Goal: Task Accomplishment & Management: Complete application form

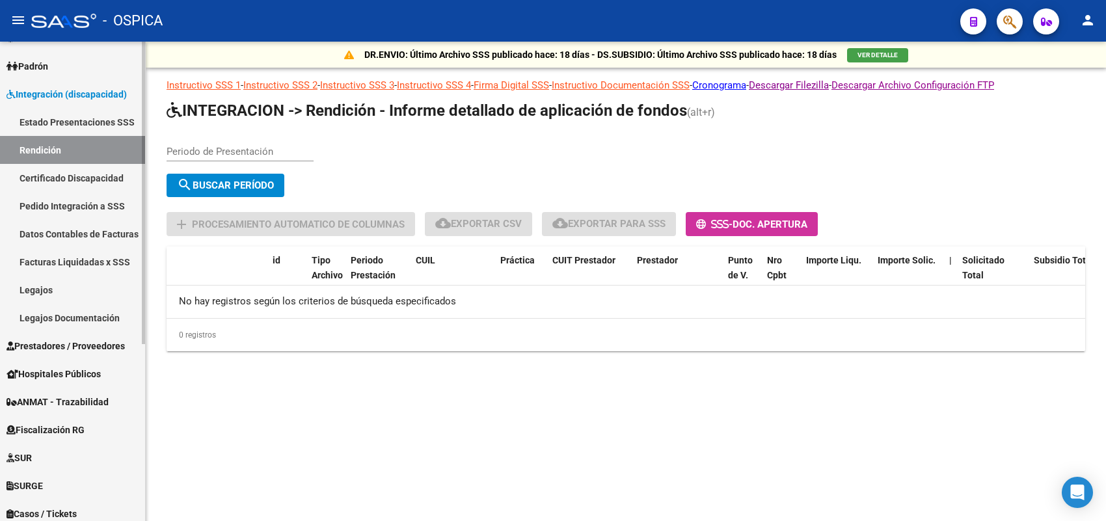
scroll to position [36, 0]
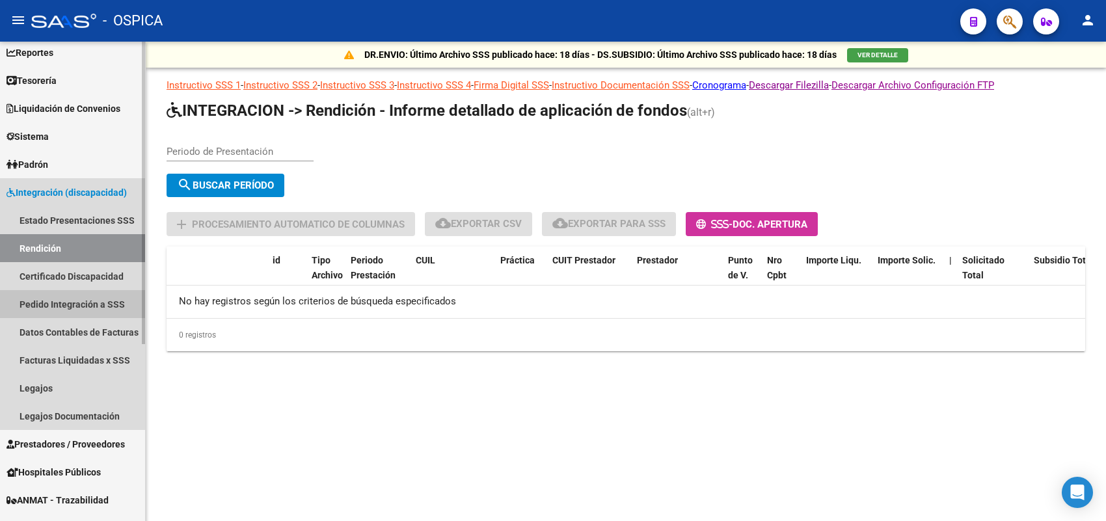
click at [85, 298] on link "Pedido Integración a SSS" at bounding box center [72, 304] width 145 height 28
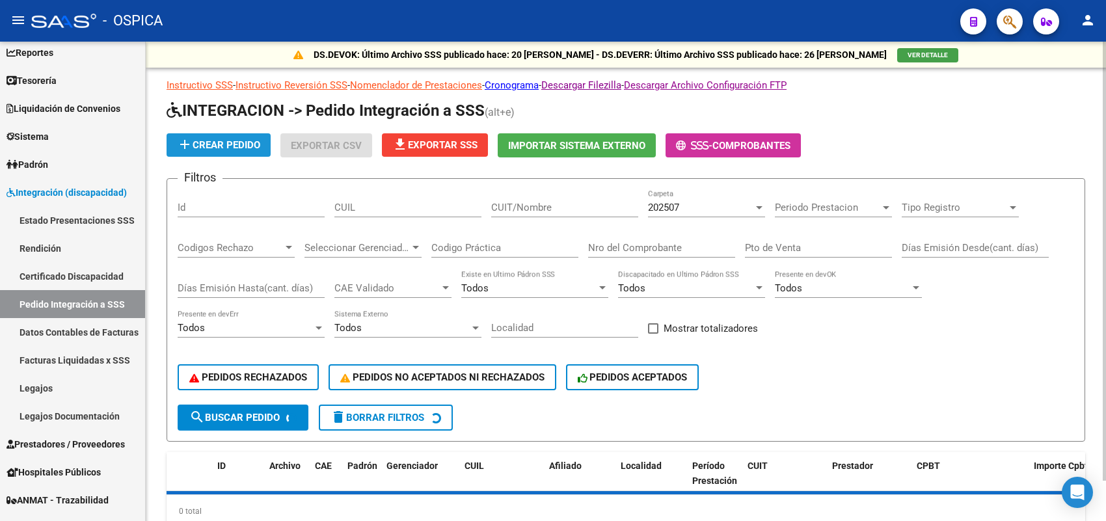
click at [248, 139] on span "add Crear Pedido" at bounding box center [218, 145] width 83 height 12
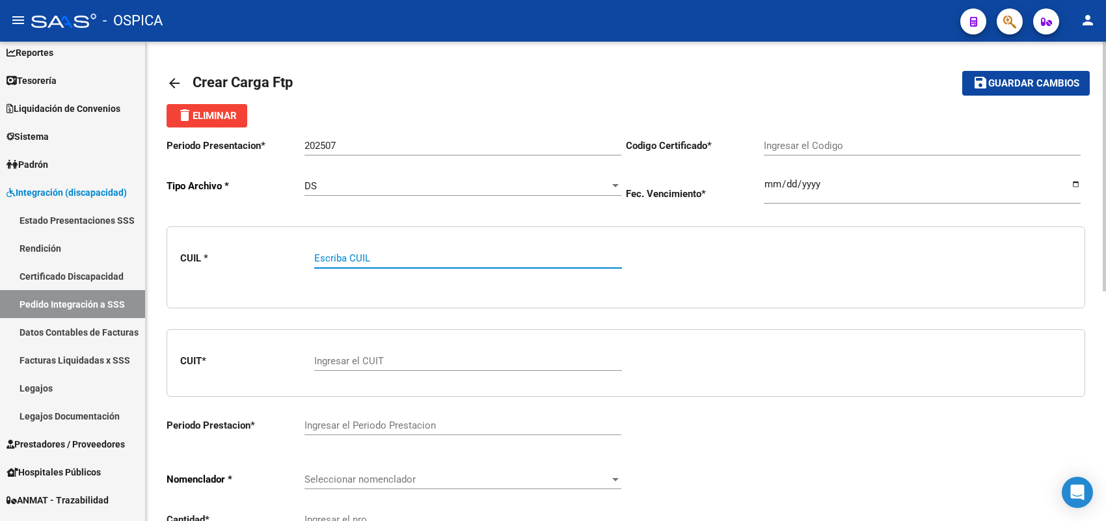
click at [345, 252] on input "Escriba CUIL" at bounding box center [468, 258] width 308 height 12
paste input "20557616870"
type input "20557616870"
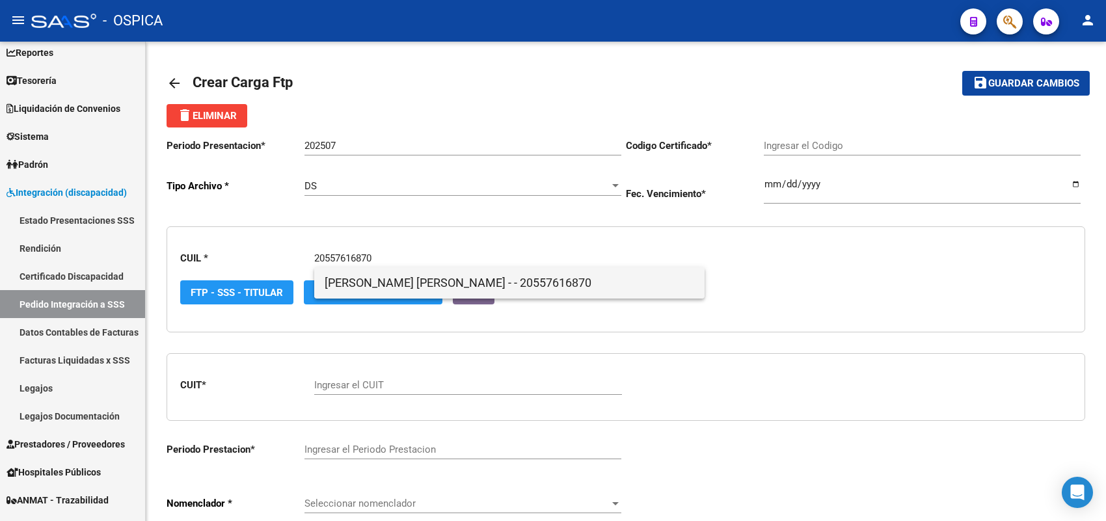
type input "ARG02-00055761687-20211004-20231004-BS-3"
type input "[DATE]"
type input "20557616870"
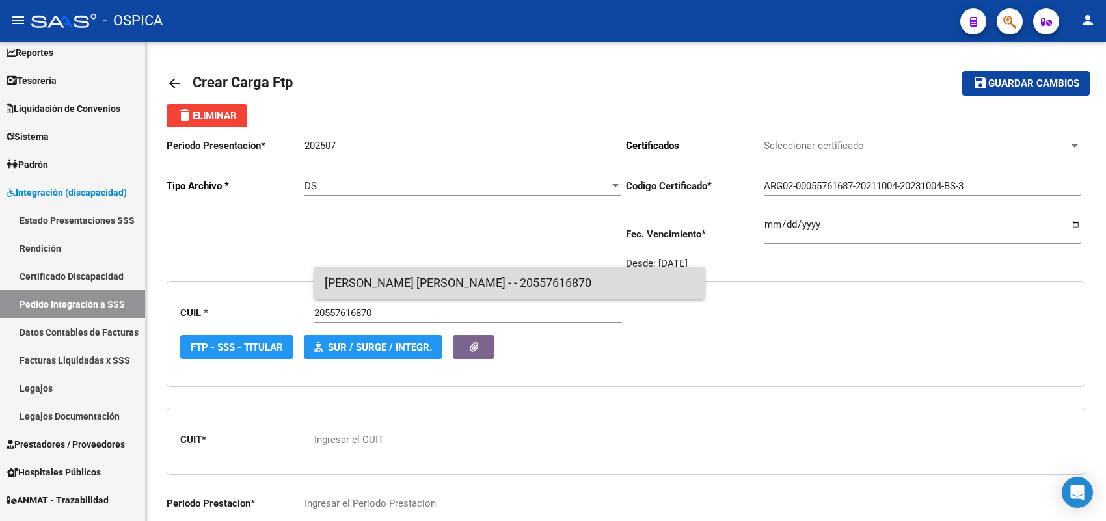
click at [353, 278] on span "[PERSON_NAME] [PERSON_NAME] - - 20557616870" at bounding box center [510, 282] width 370 height 31
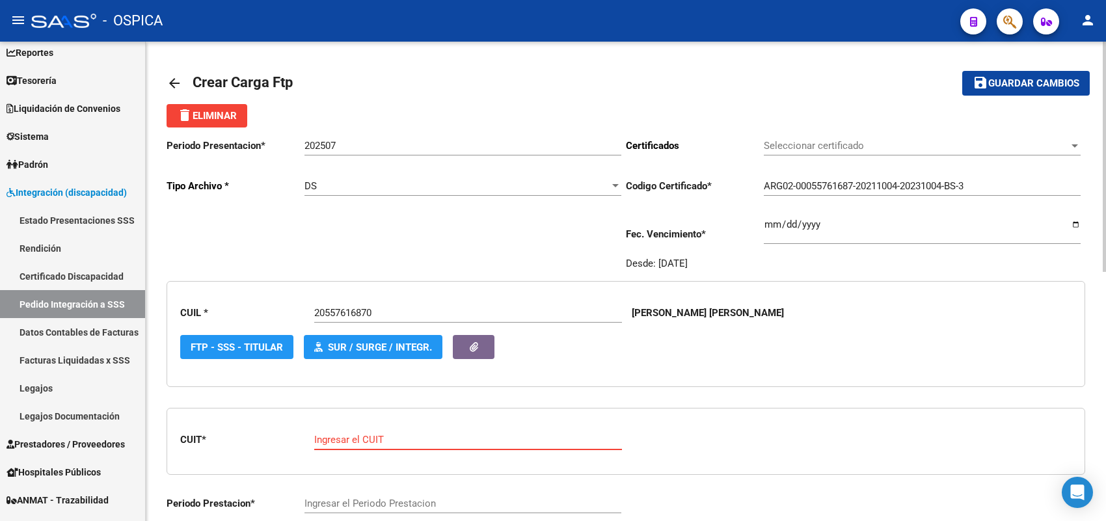
paste input "27-37179029-8"
type input "27-37179029-8"
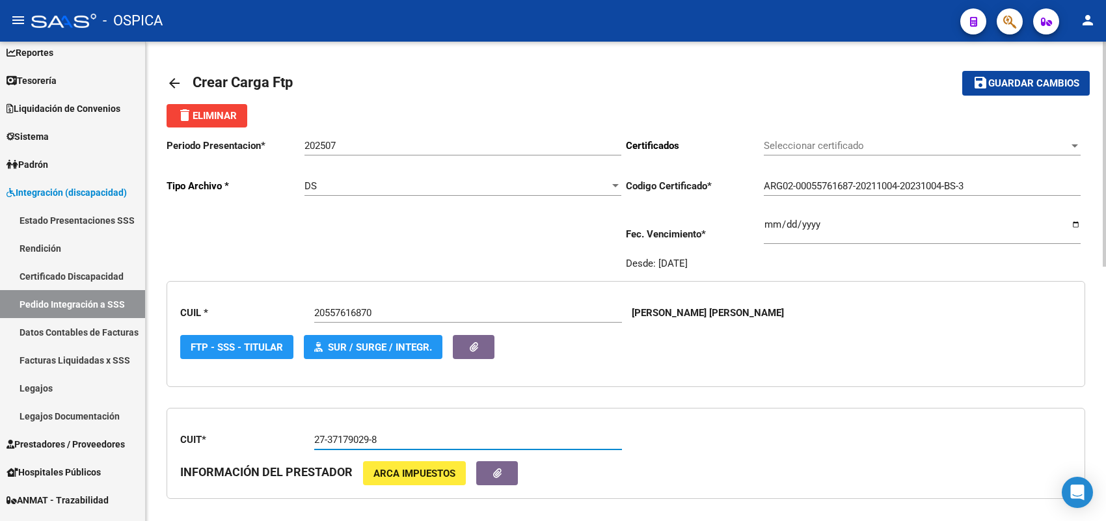
type input "202507"
type input "1"
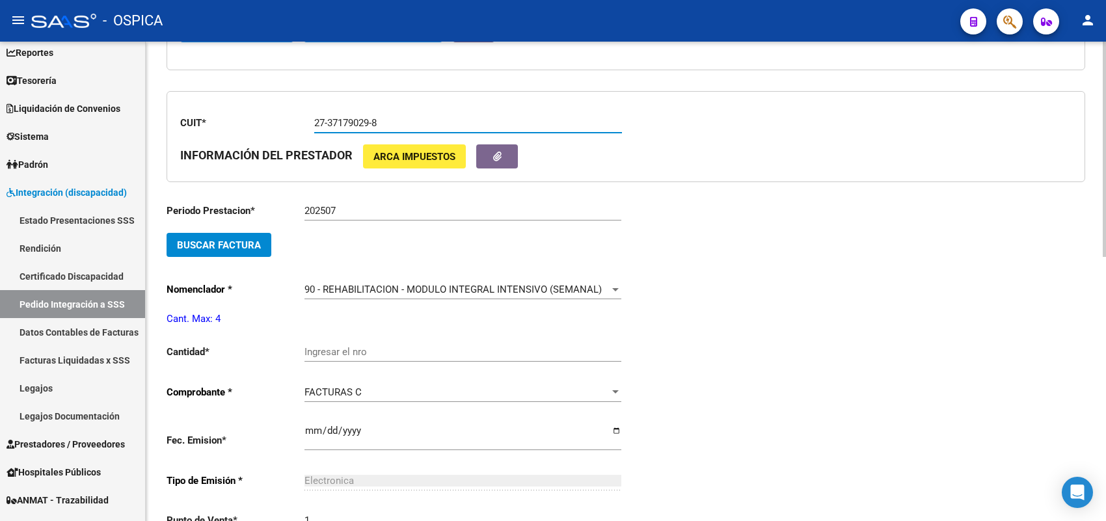
scroll to position [325, 0]
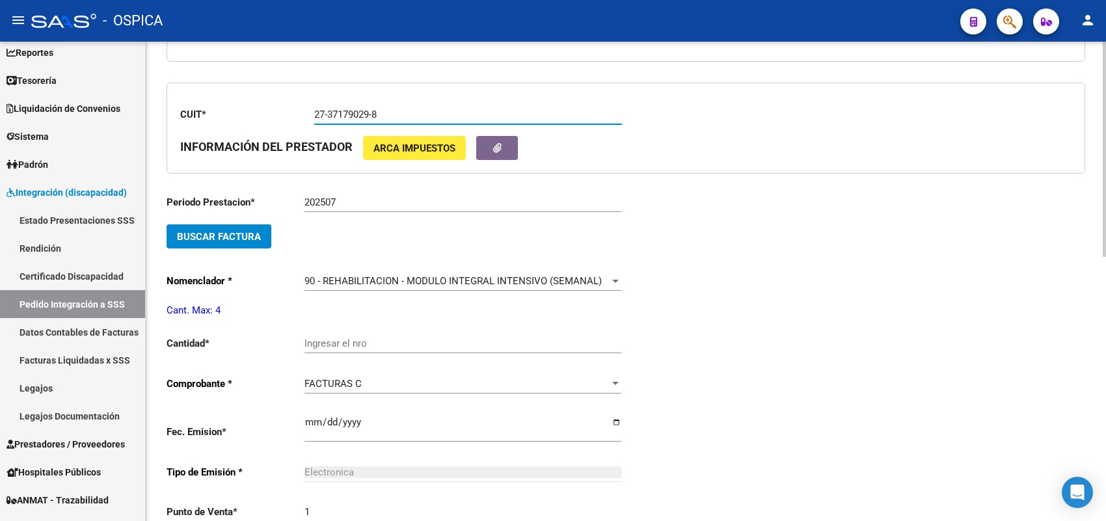
type input "27-37179029-8"
click at [345, 338] on input "Ingresar el nro" at bounding box center [462, 344] width 317 height 12
type input "4"
click at [258, 231] on span "Buscar Factura" at bounding box center [219, 237] width 84 height 12
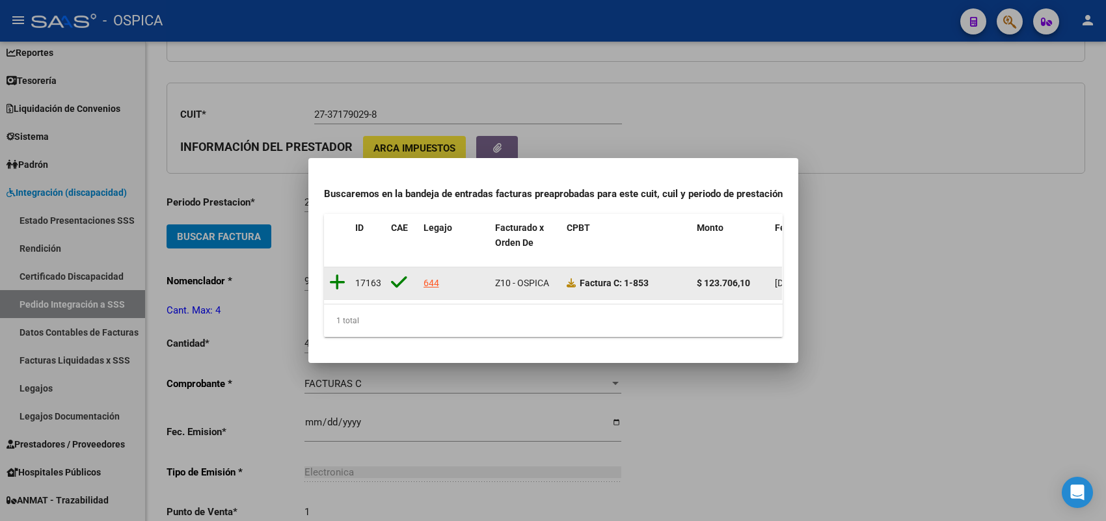
click at [336, 276] on icon at bounding box center [337, 282] width 16 height 18
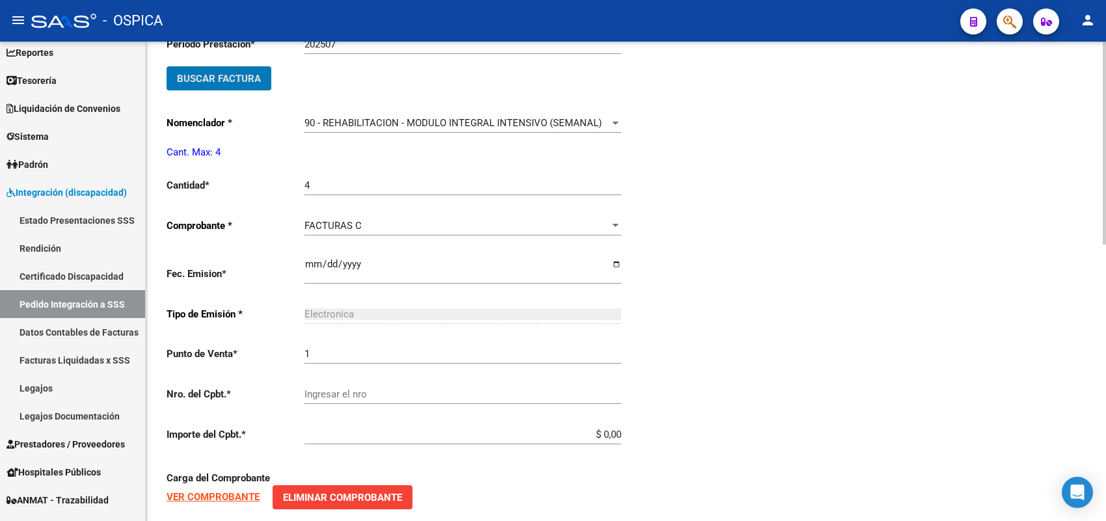
scroll to position [488, 0]
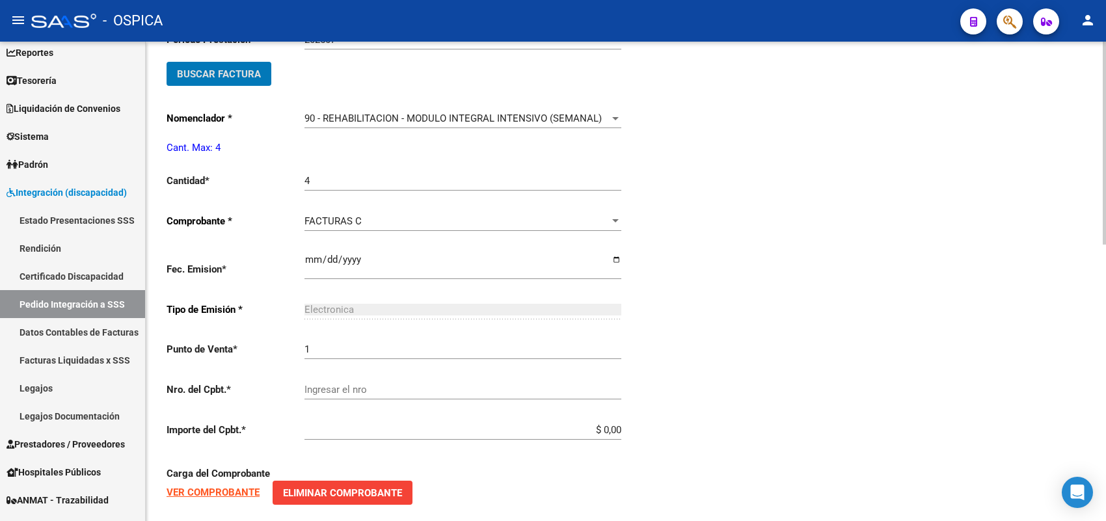
click at [314, 259] on input "Ingresar el fecha" at bounding box center [462, 264] width 317 height 21
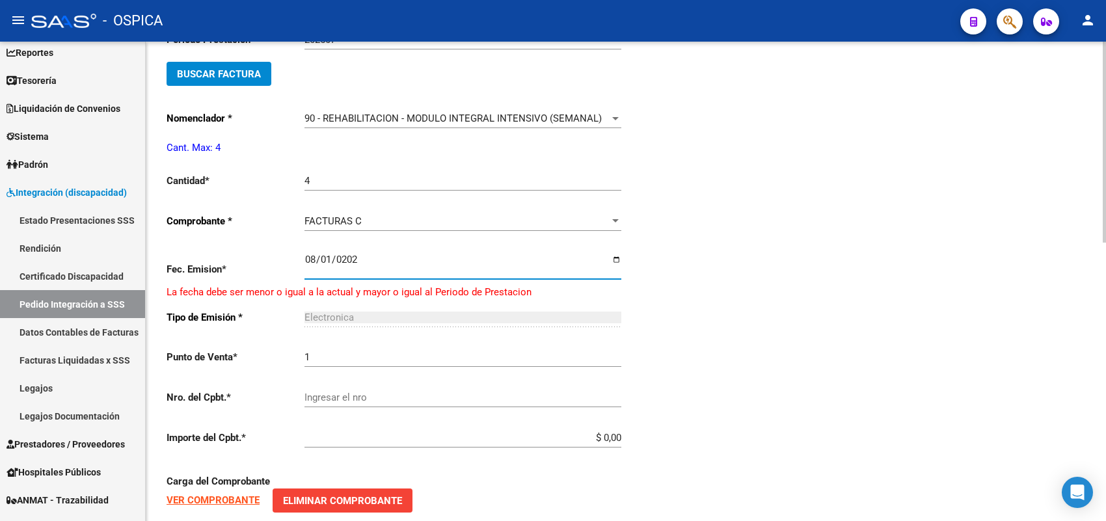
type input "[DATE]"
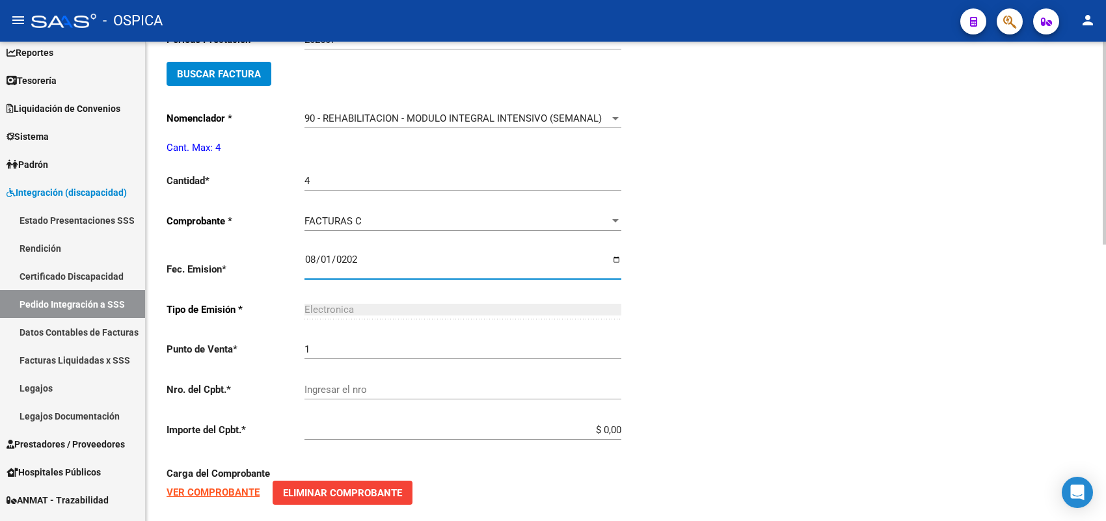
click at [342, 375] on div "Ingresar el nro" at bounding box center [462, 385] width 317 height 28
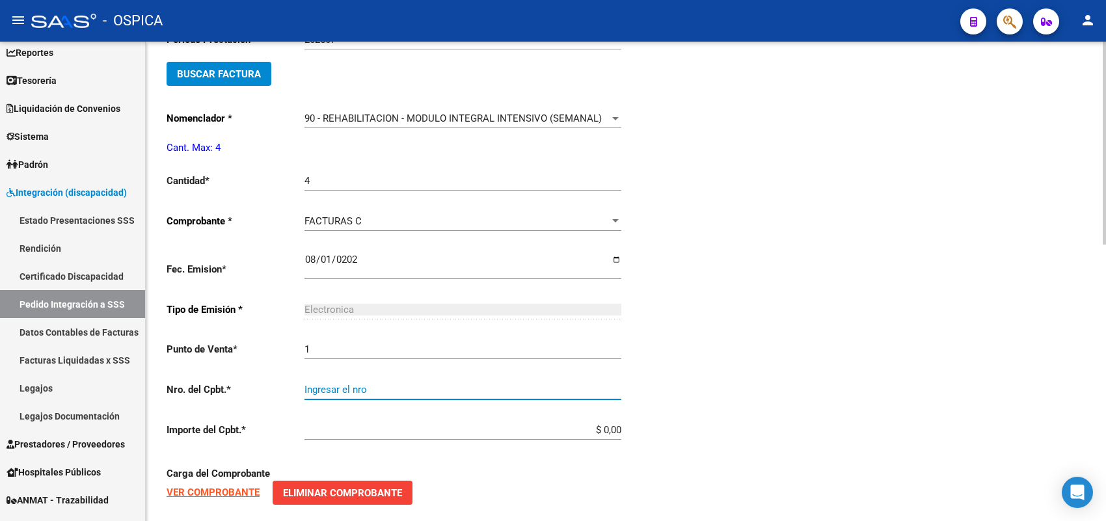
click at [342, 384] on input "Ingresar el nro" at bounding box center [462, 390] width 317 height 12
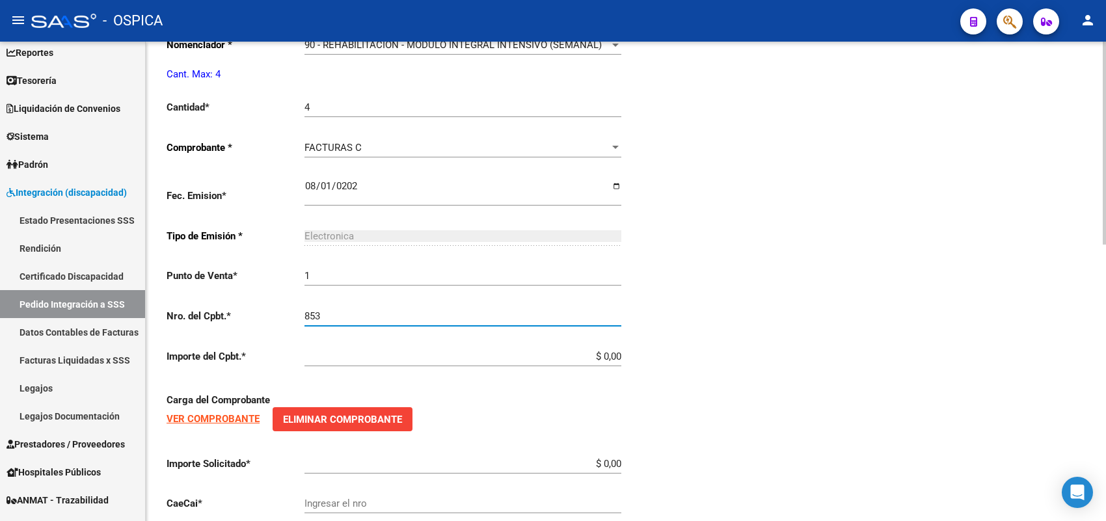
scroll to position [651, 0]
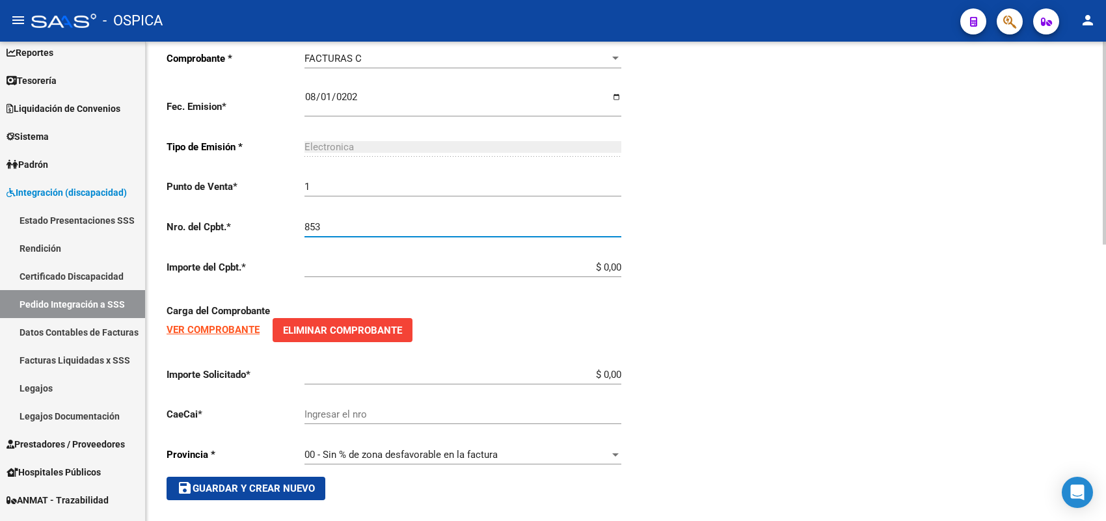
type input "853"
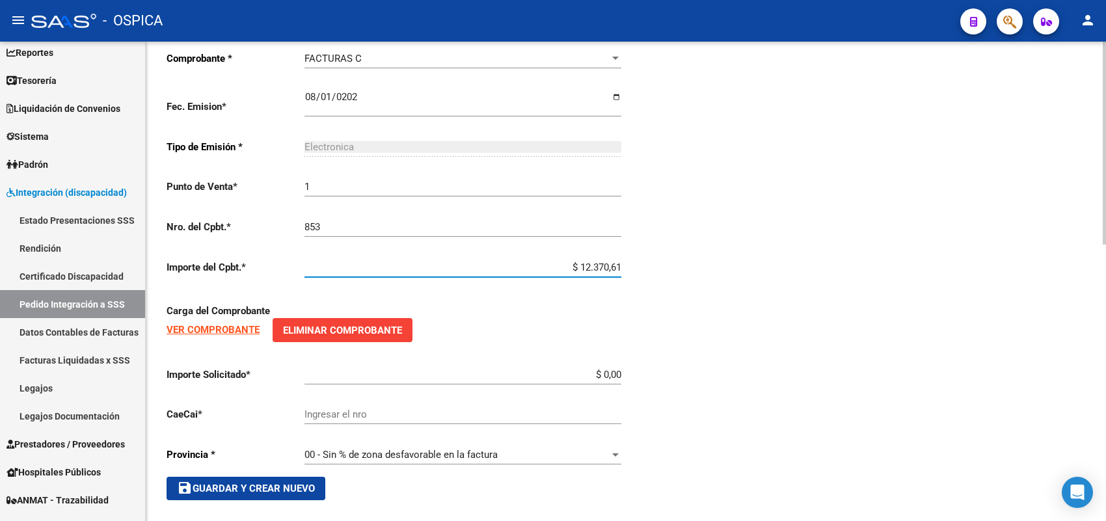
type input "$ 123.706,10"
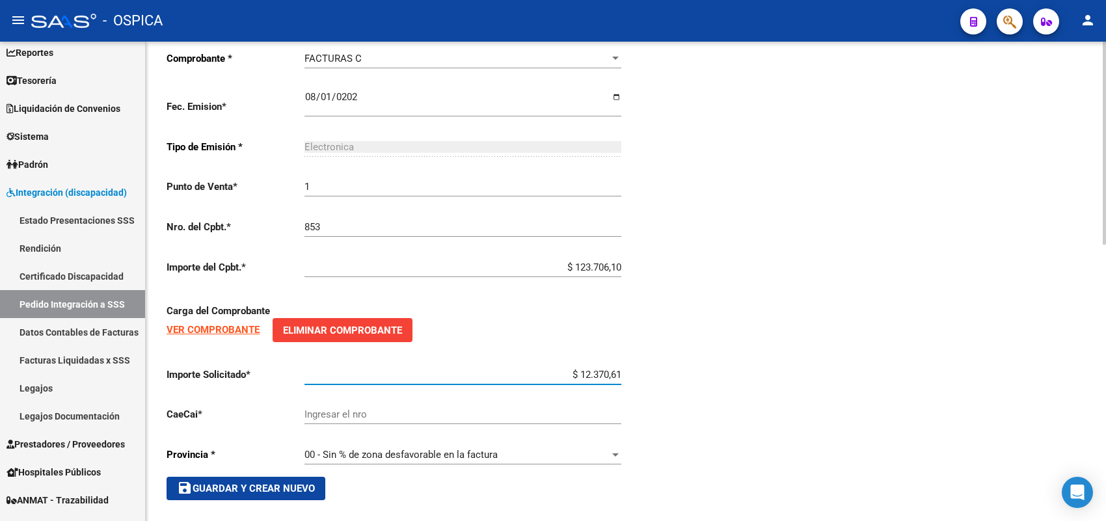
type input "$ 123.706,10"
click at [366, 409] on input "Ingresar el nro" at bounding box center [462, 415] width 317 height 12
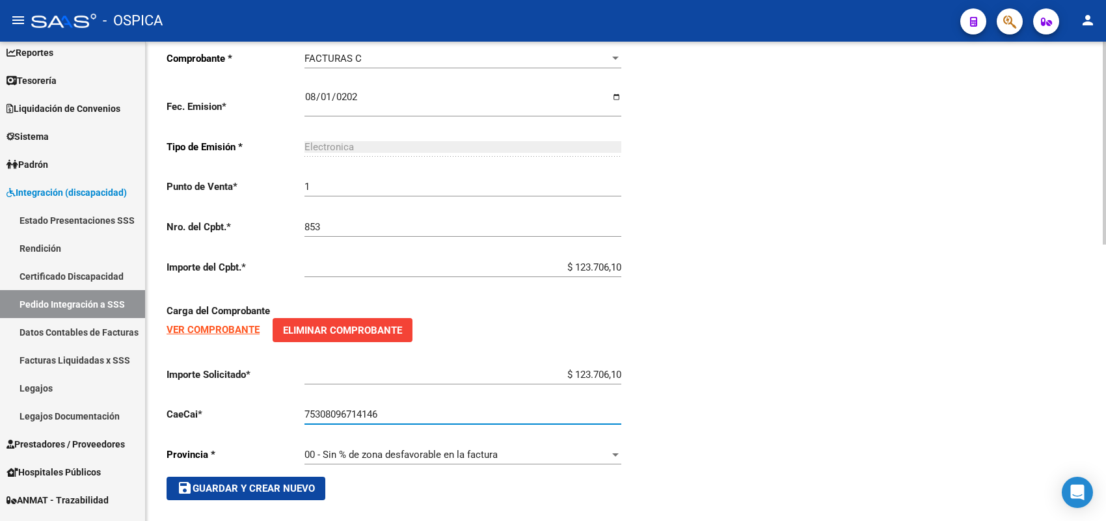
type input "75308096714146"
click at [290, 483] on span "save Guardar y Crear Nuevo" at bounding box center [246, 489] width 138 height 12
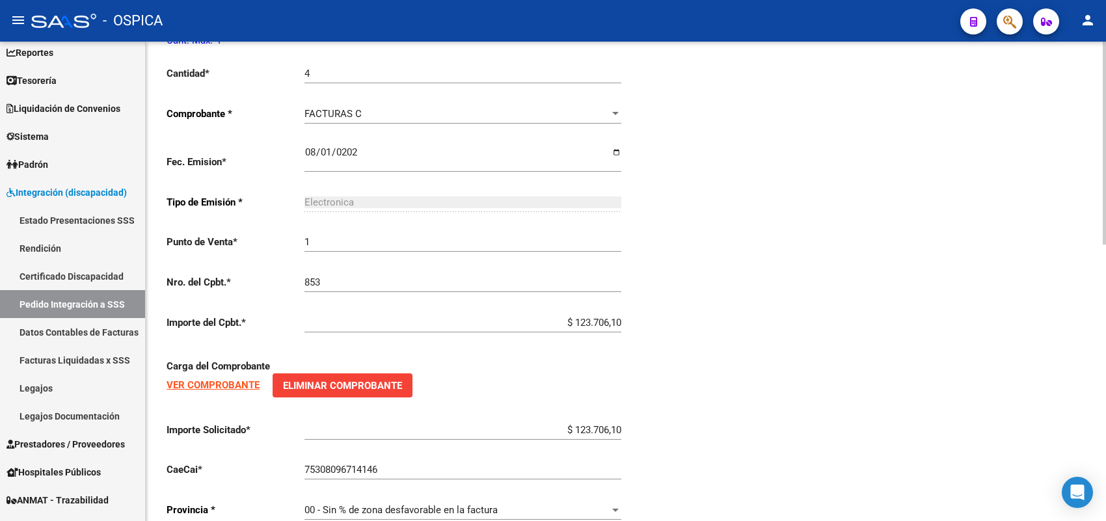
scroll to position [569, 0]
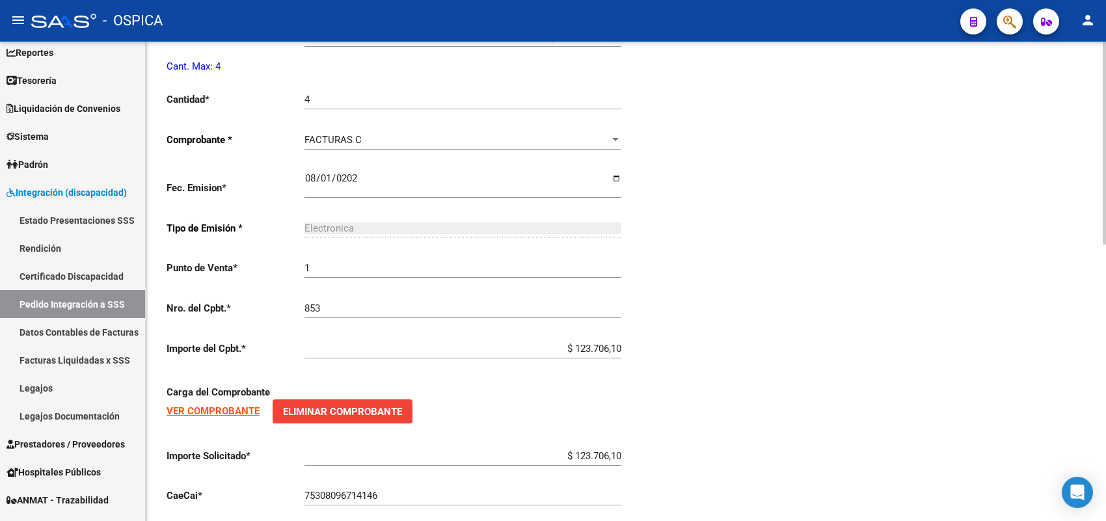
type input "$ 0,00"
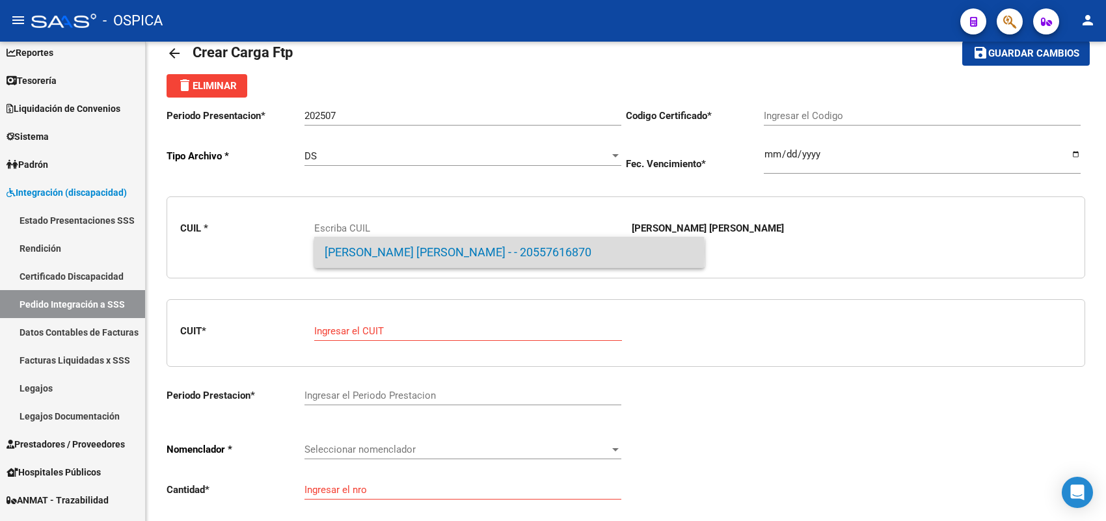
click at [368, 252] on span "[PERSON_NAME] [PERSON_NAME] - - 20557616870" at bounding box center [510, 252] width 370 height 31
type input "20557616870"
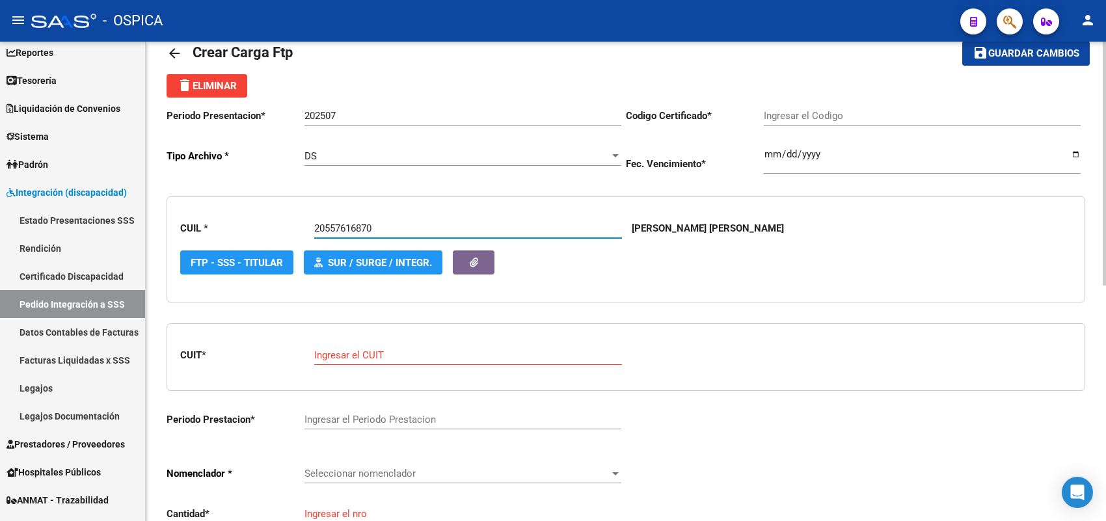
type input "ARG02-00055761687-20211004-20231004-BS-3"
type input "[DATE]"
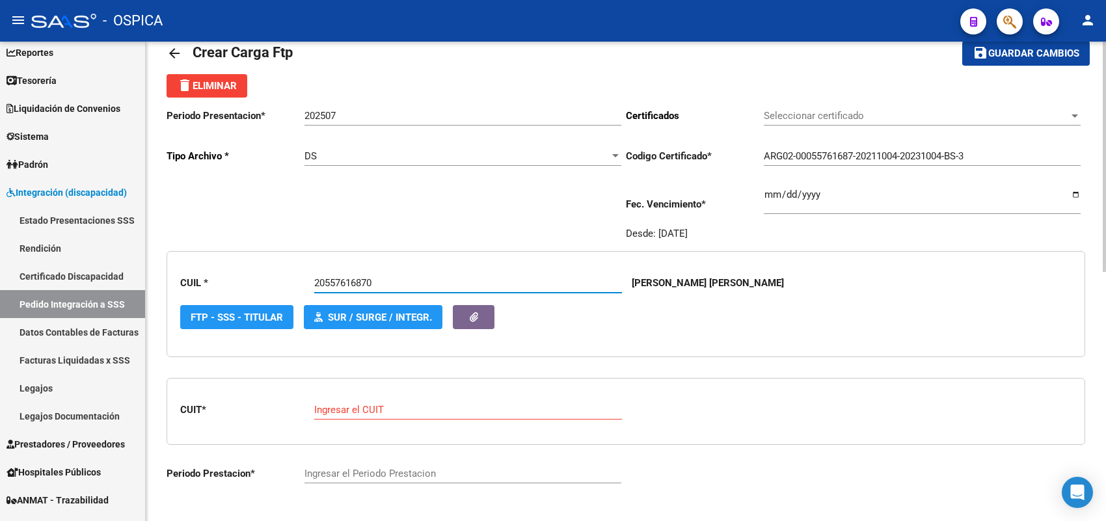
click at [364, 400] on div "Ingresar el CUIT" at bounding box center [468, 406] width 308 height 28
paste input "27-35273967-2"
type input "27-35273967-2"
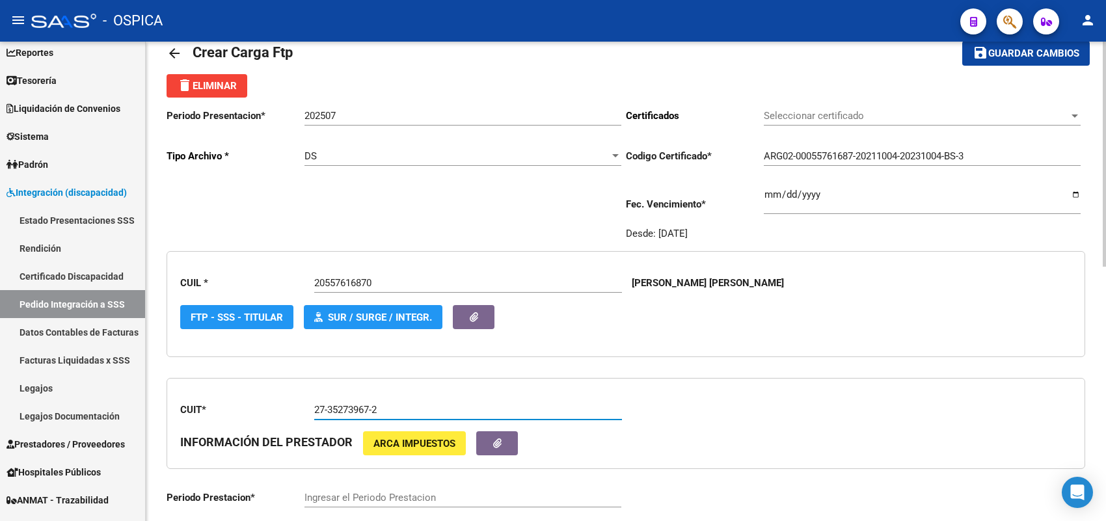
type input "202507"
type input "2"
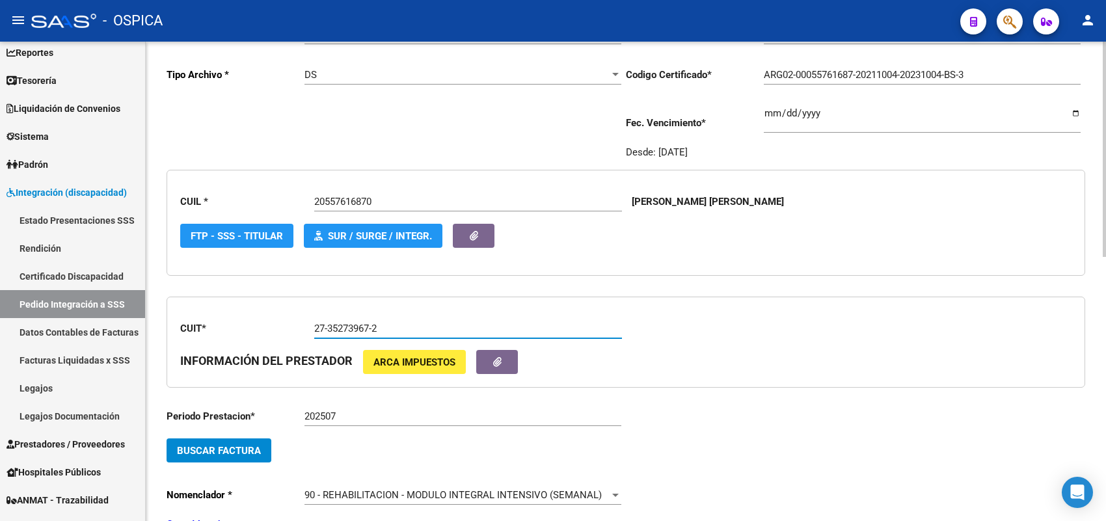
type input "27-35273967-2"
click at [254, 445] on span "Buscar Factura" at bounding box center [219, 451] width 84 height 12
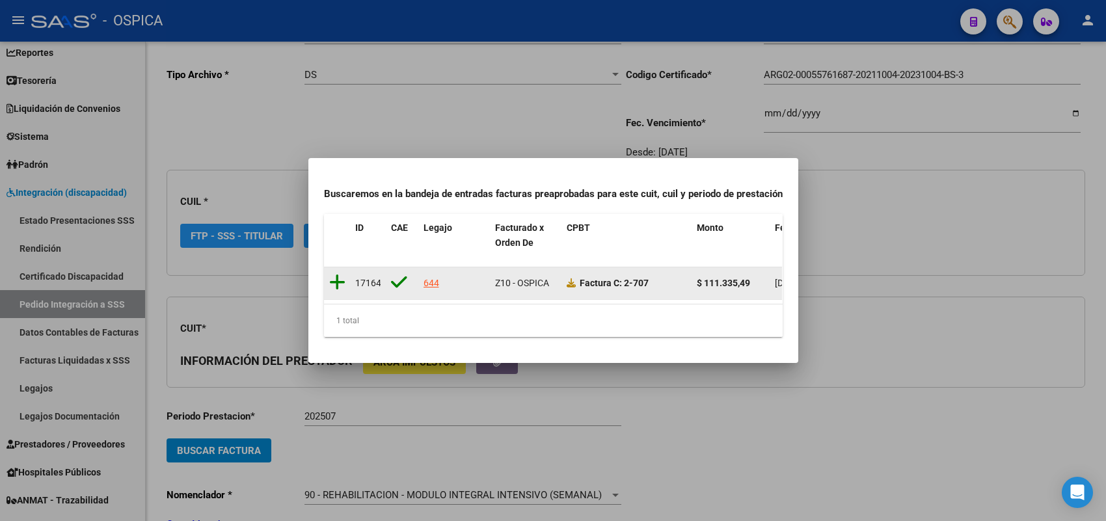
click at [337, 274] on icon at bounding box center [337, 282] width 16 height 18
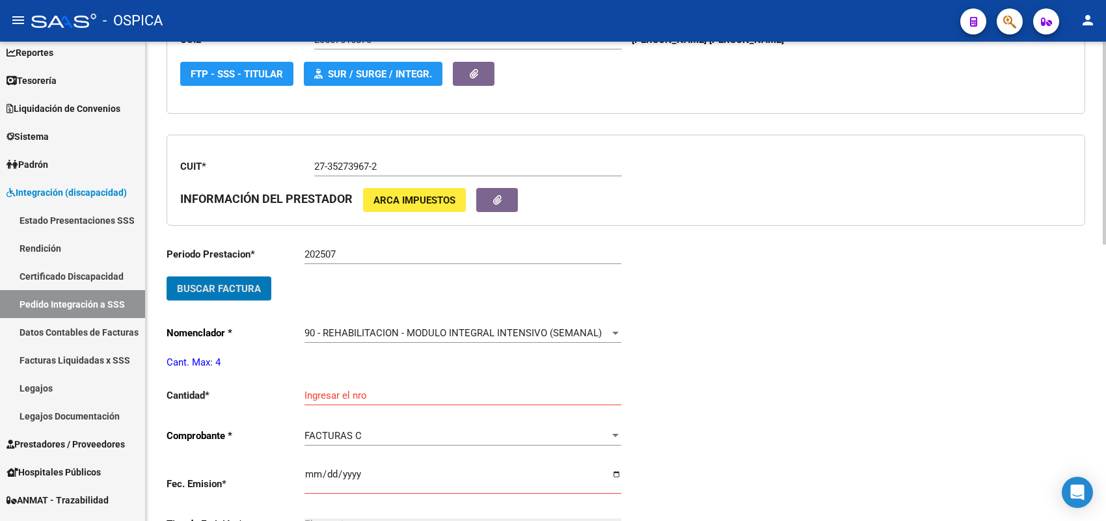
scroll to position [355, 0]
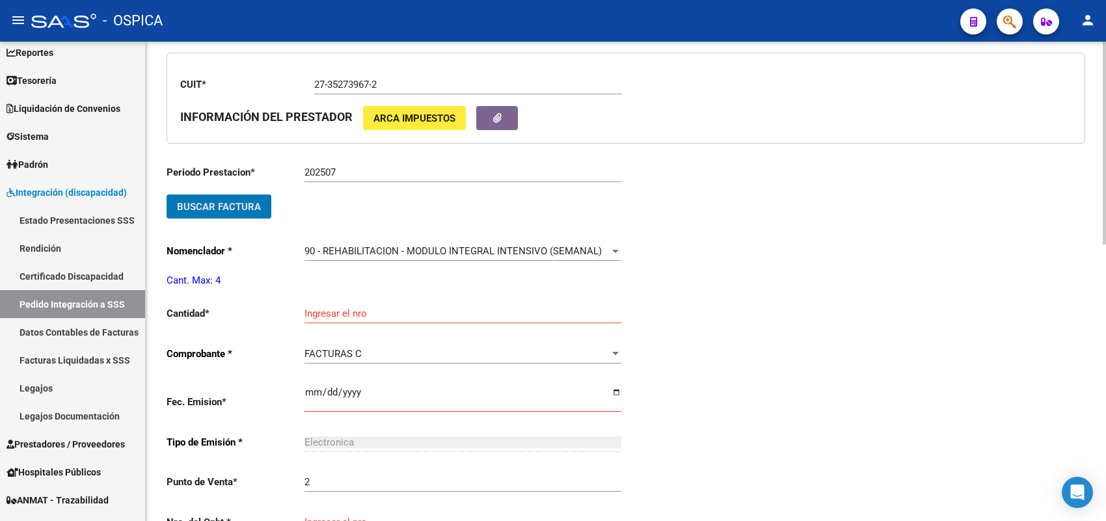
click at [346, 309] on input "Ingresar el nro" at bounding box center [462, 314] width 317 height 12
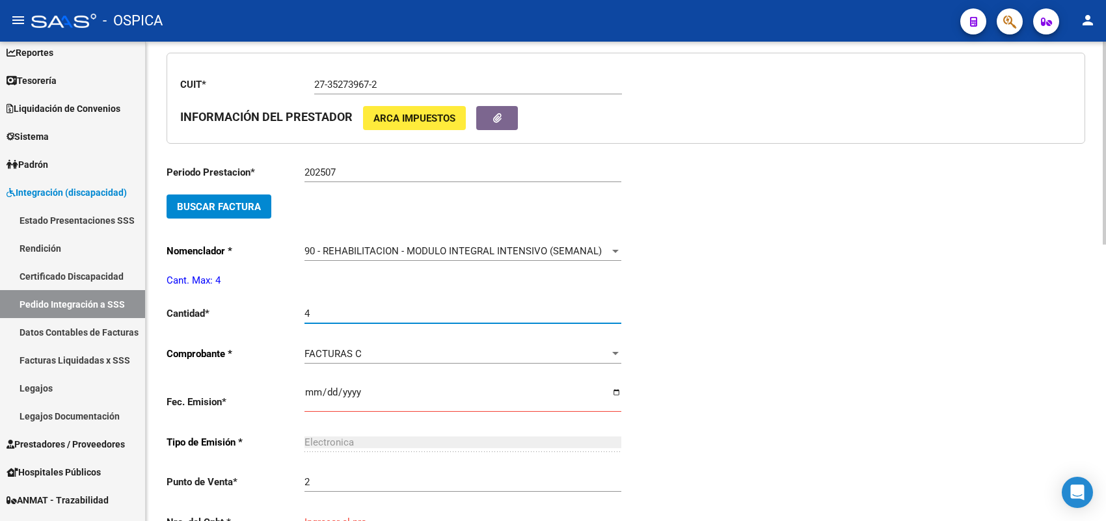
type input "4"
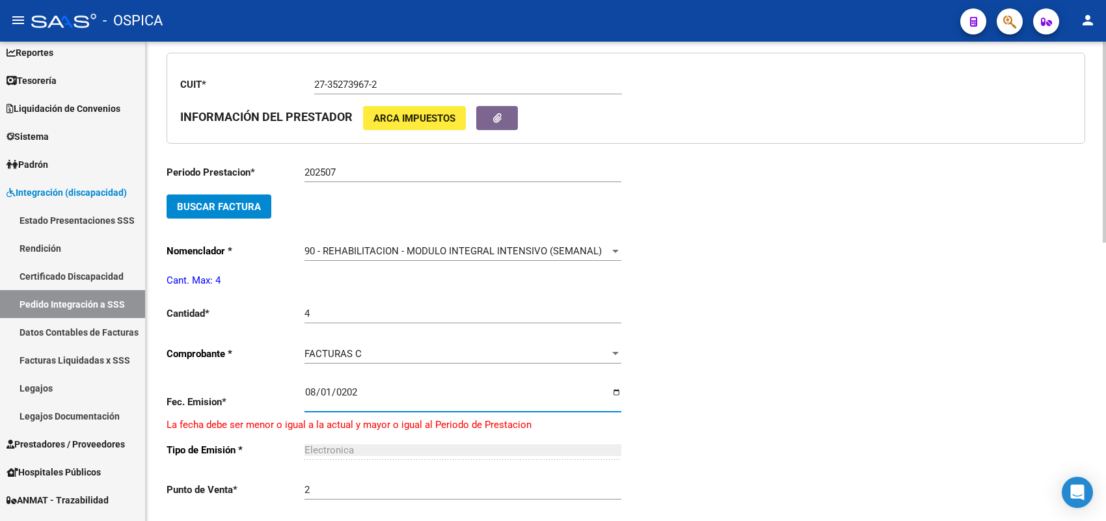
type input "[DATE]"
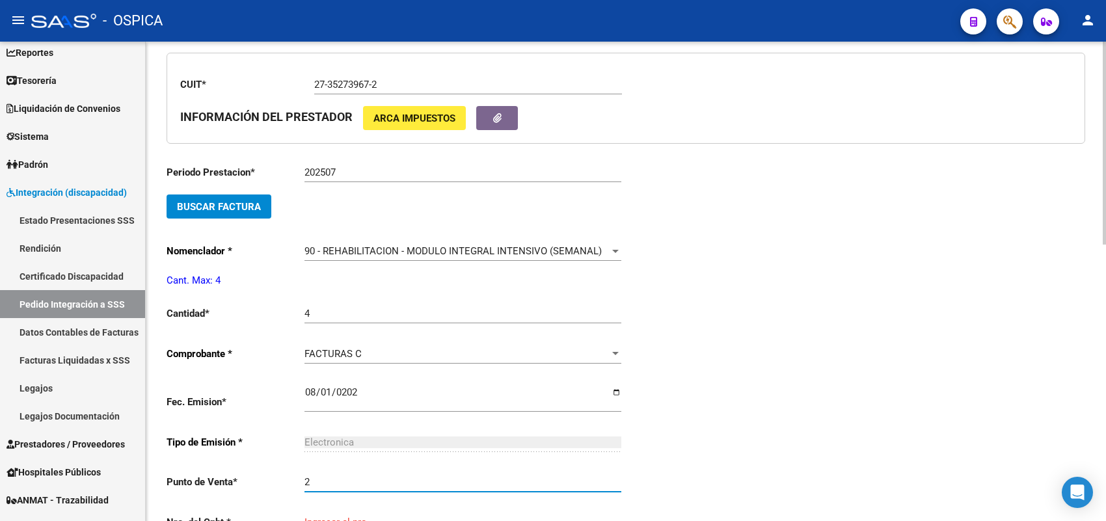
scroll to position [358, 0]
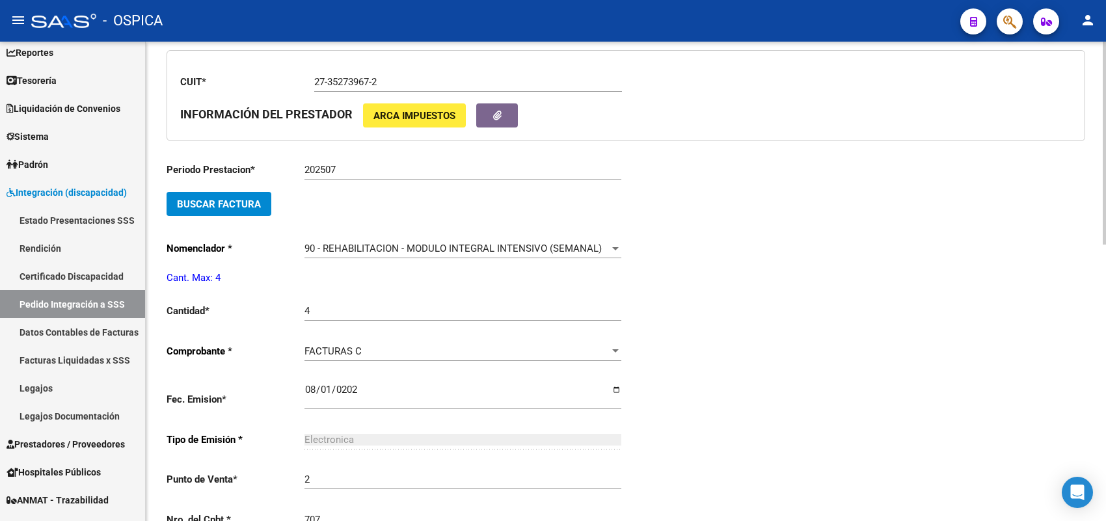
type input "707"
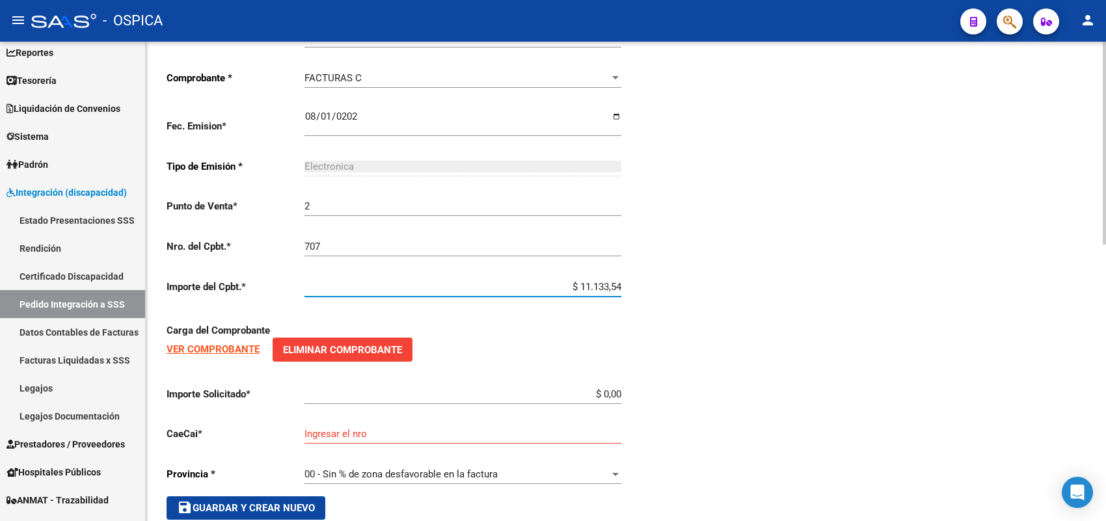
type input "$ 111.335,49"
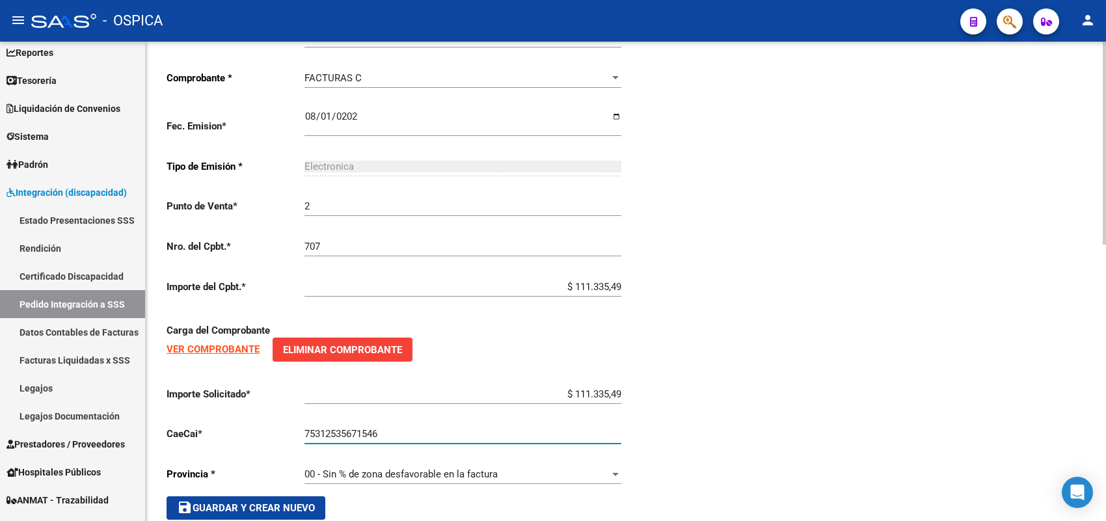
type input "75312535671546"
click at [303, 502] on span "save Guardar y Crear Nuevo" at bounding box center [246, 508] width 138 height 12
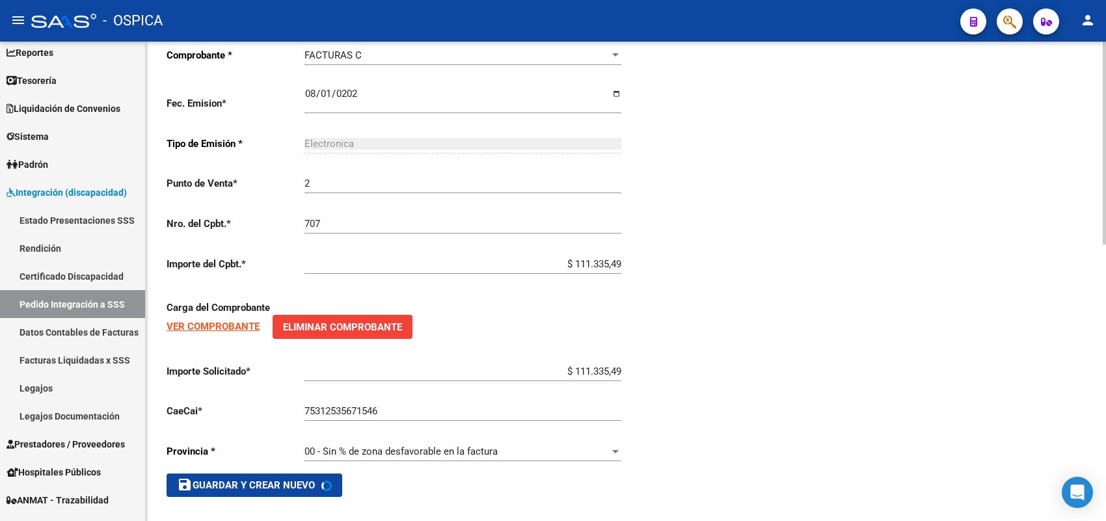
type input "$ 0,00"
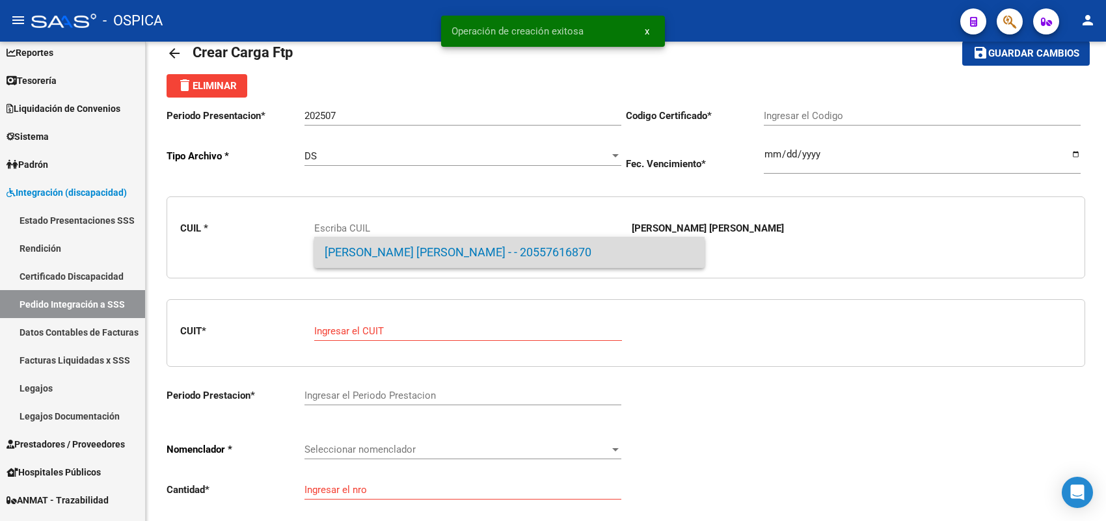
click at [453, 241] on span "[PERSON_NAME] [PERSON_NAME] - - 20557616870" at bounding box center [510, 252] width 370 height 31
type input "20557616870"
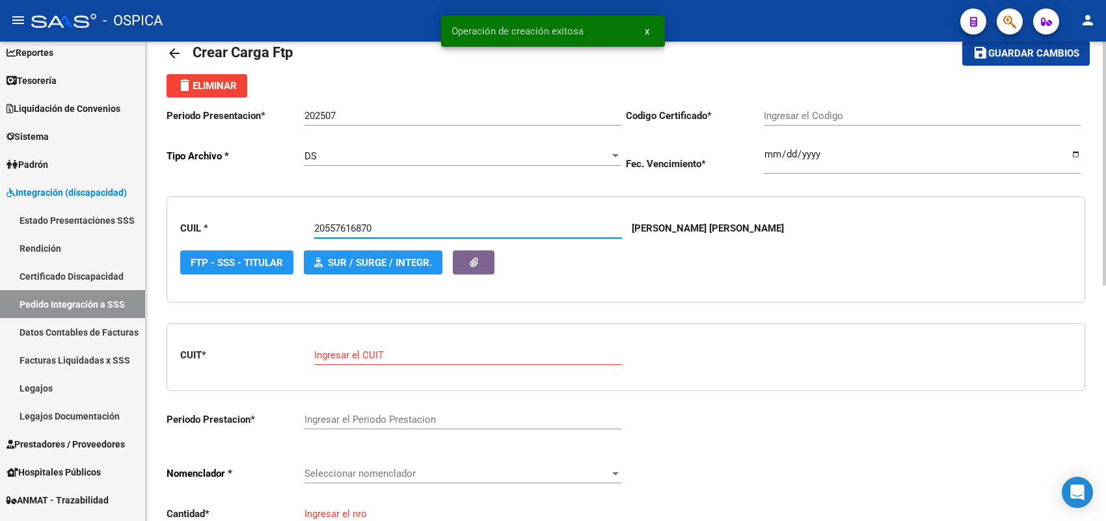
type input "ARG02-00055761687-20211004-20231004-BS-3"
type input "[DATE]"
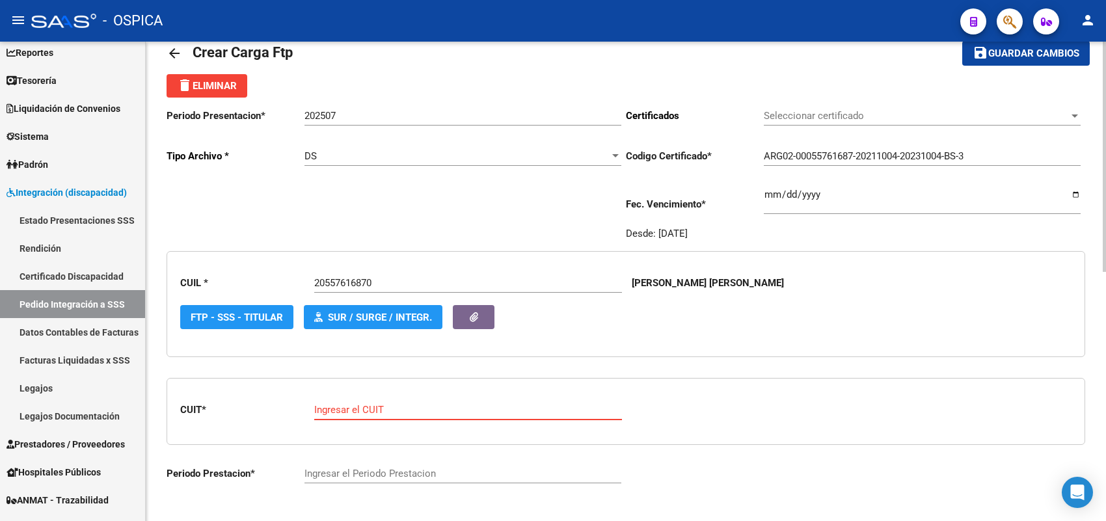
click at [360, 404] on input "Ingresar el CUIT" at bounding box center [468, 410] width 308 height 12
paste input "27-26100313-4"
type input "27-26100313-4"
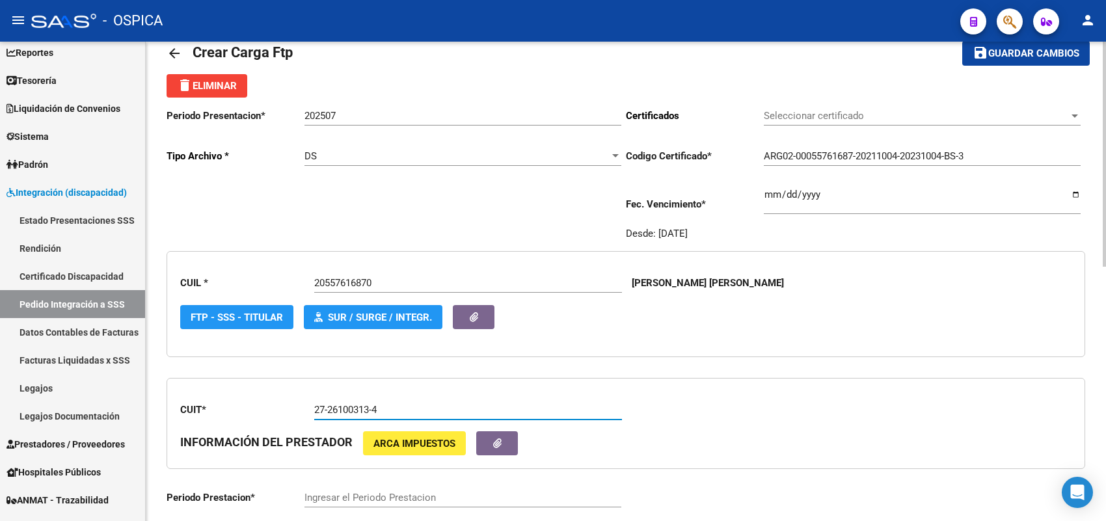
type input "202507"
type input "3"
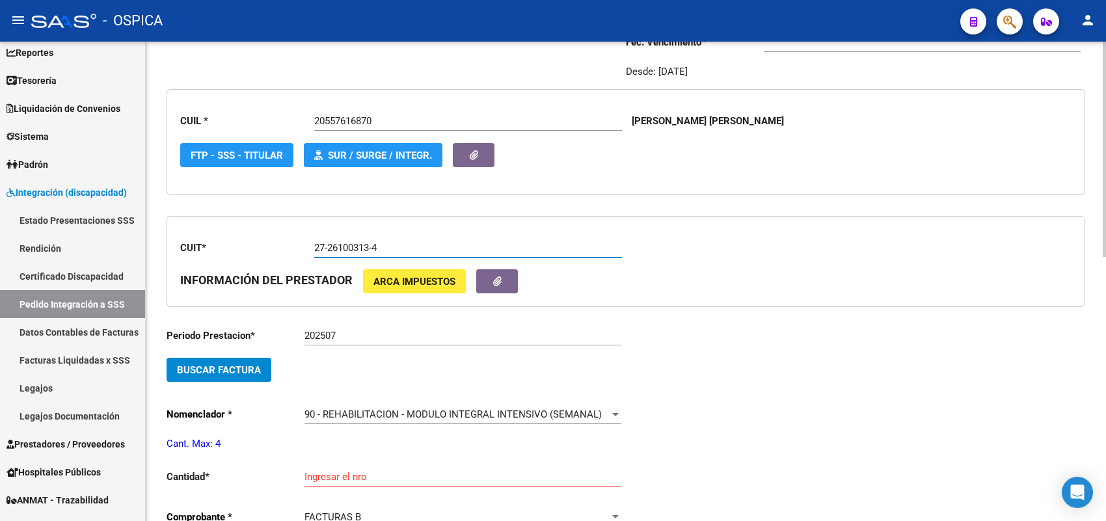
scroll to position [193, 0]
type input "27-26100313-4"
click at [245, 364] on span "Buscar Factura" at bounding box center [219, 370] width 84 height 12
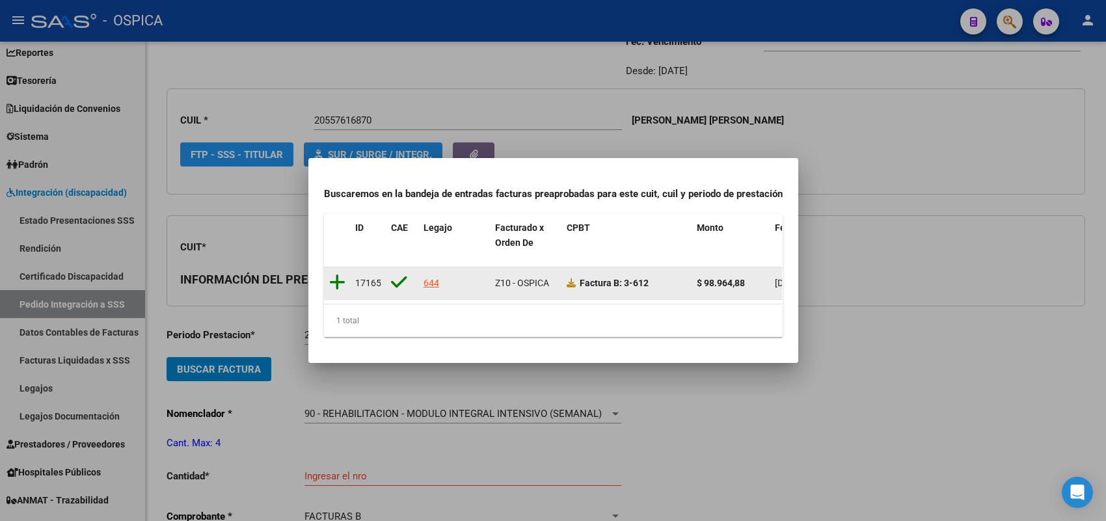
click at [336, 273] on icon at bounding box center [337, 282] width 16 height 18
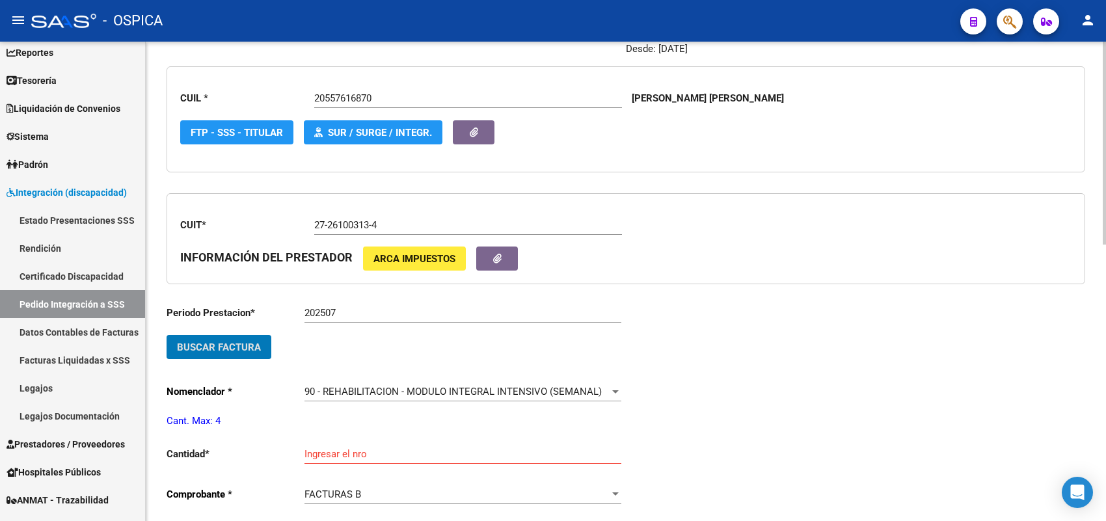
scroll to position [274, 0]
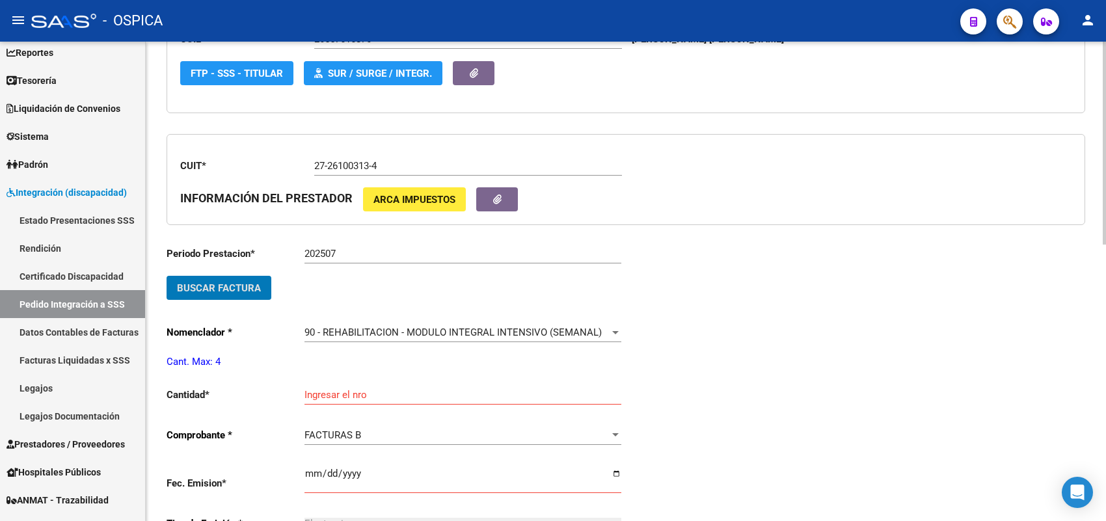
click at [335, 389] on input "Ingresar el nro" at bounding box center [462, 395] width 317 height 12
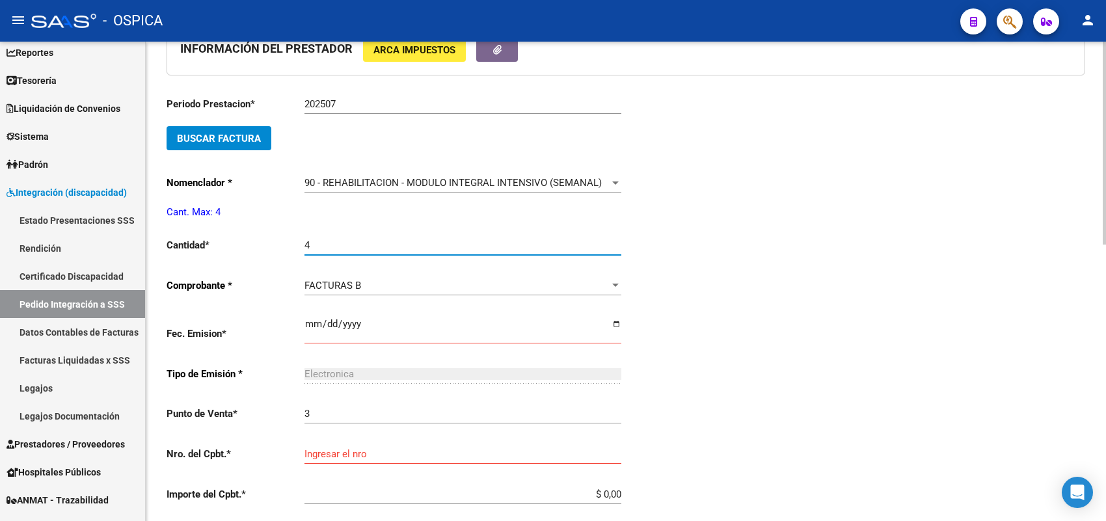
scroll to position [437, 0]
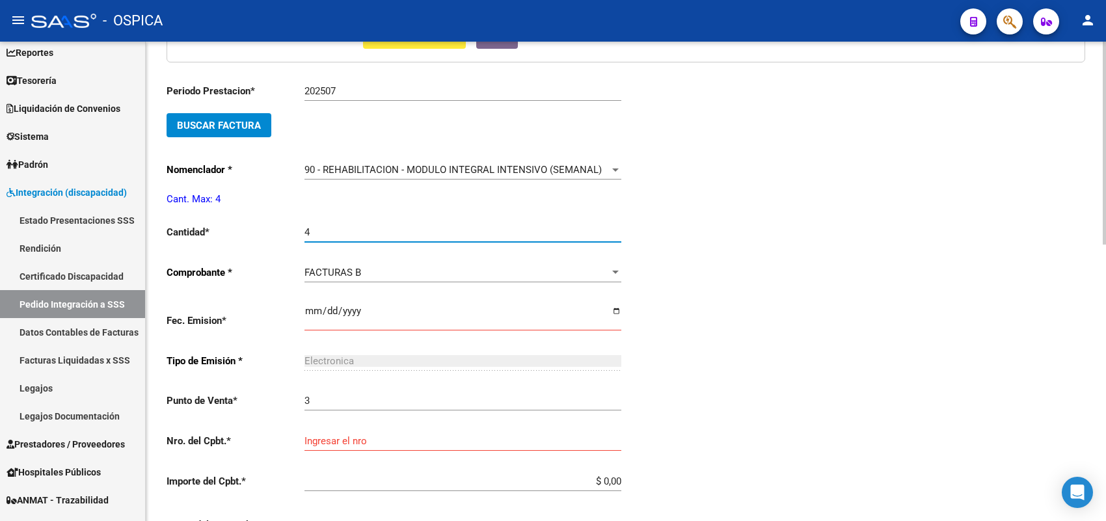
type input "4"
click at [307, 306] on input "Ingresar el fecha" at bounding box center [462, 316] width 317 height 21
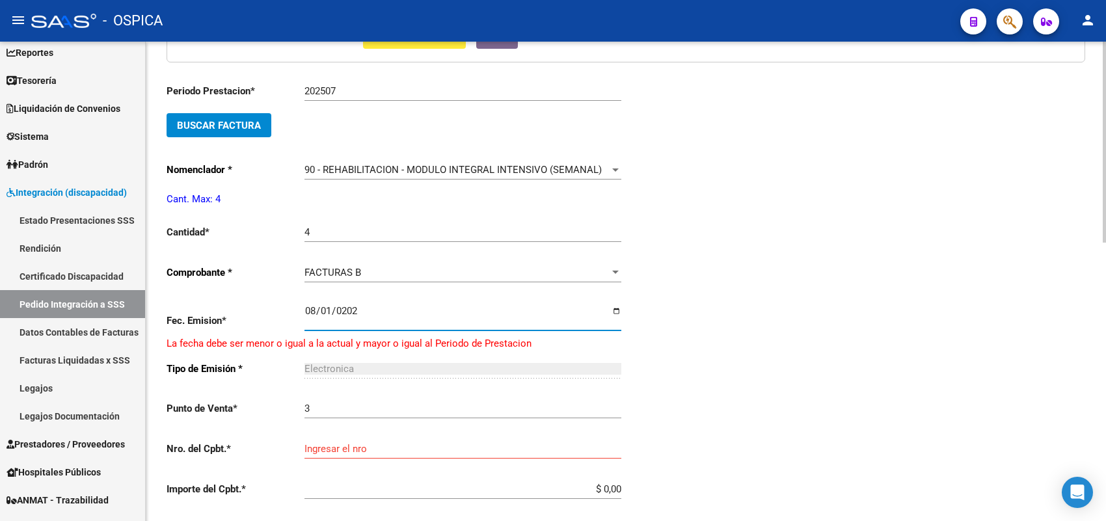
type input "[DATE]"
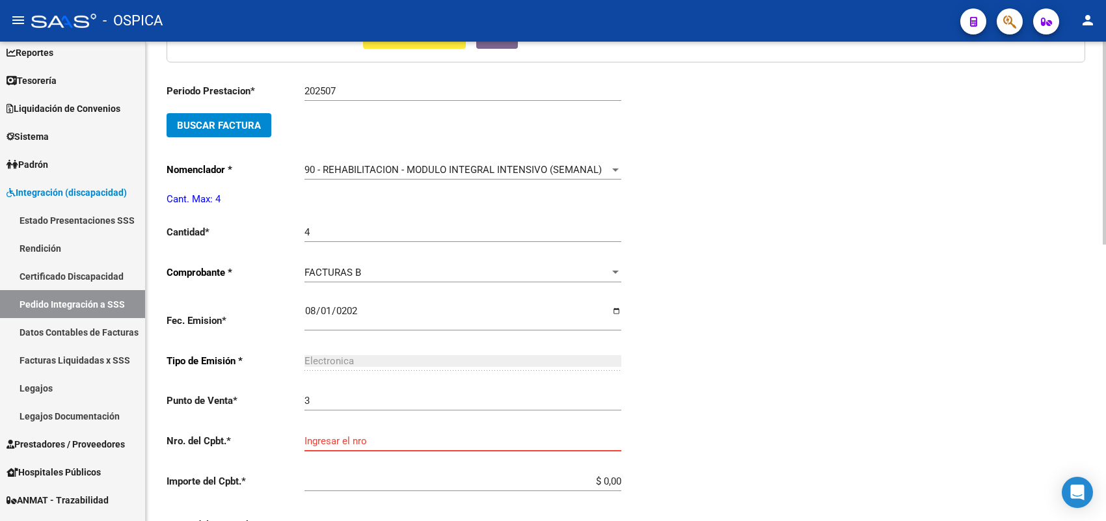
click at [323, 435] on input "Ingresar el nro" at bounding box center [462, 441] width 317 height 12
type input "612"
type input "$ 98.964,88"
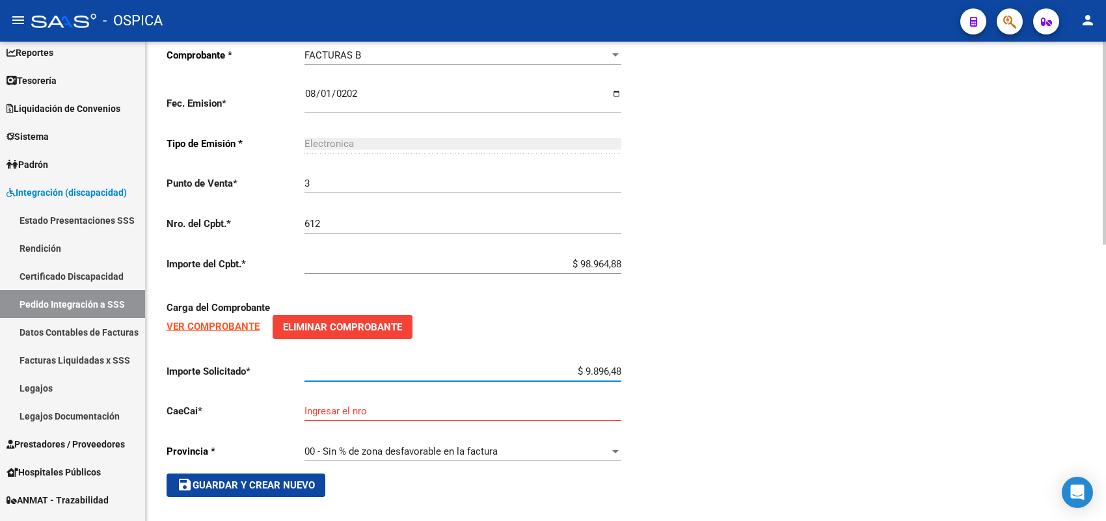
type input "$ 98.964,88"
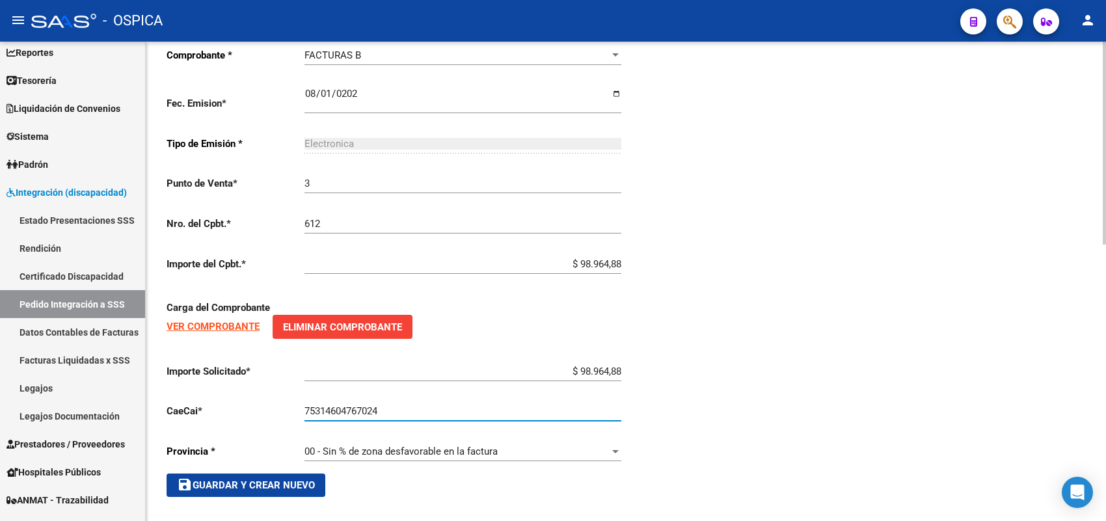
type input "75314604767024"
click at [293, 483] on span "save Guardar y Crear Nuevo" at bounding box center [246, 485] width 138 height 12
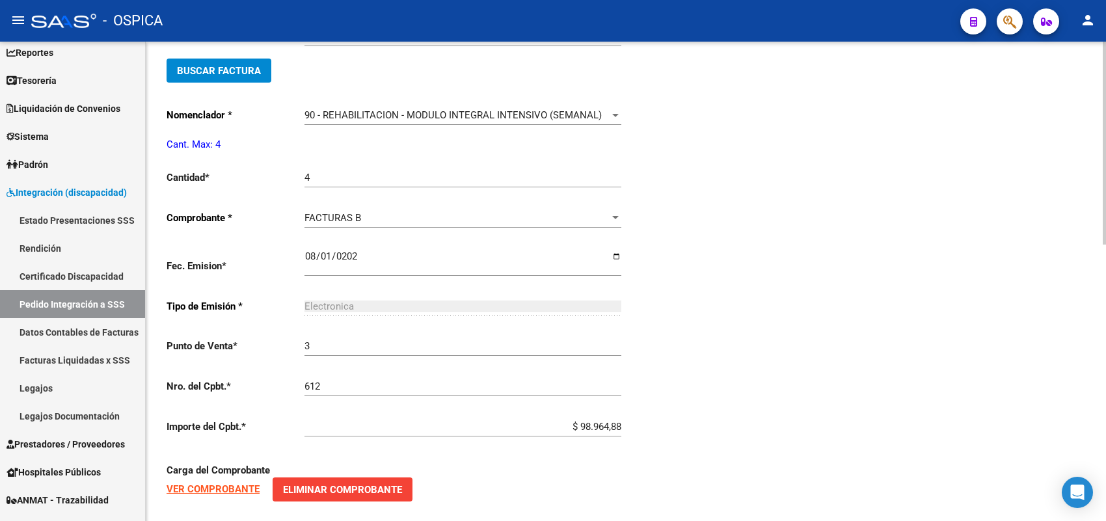
type input "$ 0,00"
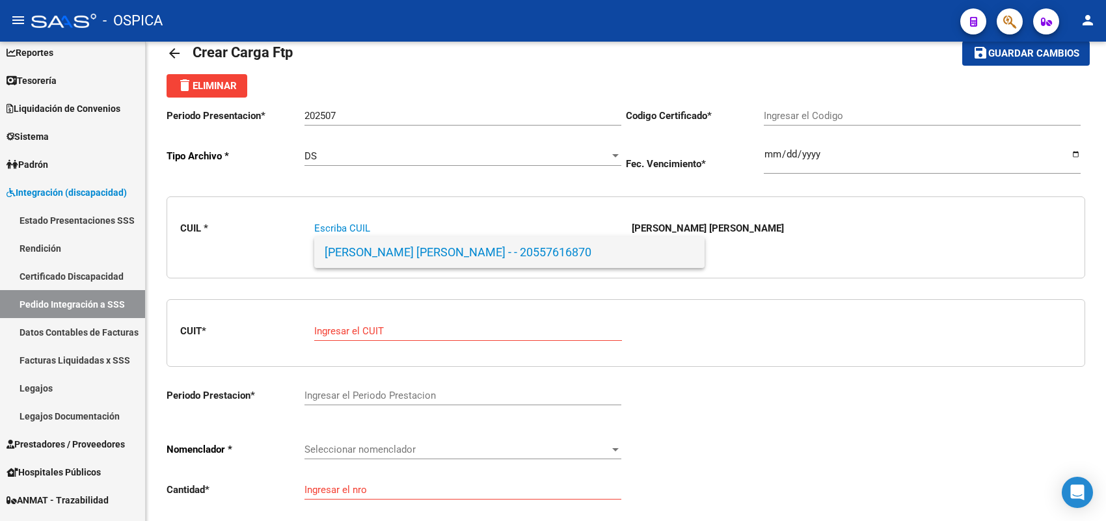
click at [335, 239] on span "[PERSON_NAME] [PERSON_NAME] - - 20557616870" at bounding box center [510, 252] width 370 height 31
type input "20557616870"
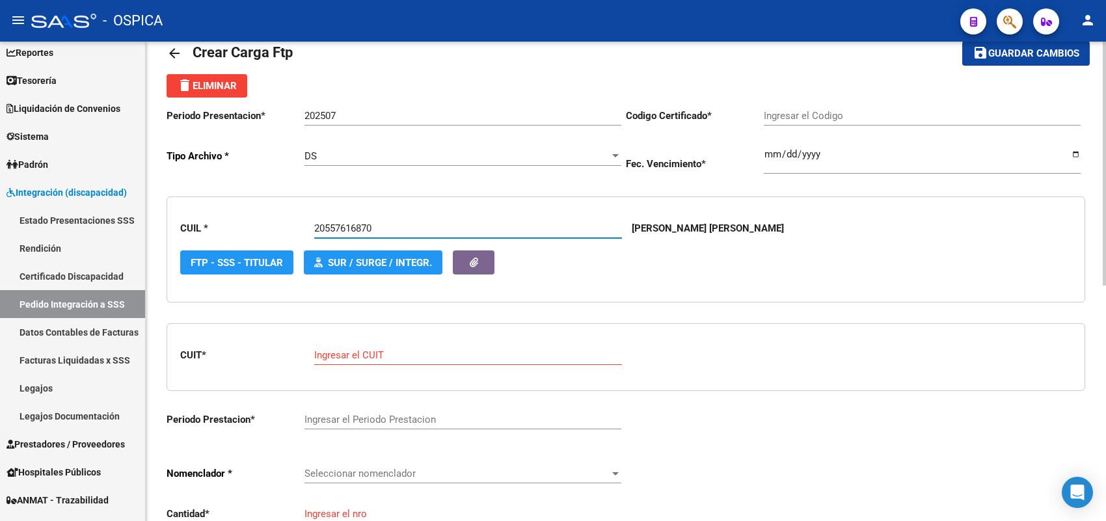
type input "ARG02-00055761687-20211004-20231004-BS-3"
type input "[DATE]"
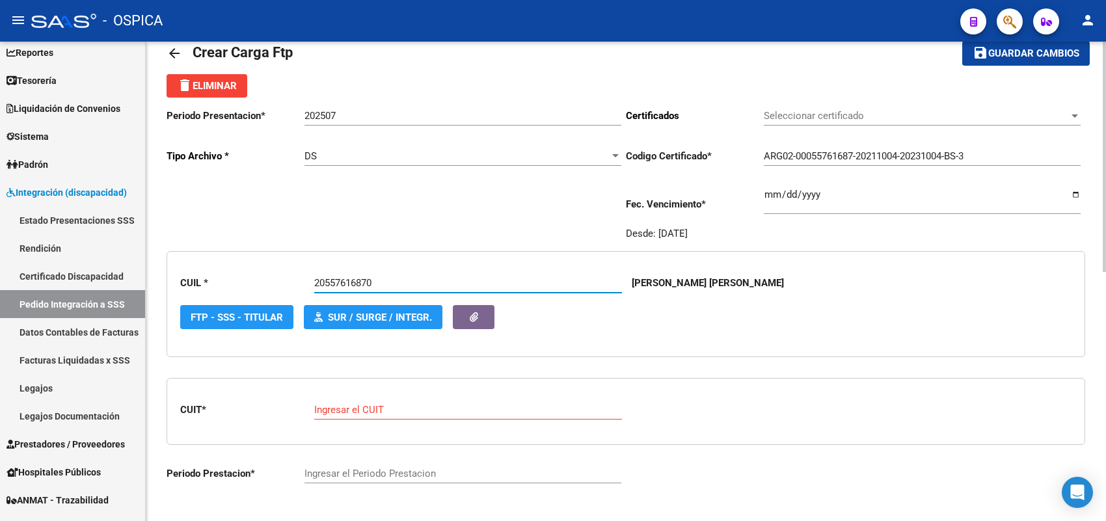
click at [345, 408] on input "Ingresar el CUIT" at bounding box center [468, 410] width 308 height 12
paste input "27-30650558-6"
type input "27-30650558-6"
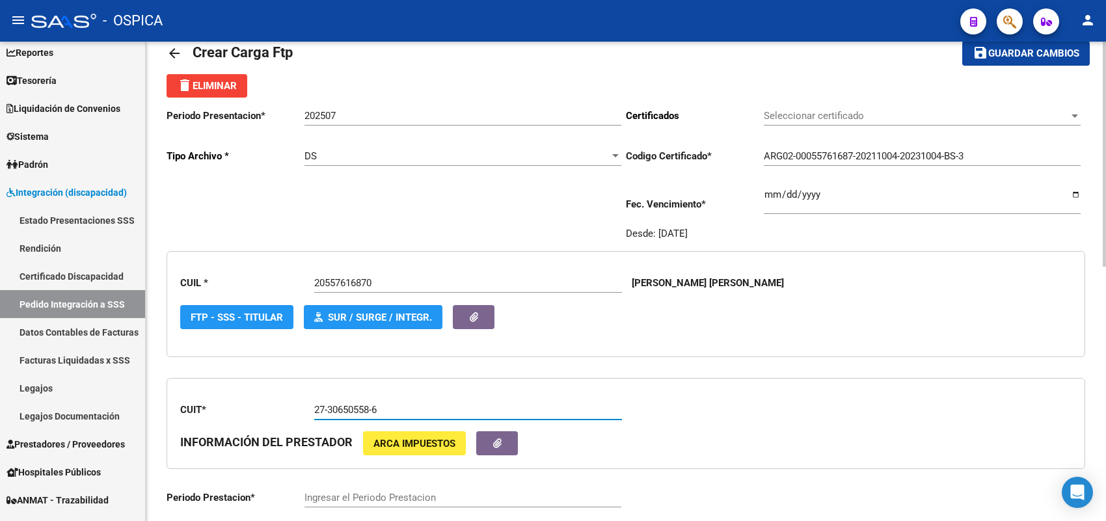
type input "202507"
type input "2"
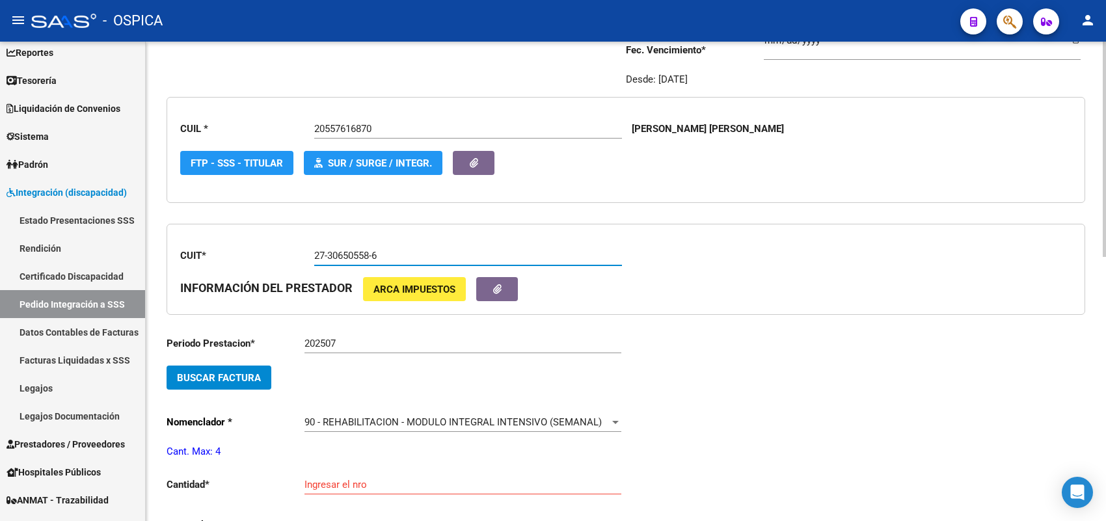
scroll to position [193, 0]
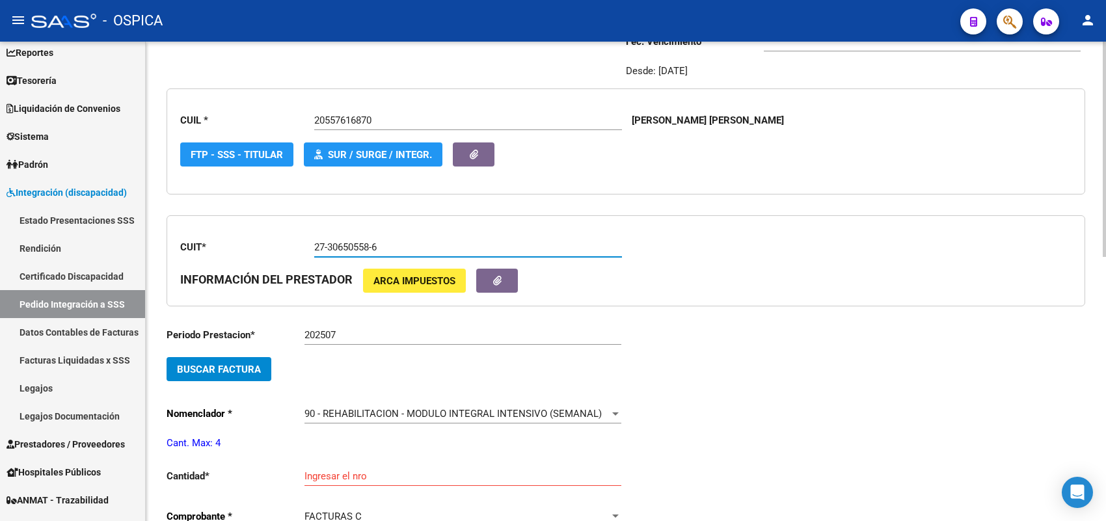
type input "27-30650558-6"
click at [258, 368] on span "Buscar Factura" at bounding box center [219, 370] width 84 height 12
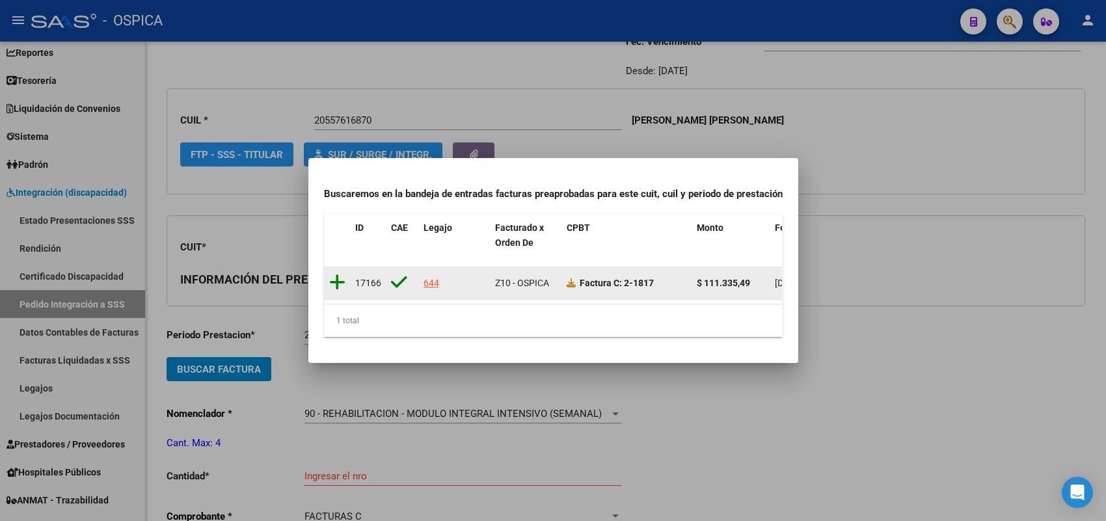
click at [340, 275] on icon at bounding box center [337, 282] width 16 height 18
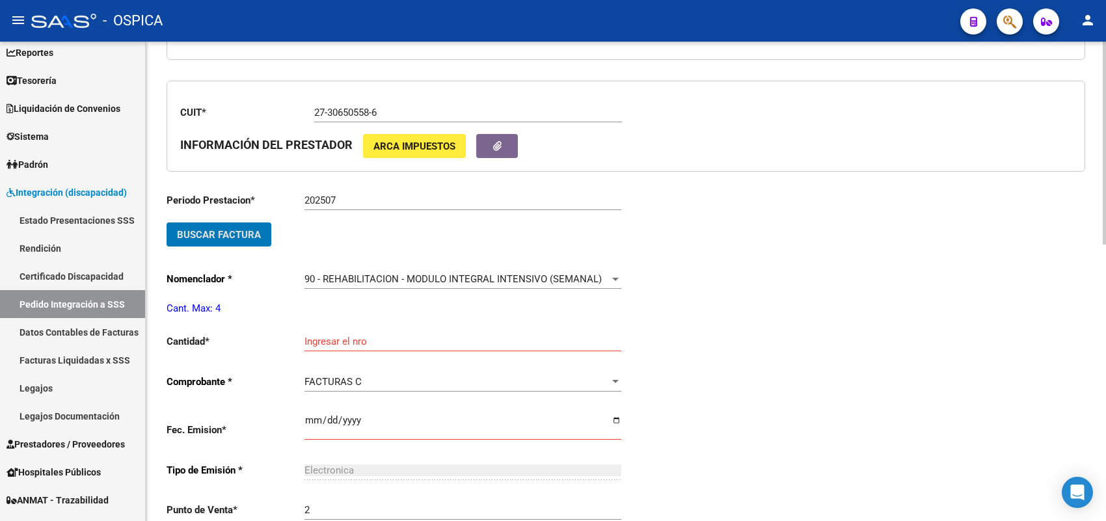
scroll to position [355, 0]
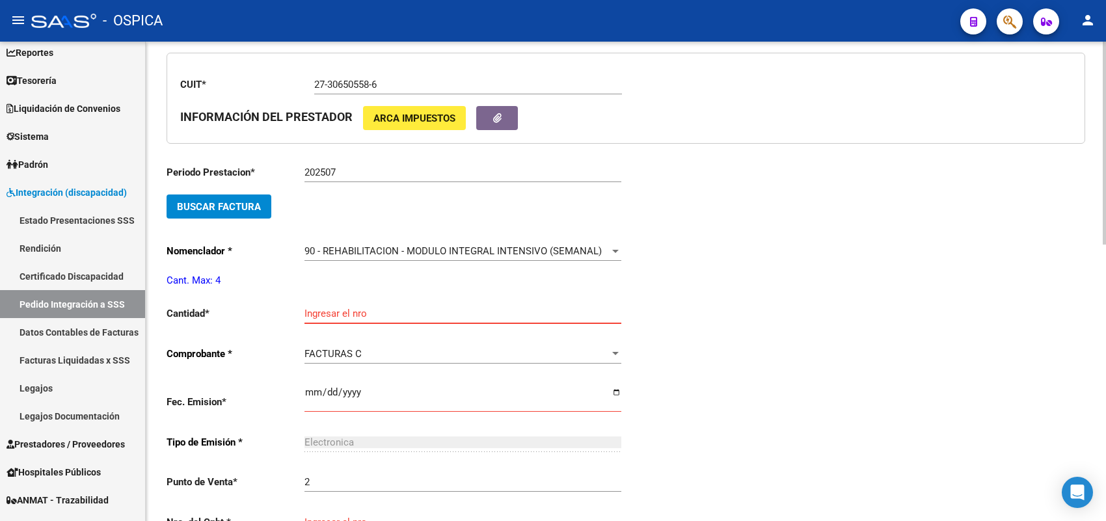
click at [319, 310] on input "Ingresar el nro" at bounding box center [462, 314] width 317 height 12
type input "4"
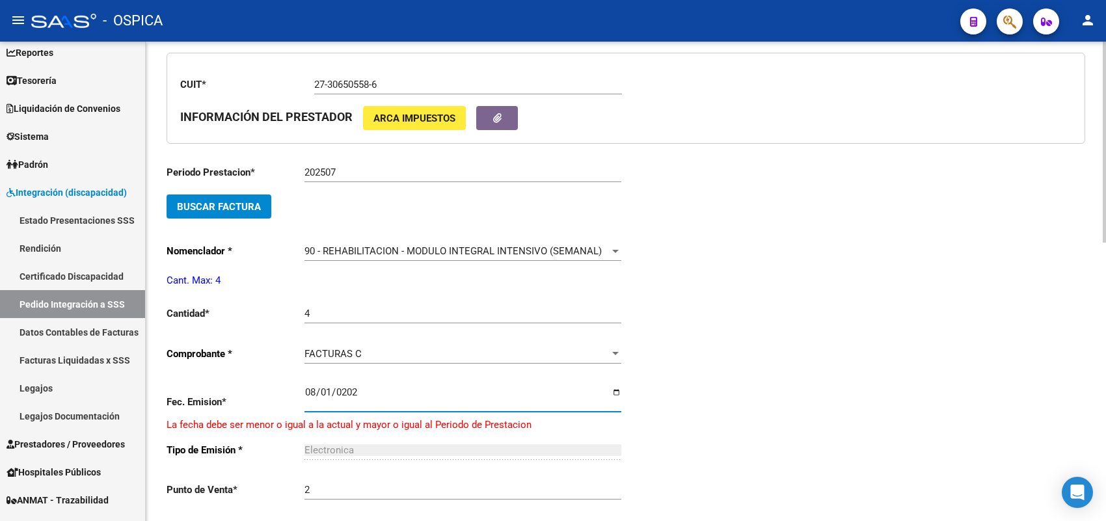
type input "[DATE]"
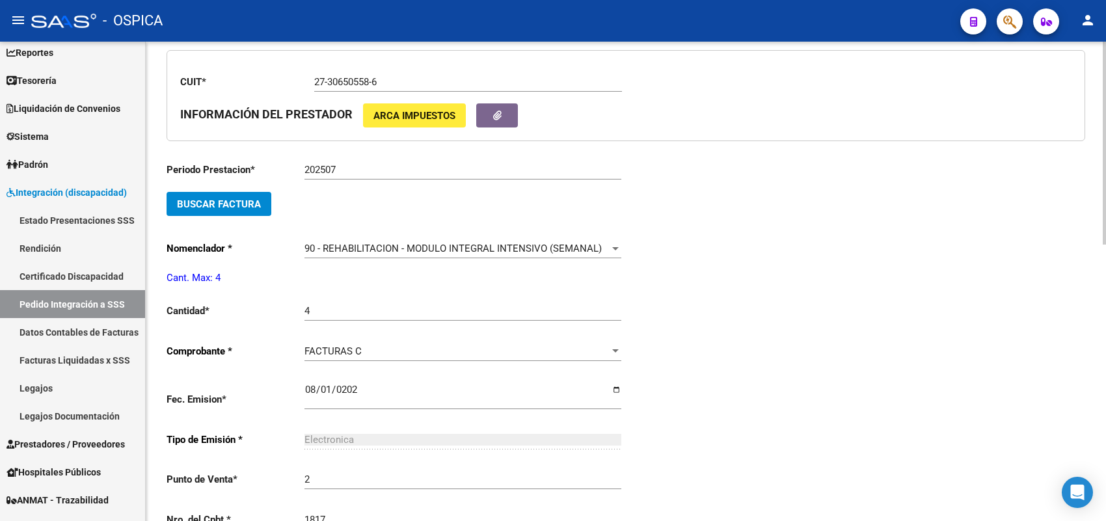
type input "1817"
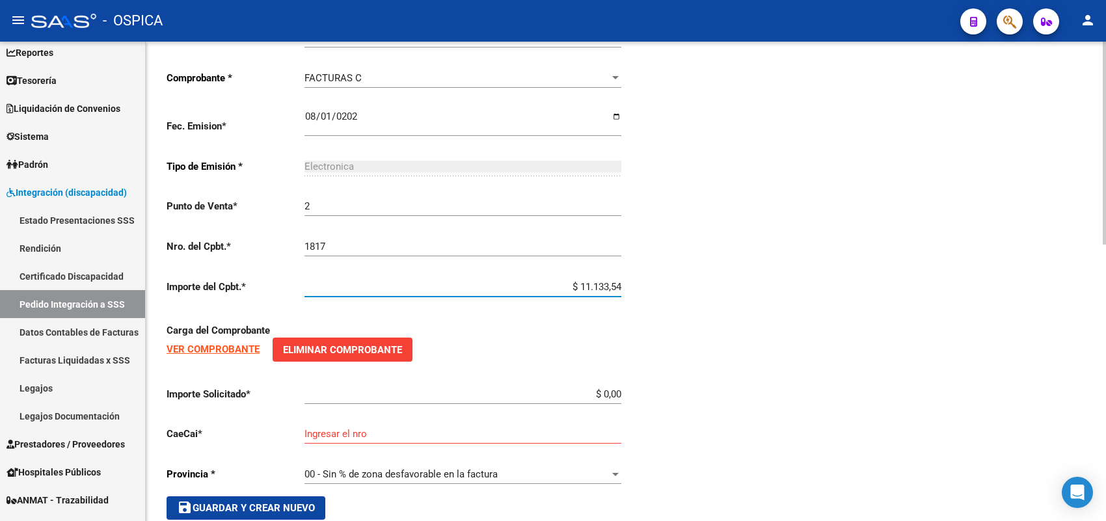
type input "$ 111.335,49"
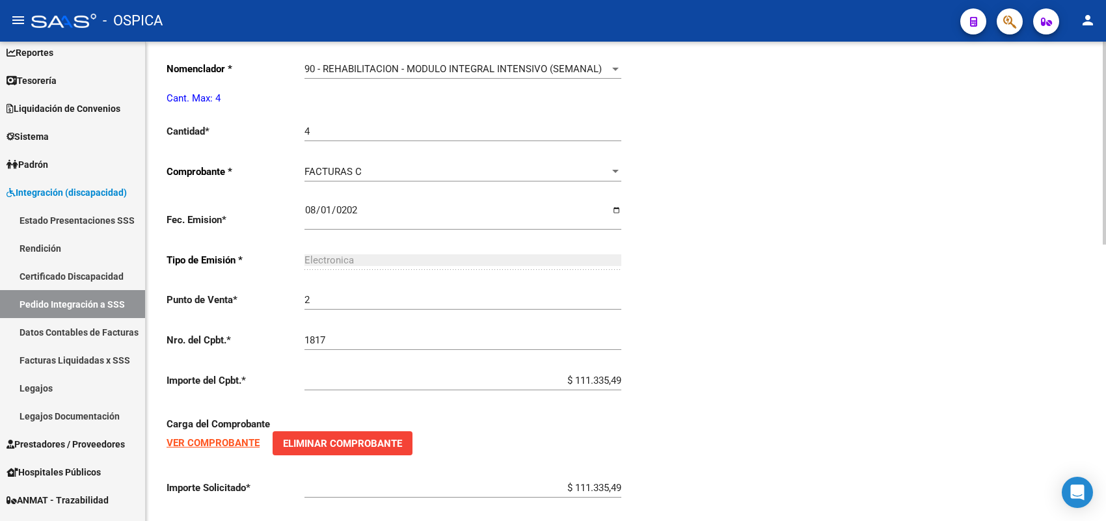
scroll to position [654, 0]
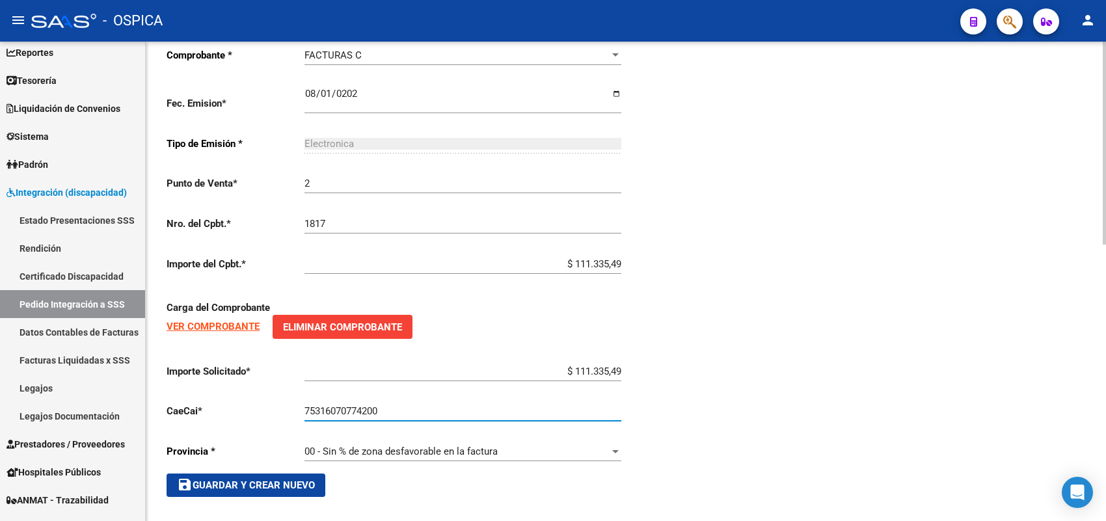
type input "75316070774200"
click at [299, 479] on span "save Guardar y Crear Nuevo" at bounding box center [246, 485] width 138 height 12
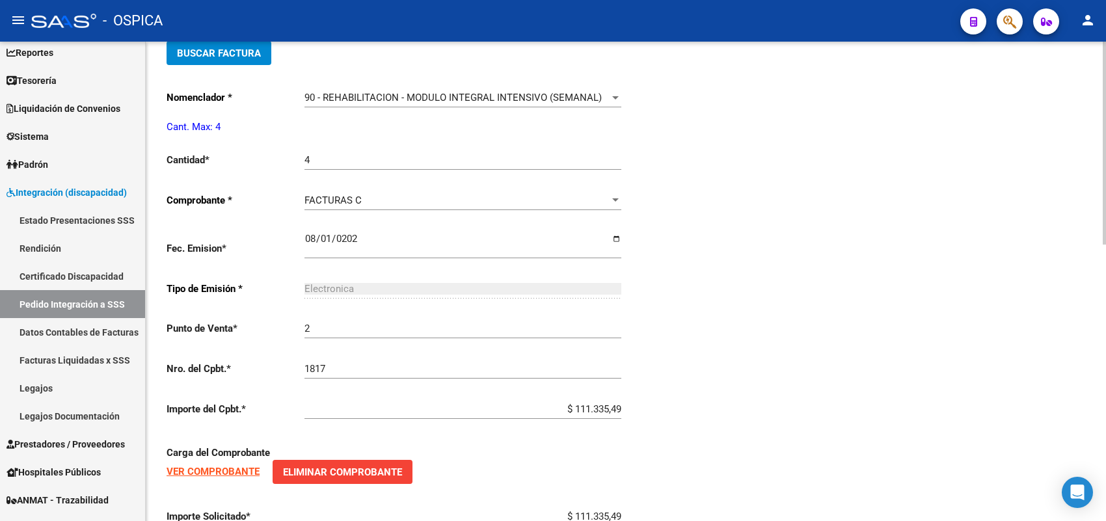
scroll to position [491, 0]
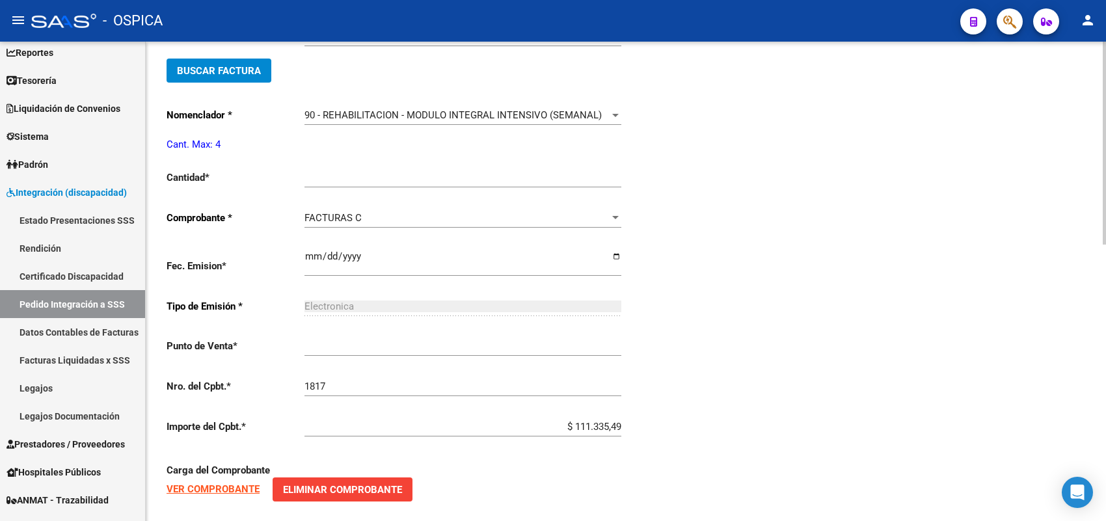
type input "$ 0,00"
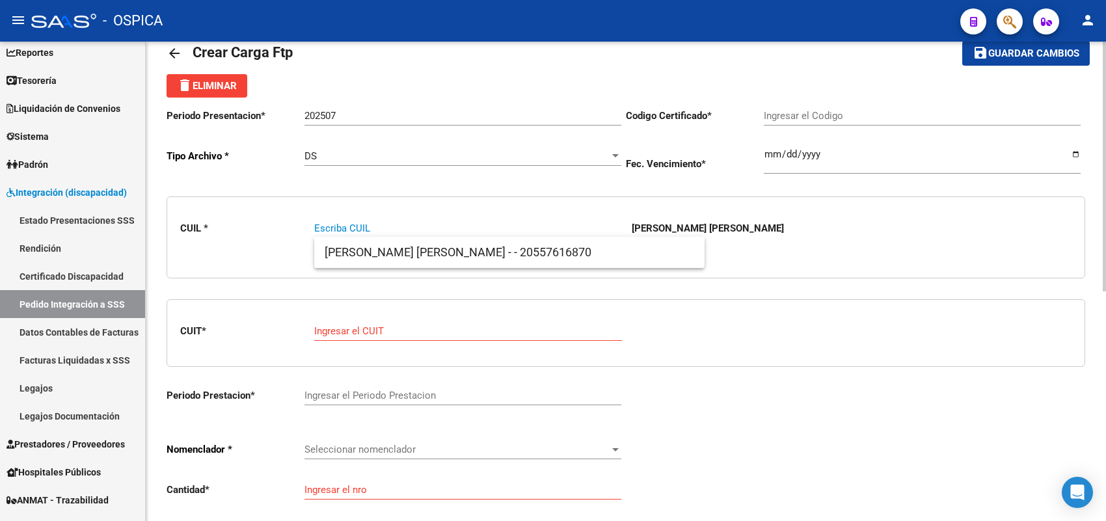
paste input "20507215727"
type input "20507215727"
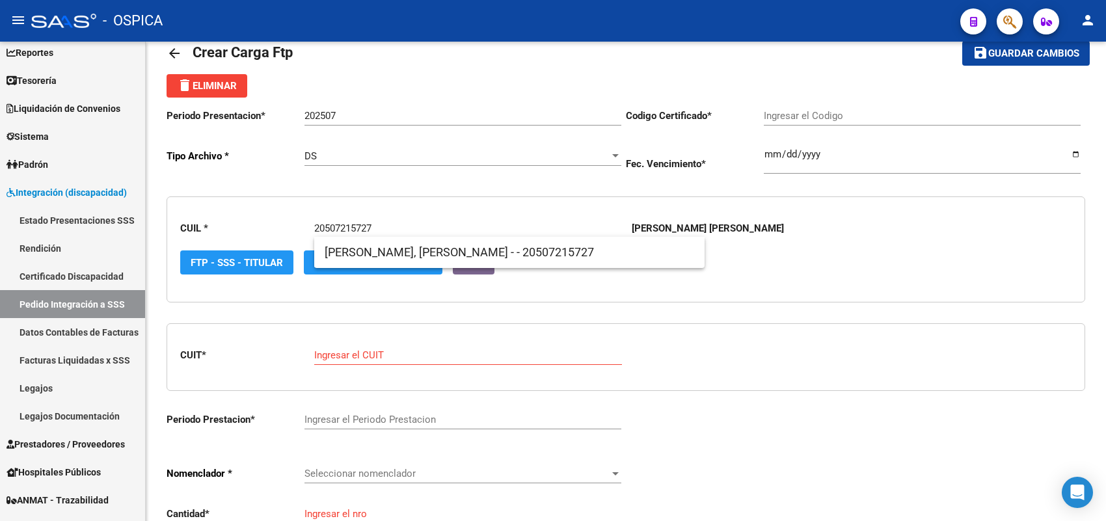
type input "ARG02000507215722019070320240703CBA536"
type input "[DATE]"
type input "20507215727"
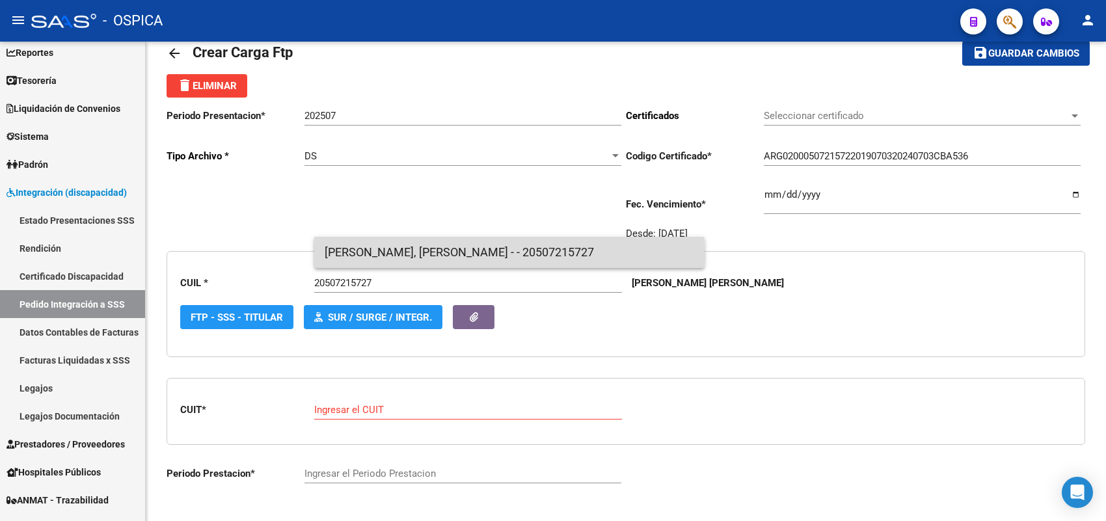
click at [327, 254] on span "[PERSON_NAME], [PERSON_NAME] - - 20507215727" at bounding box center [510, 252] width 370 height 31
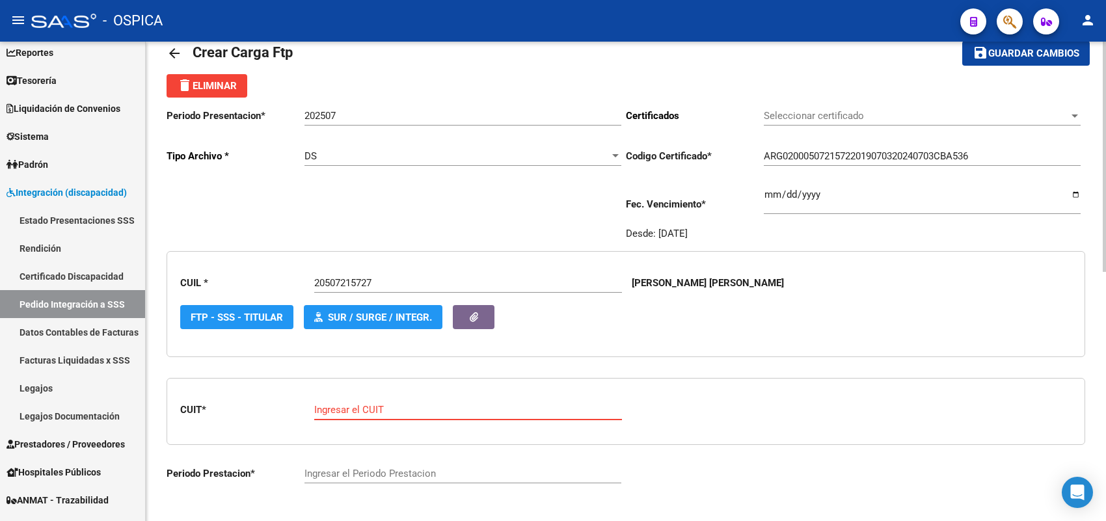
paste input "27-26943086-4"
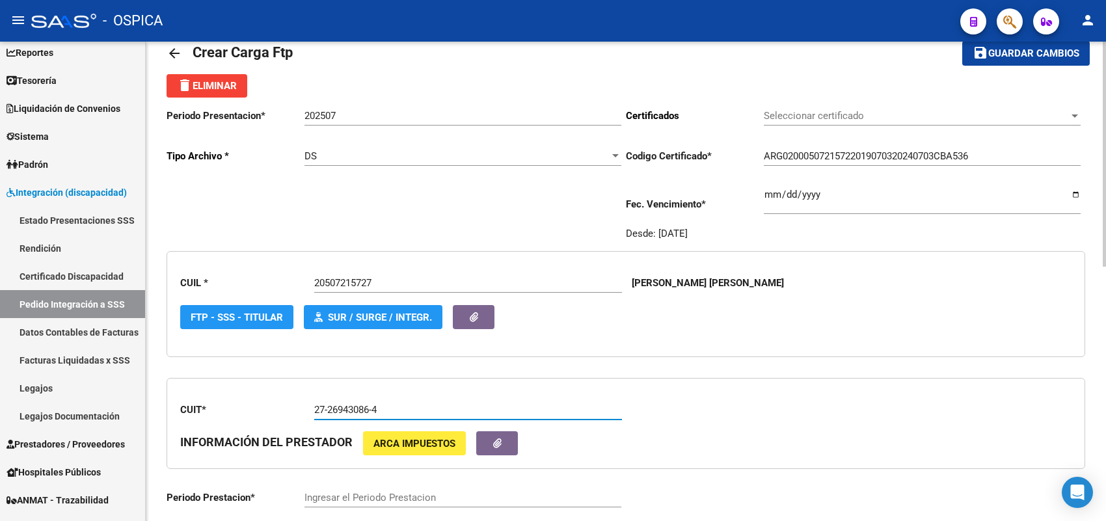
type input "27-26943086-4"
type input "202506"
type input "3"
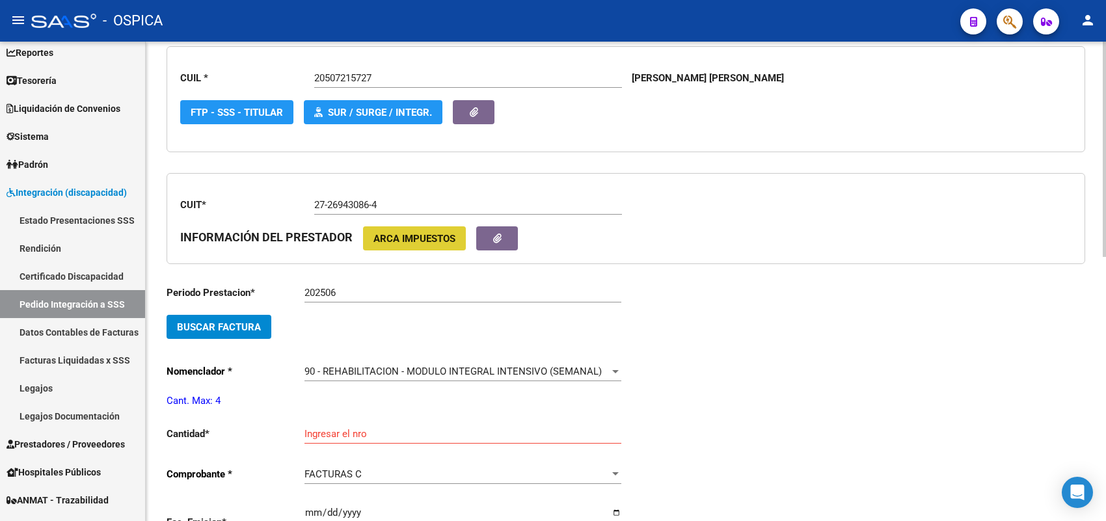
scroll to position [274, 0]
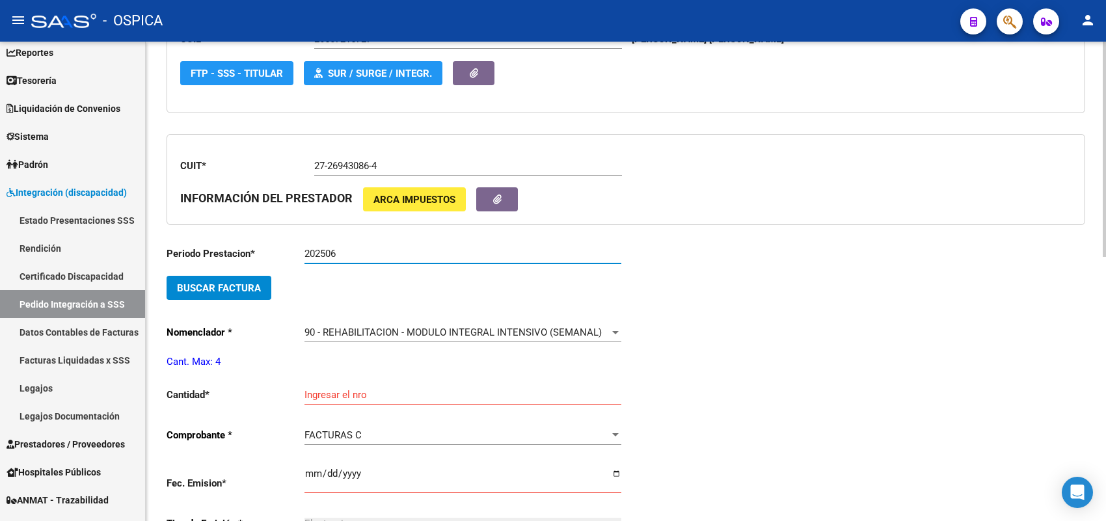
click at [352, 248] on input "202506" at bounding box center [462, 254] width 317 height 12
click at [237, 282] on span "Buscar Factura" at bounding box center [219, 288] width 84 height 12
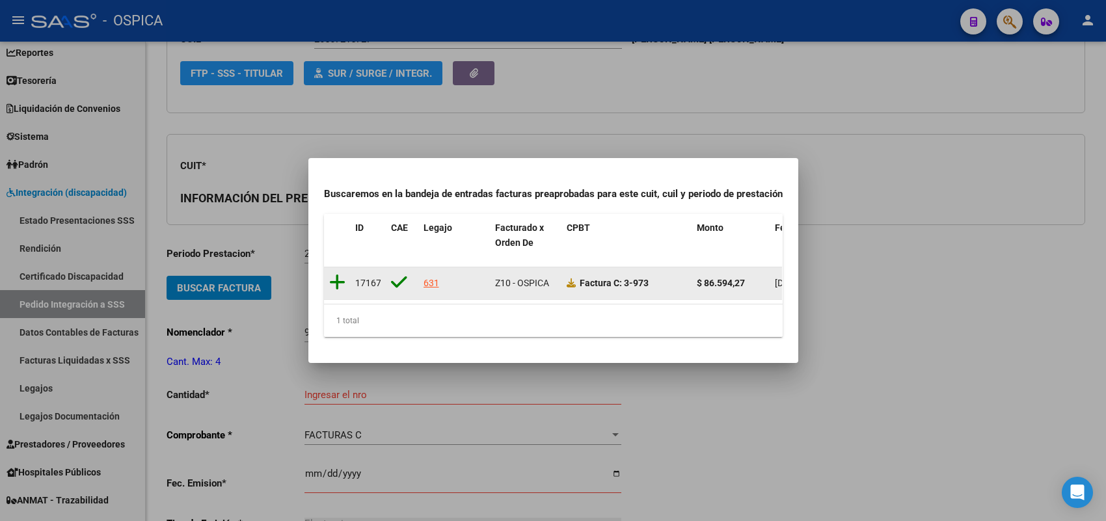
click at [340, 276] on icon at bounding box center [337, 282] width 16 height 18
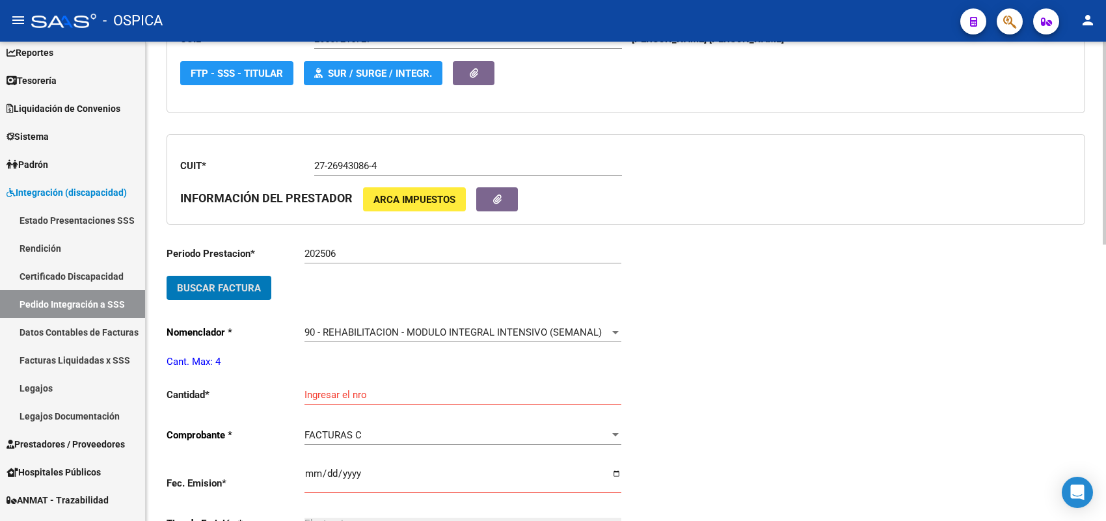
click at [342, 392] on input "Ingresar el nro" at bounding box center [462, 395] width 317 height 12
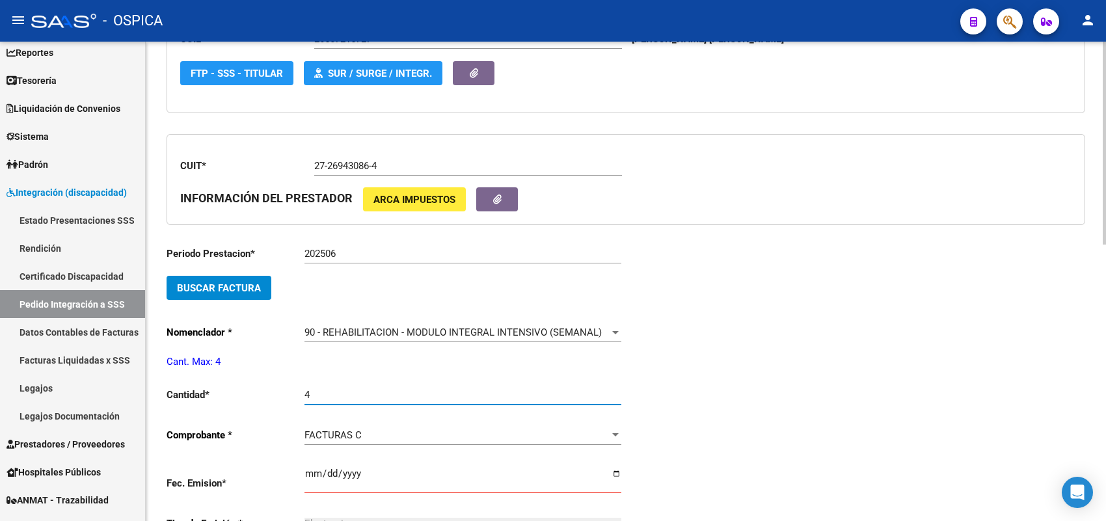
type input "4"
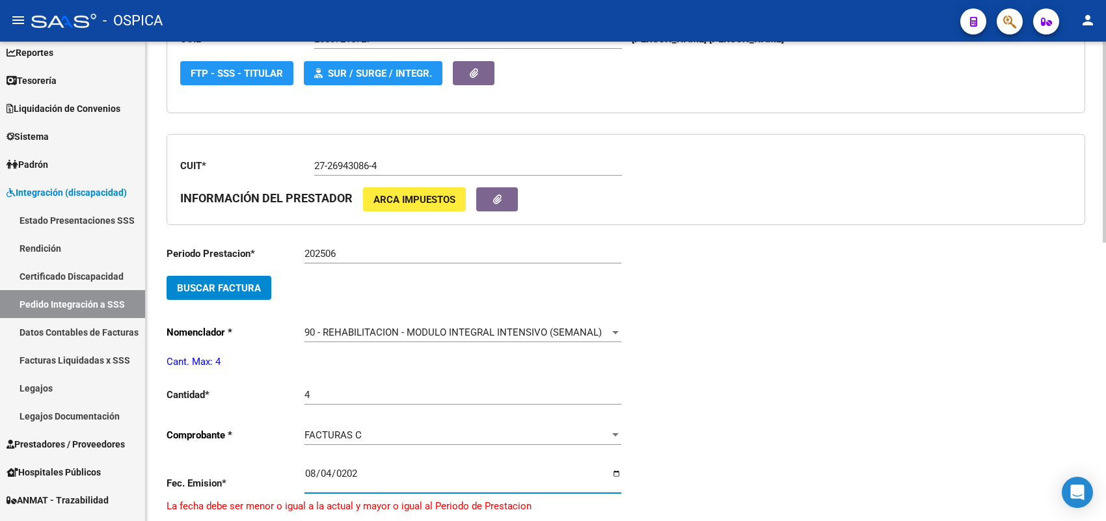
type input "[DATE]"
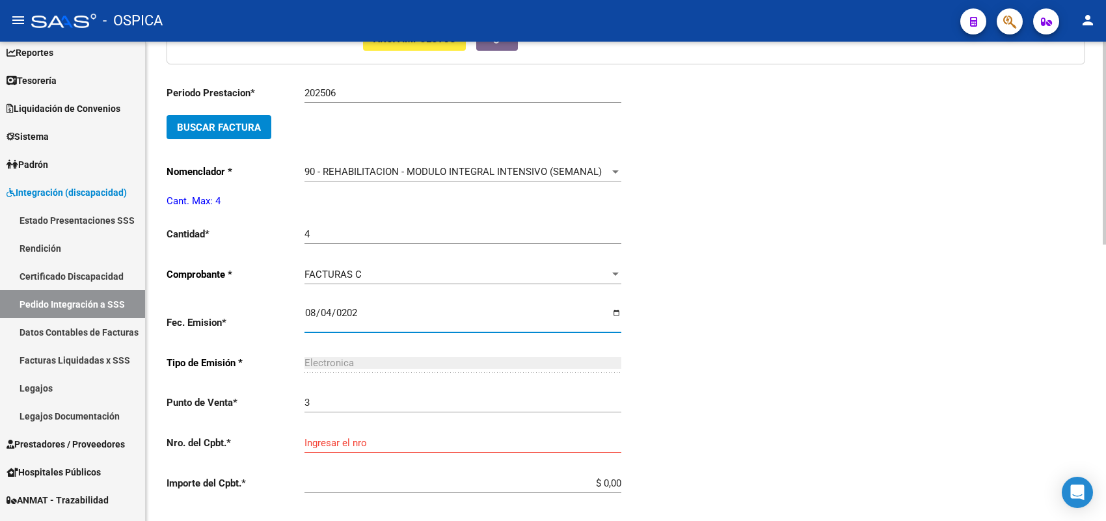
scroll to position [437, 0]
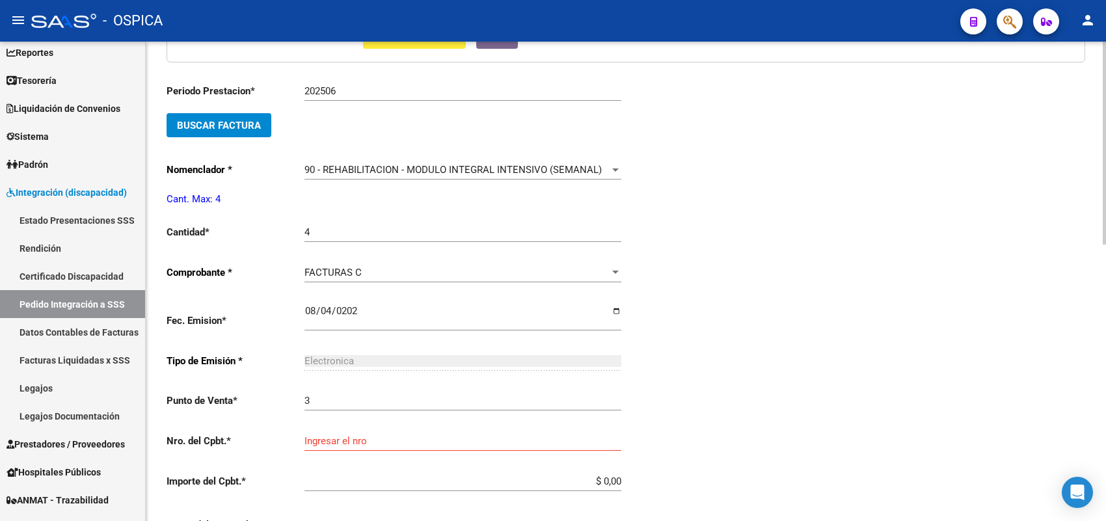
click at [323, 427] on div "Ingresar el nro" at bounding box center [462, 437] width 317 height 28
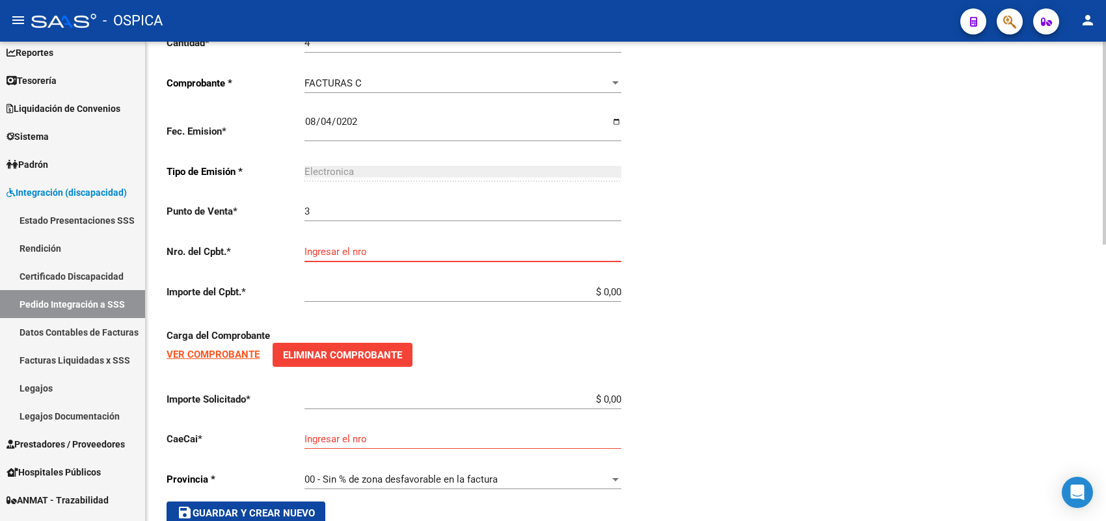
scroll to position [654, 0]
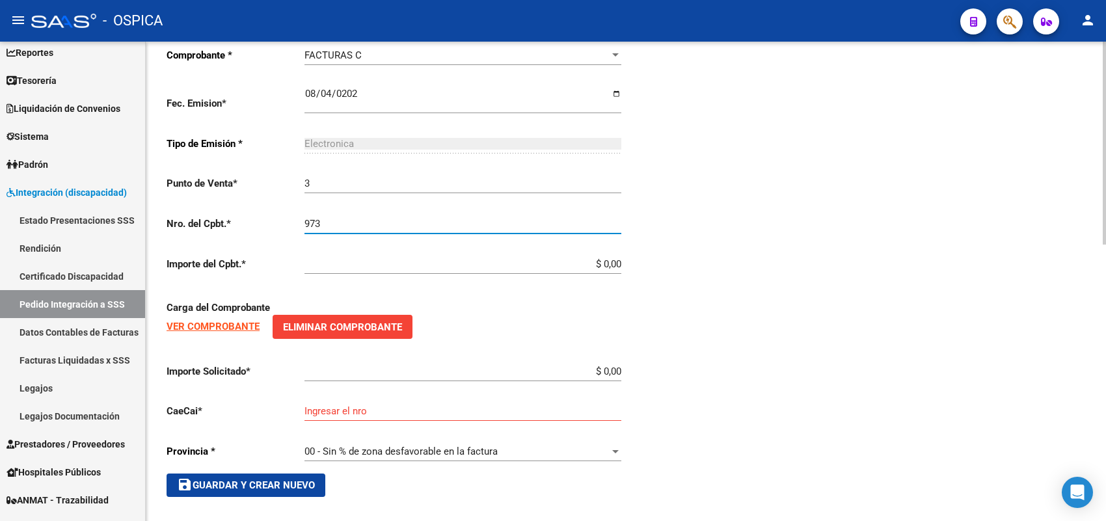
type input "973"
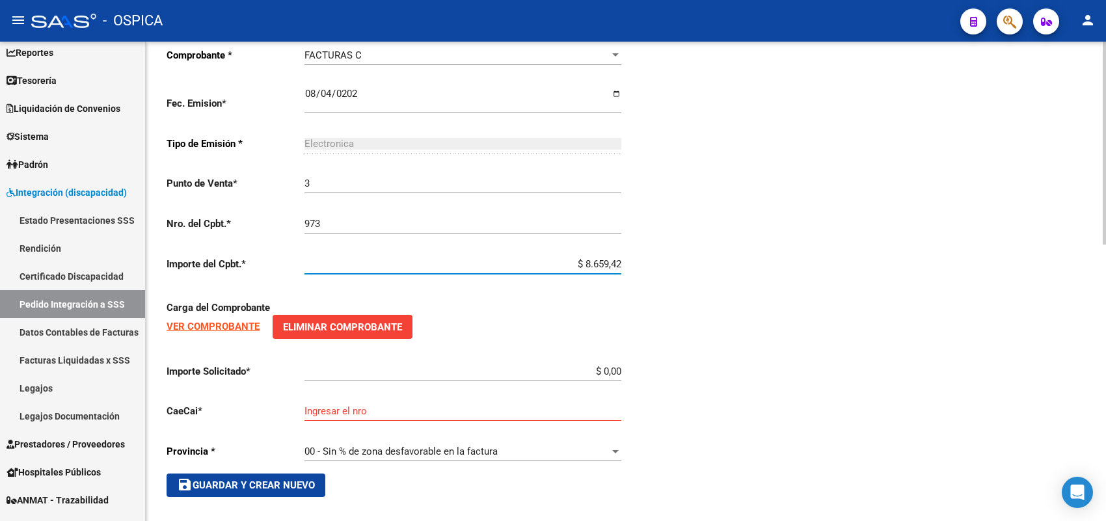
type input "$ 86.594,27"
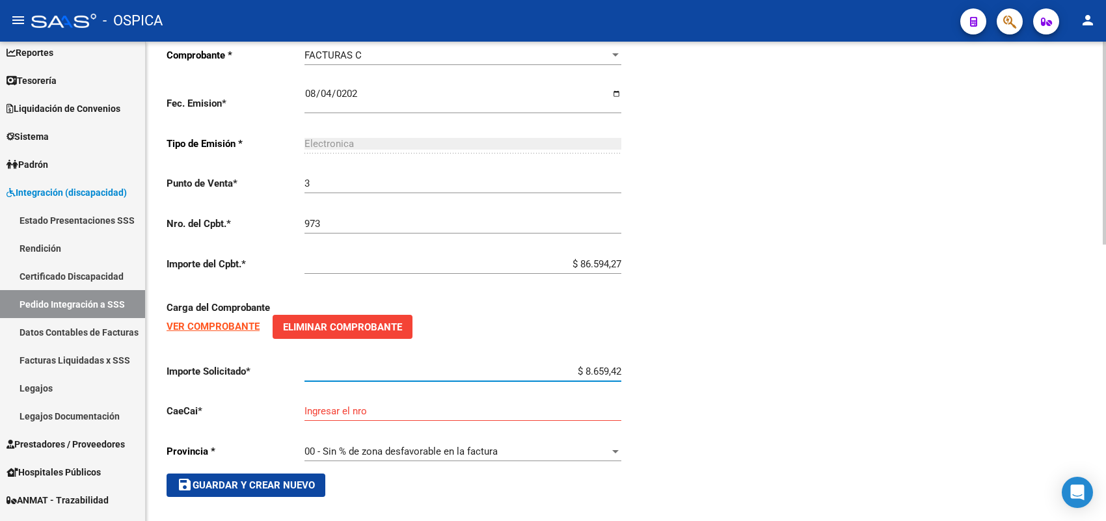
type input "$ 86.594,27"
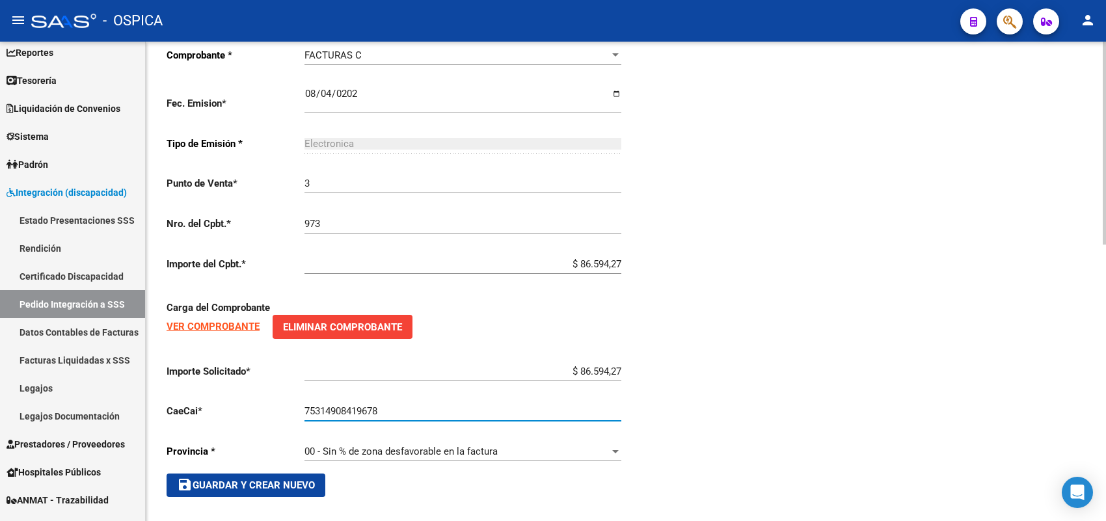
type input "75314908419678"
click at [283, 457] on div "Periodo Prestacion * 202506 Ingresar el Periodo Prestacion Buscar Factura Nomen…" at bounding box center [396, 176] width 459 height 641
click at [278, 479] on span "save Guardar y Crear Nuevo" at bounding box center [246, 485] width 138 height 12
type input "$ 0,00"
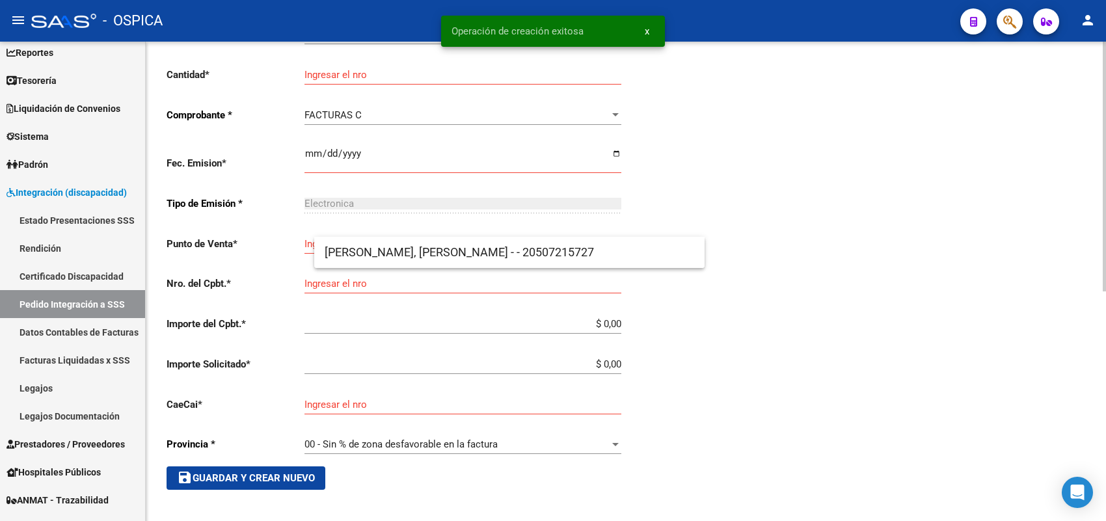
scroll to position [30, 0]
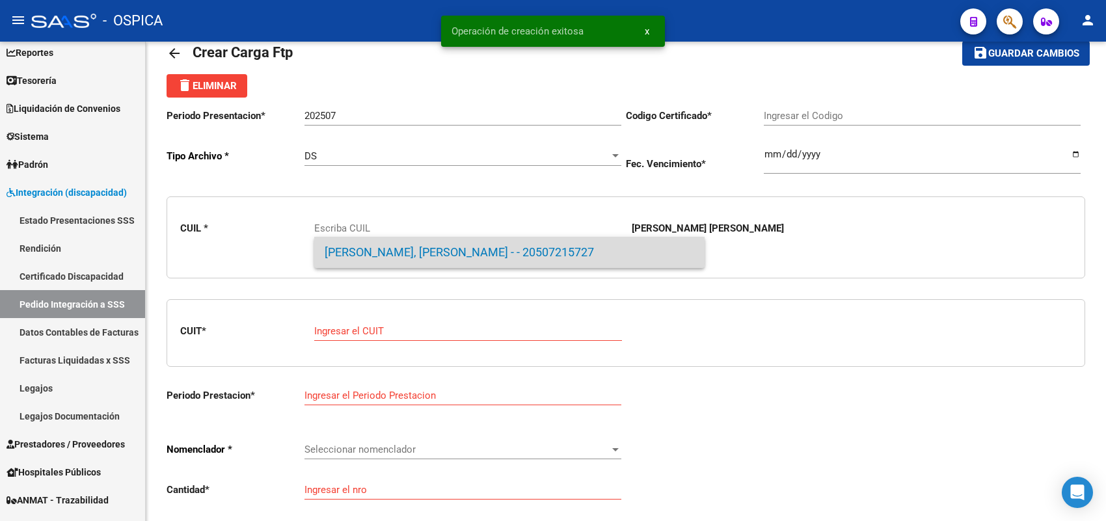
click at [372, 245] on span "[PERSON_NAME], [PERSON_NAME] - - 20507215727" at bounding box center [510, 252] width 370 height 31
type input "20507215727"
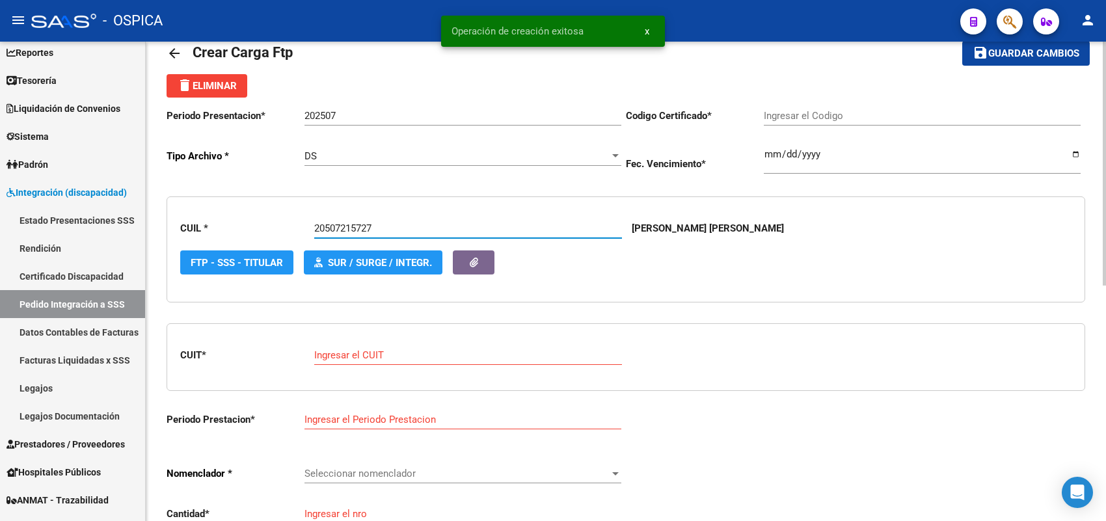
type input "ARG02000507215722019070320240703CBA536"
type input "[DATE]"
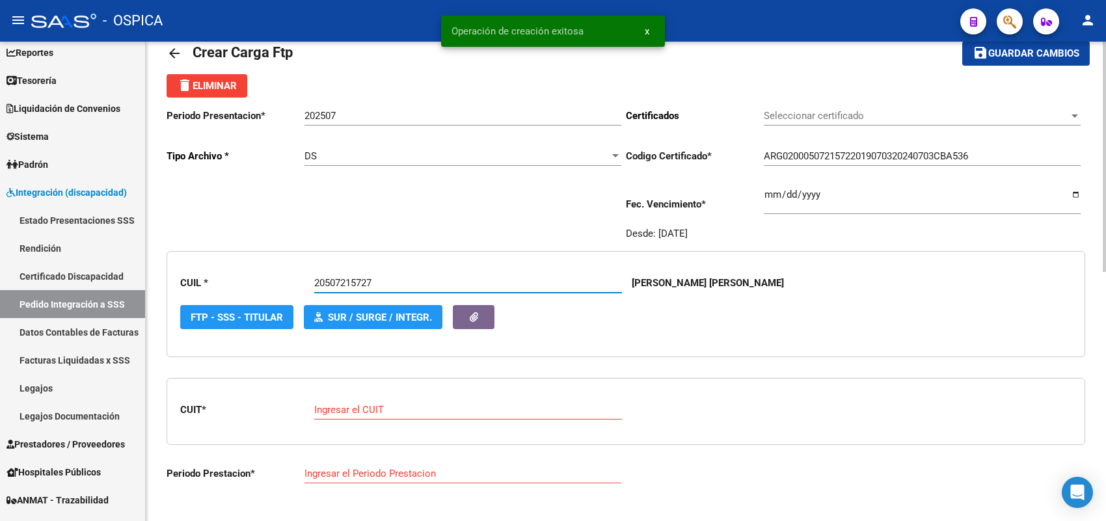
click at [378, 392] on div "Ingresar el CUIT" at bounding box center [468, 406] width 308 height 28
paste input "27-26943086-4"
type input "27-26943086-4"
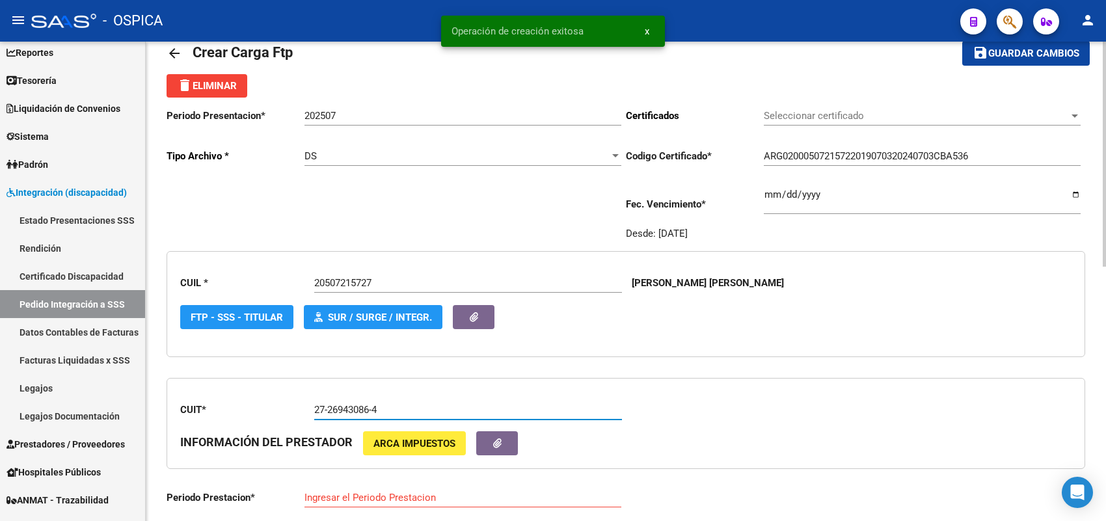
type input "202507"
type input "3"
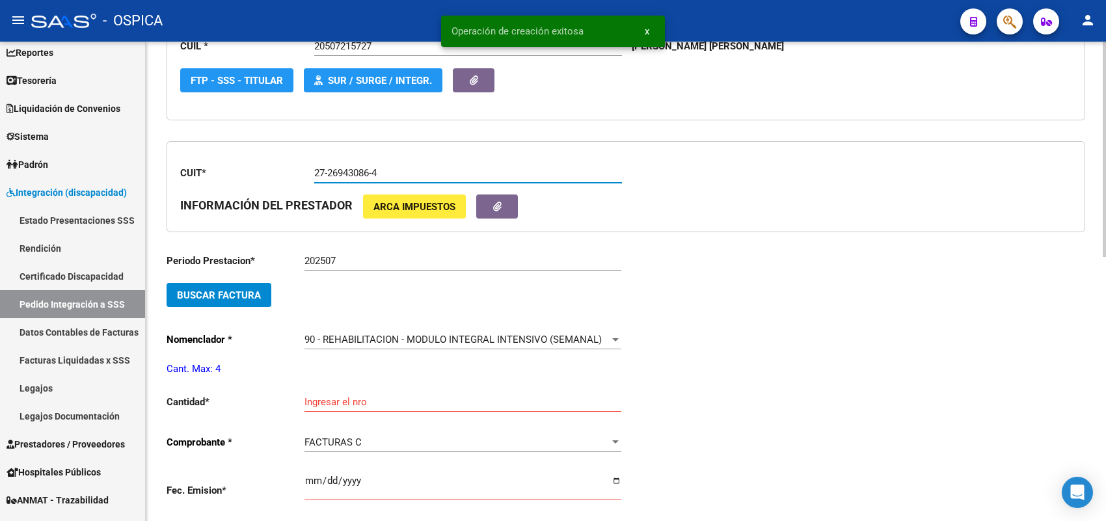
scroll to position [274, 0]
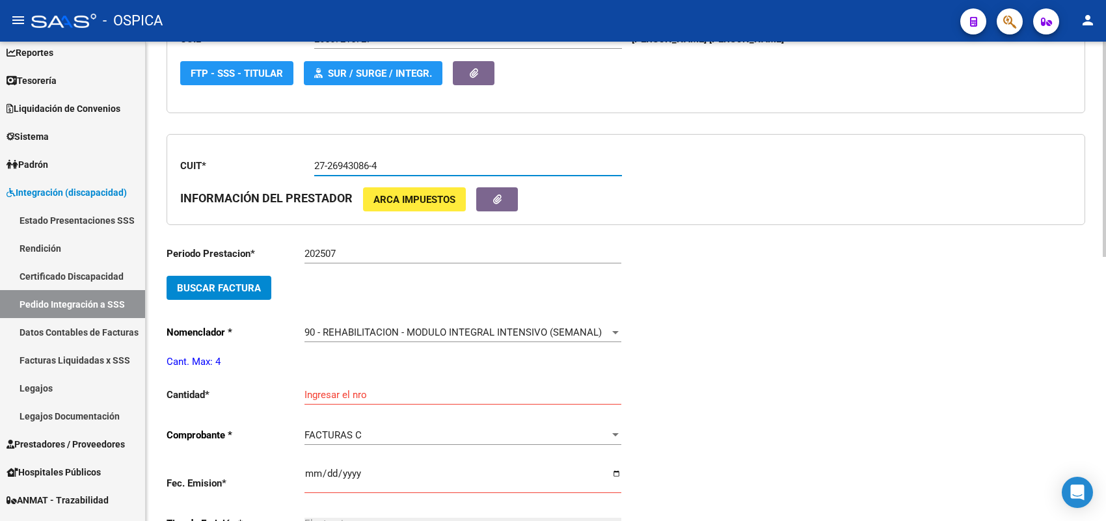
type input "27-26943086-4"
click at [248, 288] on span "Buscar Factura" at bounding box center [219, 288] width 84 height 12
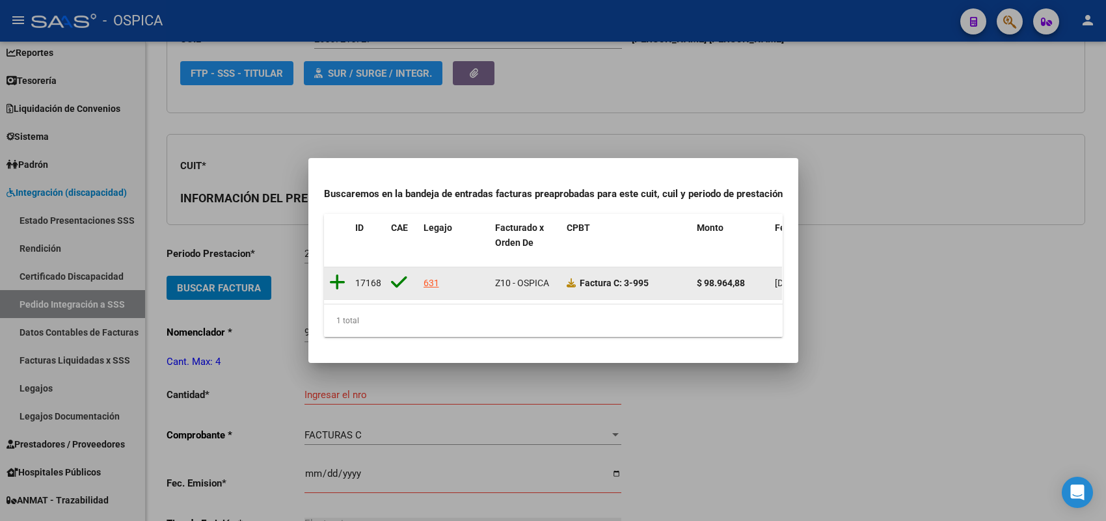
click at [338, 275] on icon at bounding box center [337, 282] width 16 height 18
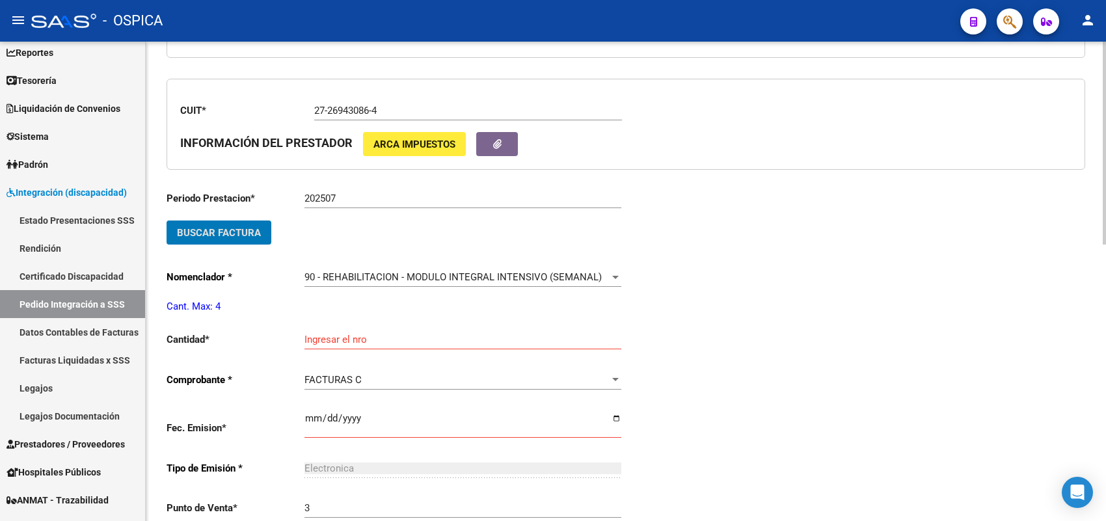
scroll to position [355, 0]
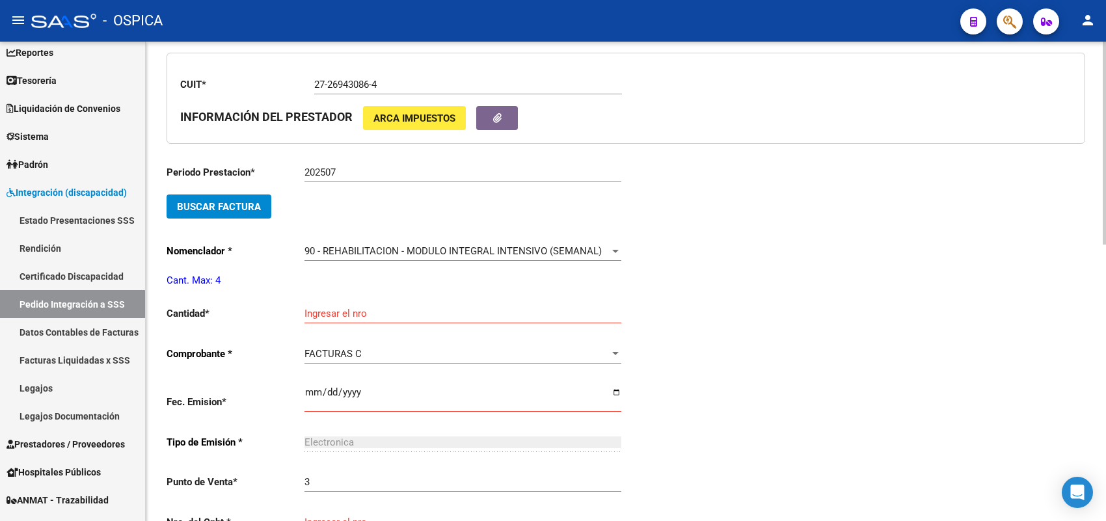
click at [336, 303] on div "Ingresar el nro" at bounding box center [462, 309] width 317 height 28
type input "4"
click at [314, 387] on input "Ingresar el fecha" at bounding box center [462, 397] width 317 height 21
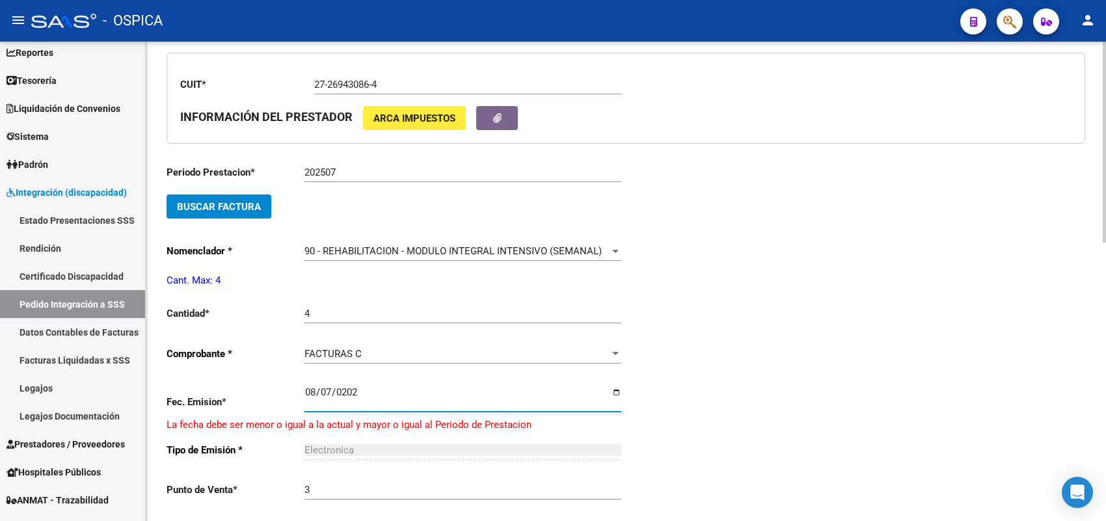
type input "[DATE]"
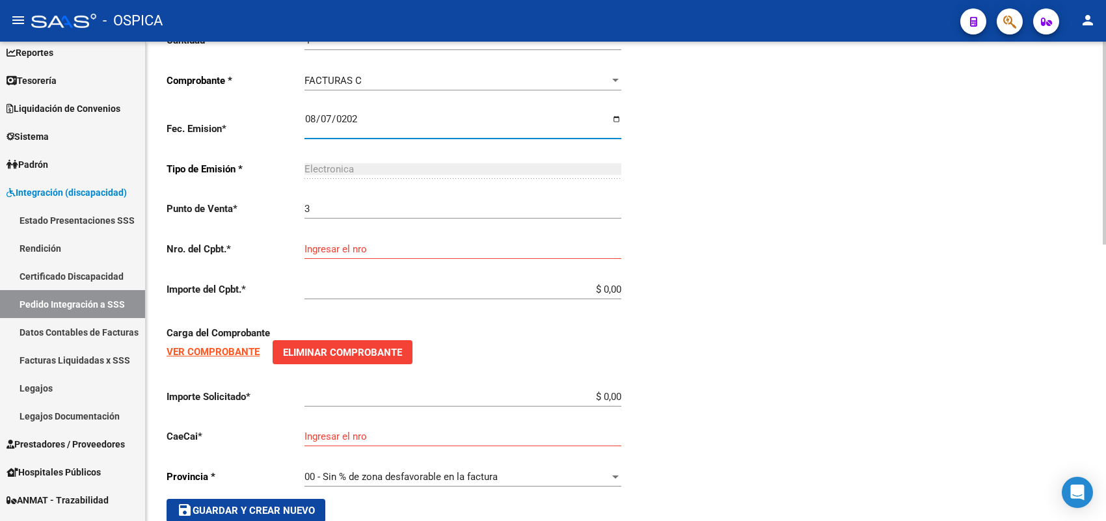
scroll to position [654, 0]
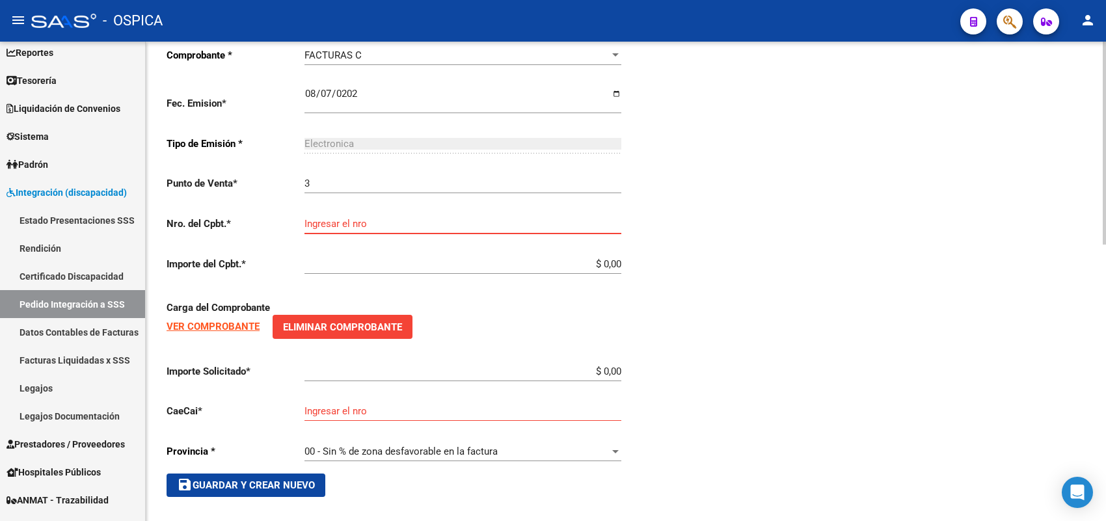
click at [351, 218] on input "Ingresar el nro" at bounding box center [462, 224] width 317 height 12
type input "995"
type input "$ 98.964,88"
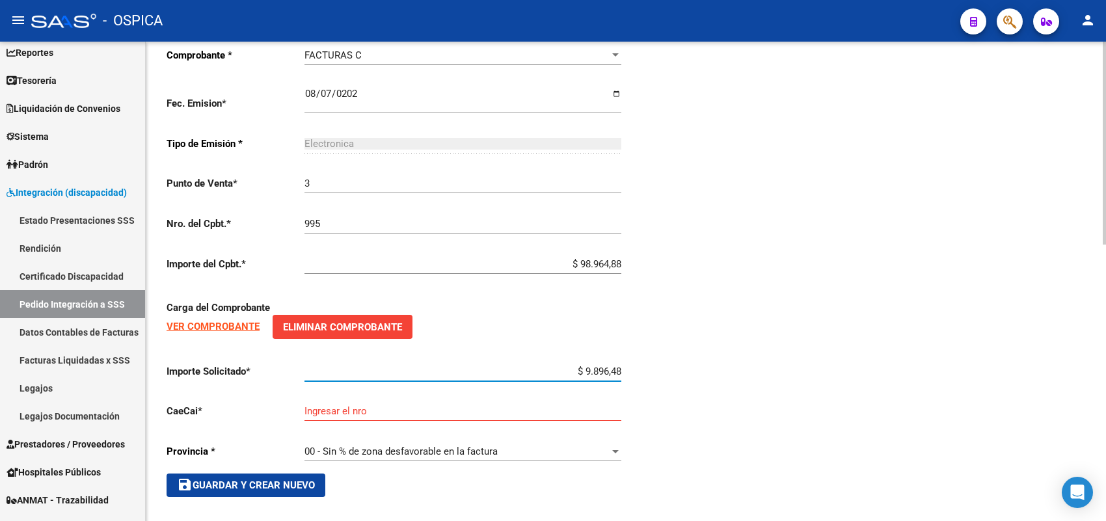
type input "$ 98.964,88"
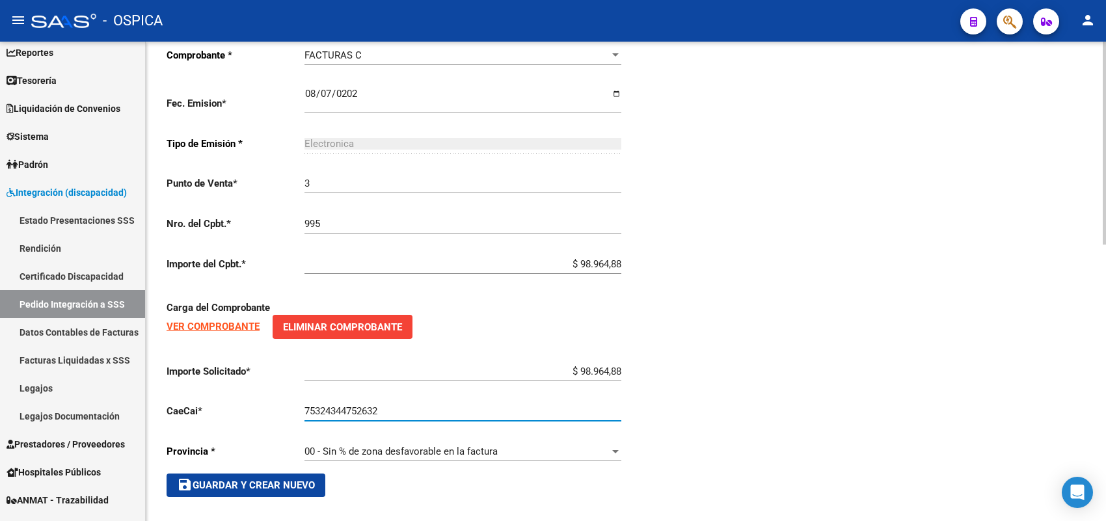
type input "75324344752632"
click at [273, 474] on button "save Guardar y Crear Nuevo" at bounding box center [246, 485] width 159 height 23
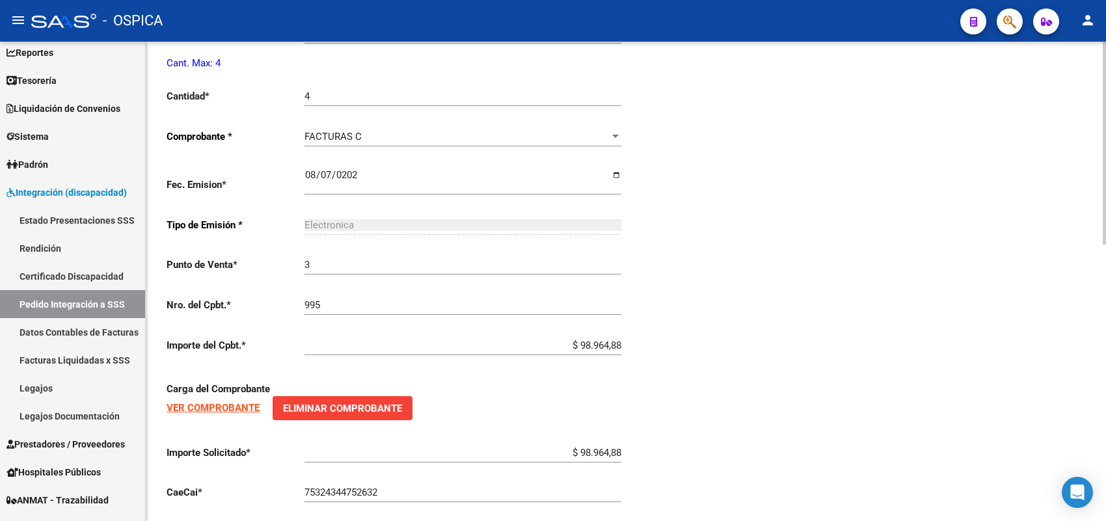
type input "$ 0,00"
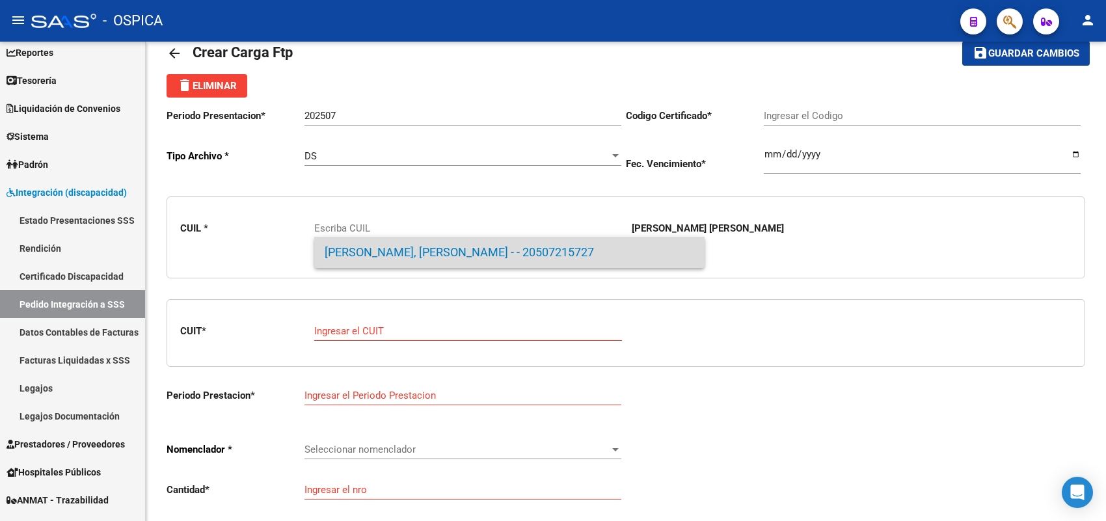
click at [342, 258] on span "[PERSON_NAME], [PERSON_NAME] - - 20507215727" at bounding box center [510, 252] width 370 height 31
type input "20507215727"
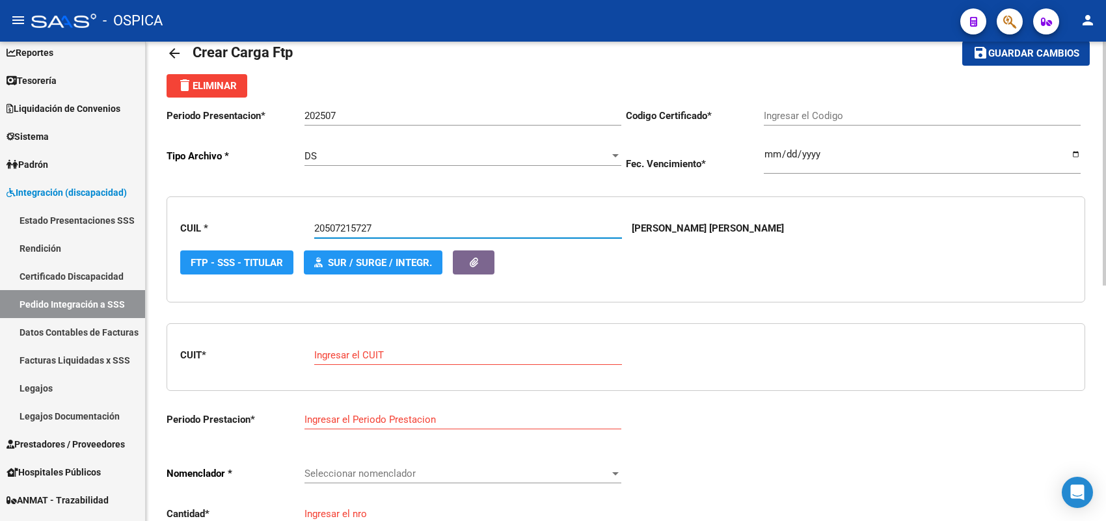
type input "ARG02000507215722019070320240703CBA536"
type input "[DATE]"
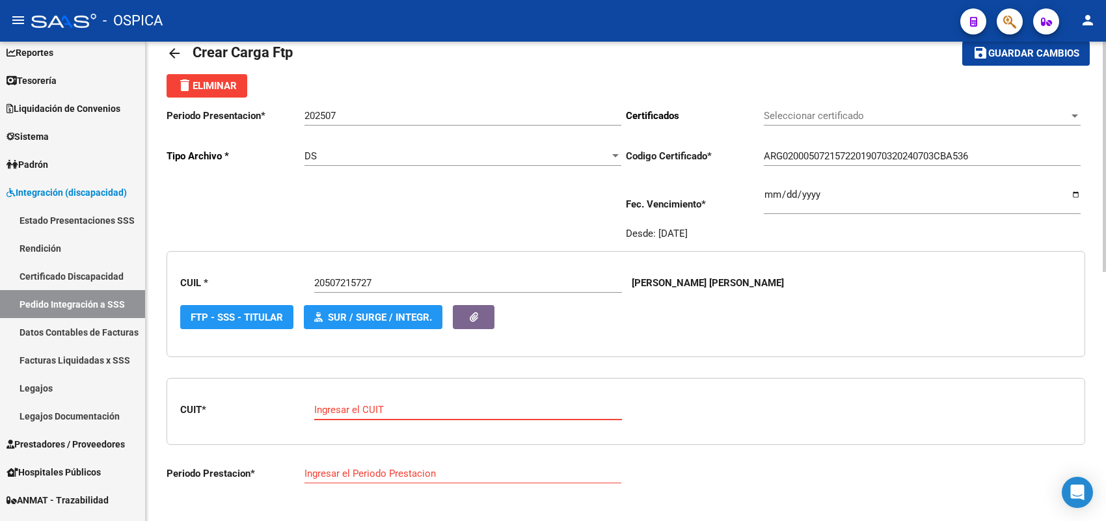
click at [347, 404] on input "Ingresar el CUIT" at bounding box center [468, 410] width 308 height 12
paste input "27-32011133-7"
type input "27-32011133-7"
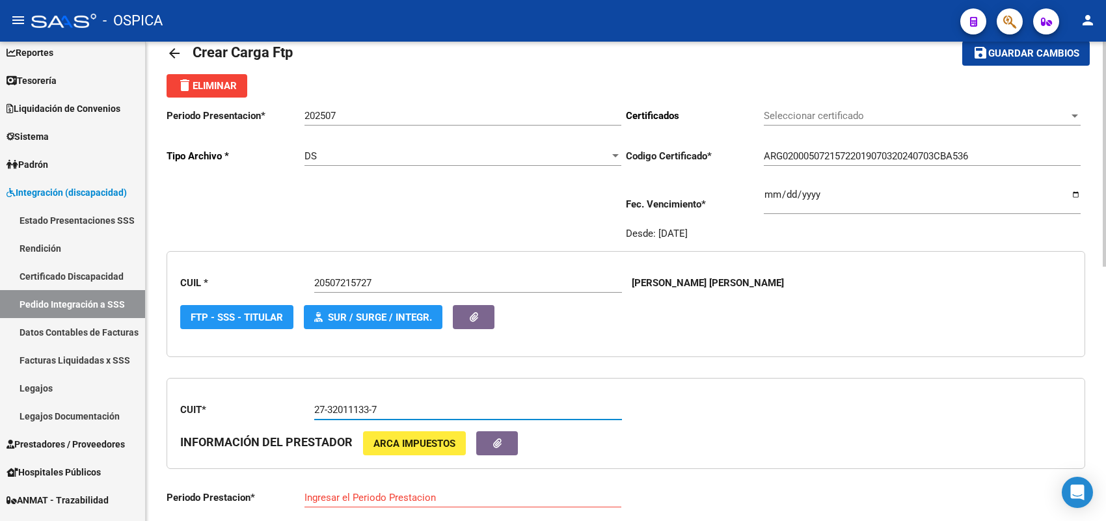
type input "202507"
type input "5"
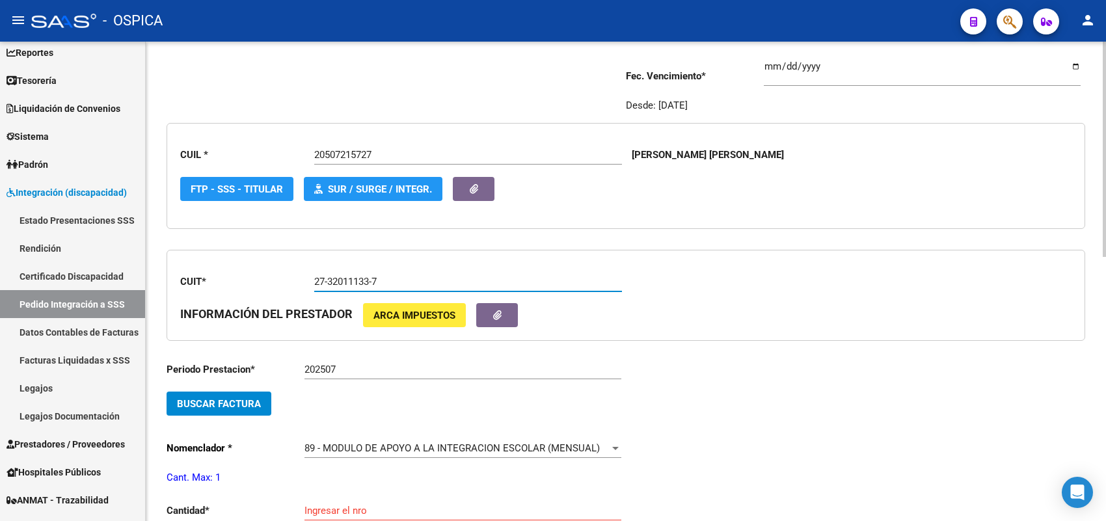
scroll to position [193, 0]
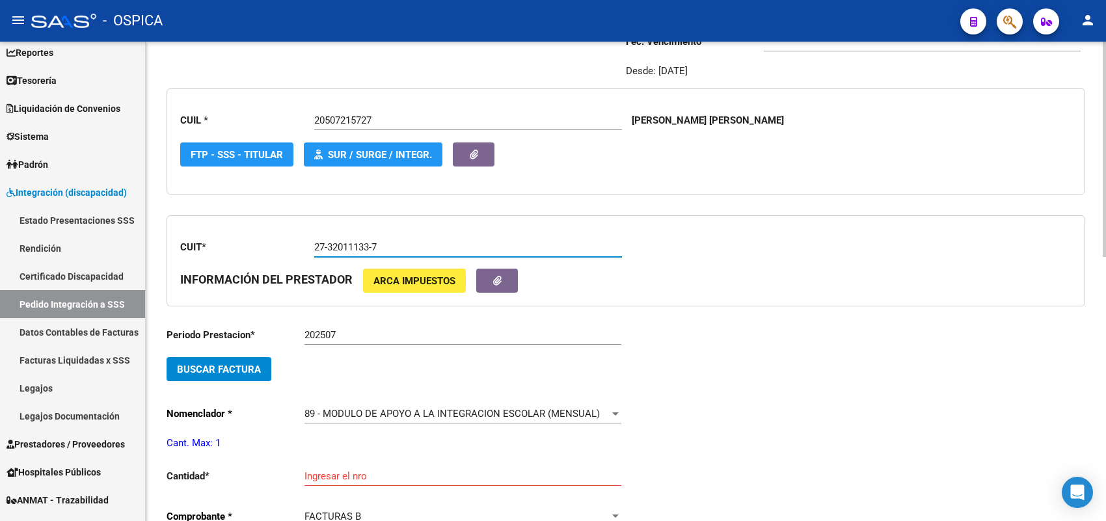
type input "27-32011133-7"
click at [237, 364] on span "Buscar Factura" at bounding box center [219, 370] width 84 height 12
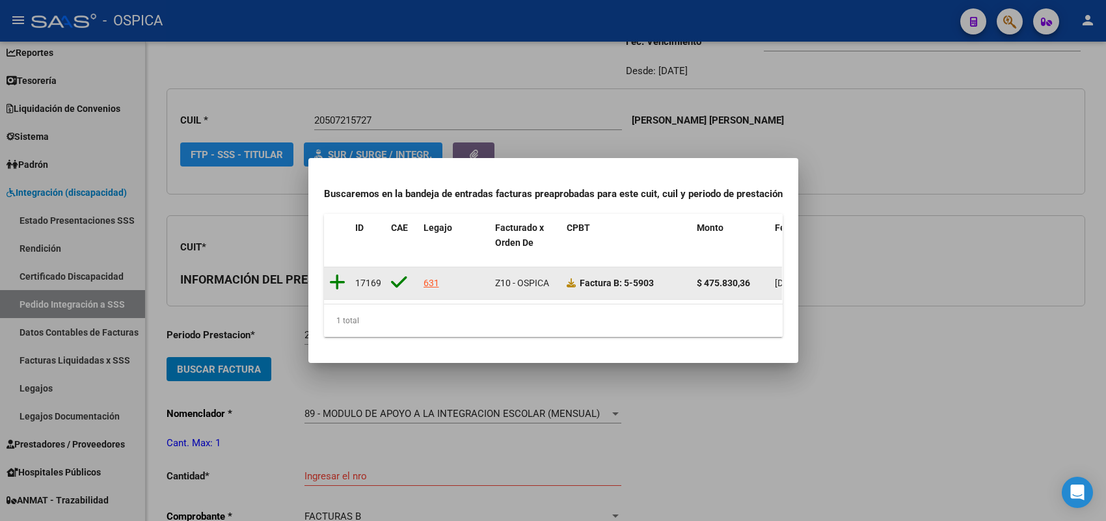
click at [335, 277] on icon at bounding box center [337, 282] width 16 height 18
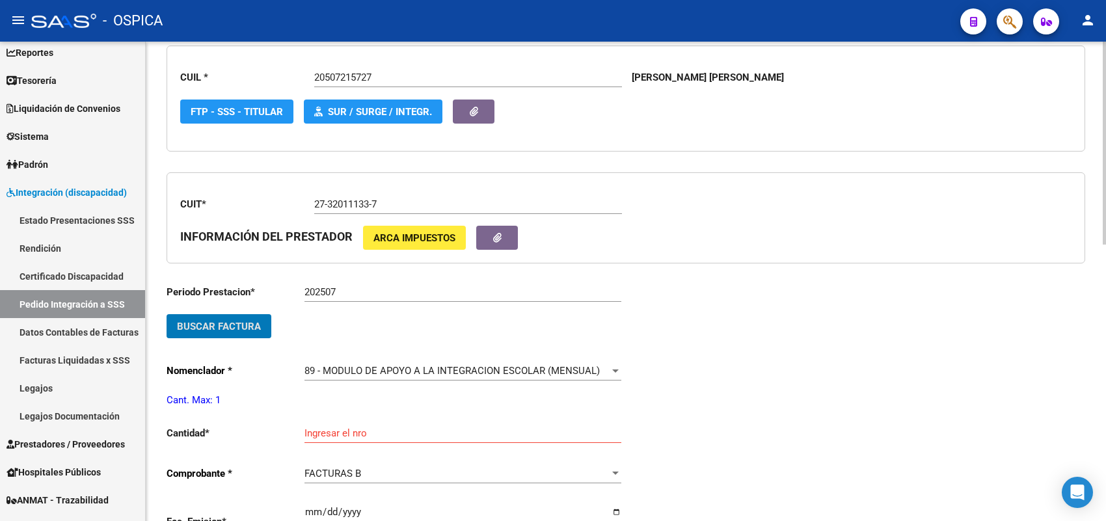
scroll to position [274, 0]
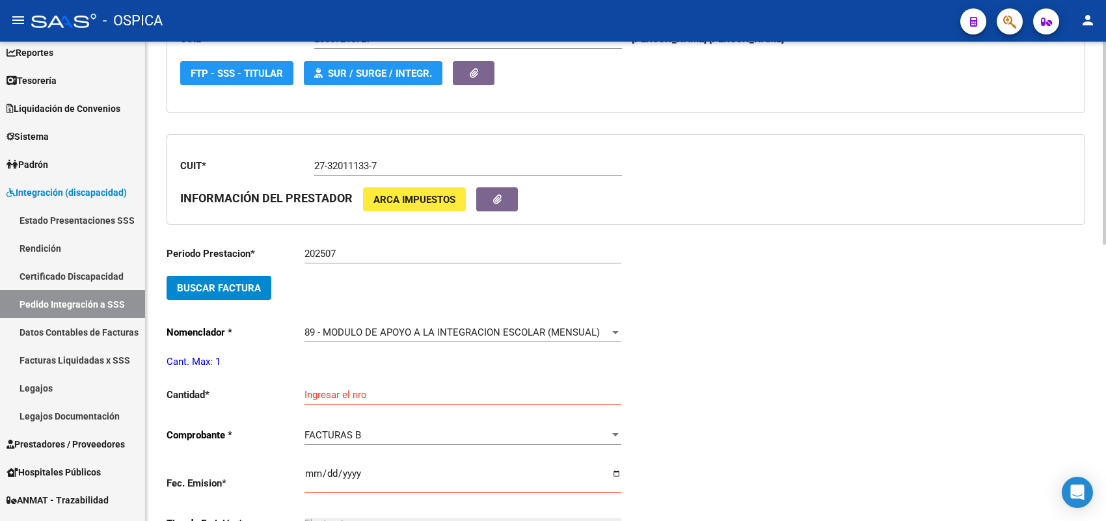
click at [363, 377] on div "Ingresar el nro" at bounding box center [462, 391] width 317 height 28
type input "1"
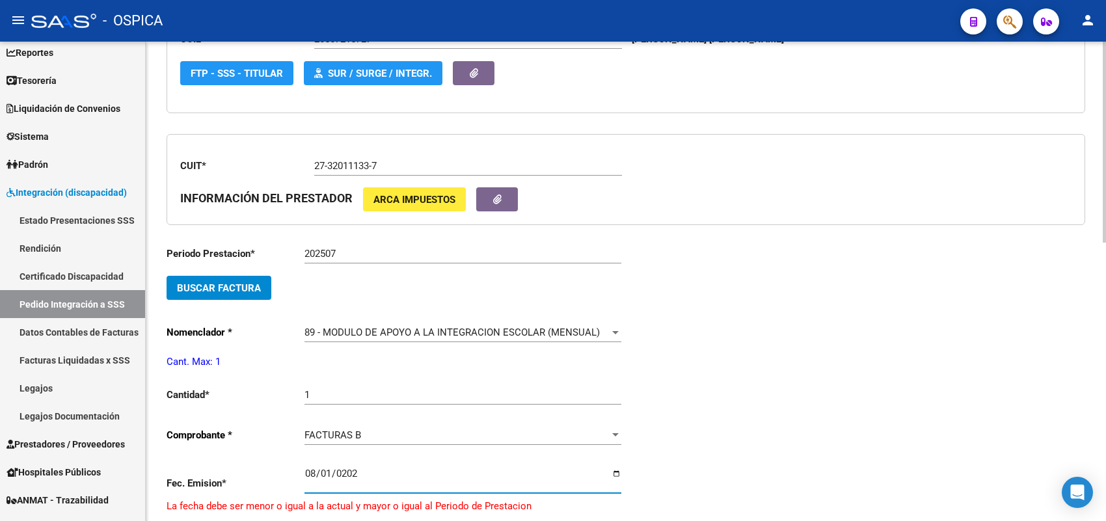
type input "[DATE]"
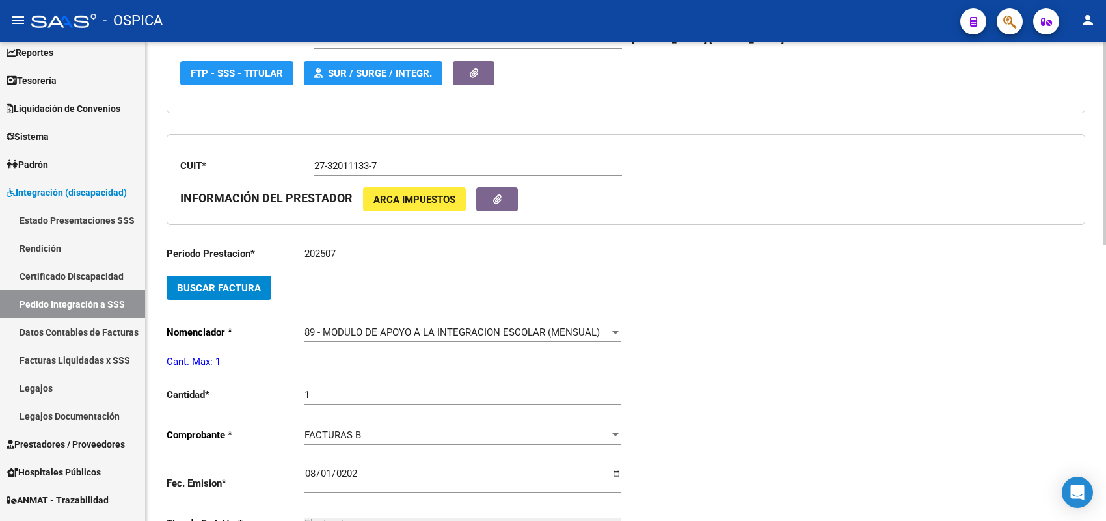
scroll to position [551, 0]
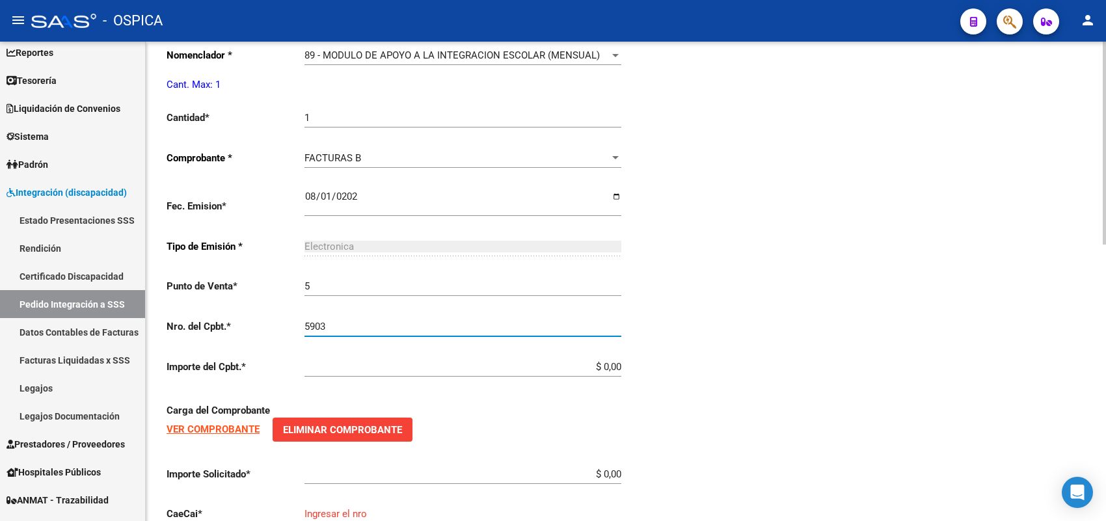
type input "5903"
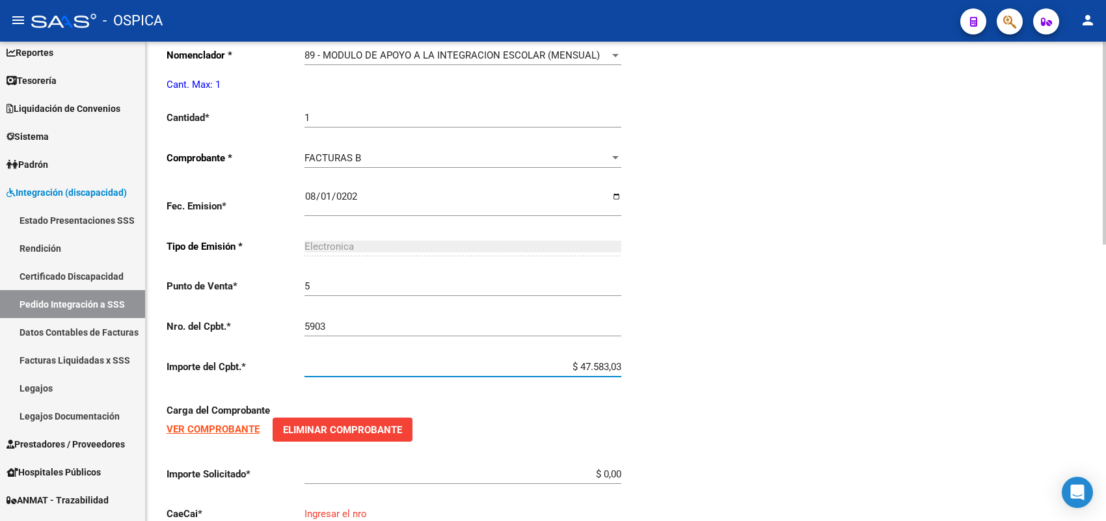
type input "$ 475.830,36"
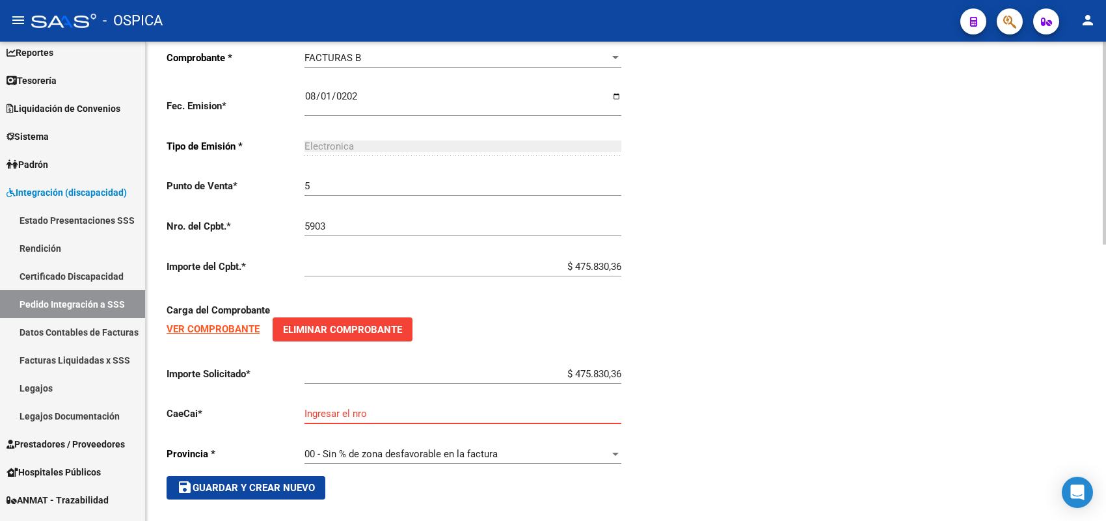
scroll to position [654, 0]
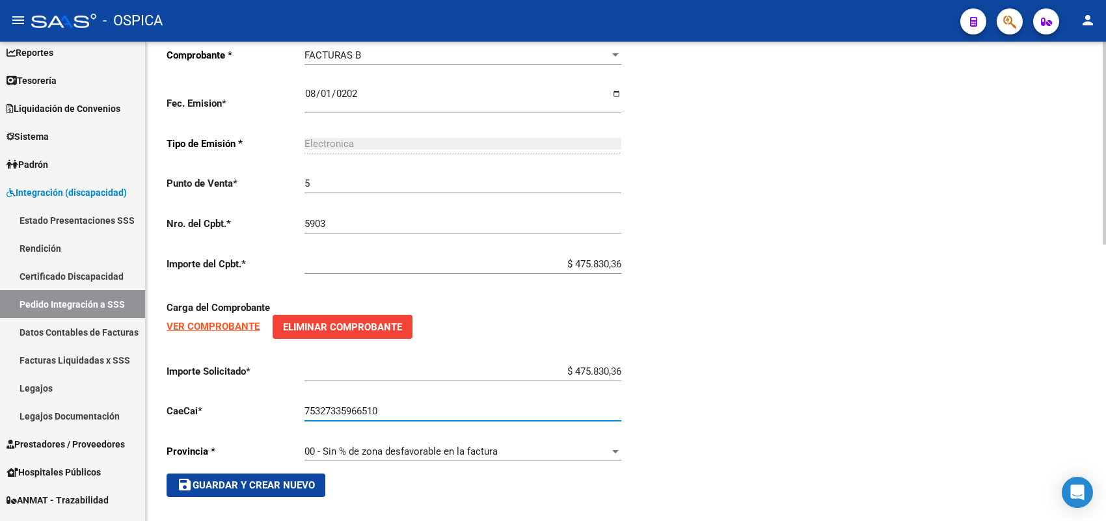
type input "75327335966510"
click at [268, 486] on button "save Guardar y Crear Nuevo" at bounding box center [246, 485] width 159 height 23
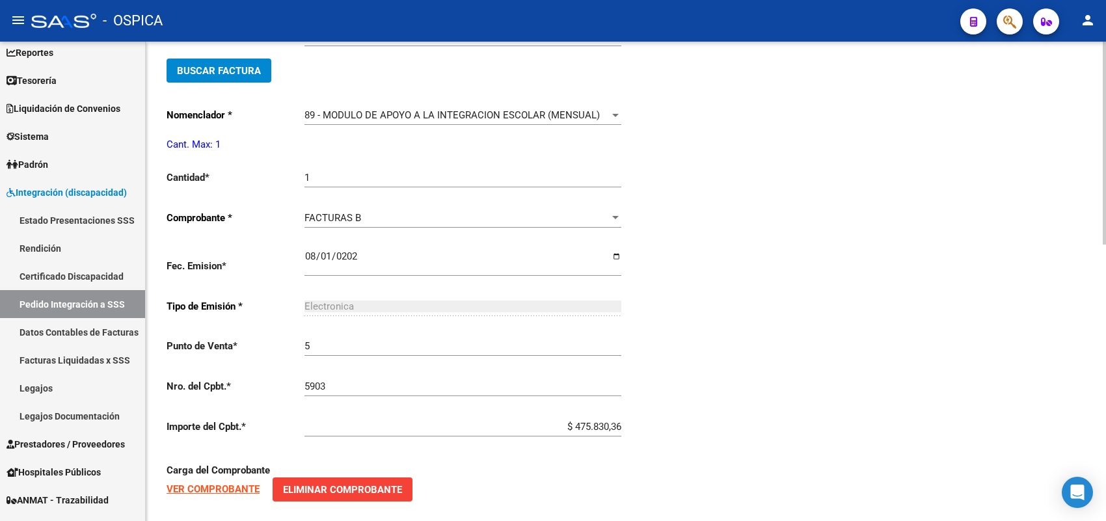
type input "$ 0,00"
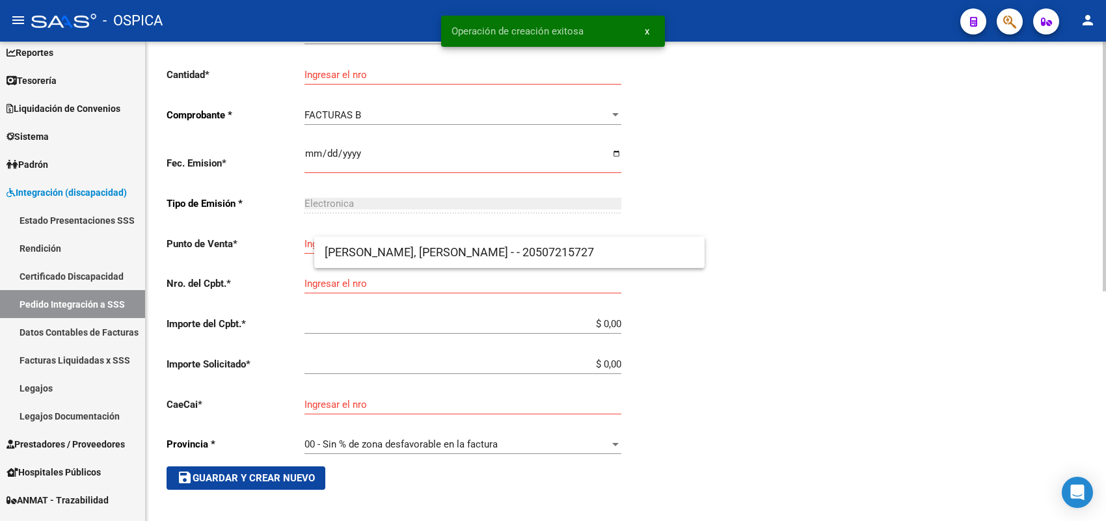
scroll to position [30, 0]
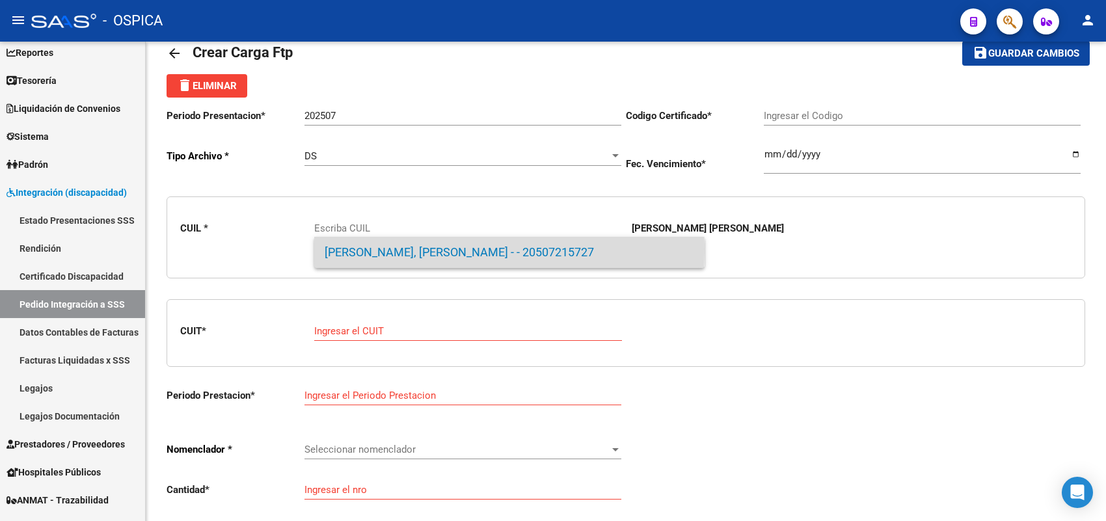
click at [345, 249] on span "[PERSON_NAME], [PERSON_NAME] - - 20507215727" at bounding box center [510, 252] width 370 height 31
type input "20507215727"
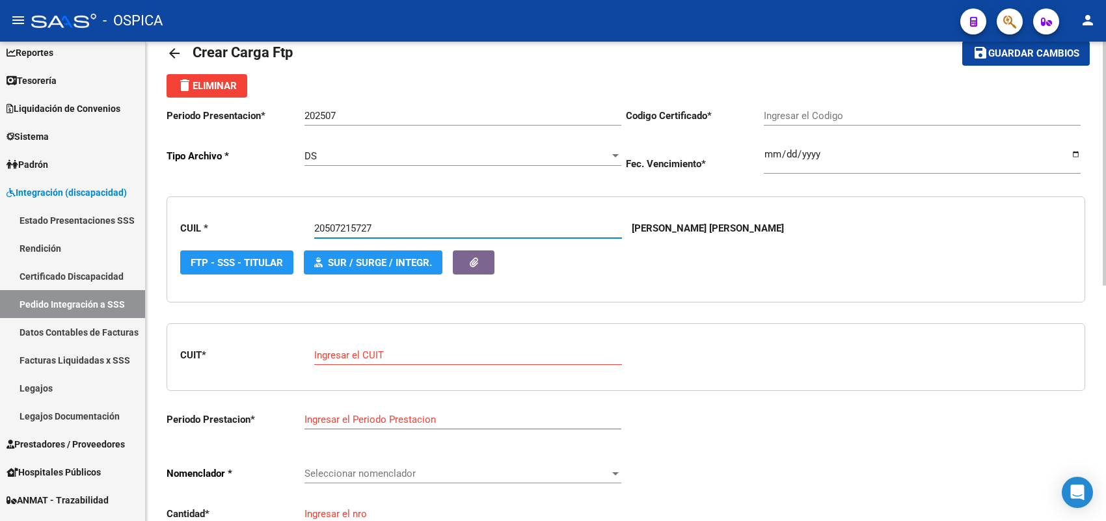
type input "ARG02000507215722019070320240703CBA536"
type input "[DATE]"
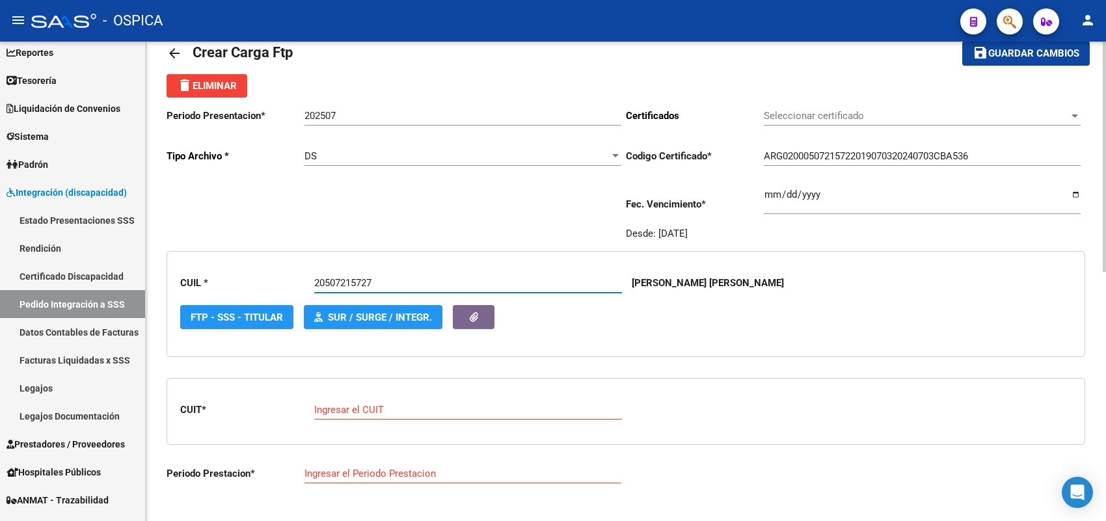
click at [353, 407] on input "Ingresar el CUIT" at bounding box center [468, 410] width 308 height 12
paste input "27-25969903-2"
type input "27-25969903-2"
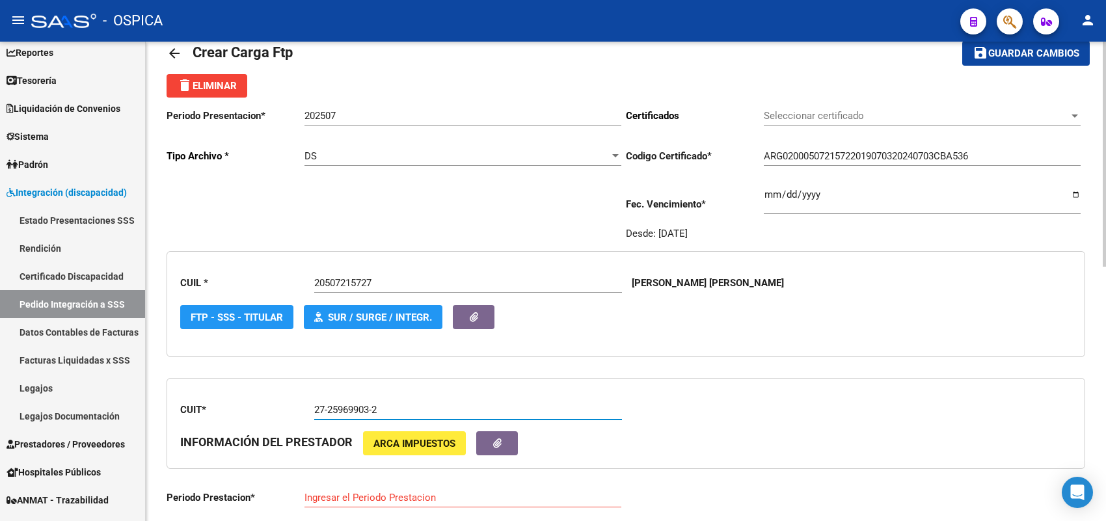
type input "202507"
type input "8"
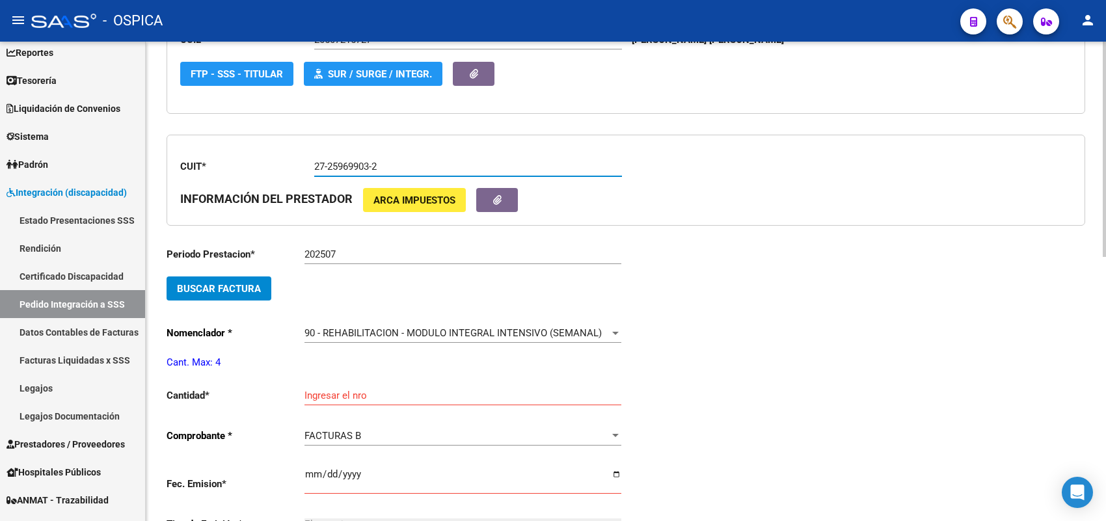
scroll to position [274, 0]
type input "27-25969903-2"
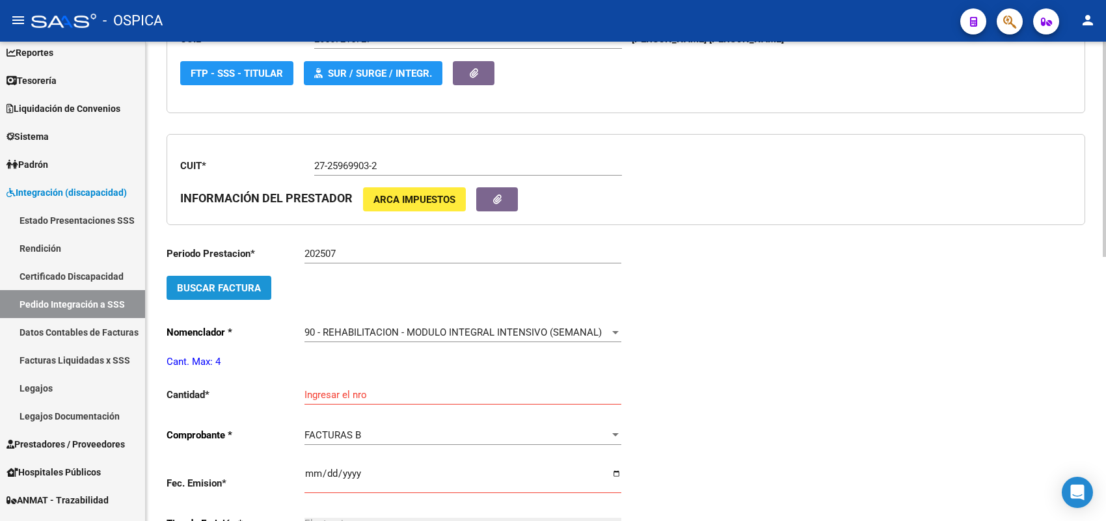
click at [245, 282] on span "Buscar Factura" at bounding box center [219, 288] width 84 height 12
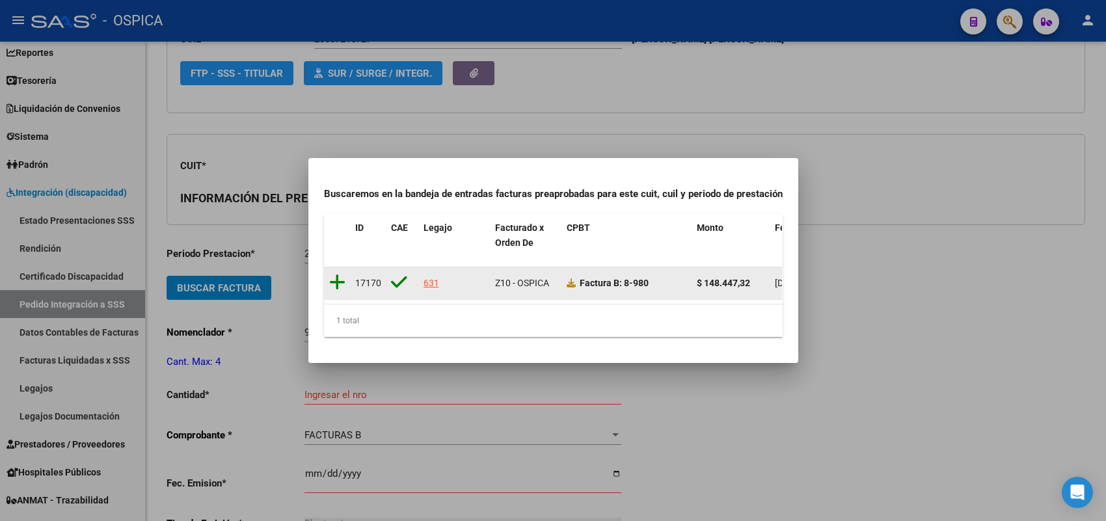
click at [333, 275] on icon at bounding box center [337, 282] width 16 height 18
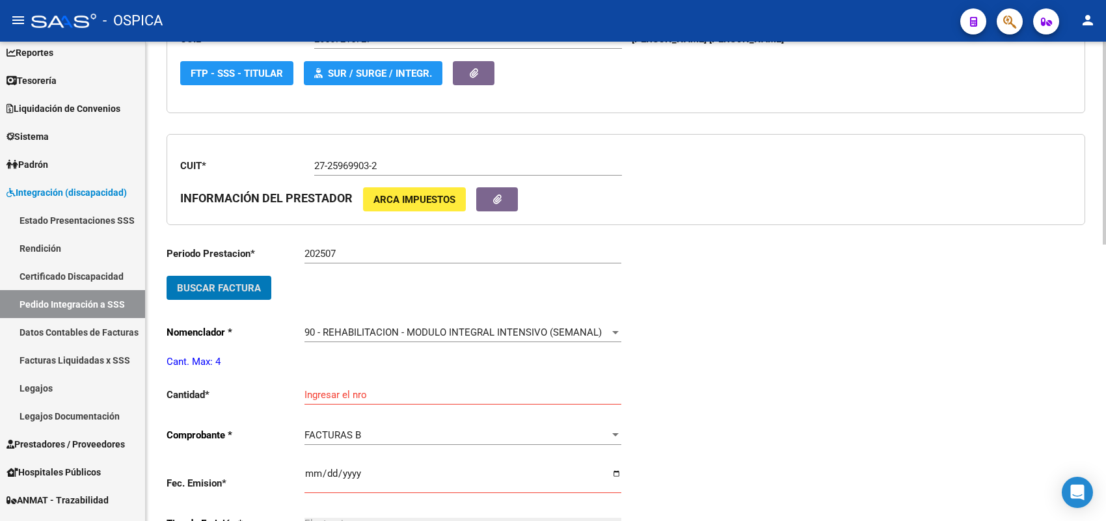
scroll to position [355, 0]
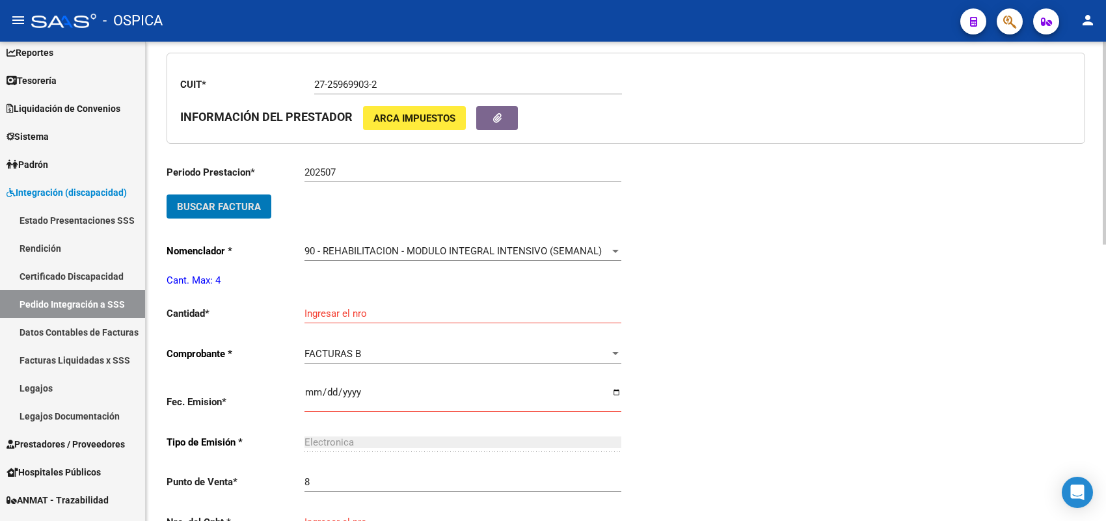
click at [338, 308] on input "Ingresar el nro" at bounding box center [462, 314] width 317 height 12
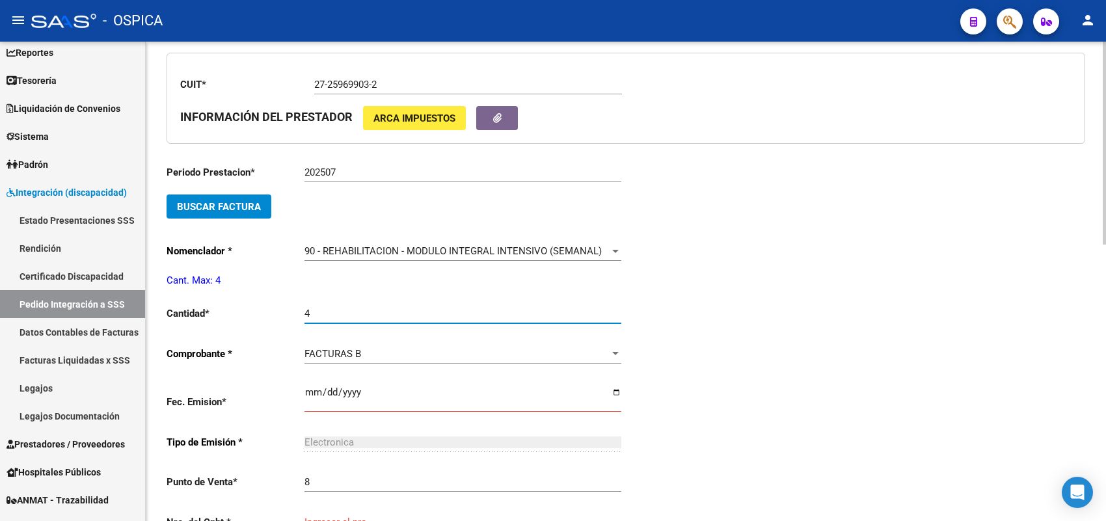
type input "4"
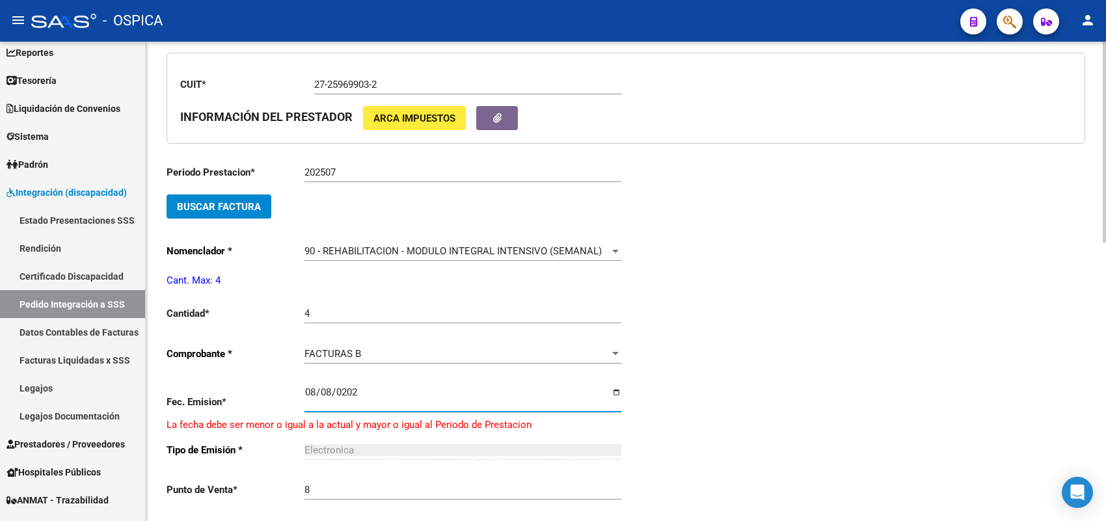
type input "[DATE]"
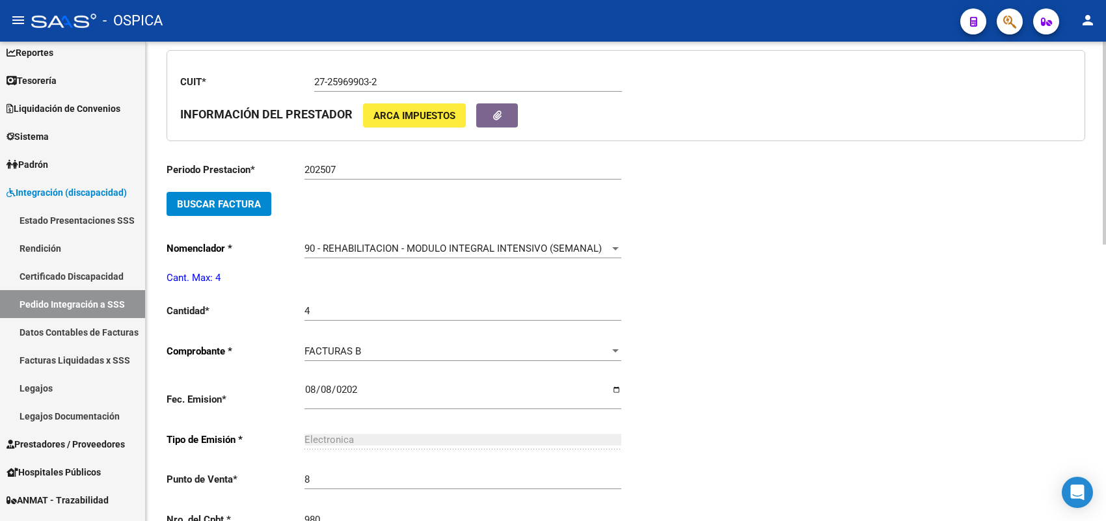
type input "980"
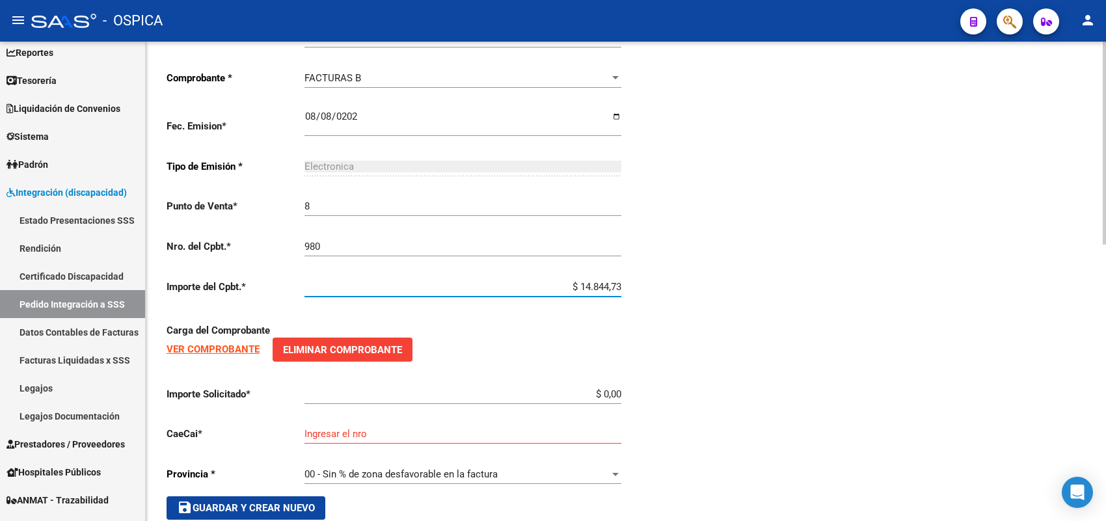
type input "$ 148.447,32"
click at [620, 388] on input "$ 0,00" at bounding box center [462, 394] width 317 height 12
type input "$ 148.447,32"
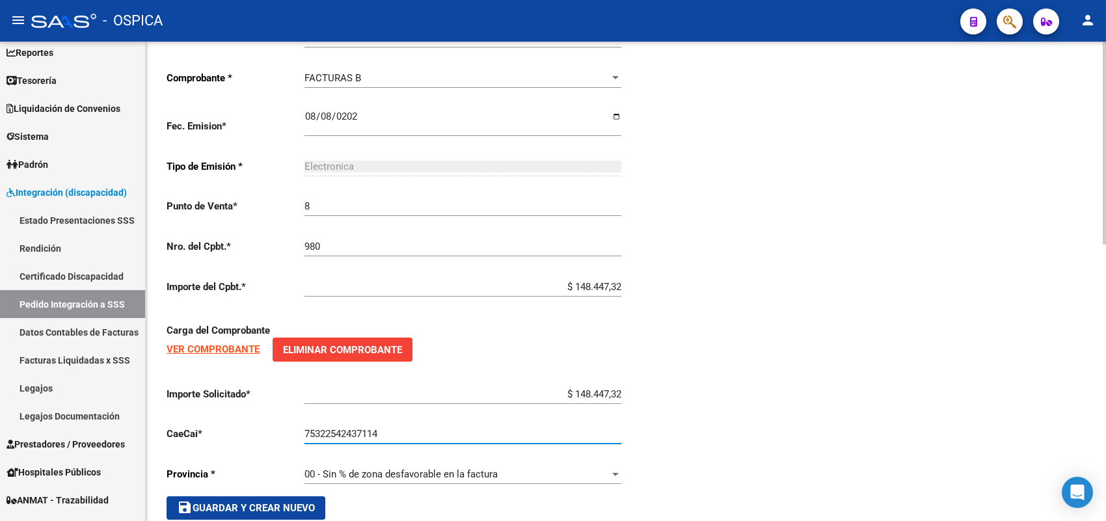
scroll to position [654, 0]
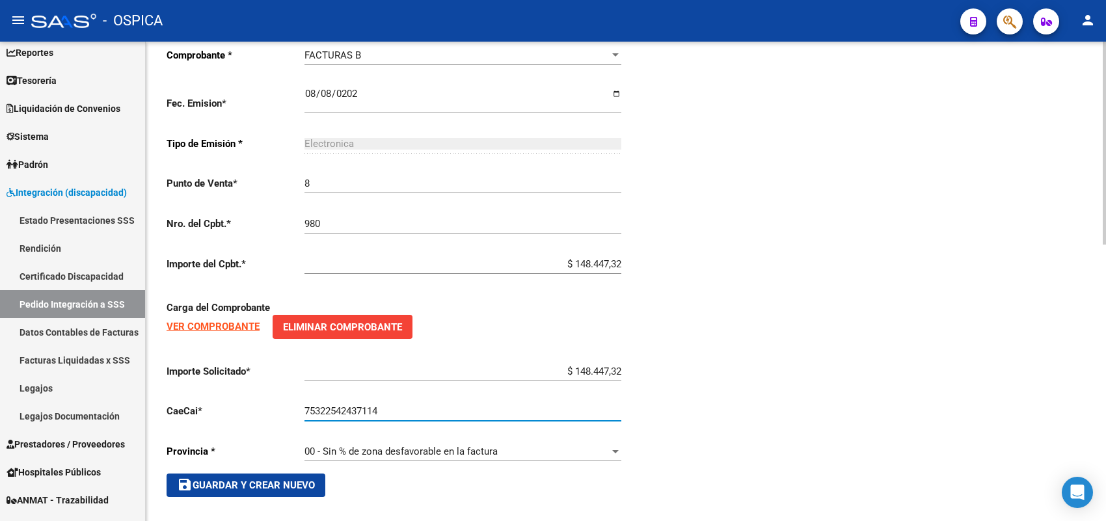
type input "75322542437114"
click at [245, 479] on span "save Guardar y Crear Nuevo" at bounding box center [246, 485] width 138 height 12
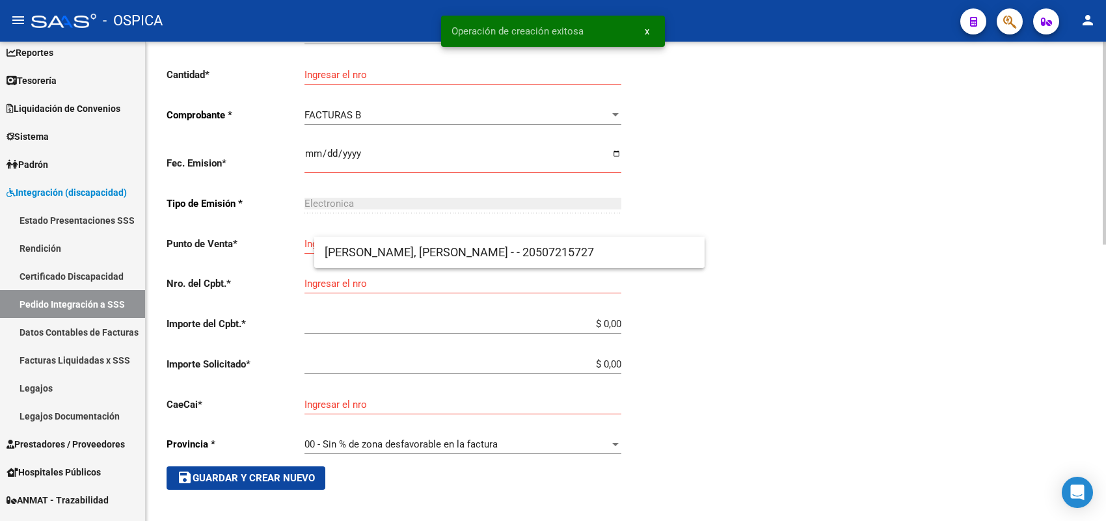
scroll to position [30, 0]
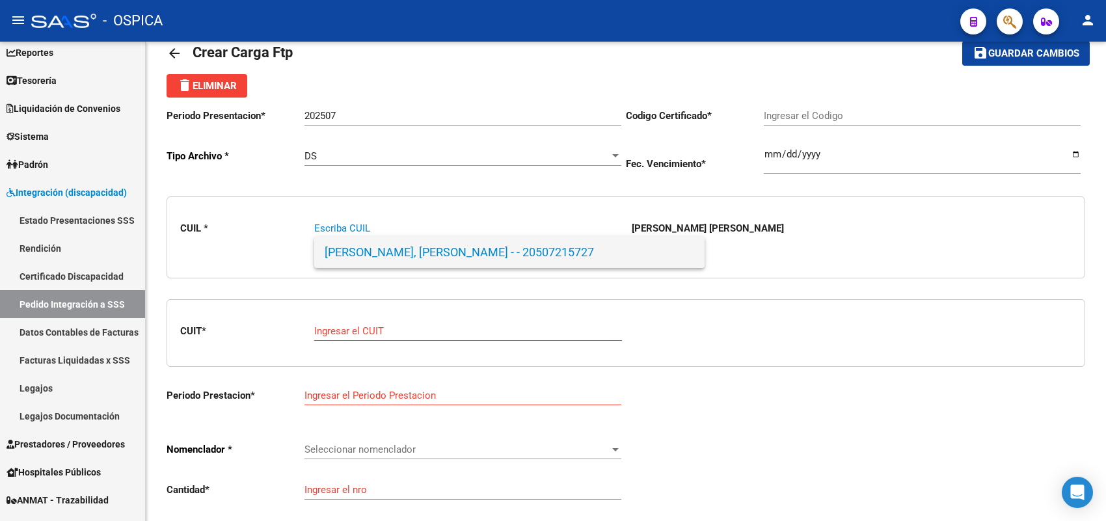
paste input "27592529144"
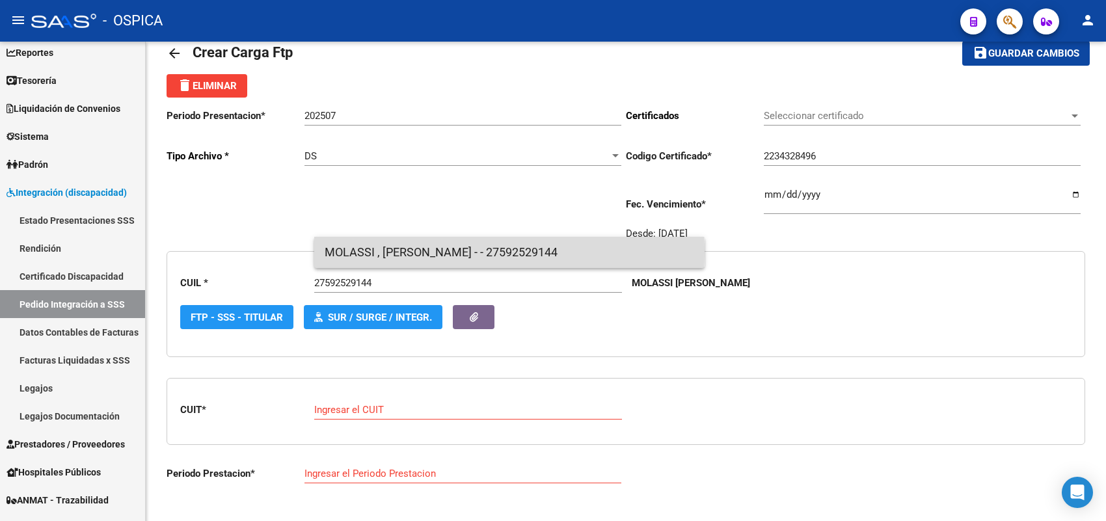
click at [368, 252] on span "MOLASSI , [PERSON_NAME] - - 27592529144" at bounding box center [510, 252] width 370 height 31
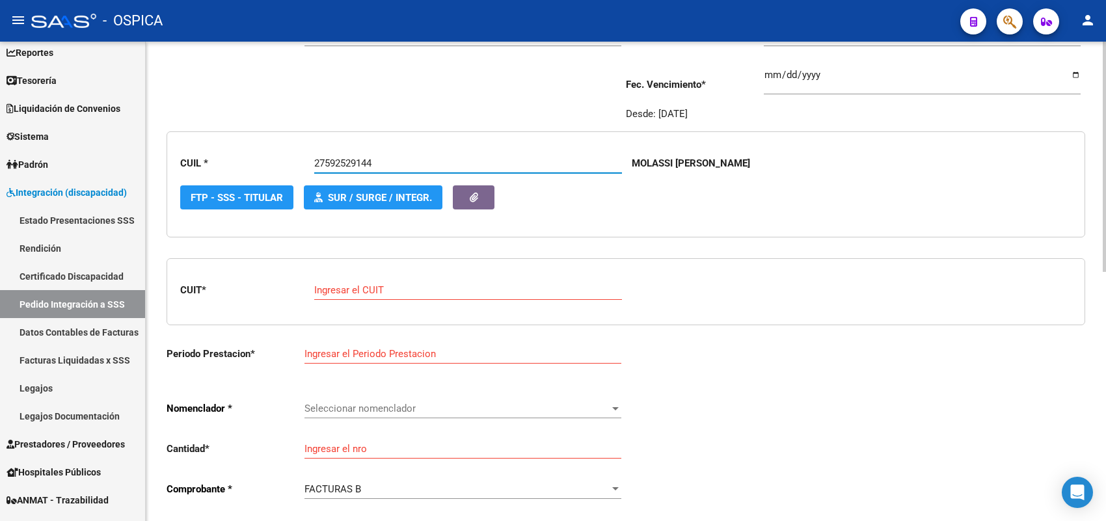
scroll to position [193, 0]
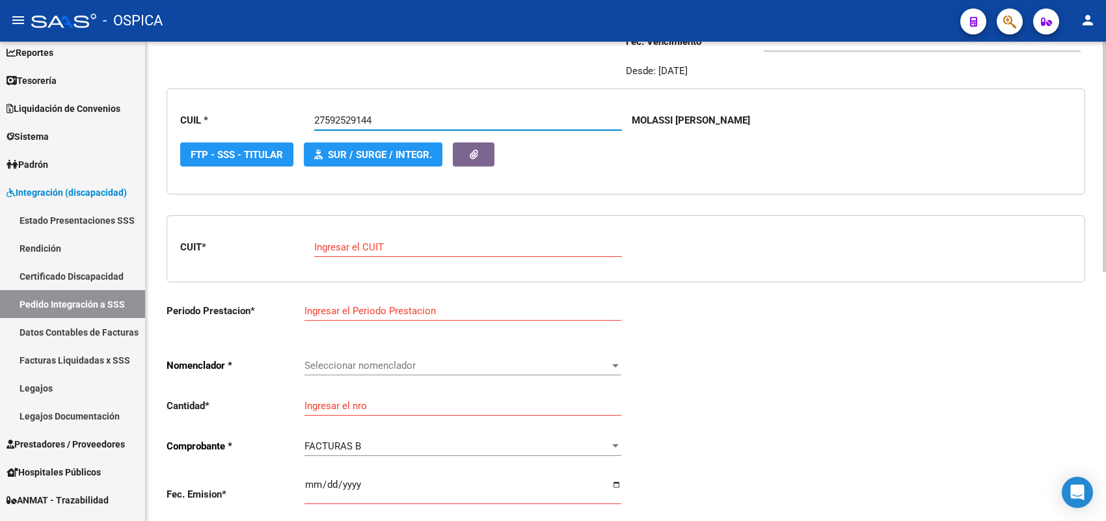
click at [364, 245] on input "Ingresar el CUIT" at bounding box center [468, 247] width 308 height 12
paste input "27-43235069-5"
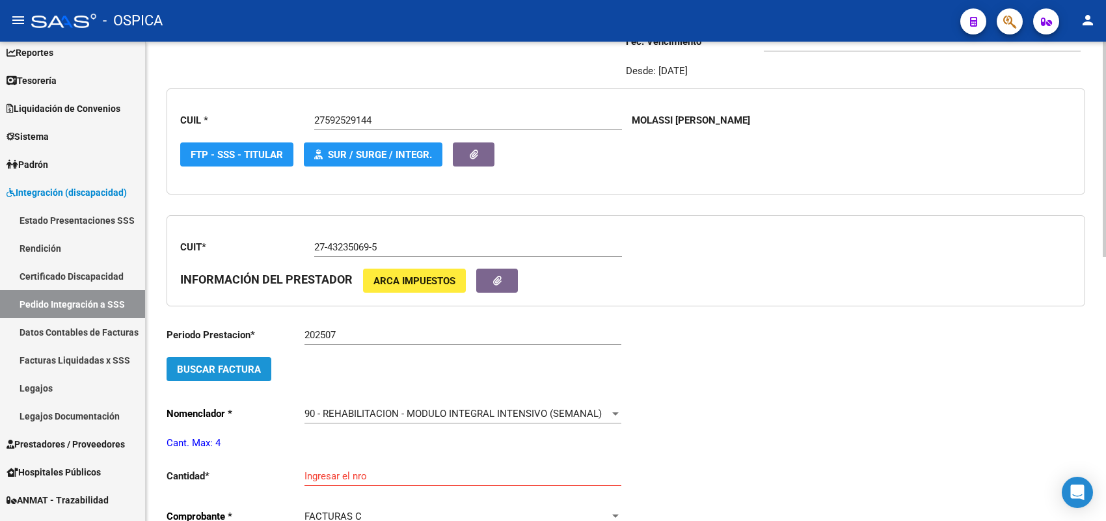
click at [245, 369] on span "Buscar Factura" at bounding box center [219, 370] width 84 height 12
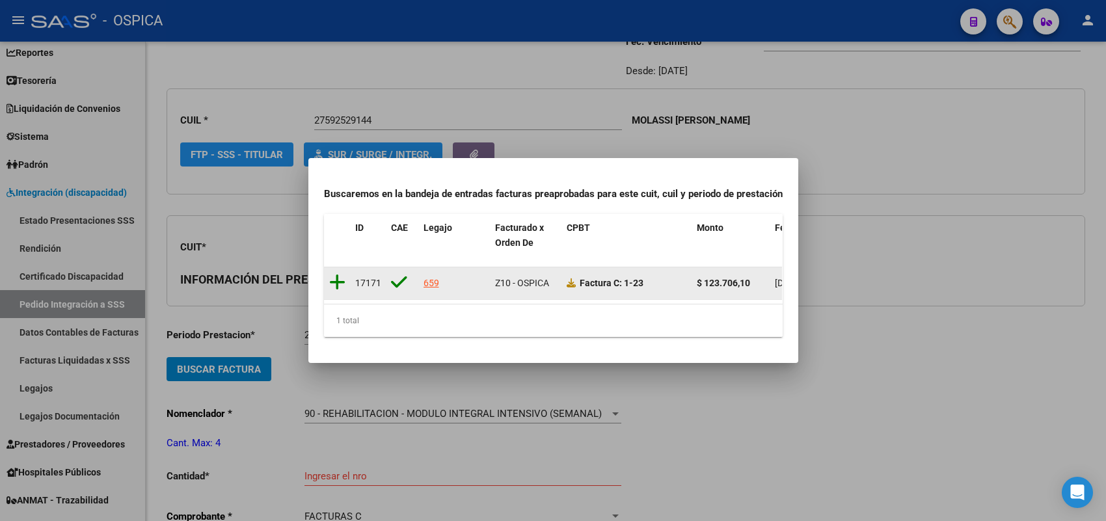
click at [337, 273] on icon at bounding box center [337, 282] width 16 height 18
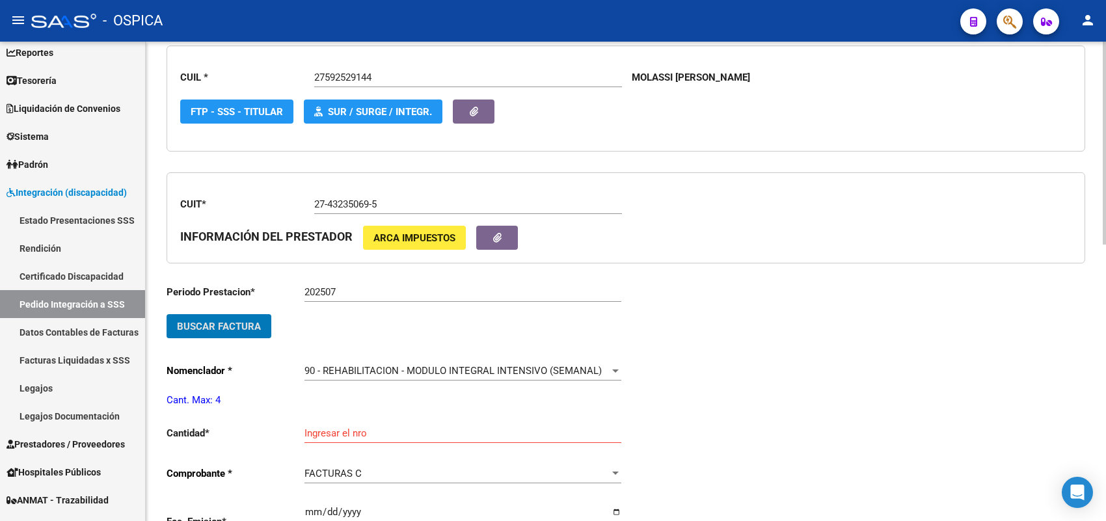
scroll to position [274, 0]
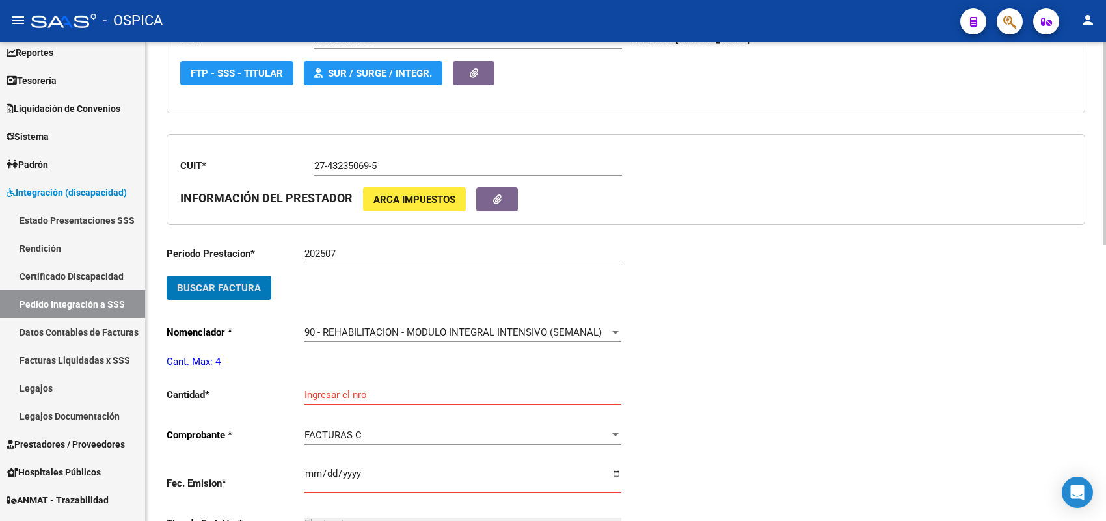
click at [325, 390] on input "Ingresar el nro" at bounding box center [462, 395] width 317 height 12
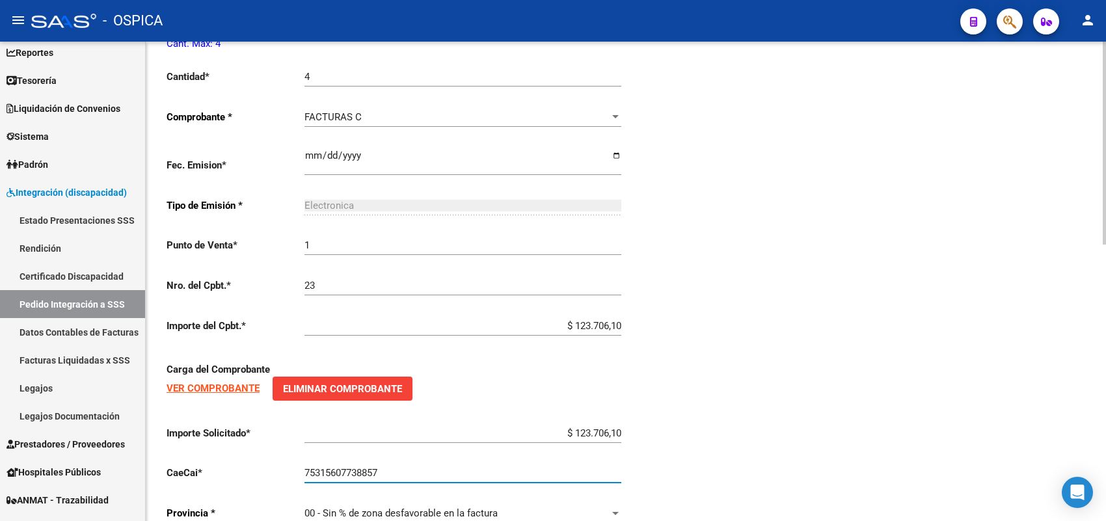
scroll to position [654, 0]
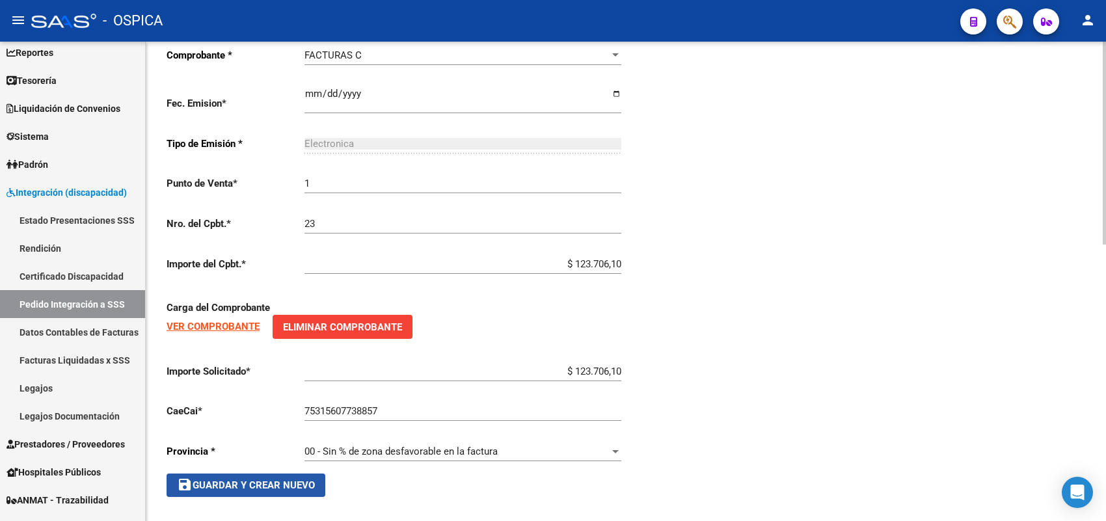
click at [282, 483] on span "save Guardar y Crear Nuevo" at bounding box center [246, 485] width 138 height 12
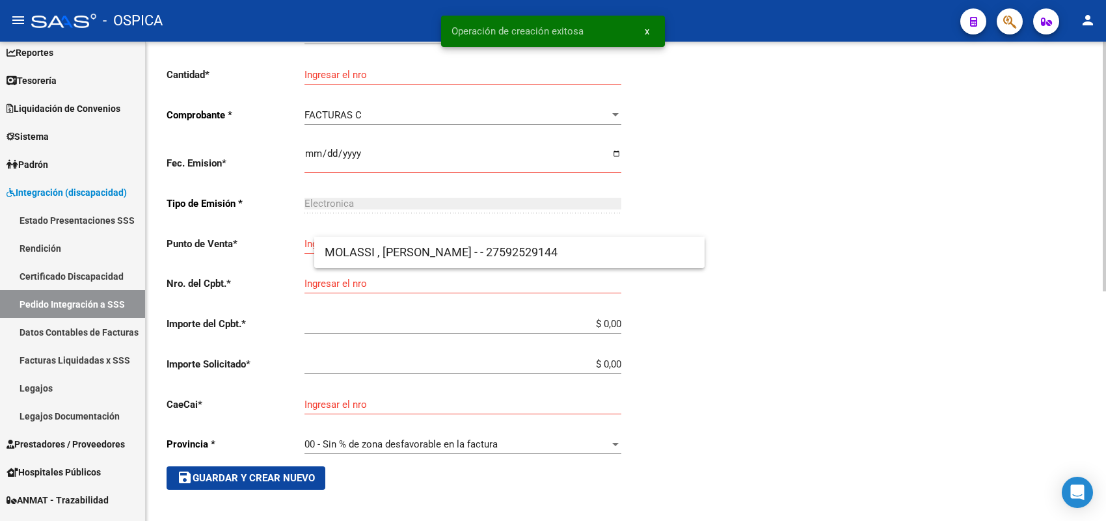
scroll to position [30, 0]
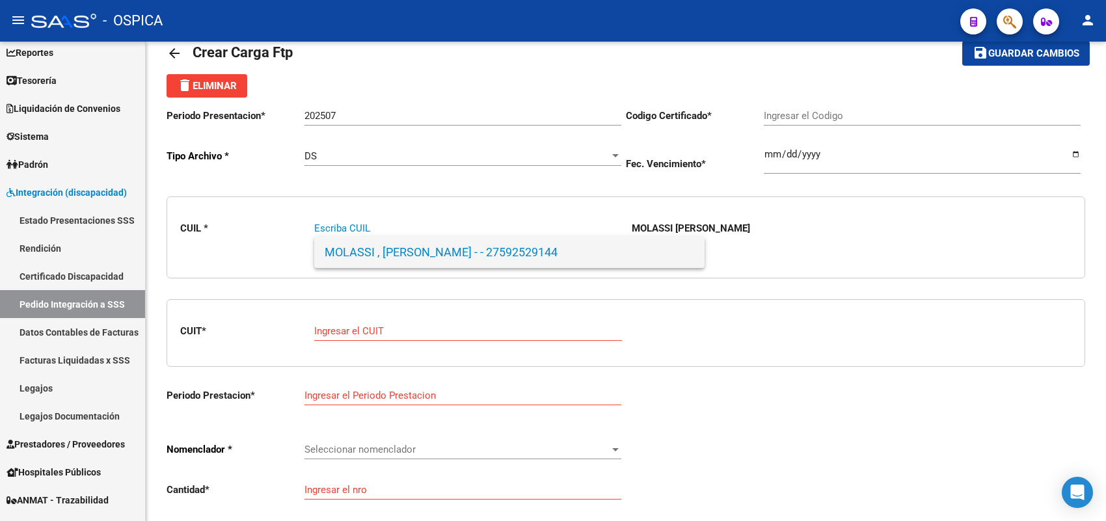
click at [388, 259] on span "MOLASSI , [PERSON_NAME] - - 27592529144" at bounding box center [510, 252] width 370 height 31
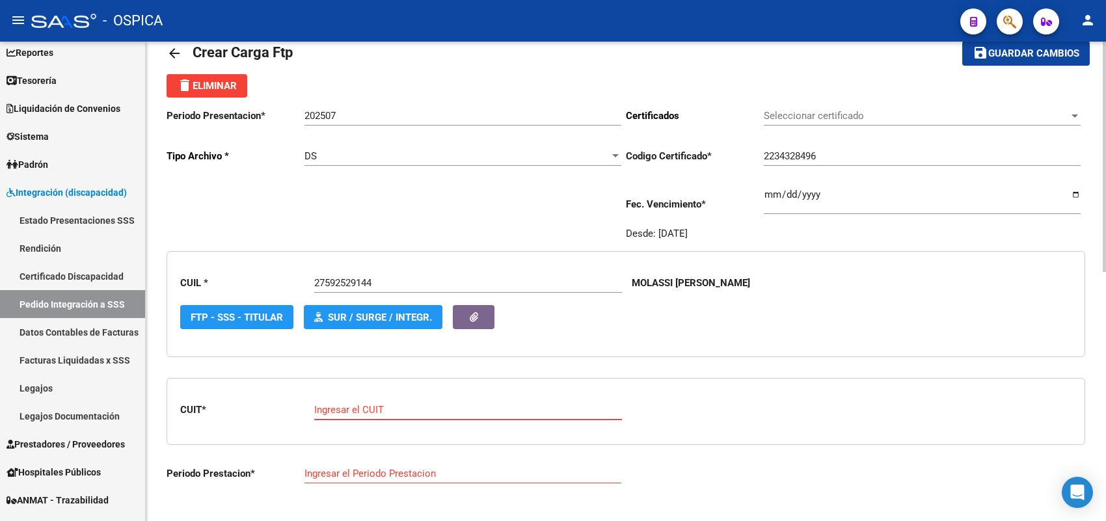
click at [366, 408] on input "Ingresar el CUIT" at bounding box center [468, 410] width 308 height 12
paste input "27-39501321-7"
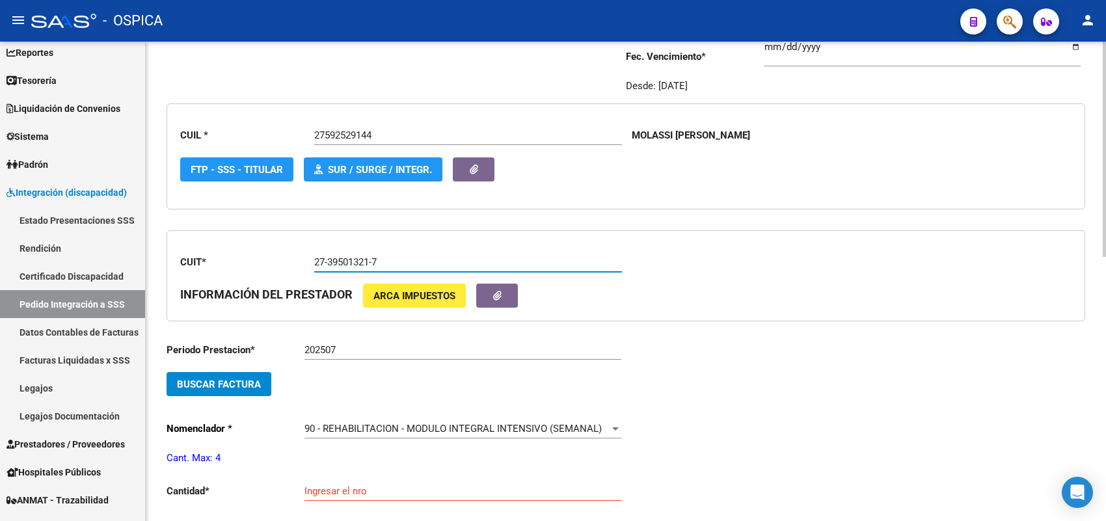
scroll to position [193, 0]
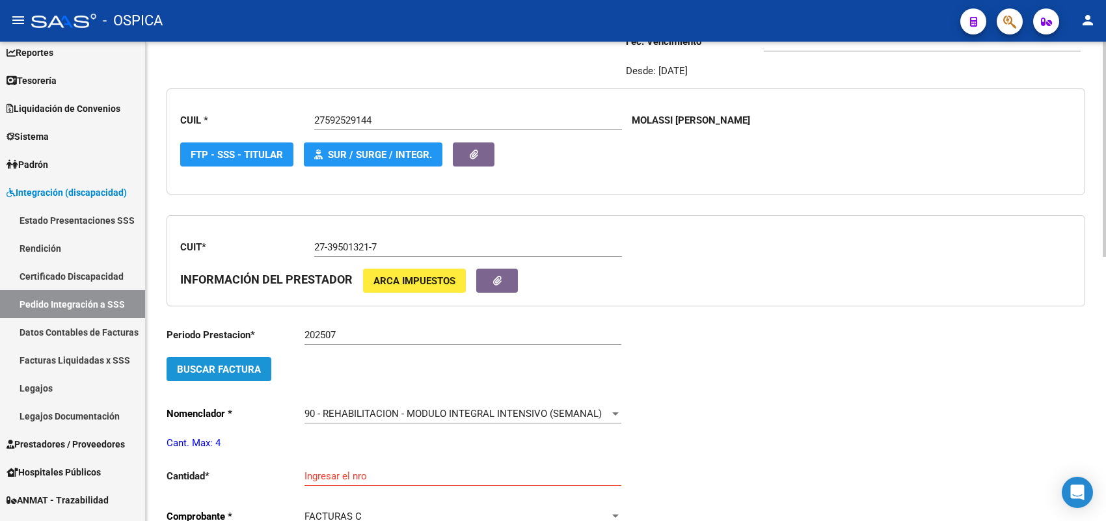
click at [255, 366] on span "Buscar Factura" at bounding box center [219, 370] width 84 height 12
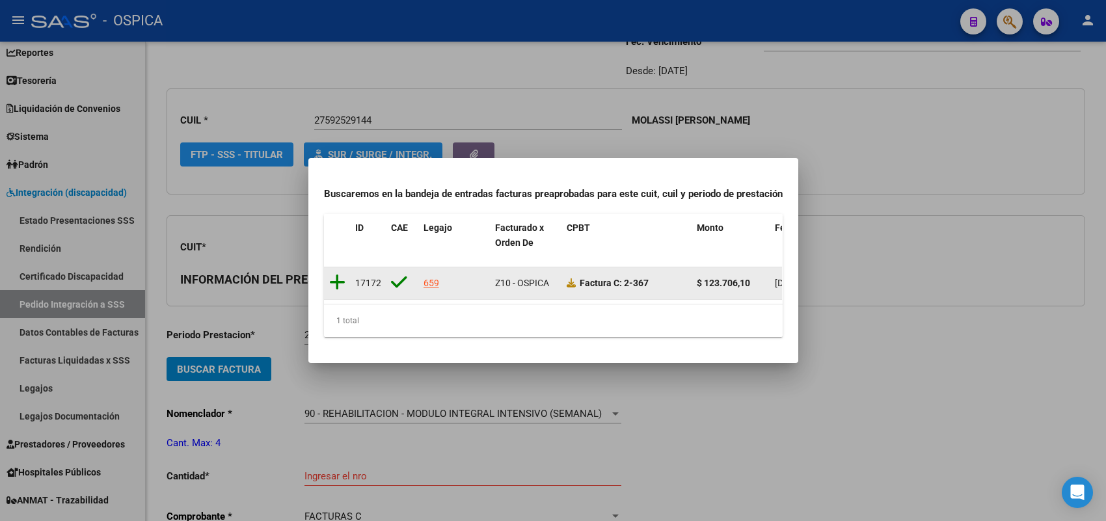
click at [339, 273] on icon at bounding box center [337, 282] width 16 height 18
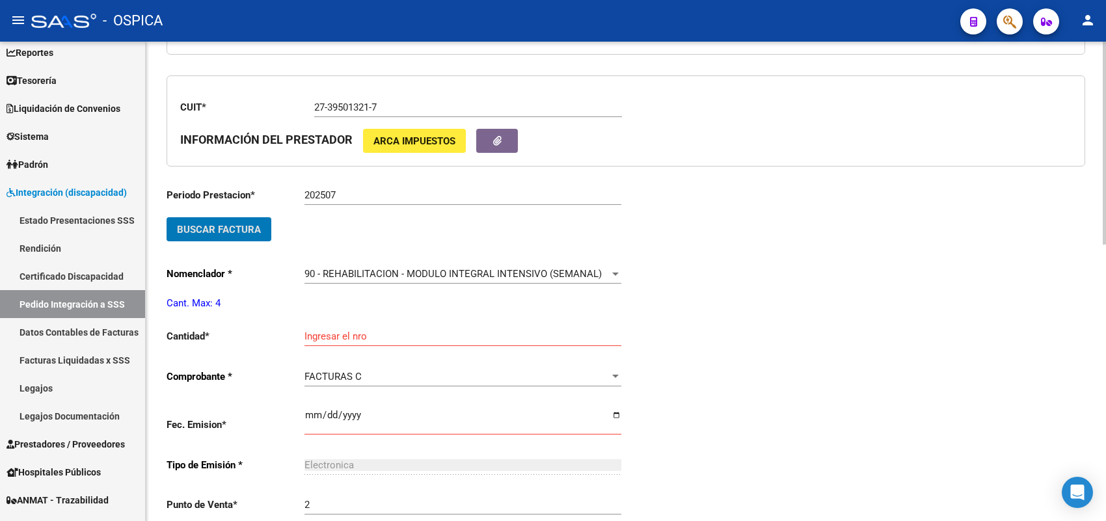
scroll to position [355, 0]
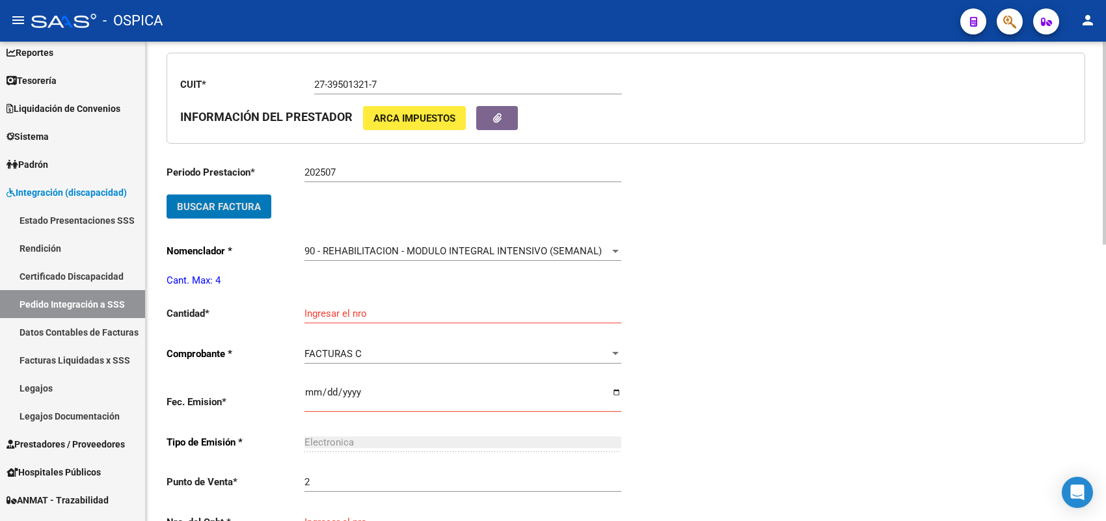
click at [332, 308] on input "Ingresar el nro" at bounding box center [462, 314] width 317 height 12
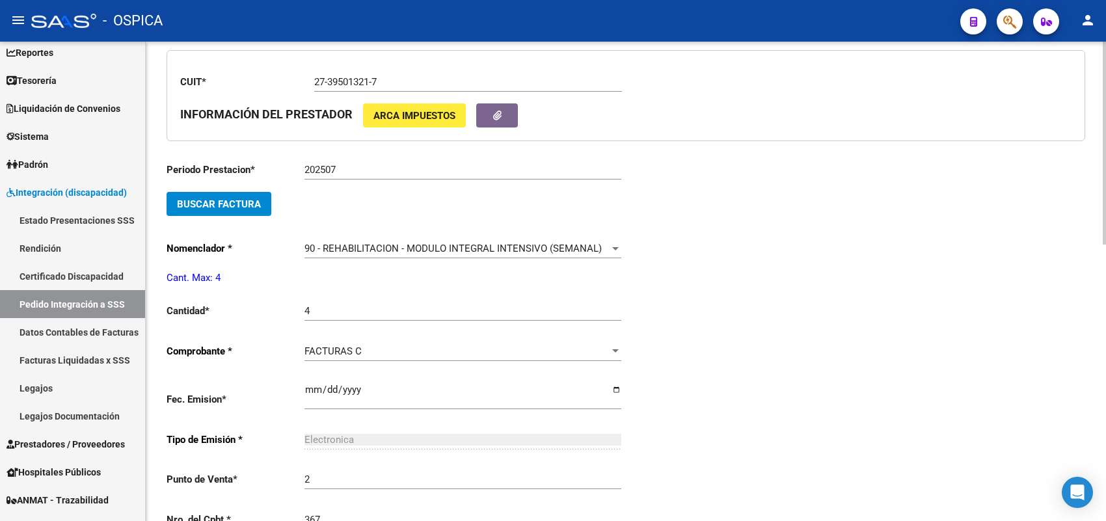
scroll to position [631, 0]
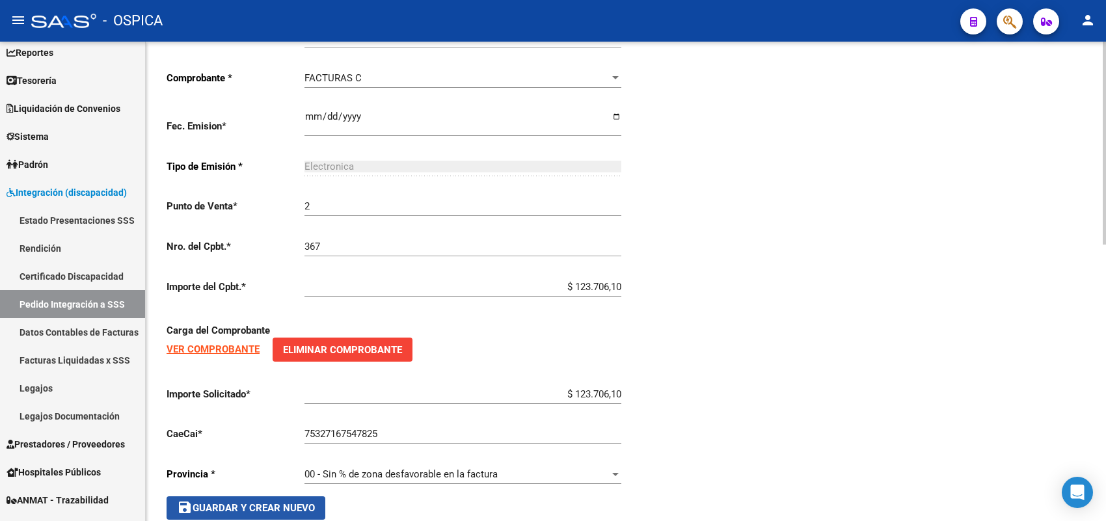
click at [249, 496] on button "save Guardar y Crear Nuevo" at bounding box center [246, 507] width 159 height 23
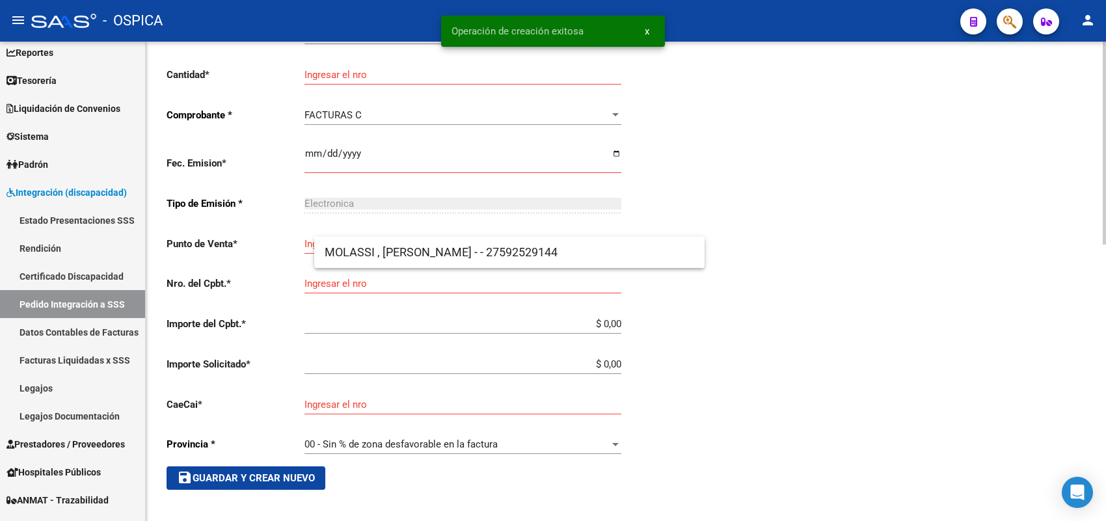
scroll to position [30, 0]
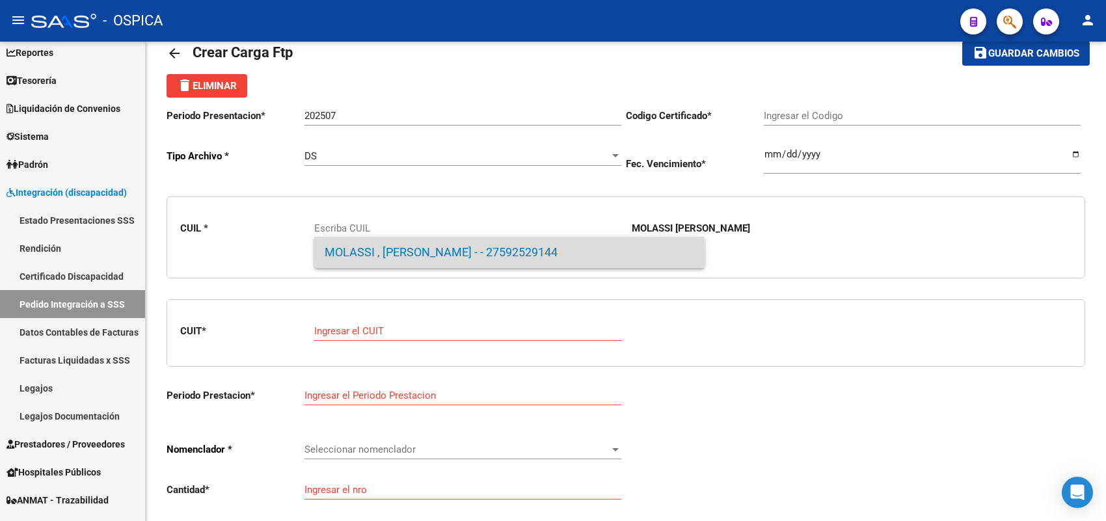
click at [342, 255] on span "MOLASSI , [PERSON_NAME] - - 27592529144" at bounding box center [510, 252] width 370 height 31
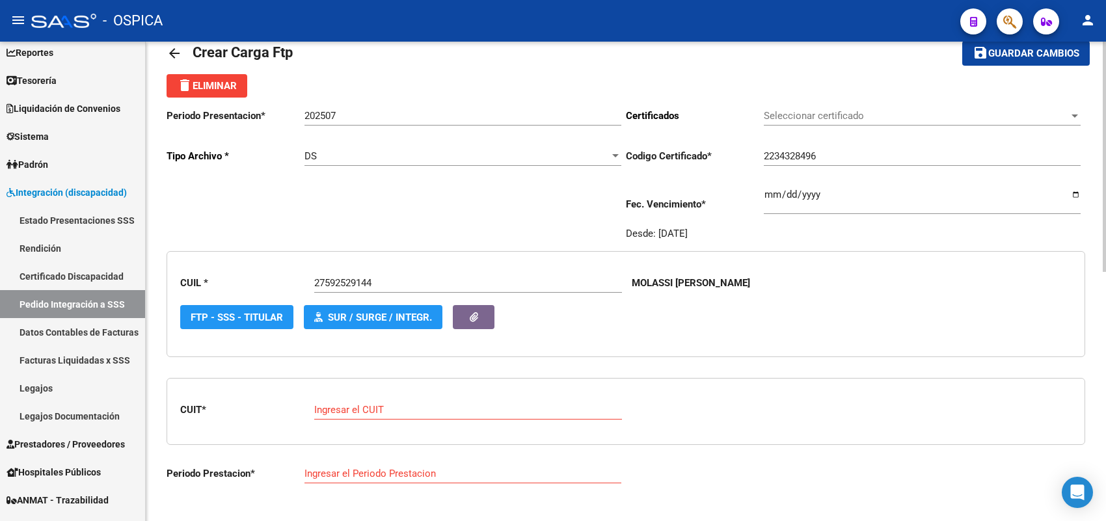
click at [350, 356] on div "CUIL * 27592529144 Escriba CUIL MOLASSI [PERSON_NAME] FTP - SSS - Titular SUR /…" at bounding box center [626, 304] width 919 height 127
click at [359, 414] on div "Ingresar el CUIT" at bounding box center [468, 406] width 308 height 28
paste input "27-41863873-2"
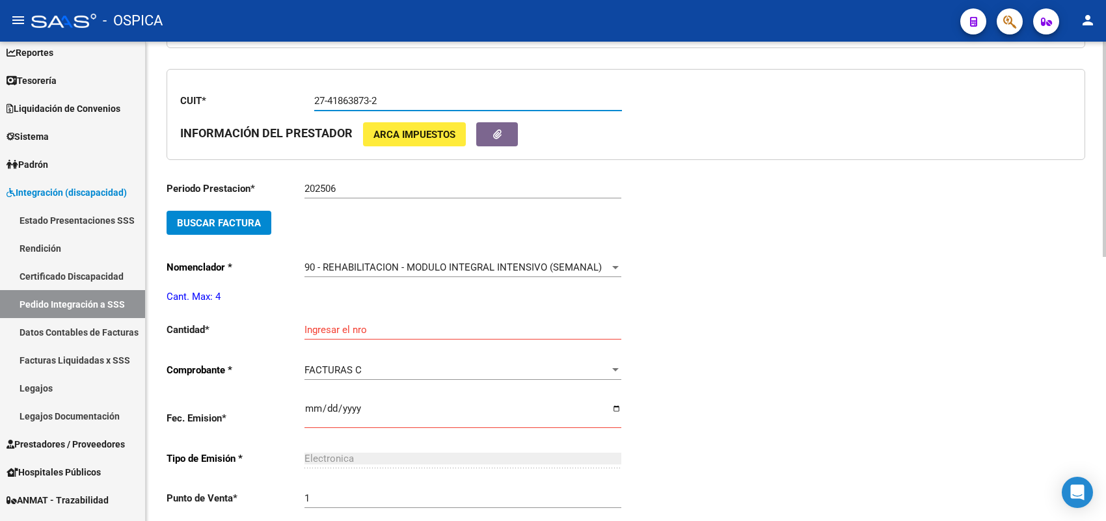
scroll to position [355, 0]
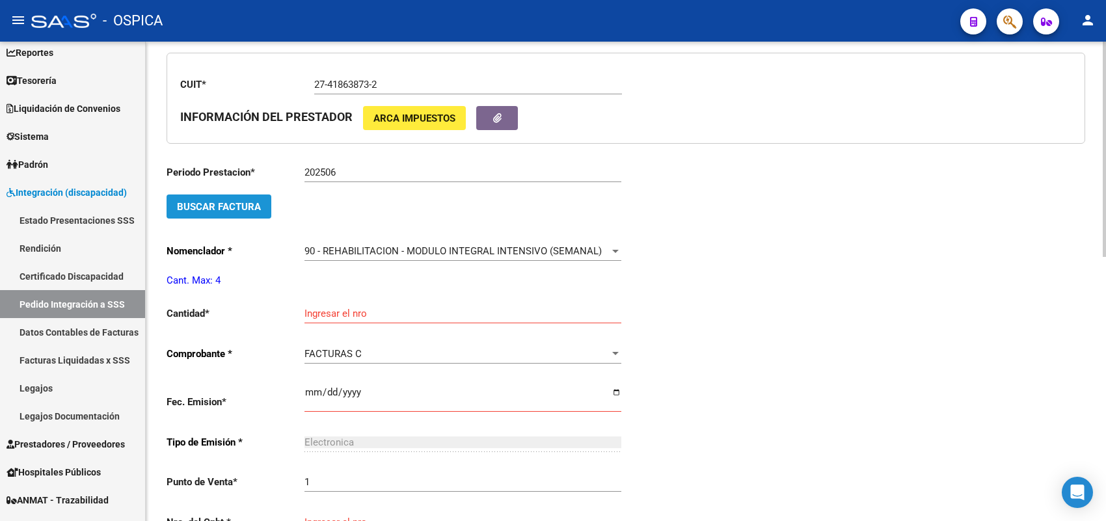
click at [260, 208] on button "Buscar Factura" at bounding box center [219, 207] width 105 height 24
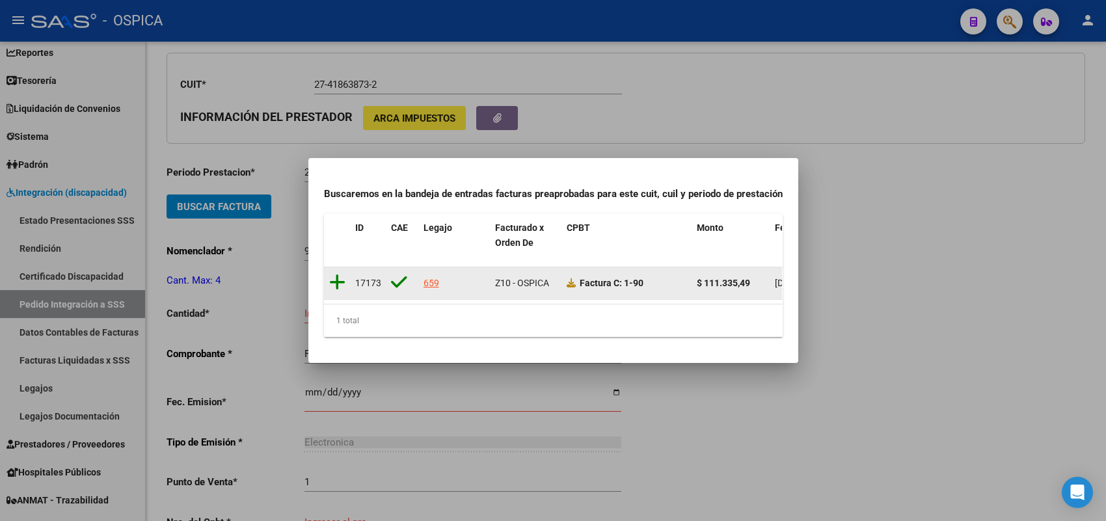
click at [339, 275] on icon at bounding box center [337, 282] width 16 height 18
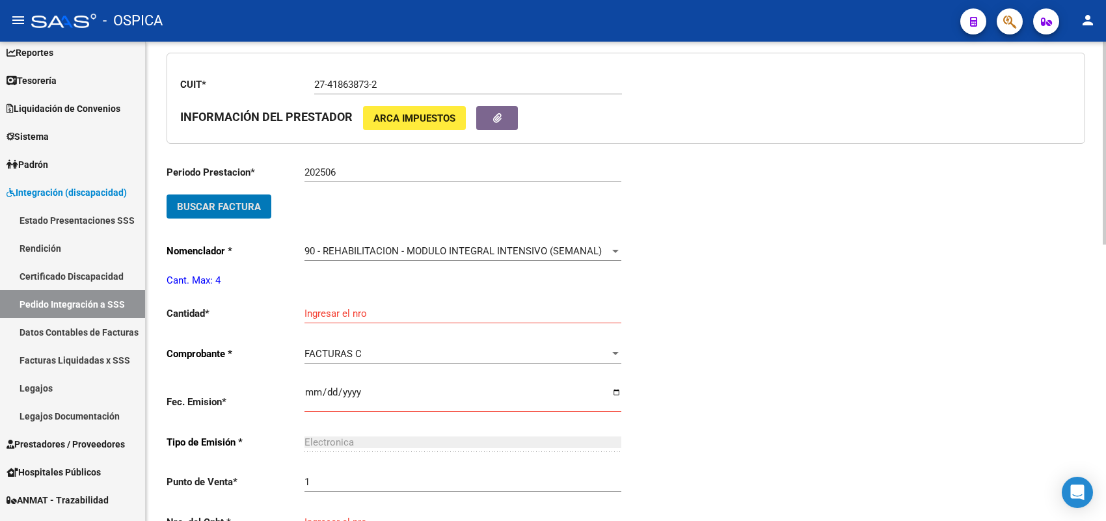
click at [332, 308] on input "Ingresar el nro" at bounding box center [462, 314] width 317 height 12
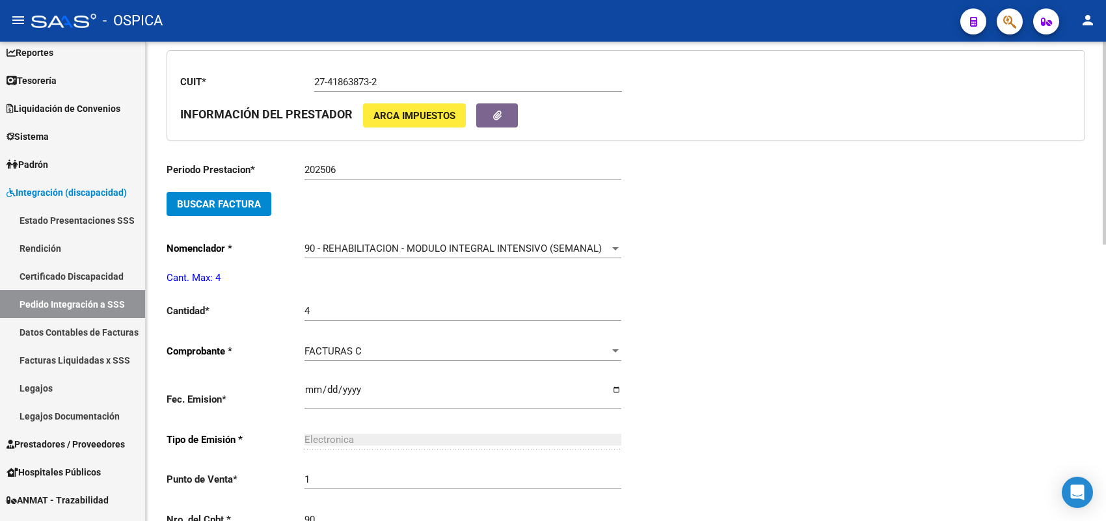
scroll to position [631, 0]
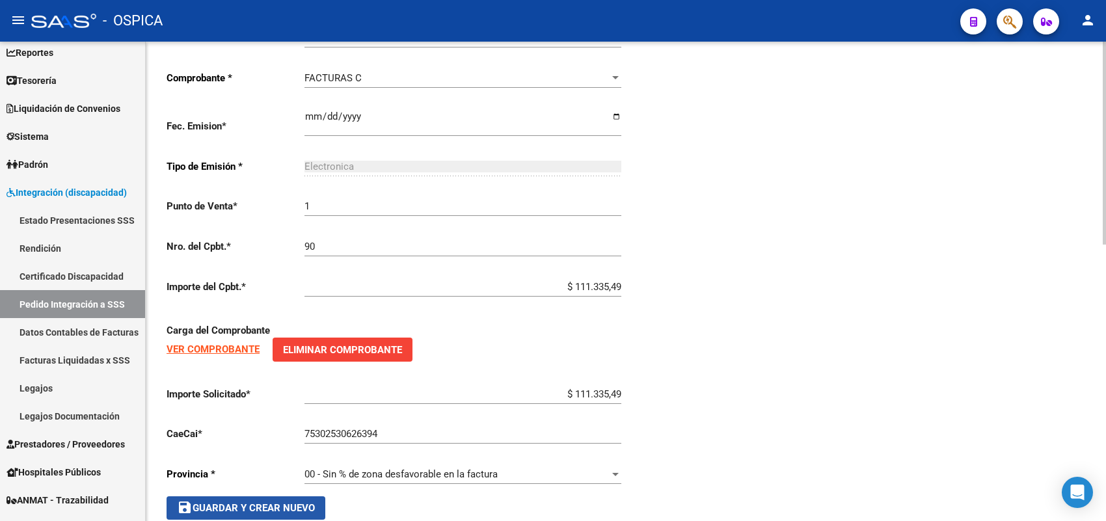
click at [297, 502] on span "save Guardar y Crear Nuevo" at bounding box center [246, 508] width 138 height 12
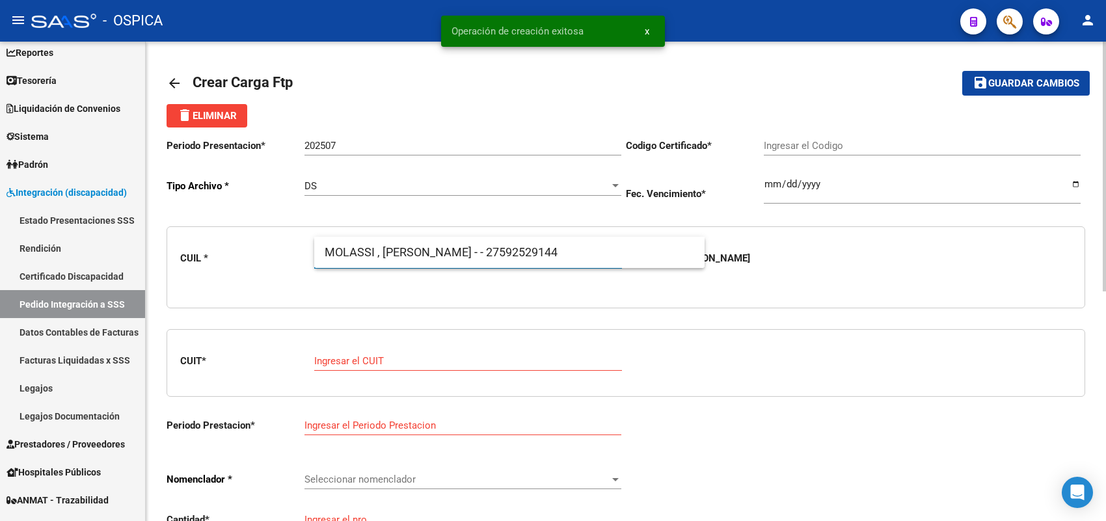
scroll to position [0, 0]
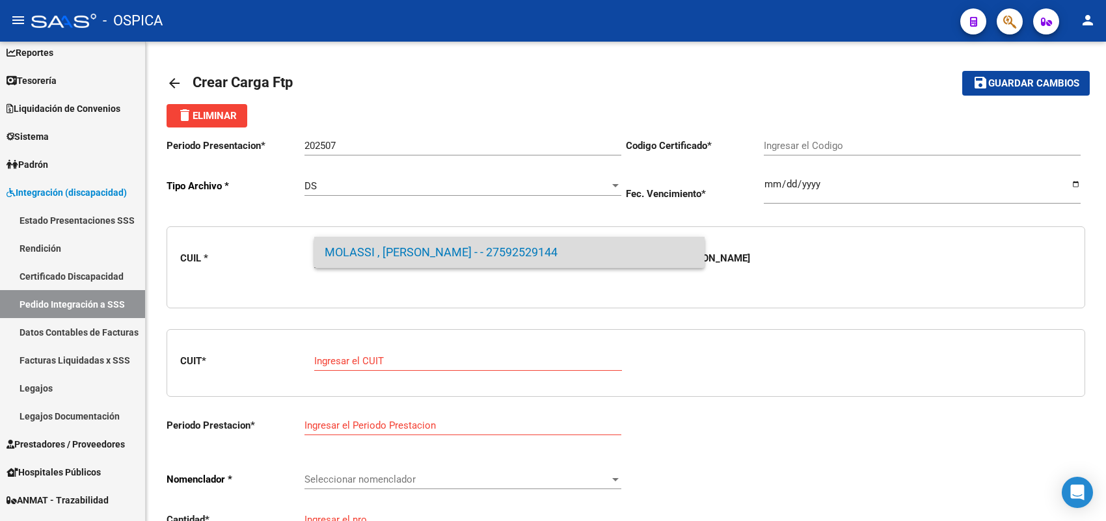
click at [427, 250] on span "MOLASSI , [PERSON_NAME] - - 27592529144" at bounding box center [510, 252] width 370 height 31
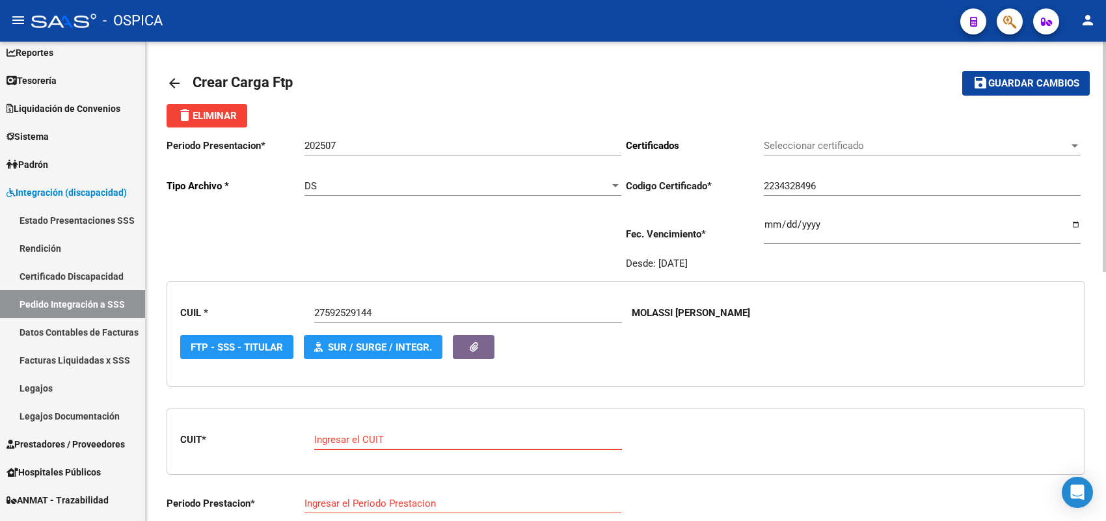
click at [364, 434] on input "Ingresar el CUIT" at bounding box center [468, 440] width 308 height 12
paste input "27-41863873-2"
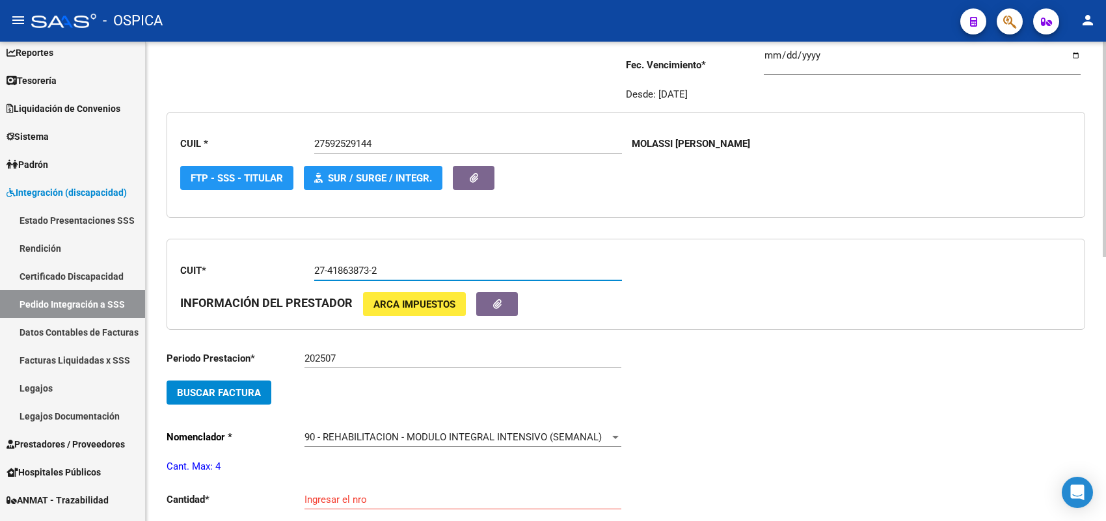
scroll to position [244, 0]
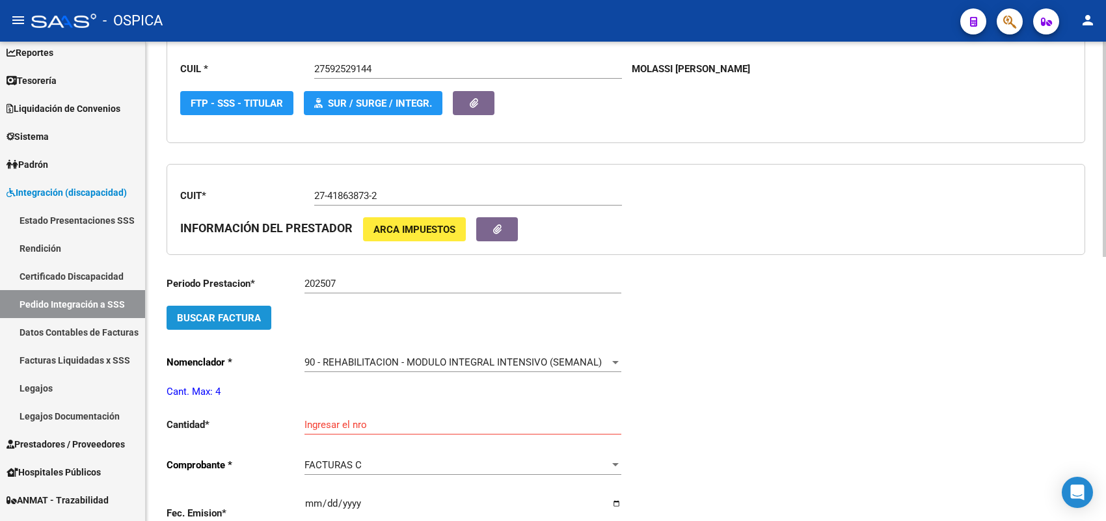
click at [248, 321] on button "Buscar Factura" at bounding box center [219, 318] width 105 height 24
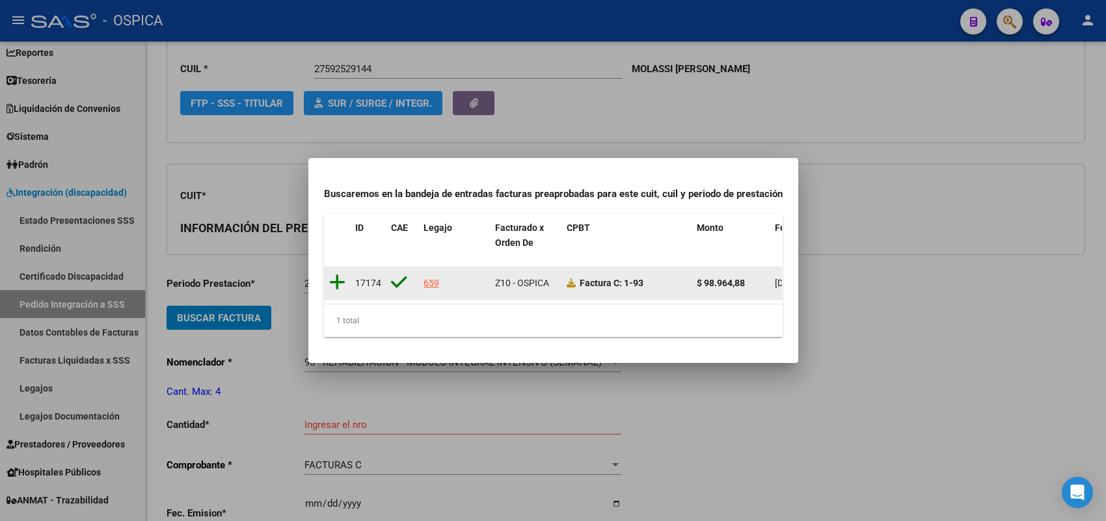
click at [332, 273] on icon at bounding box center [337, 282] width 16 height 18
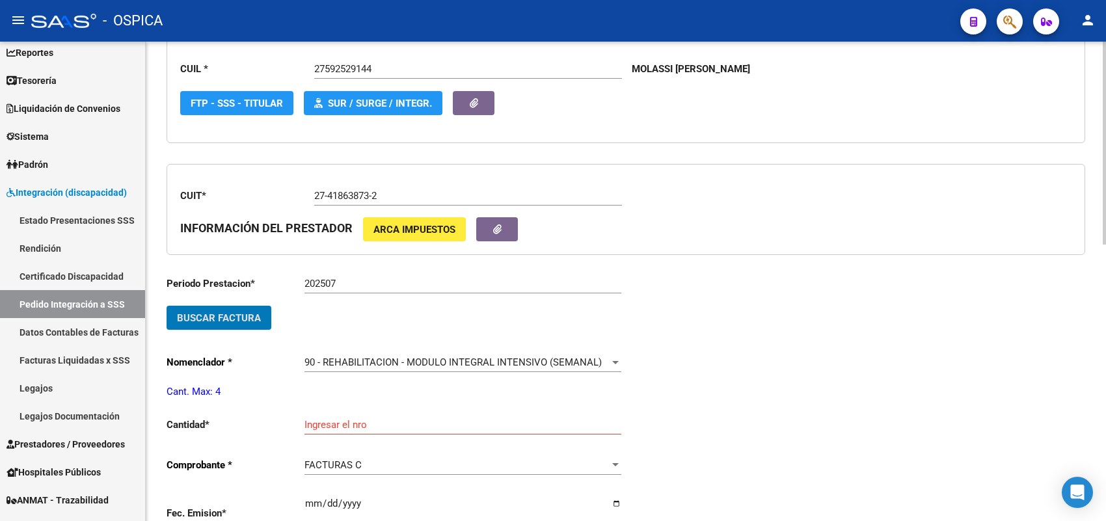
click at [320, 419] on input "Ingresar el nro" at bounding box center [462, 425] width 317 height 12
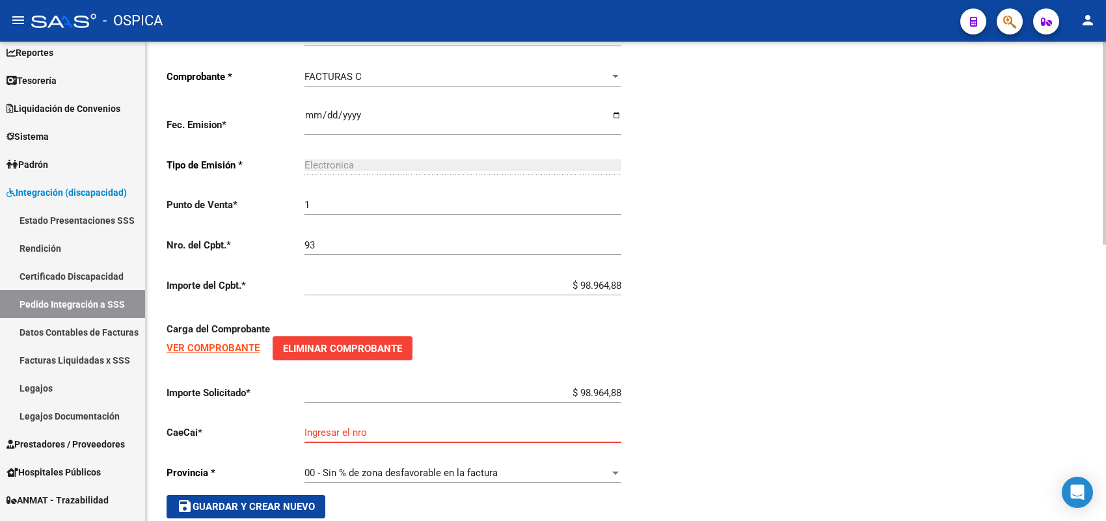
scroll to position [654, 0]
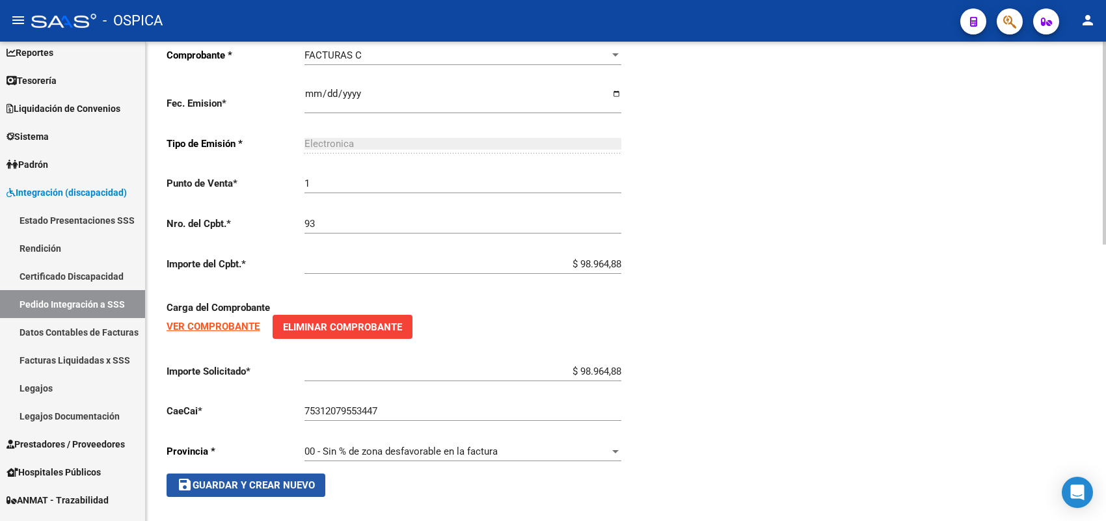
click at [258, 479] on span "save Guardar y Crear Nuevo" at bounding box center [246, 485] width 138 height 12
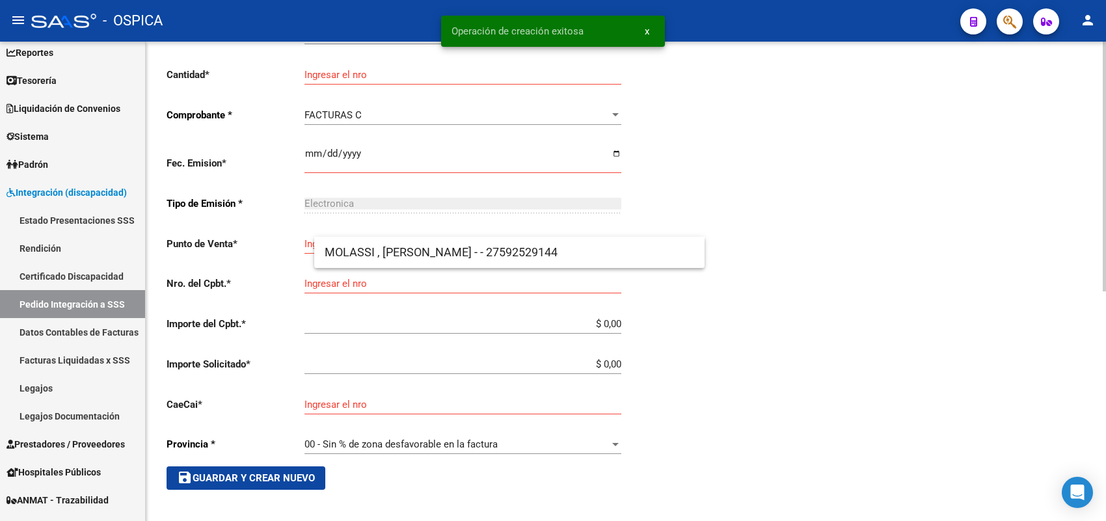
scroll to position [30, 0]
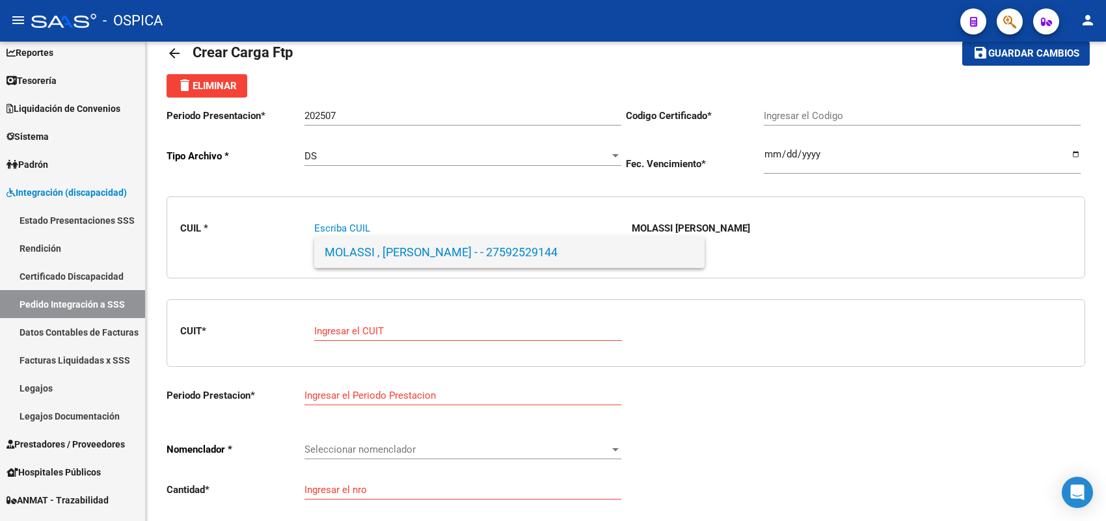
click at [414, 242] on span "MOLASSI , [PERSON_NAME] - - 27592529144" at bounding box center [510, 252] width 370 height 31
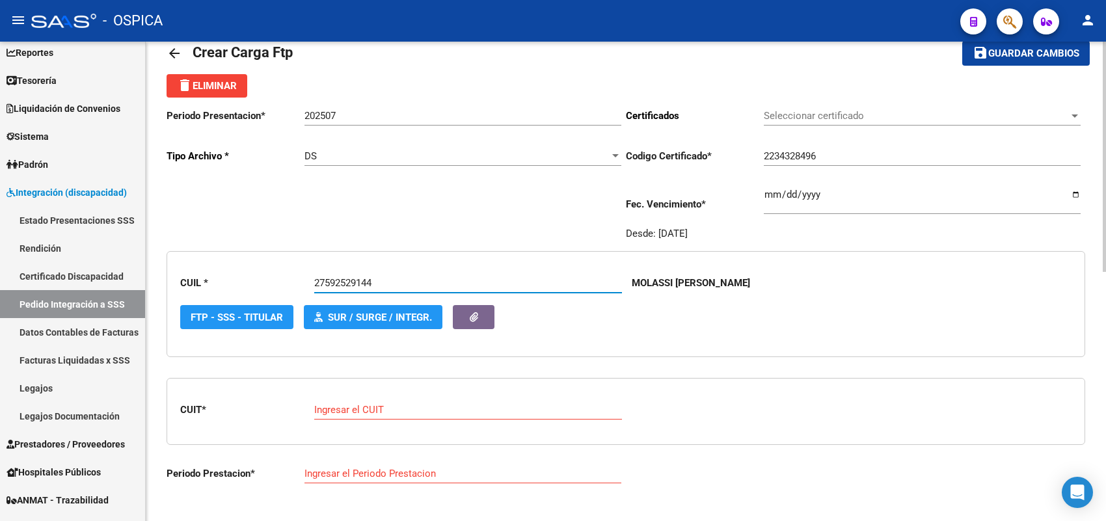
click at [356, 404] on input "Ingresar el CUIT" at bounding box center [468, 410] width 308 height 12
paste input "27-41493323-3"
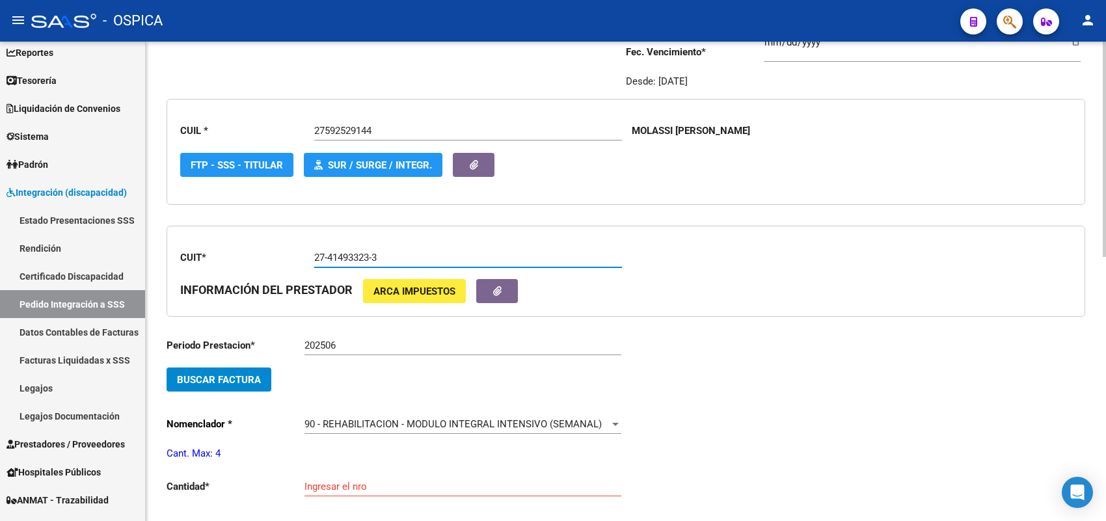
scroll to position [193, 0]
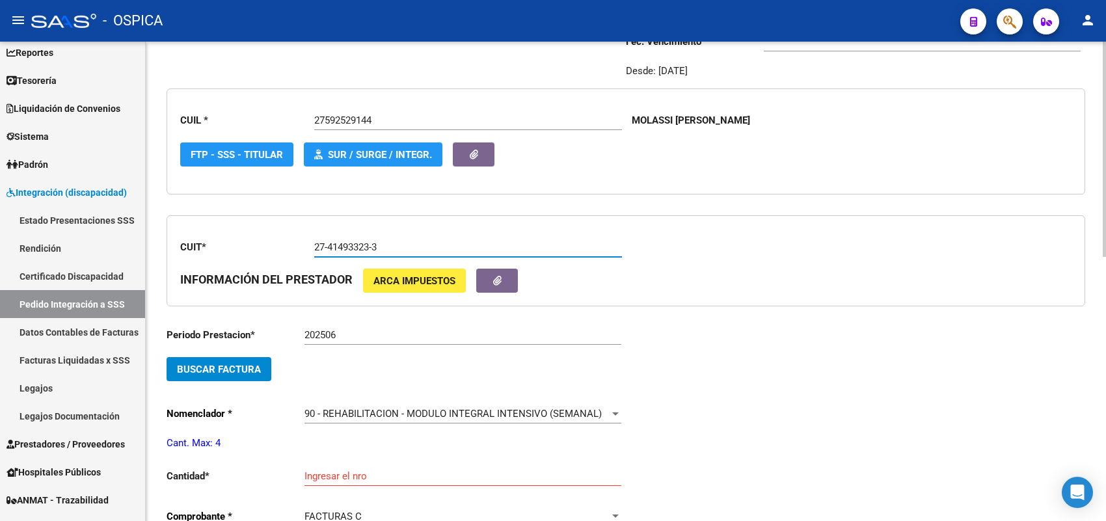
click at [258, 371] on span "Buscar Factura" at bounding box center [219, 370] width 84 height 12
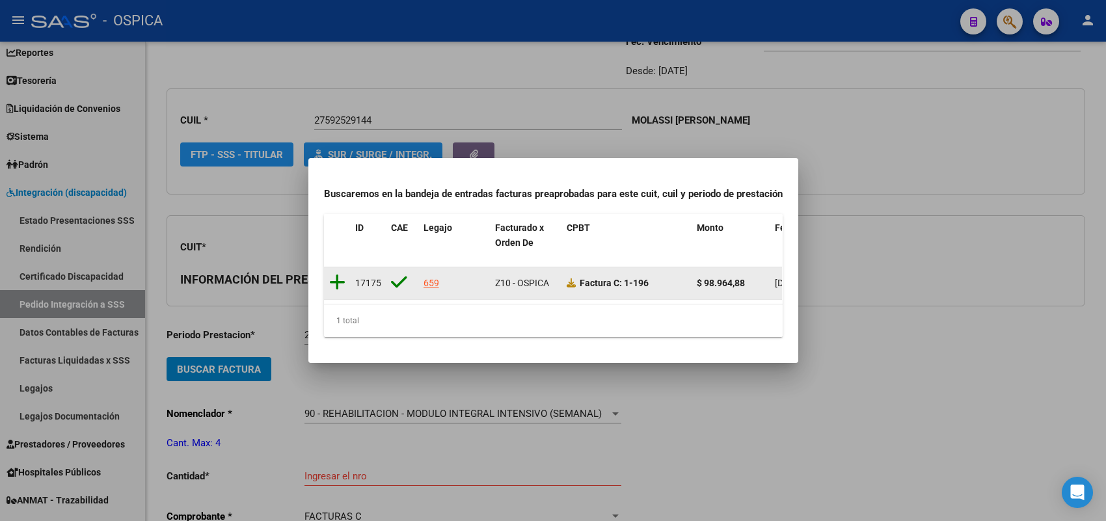
click at [338, 278] on icon at bounding box center [337, 282] width 16 height 18
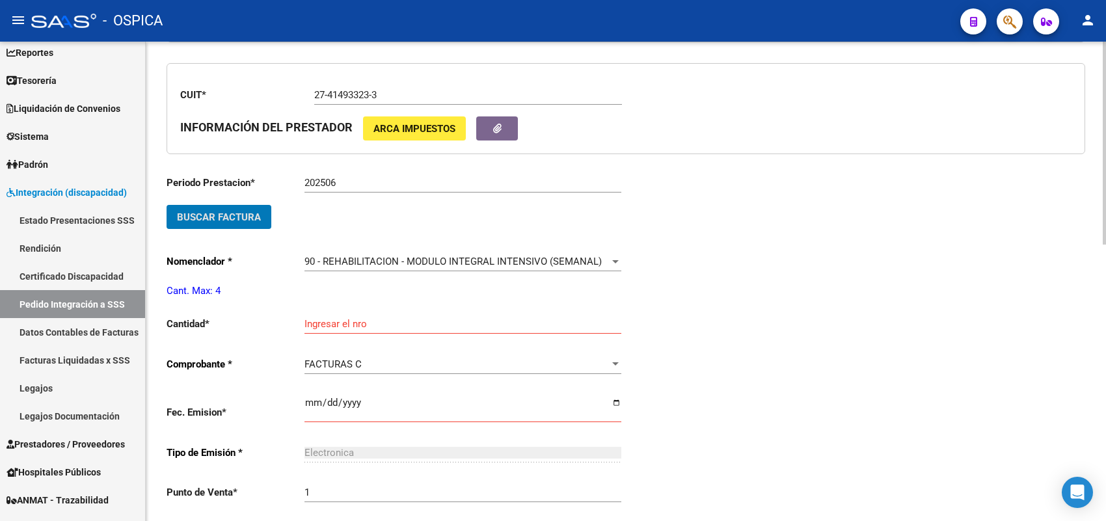
scroll to position [355, 0]
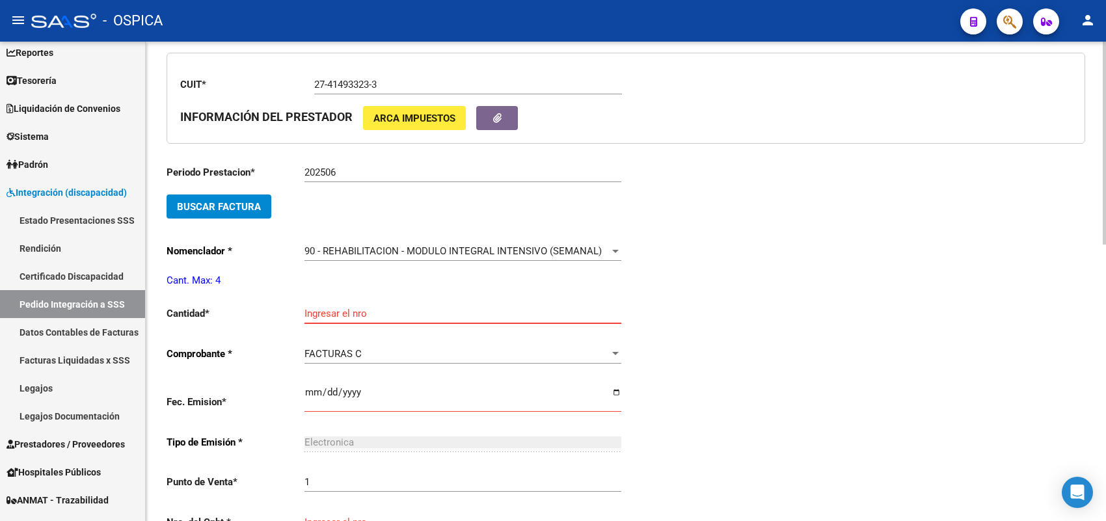
click at [333, 308] on input "Ingresar el nro" at bounding box center [462, 314] width 317 height 12
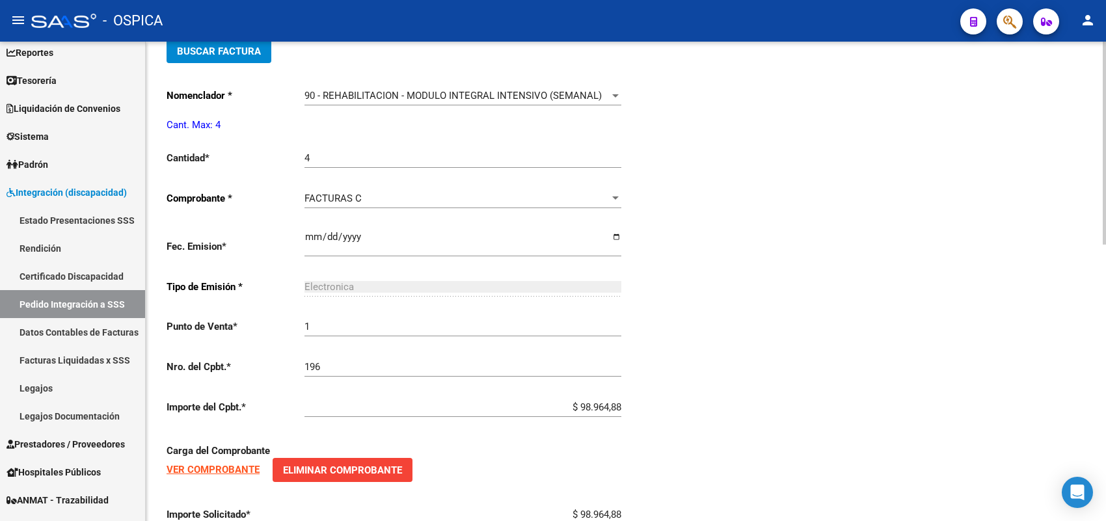
scroll to position [631, 0]
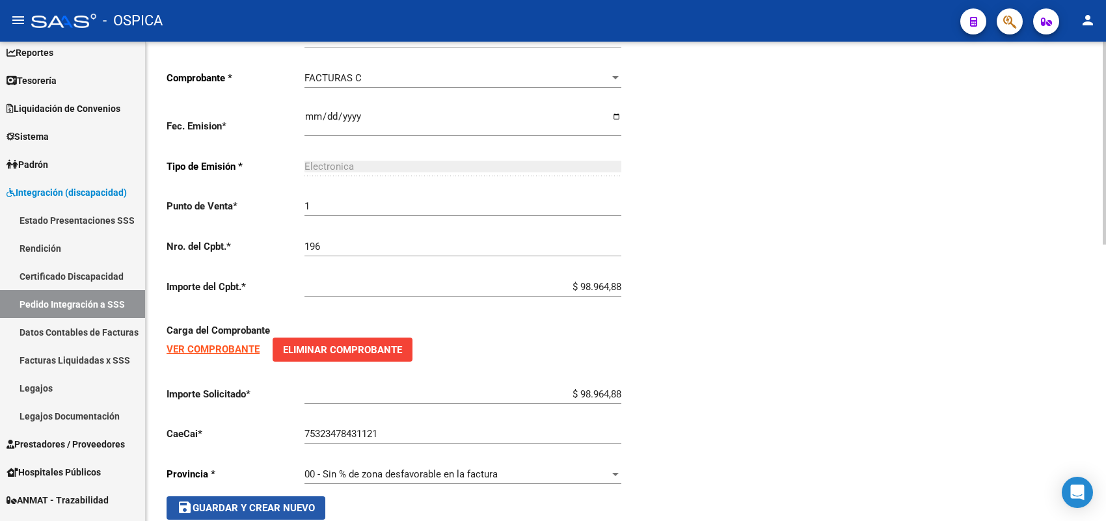
click at [213, 504] on span "save Guardar y Crear Nuevo" at bounding box center [246, 508] width 138 height 12
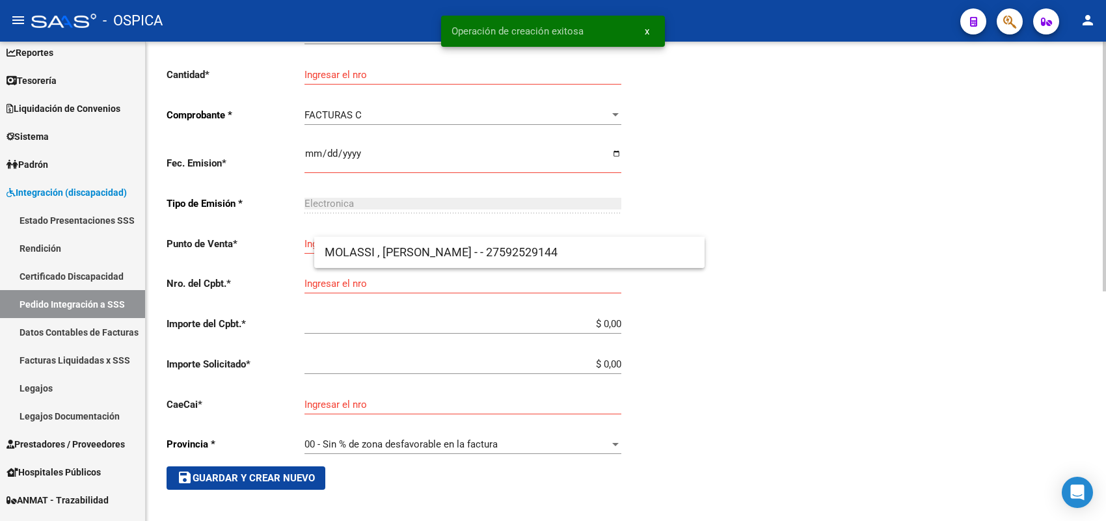
scroll to position [30, 0]
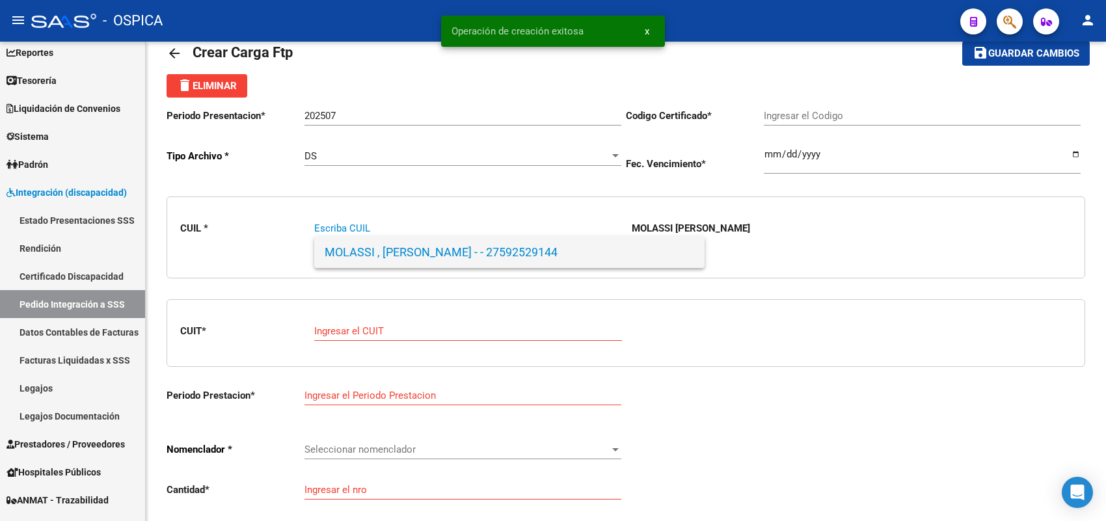
click at [405, 239] on span "MOLASSI , [PERSON_NAME] - - 27592529144" at bounding box center [510, 252] width 370 height 31
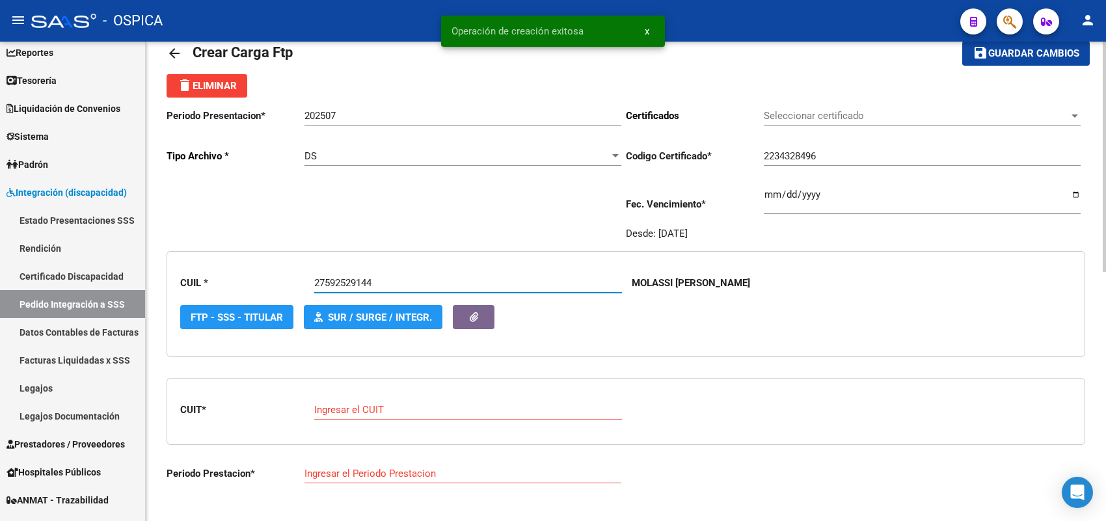
click at [383, 404] on input "Ingresar el CUIT" at bounding box center [468, 410] width 308 height 12
paste input "27-41493323-3"
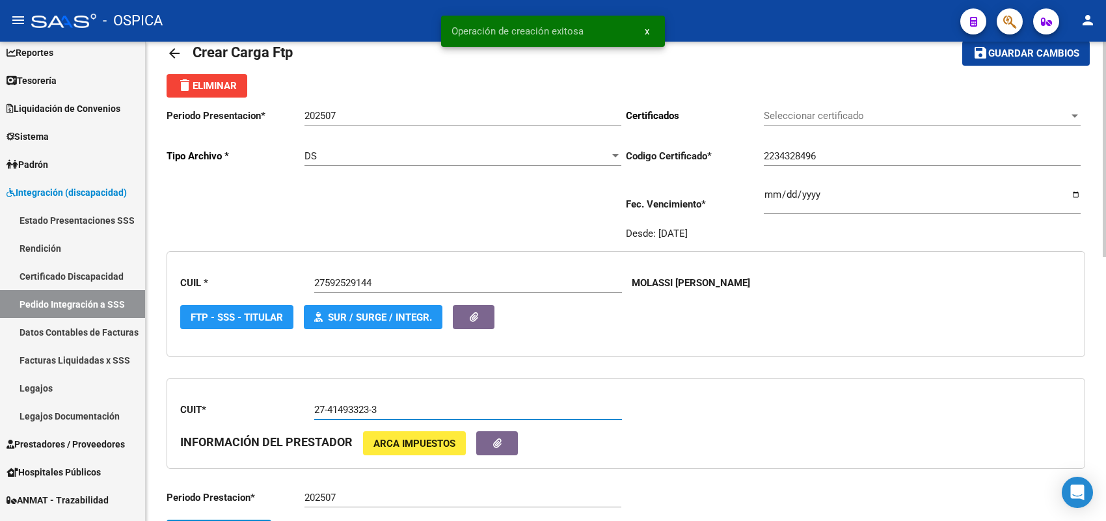
scroll to position [111, 0]
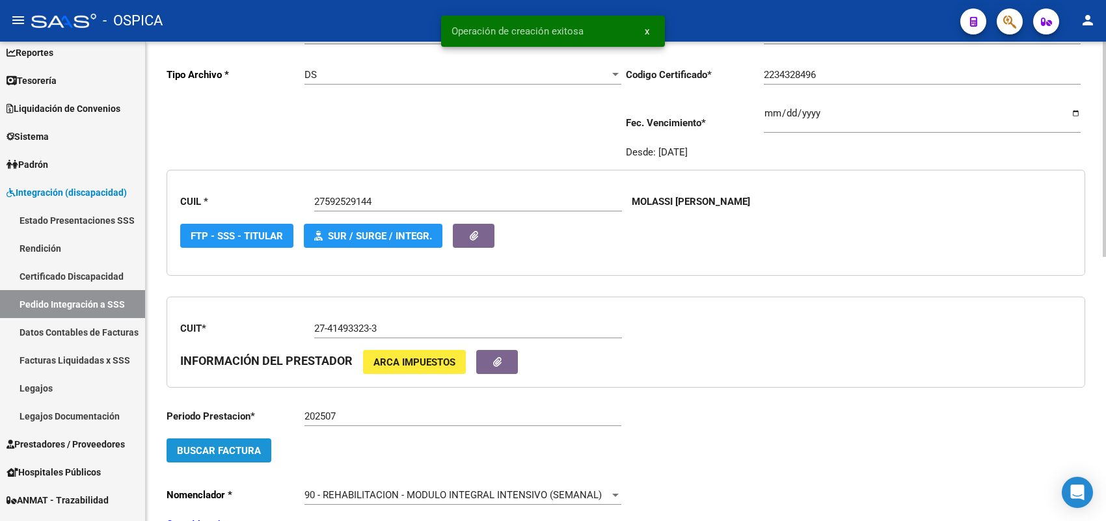
click at [262, 444] on button "Buscar Factura" at bounding box center [219, 450] width 105 height 24
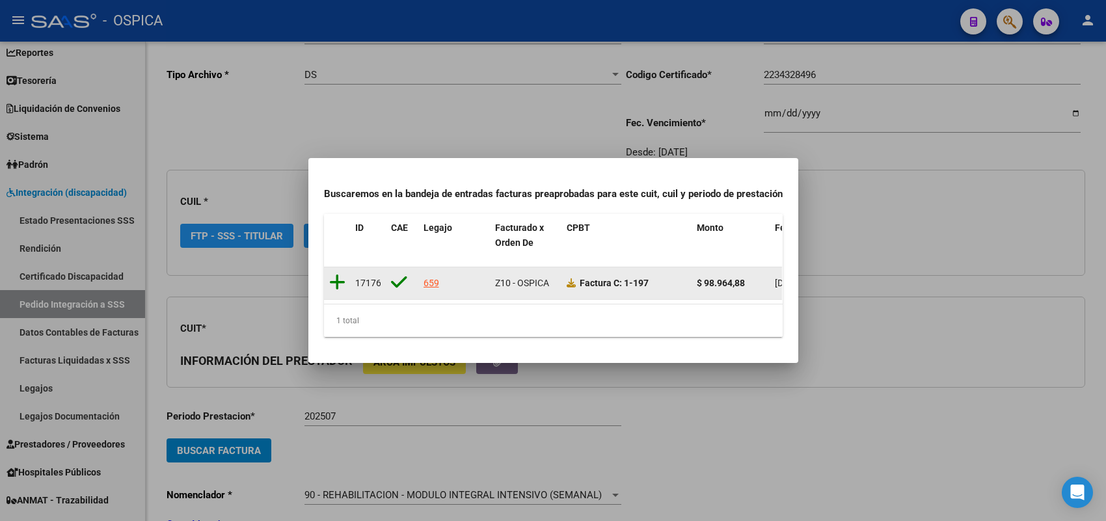
click at [334, 273] on icon at bounding box center [337, 282] width 16 height 18
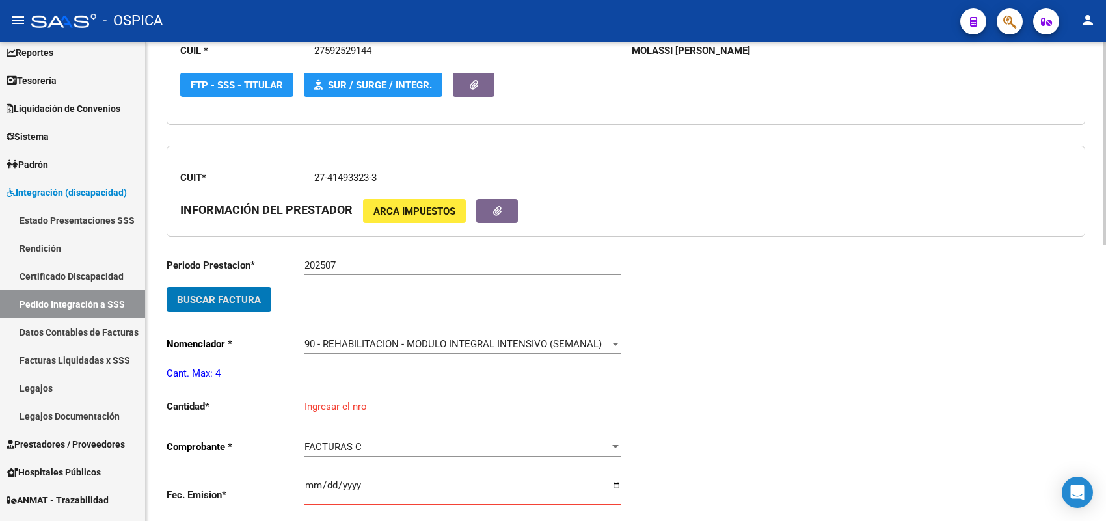
scroll to position [355, 0]
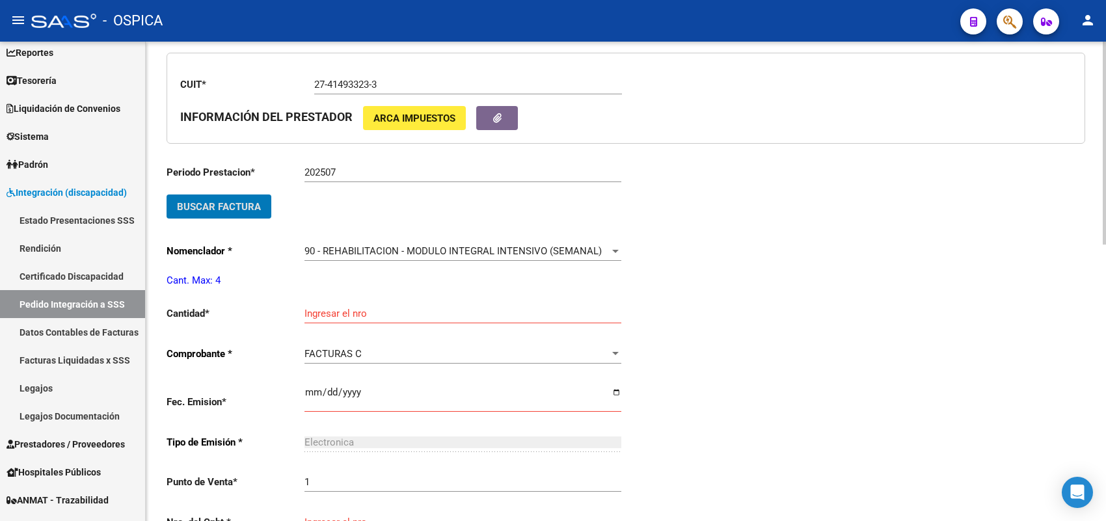
click at [329, 308] on input "Ingresar el nro" at bounding box center [462, 314] width 317 height 12
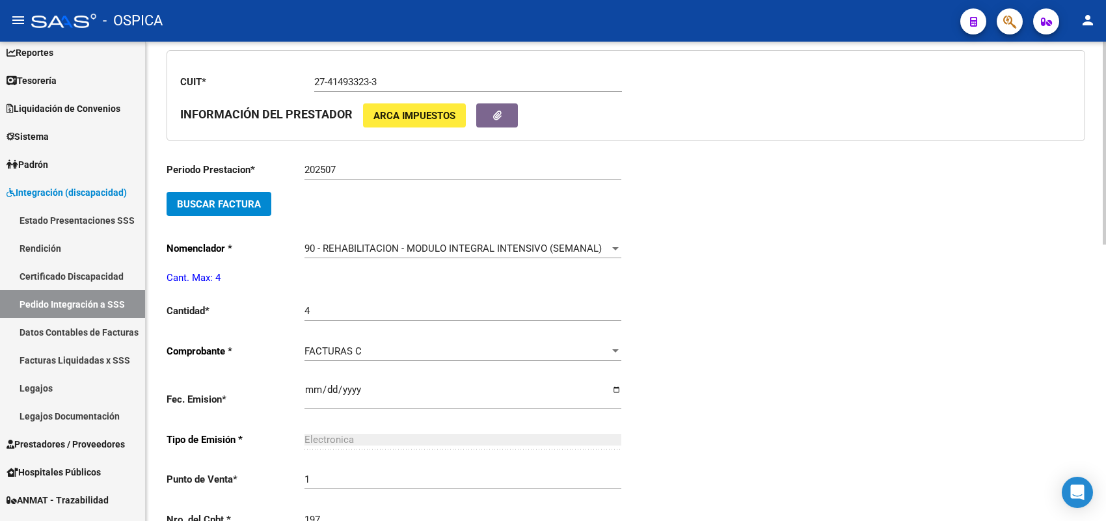
scroll to position [631, 0]
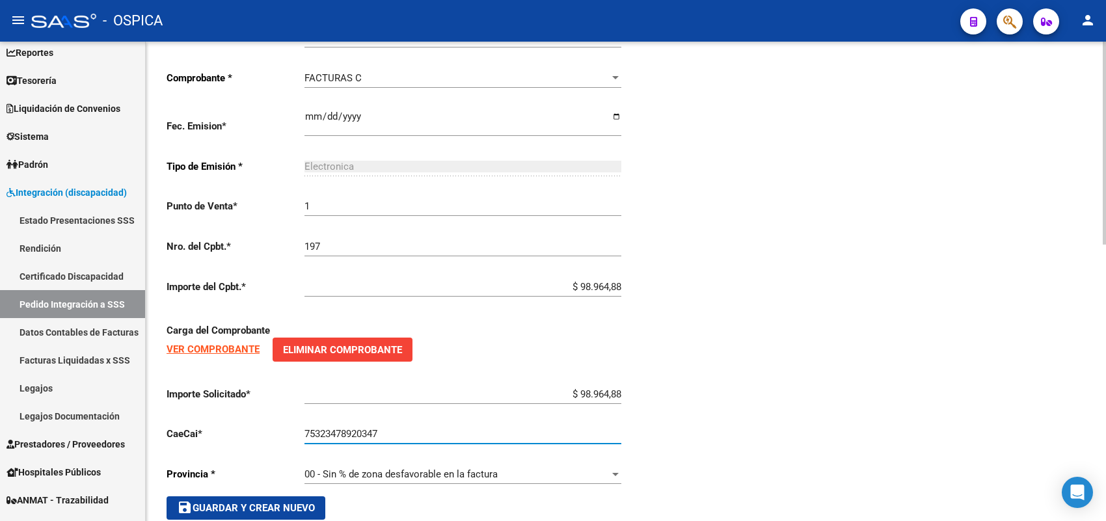
click at [290, 502] on span "save Guardar y Crear Nuevo" at bounding box center [246, 508] width 138 height 12
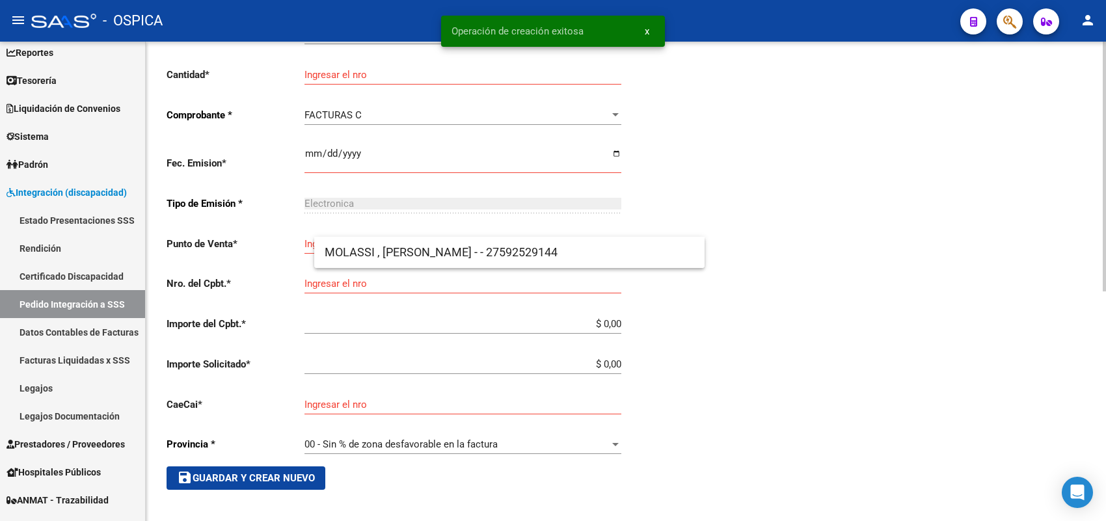
scroll to position [30, 0]
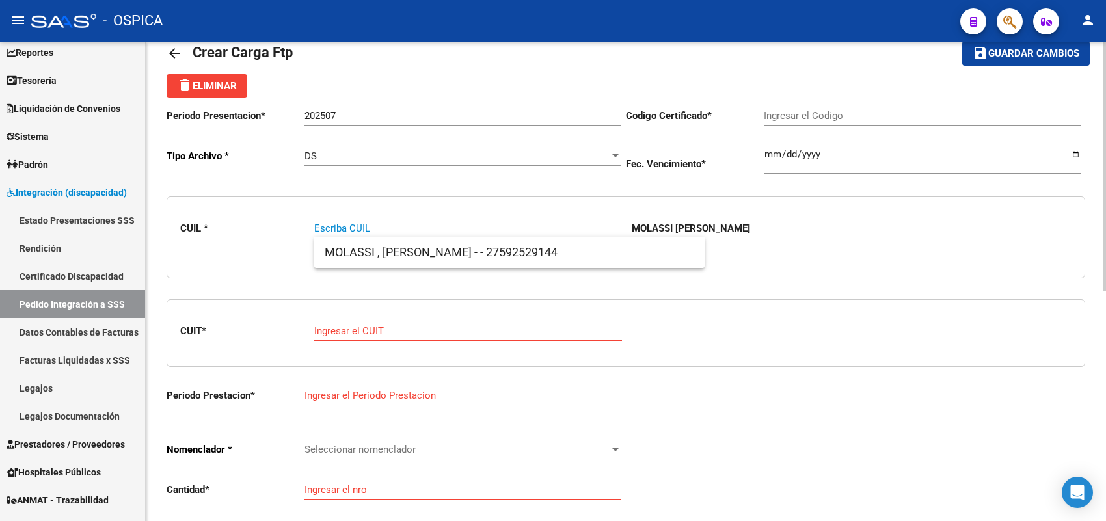
paste input "27452987851"
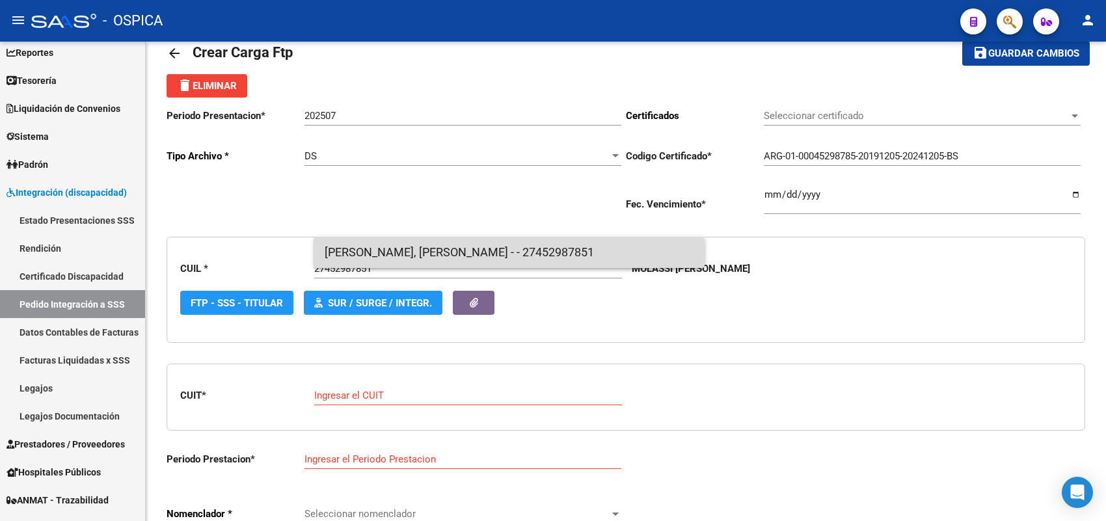
click at [338, 252] on span "[PERSON_NAME], [PERSON_NAME] - - 27452987851" at bounding box center [510, 252] width 370 height 31
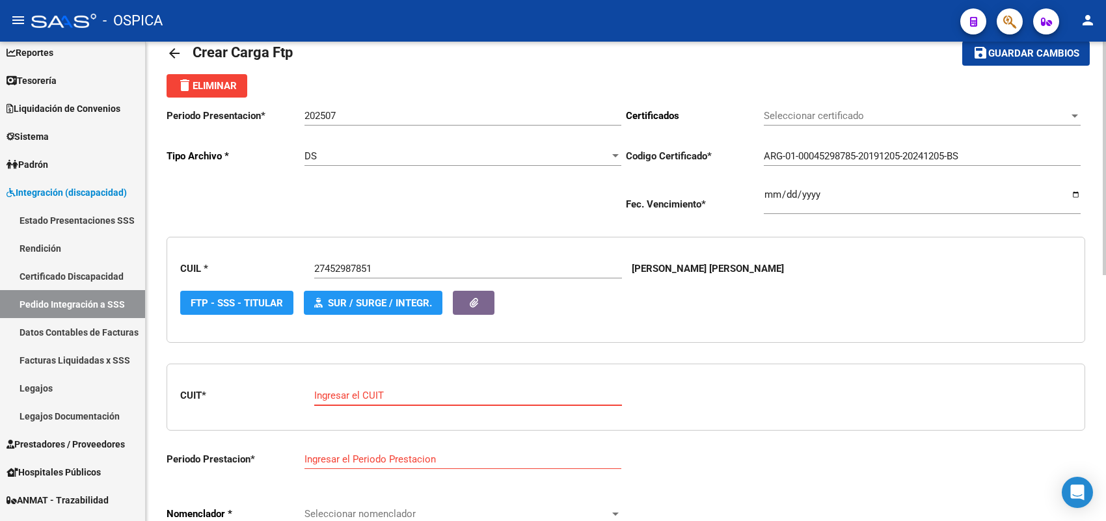
paste input "30-71155437-4"
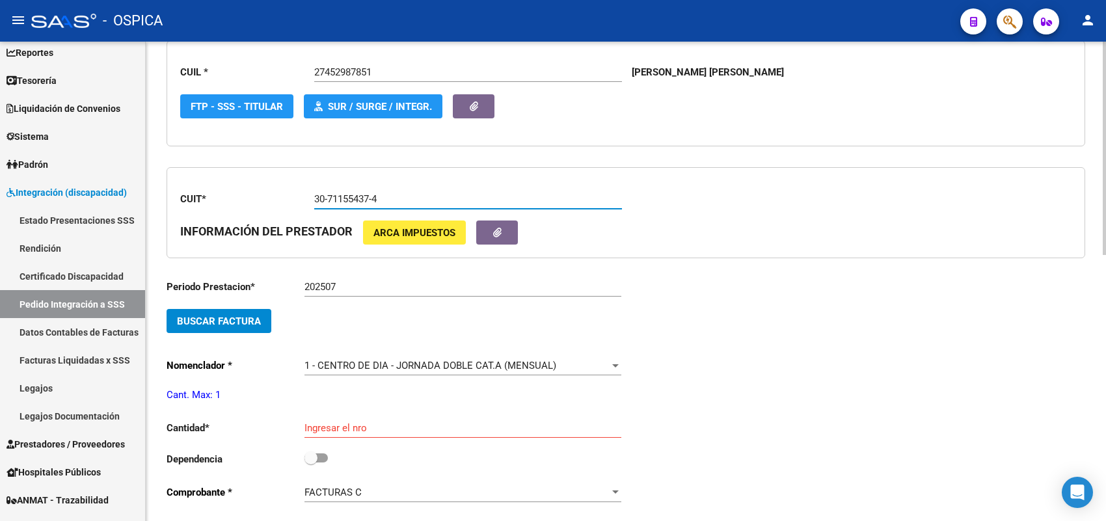
scroll to position [274, 0]
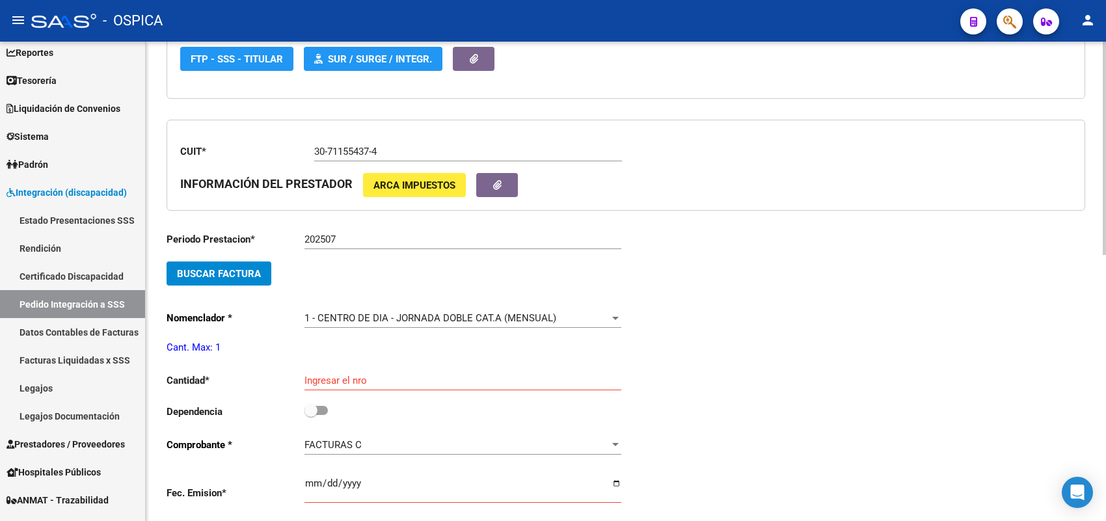
click at [375, 243] on div "202507 Ingresar el Periodo Prestacion" at bounding box center [462, 235] width 317 height 28
click at [223, 268] on span "Buscar Factura" at bounding box center [219, 274] width 84 height 12
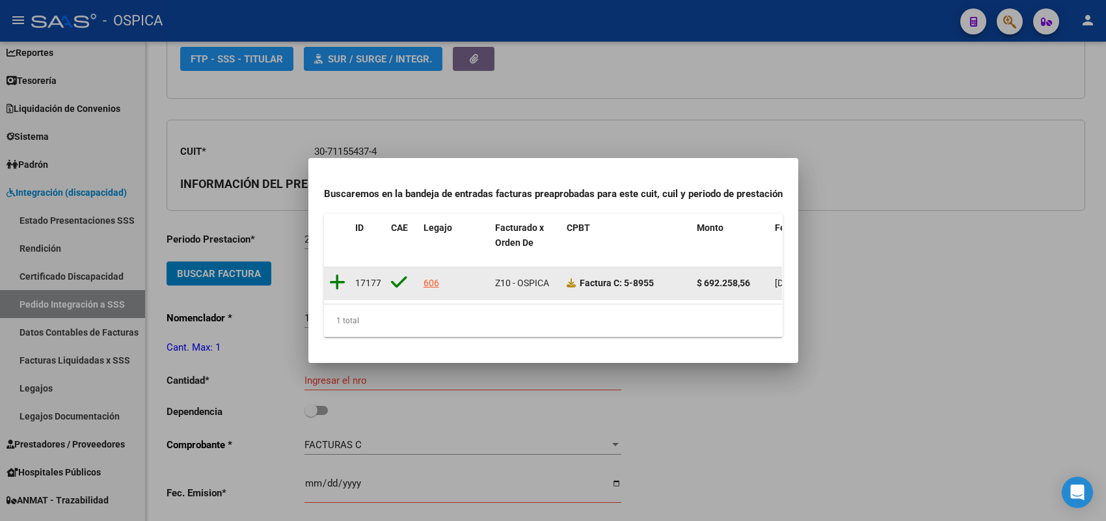
click at [336, 276] on icon at bounding box center [337, 282] width 16 height 18
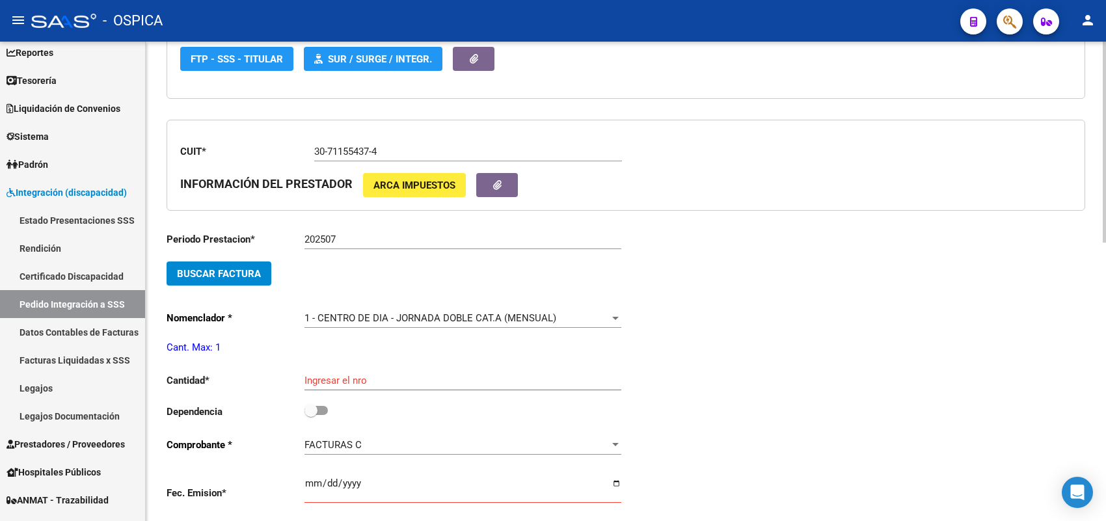
click at [334, 384] on div "Ingresar el nro" at bounding box center [462, 376] width 317 height 28
click at [334, 379] on input "Ingresar el nro" at bounding box center [462, 381] width 317 height 12
click at [350, 379] on input "Ingresar el nro" at bounding box center [462, 381] width 317 height 12
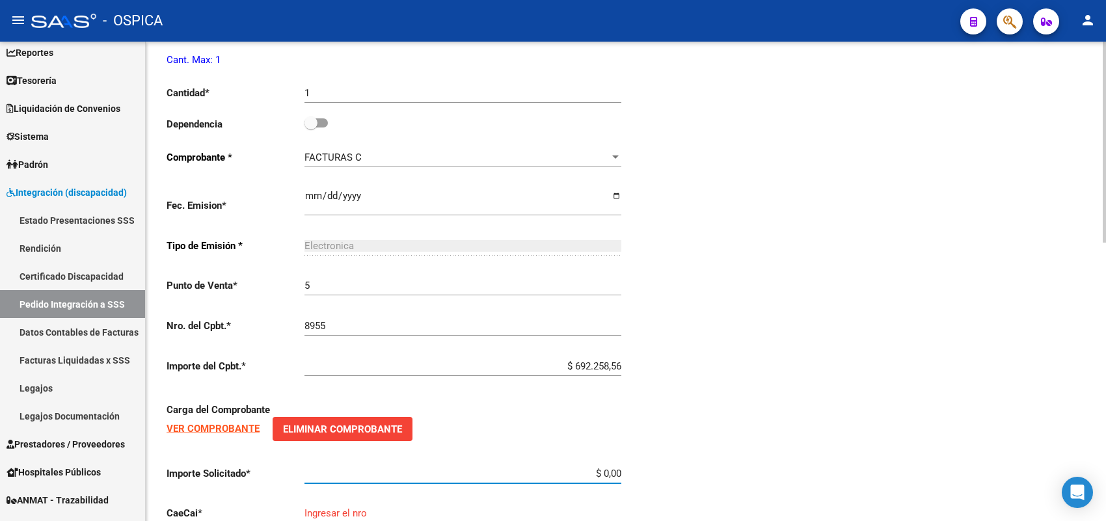
click at [619, 468] on input "$ 0,00" at bounding box center [462, 474] width 317 height 12
click at [606, 470] on input "$ 69.225,86" at bounding box center [462, 474] width 317 height 12
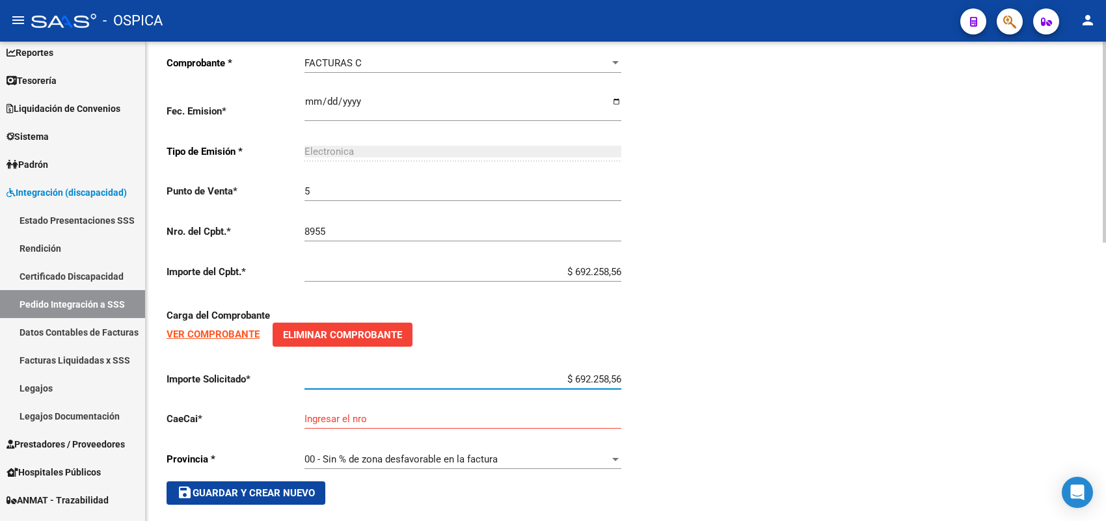
scroll to position [664, 0]
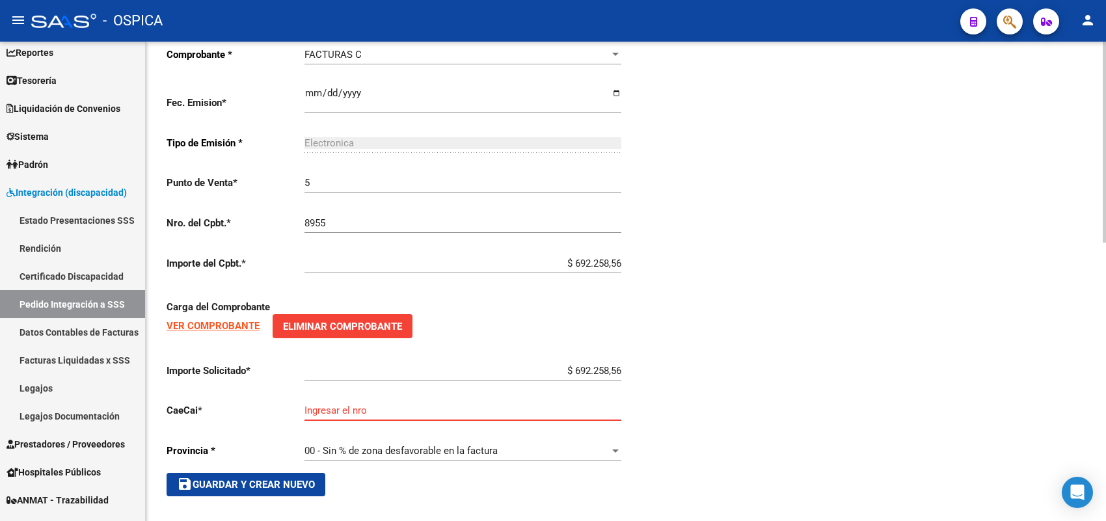
click at [417, 410] on input "Ingresar el nro" at bounding box center [462, 411] width 317 height 12
click at [311, 473] on button "save Guardar y Crear Nuevo" at bounding box center [246, 484] width 159 height 23
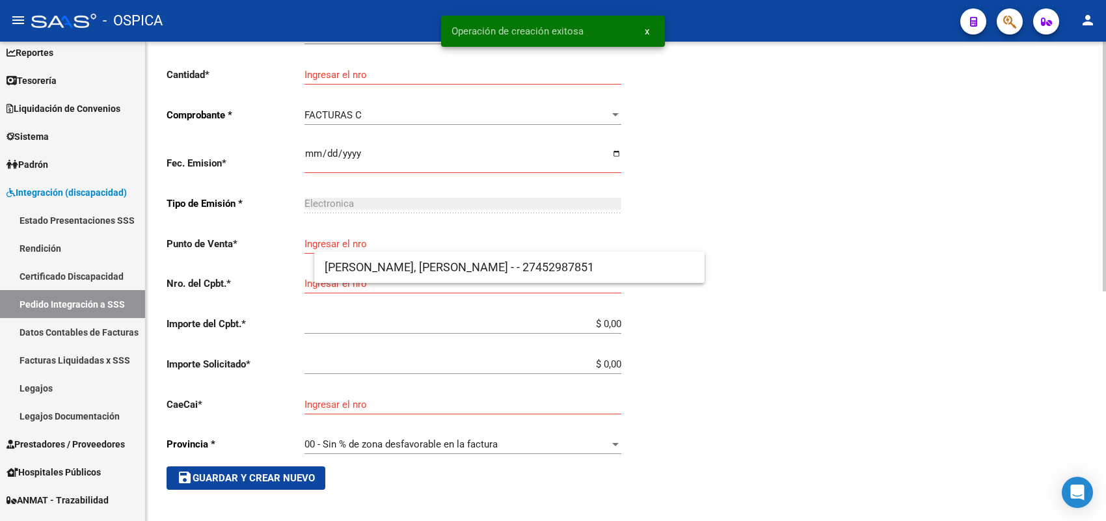
scroll to position [15, 0]
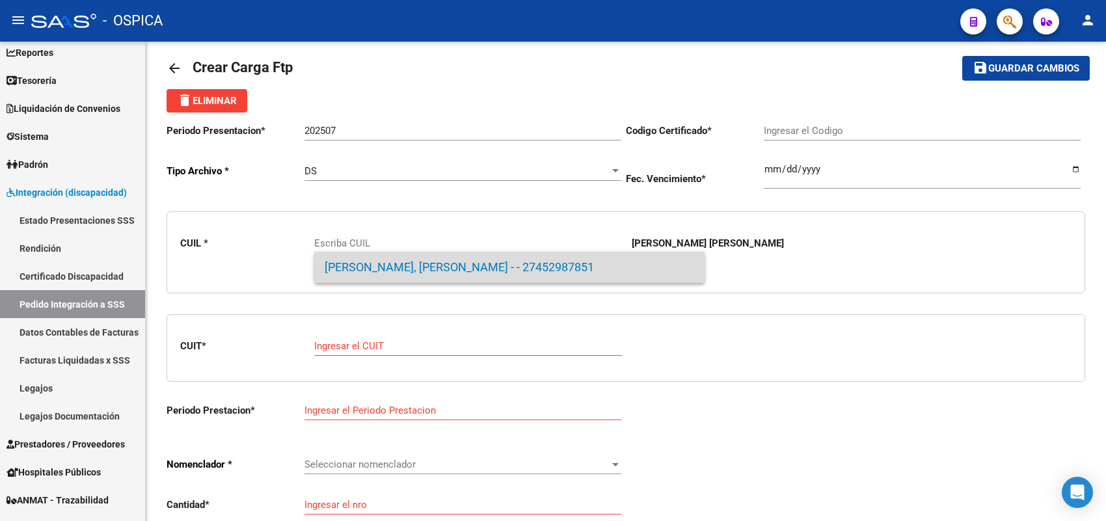
click at [386, 261] on span "[PERSON_NAME], [PERSON_NAME] - - 27452987851" at bounding box center [510, 267] width 370 height 31
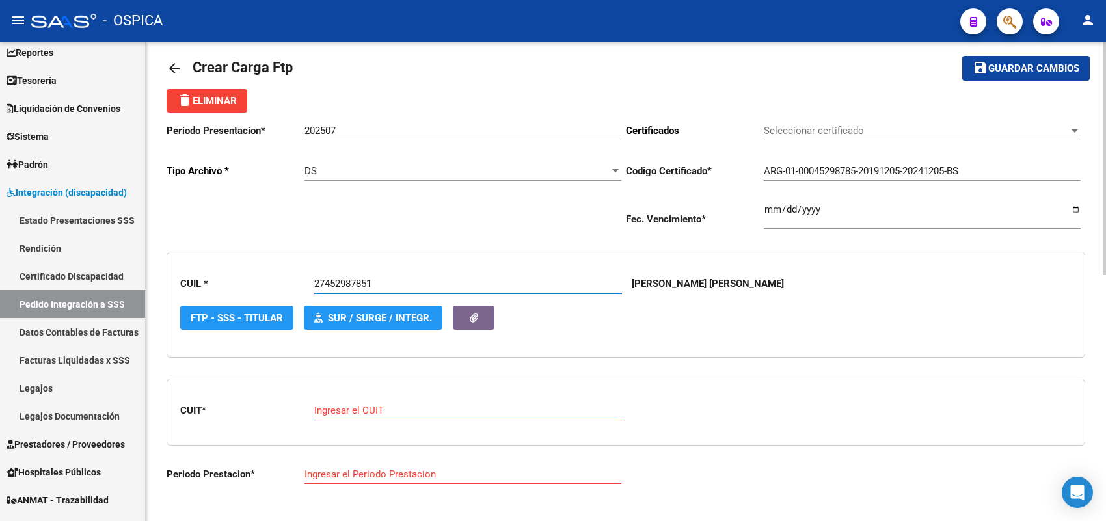
click at [362, 411] on input "Ingresar el CUIT" at bounding box center [468, 411] width 308 height 12
paste input "20-32125203-7"
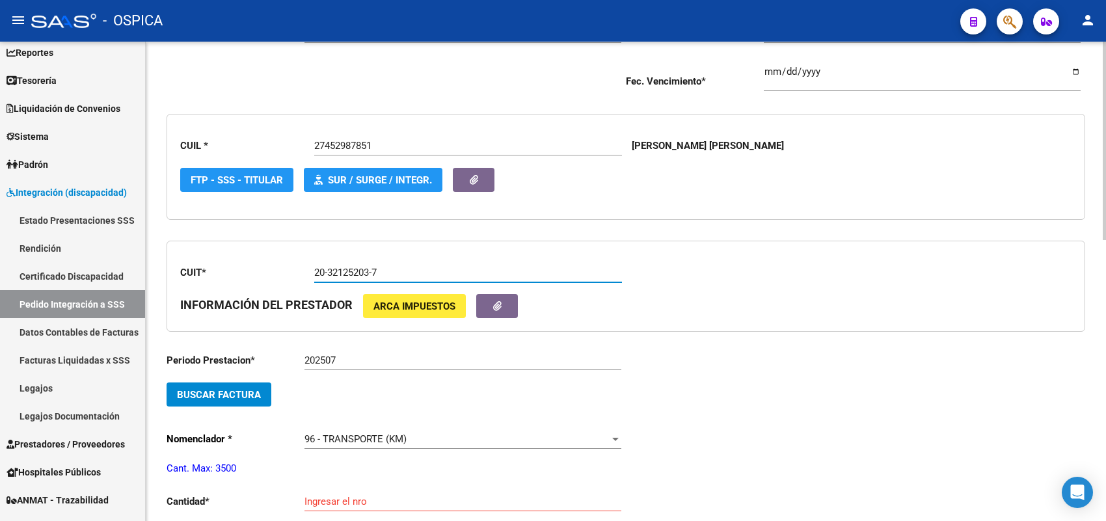
scroll to position [259, 0]
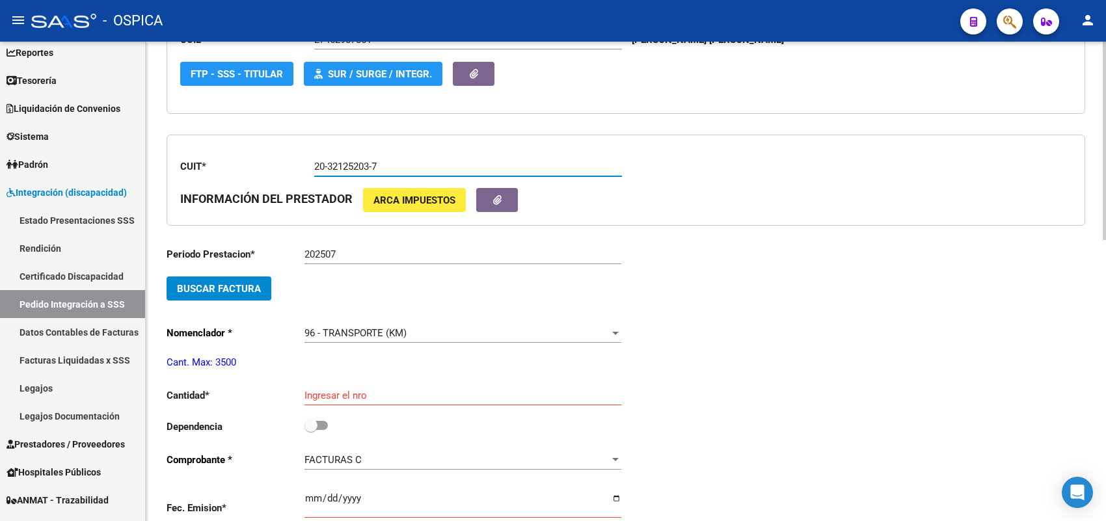
click at [252, 291] on span "Buscar Factura" at bounding box center [219, 289] width 84 height 12
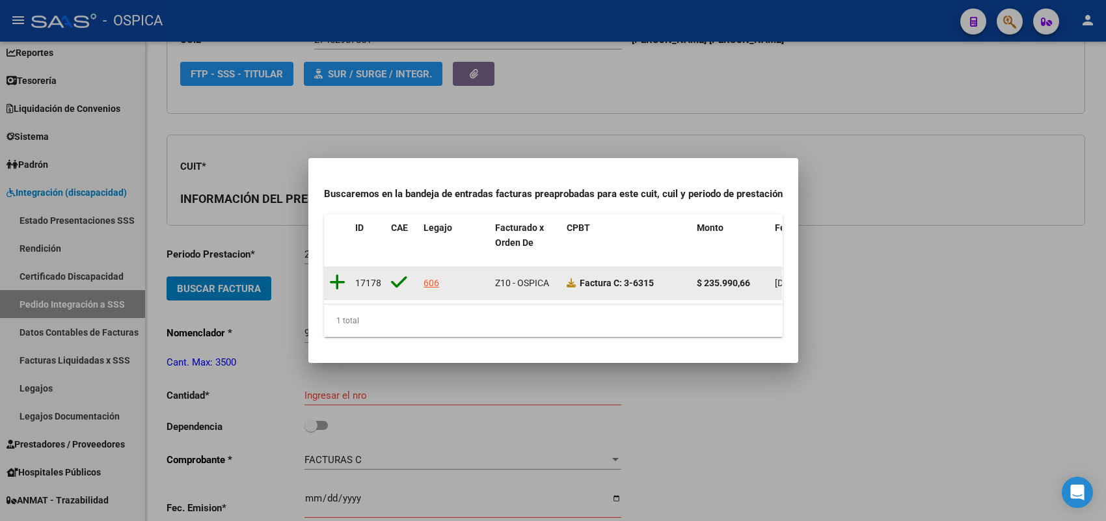
click at [337, 275] on icon at bounding box center [337, 282] width 16 height 18
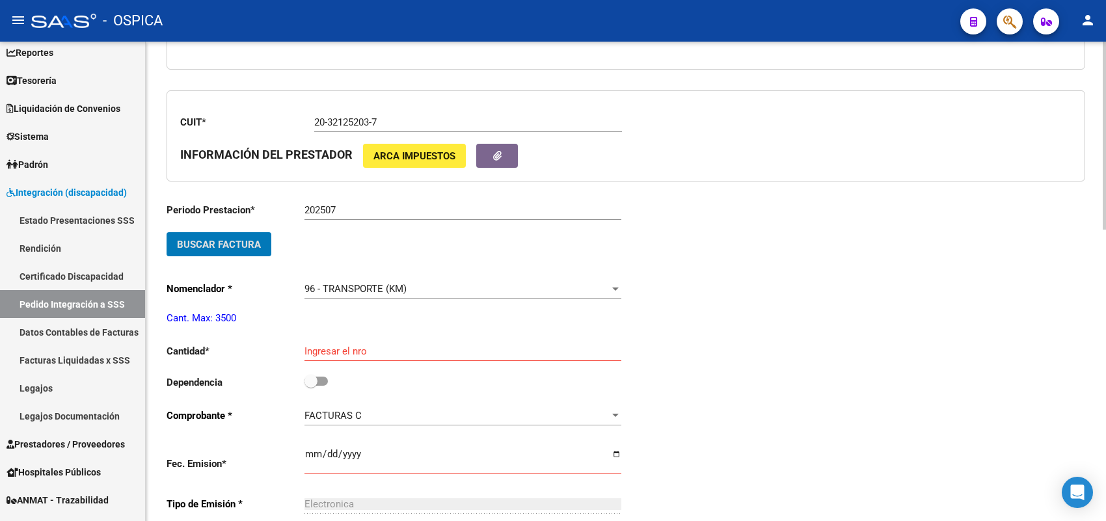
scroll to position [340, 0]
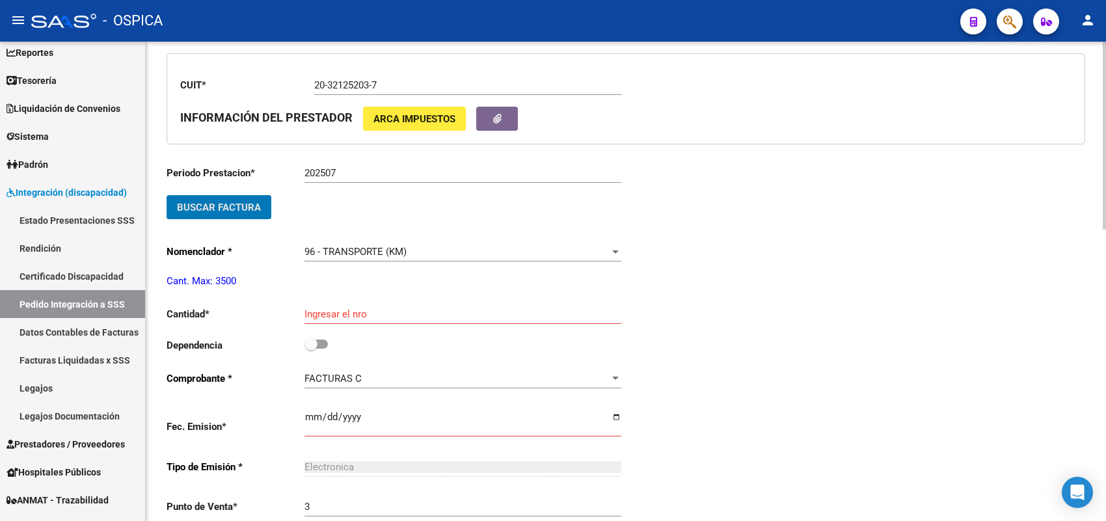
click at [332, 308] on input "Ingresar el nro" at bounding box center [462, 314] width 317 height 12
click at [334, 308] on input "Ingresar el nro" at bounding box center [462, 314] width 317 height 12
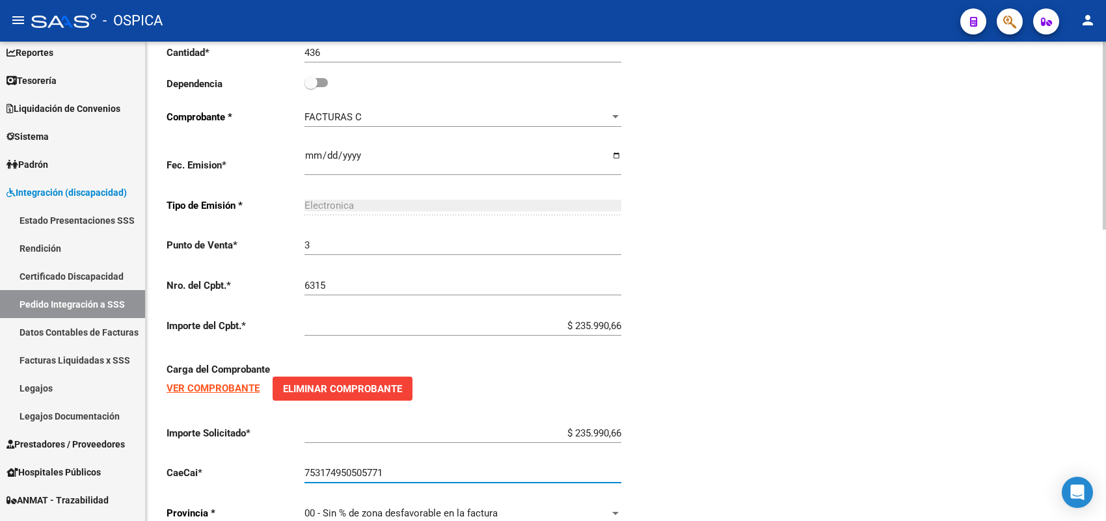
scroll to position [744, 0]
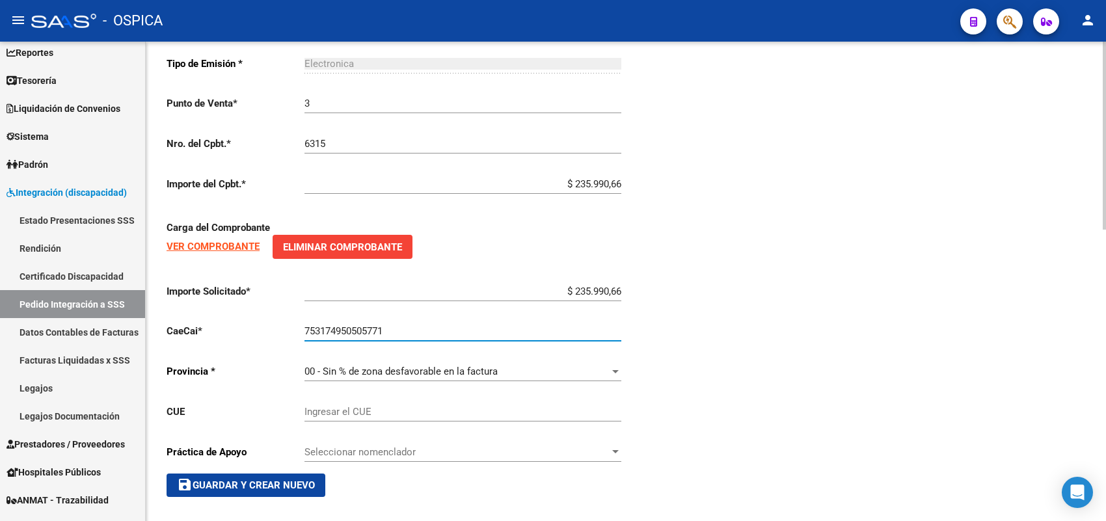
click at [235, 479] on span "save Guardar y Crear Nuevo" at bounding box center [246, 485] width 138 height 12
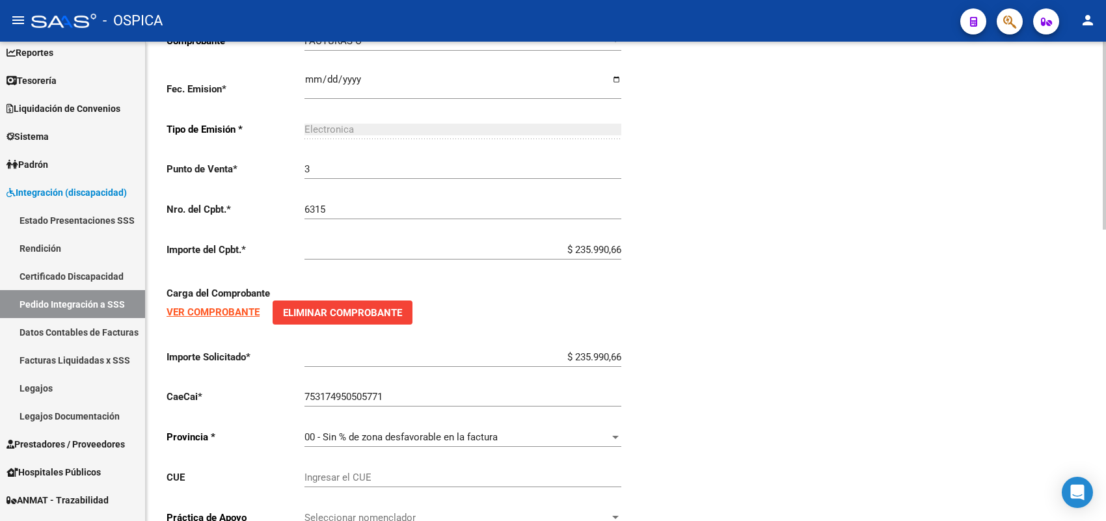
scroll to position [581, 0]
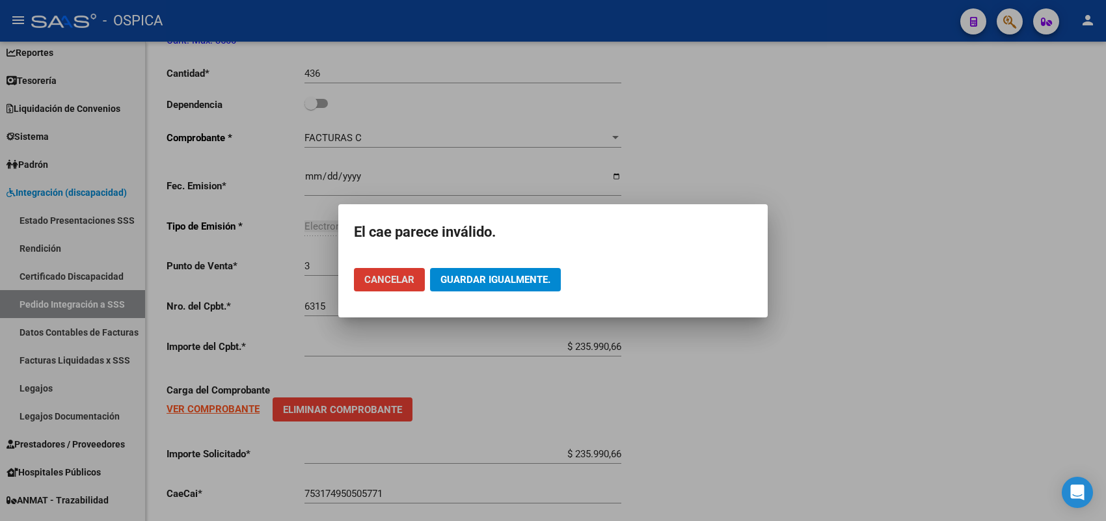
click at [379, 280] on span "Cancelar" at bounding box center [389, 280] width 50 height 12
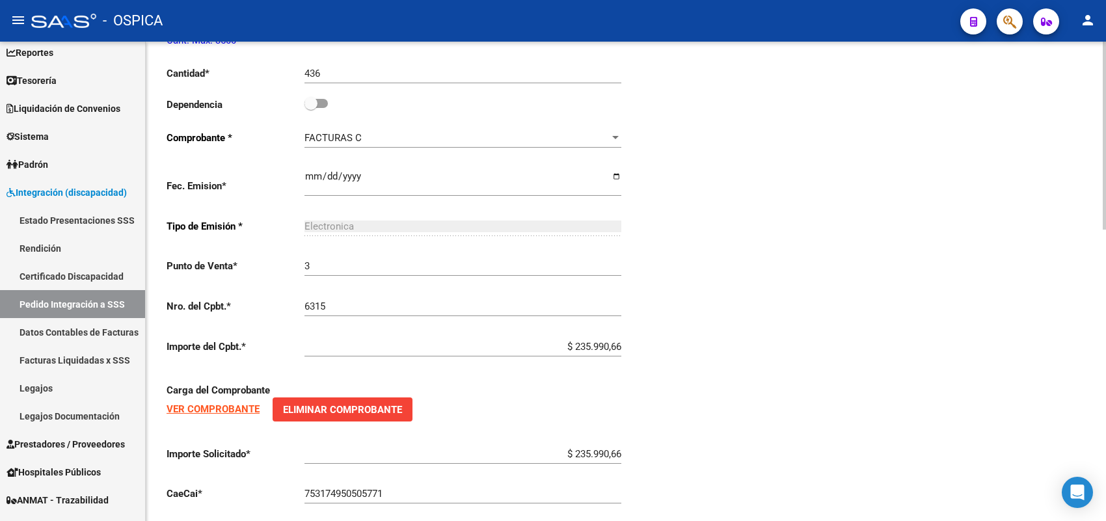
click at [394, 488] on input "753174950505771" at bounding box center [462, 494] width 317 height 12
click at [336, 488] on input "753174950505771" at bounding box center [462, 494] width 317 height 12
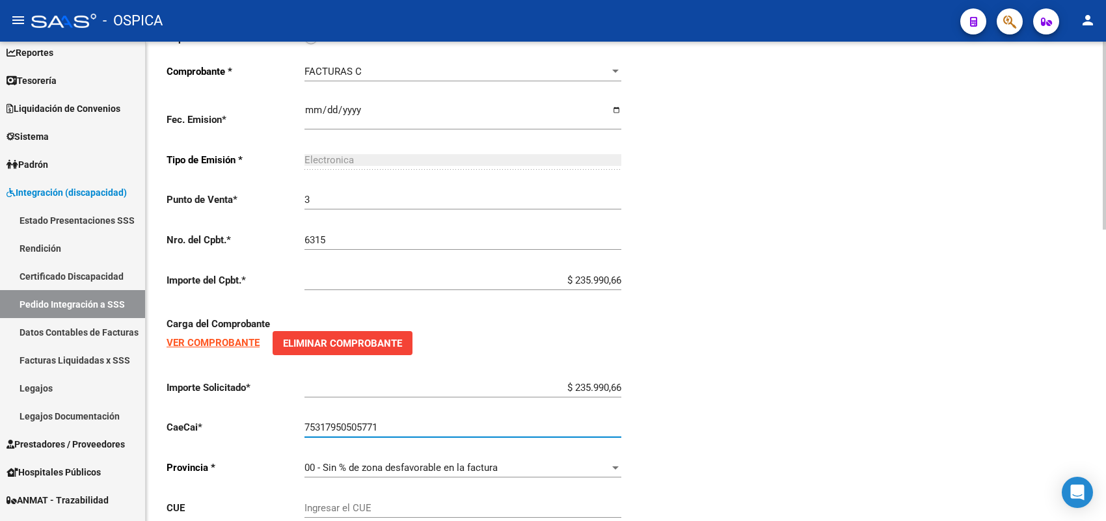
scroll to position [744, 0]
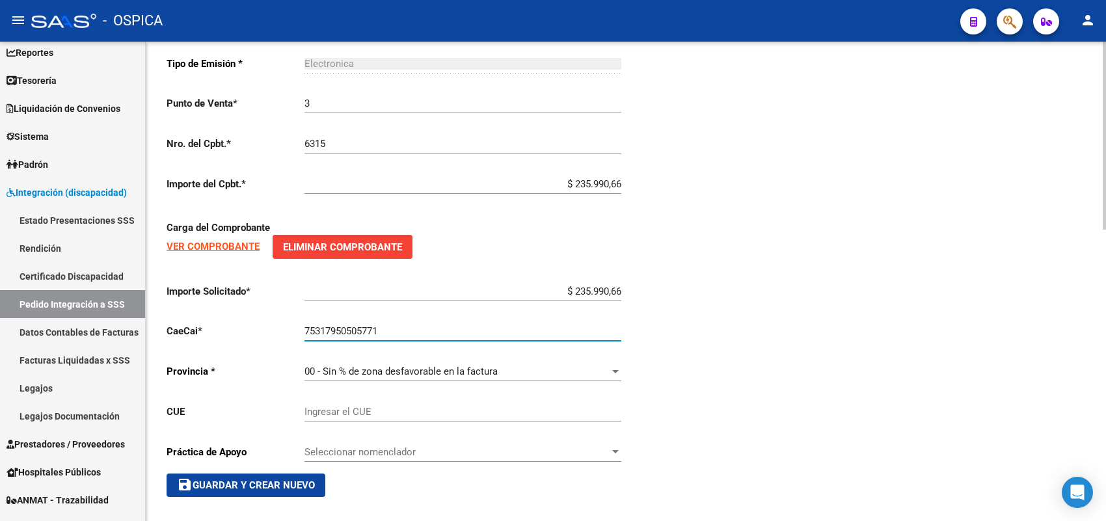
click at [273, 479] on span "save Guardar y Crear Nuevo" at bounding box center [246, 485] width 138 height 12
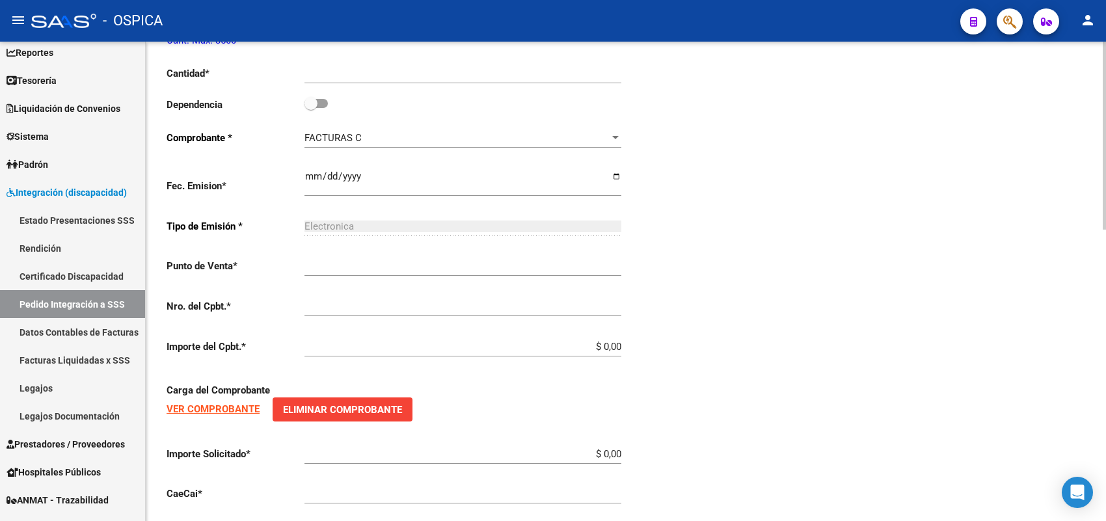
scroll to position [15, 0]
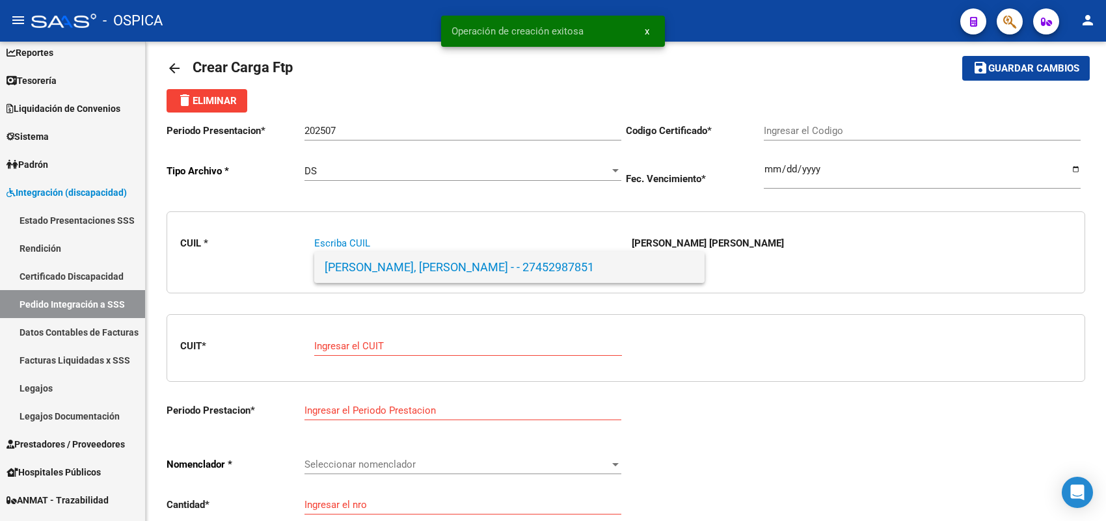
paste input "23508470444"
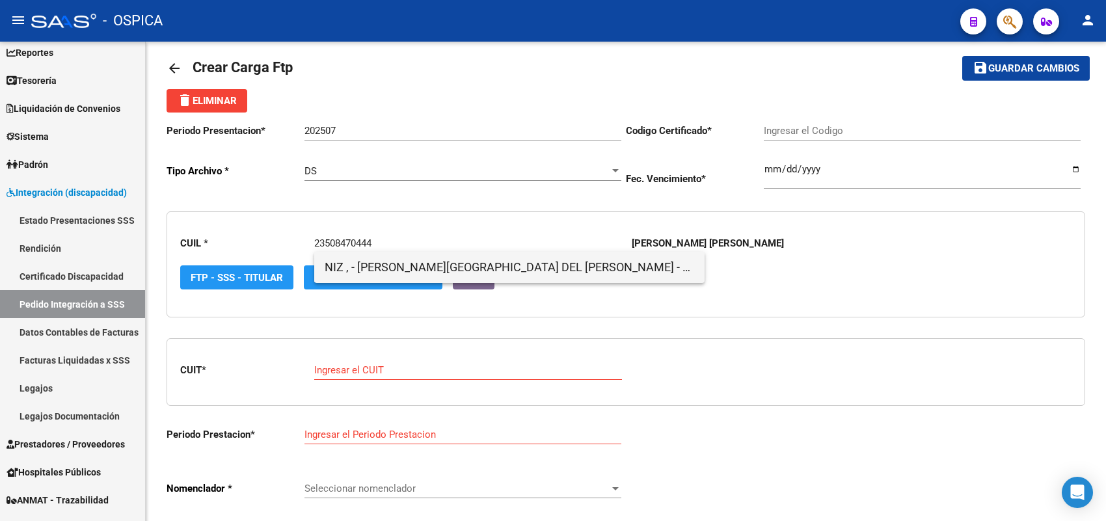
click at [379, 269] on span "NIZ , - [PERSON_NAME][GEOGRAPHIC_DATA] DEL [PERSON_NAME] - 23508470444" at bounding box center [510, 267] width 370 height 31
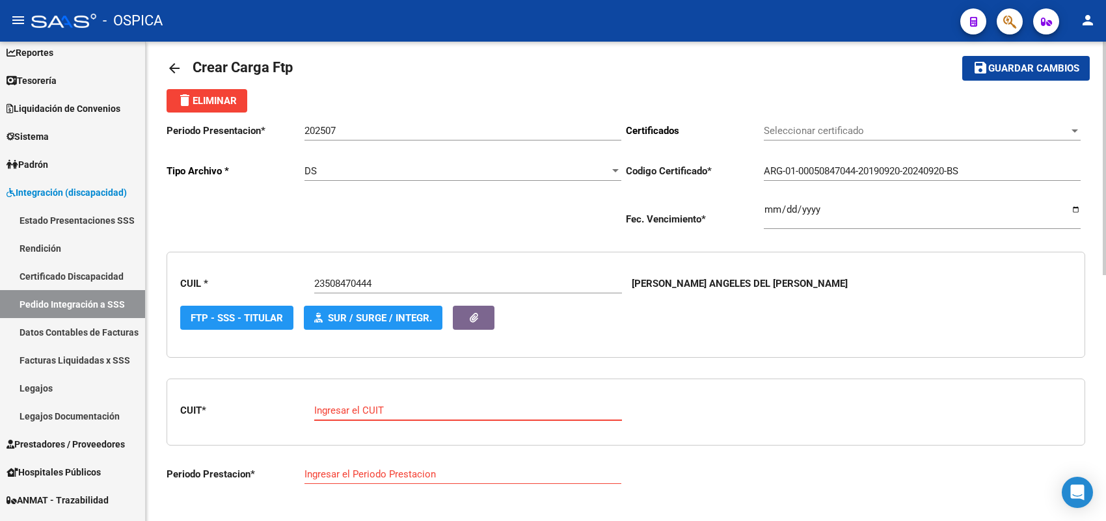
paste input "30-70774405-3"
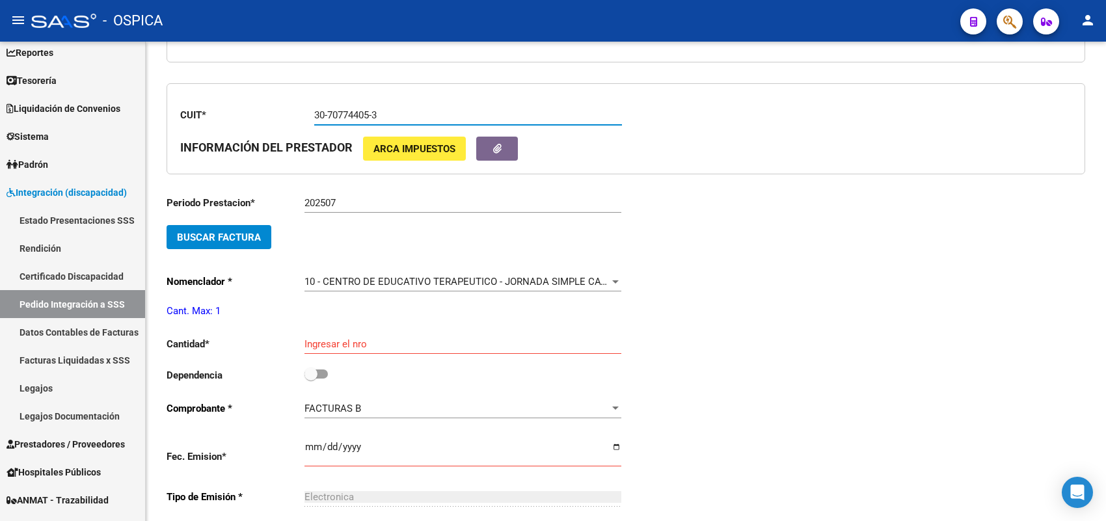
scroll to position [340, 0]
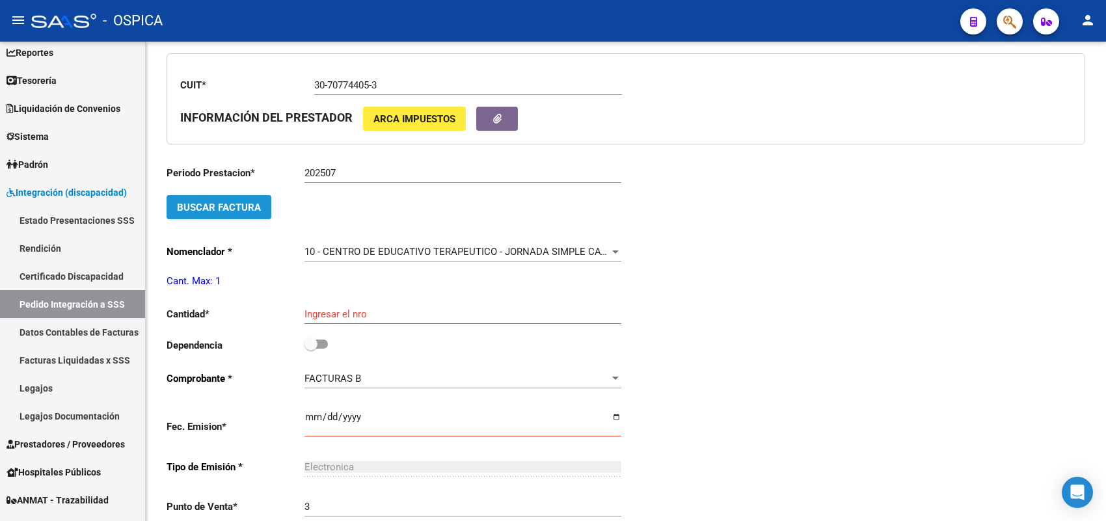
click at [241, 205] on span "Buscar Factura" at bounding box center [219, 208] width 84 height 12
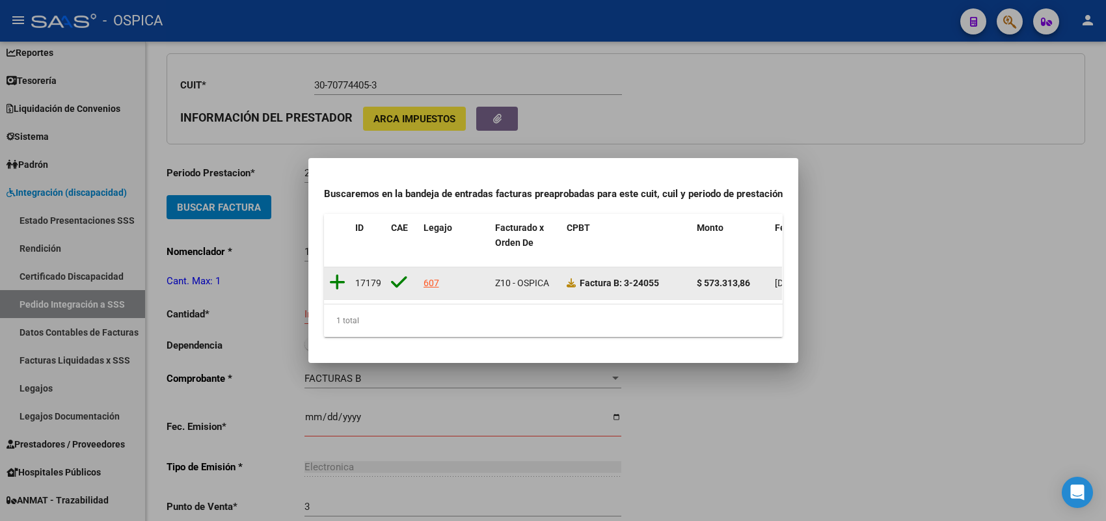
click at [336, 273] on icon at bounding box center [337, 282] width 16 height 18
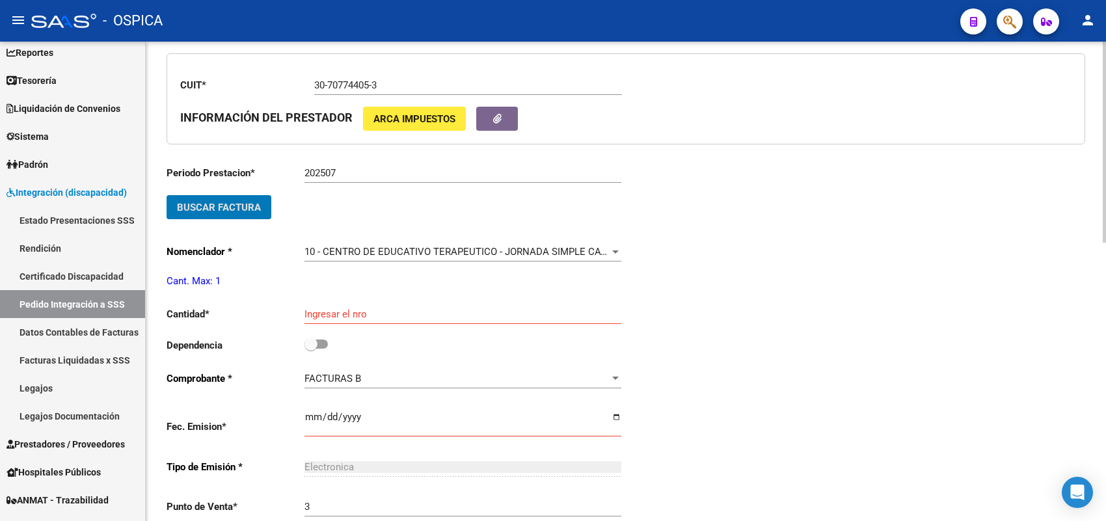
click at [345, 308] on input "Ingresar el nro" at bounding box center [462, 314] width 317 height 12
click at [310, 349] on input "checkbox" at bounding box center [310, 349] width 1 height 1
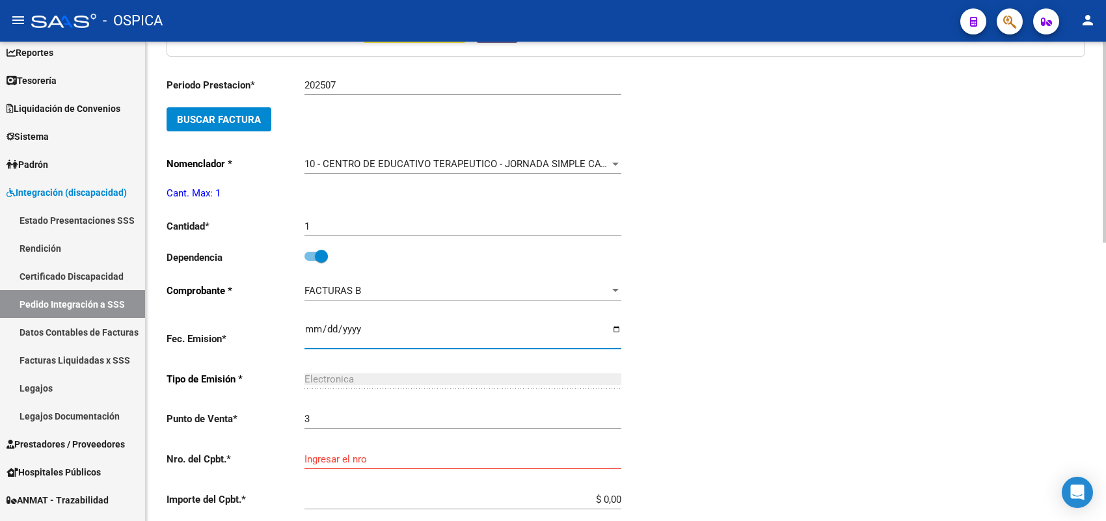
scroll to position [584, 0]
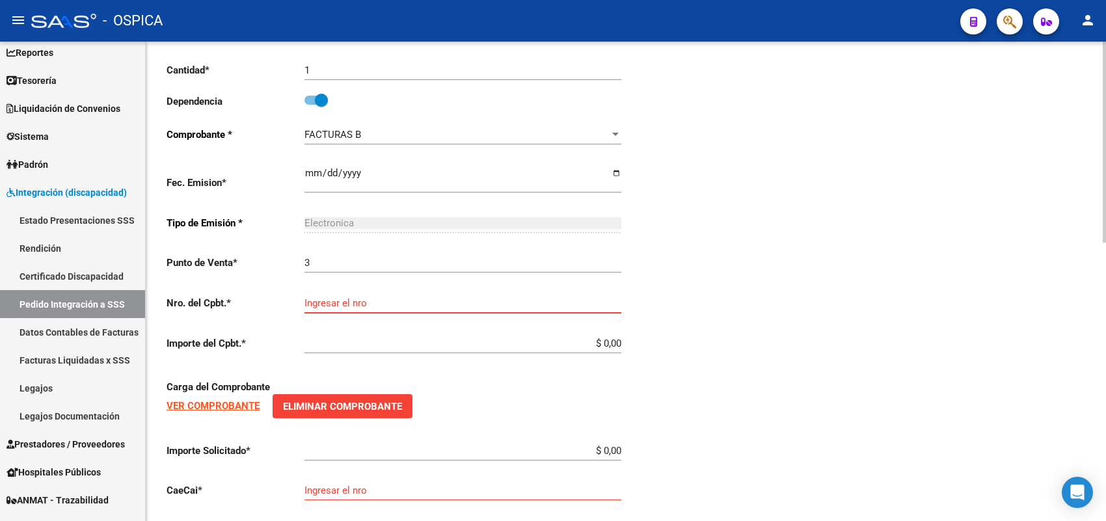
click at [323, 297] on input "Ingresar el nro" at bounding box center [462, 303] width 317 height 12
click at [250, 271] on div "Periodo Prestacion * 202507 Ingresar el Periodo Prestacion Buscar Factura Nomen…" at bounding box center [396, 244] width 459 height 666
click at [307, 291] on div "Ingresar el nro" at bounding box center [462, 299] width 317 height 28
click at [310, 297] on input "Ingresar el nro" at bounding box center [462, 303] width 317 height 12
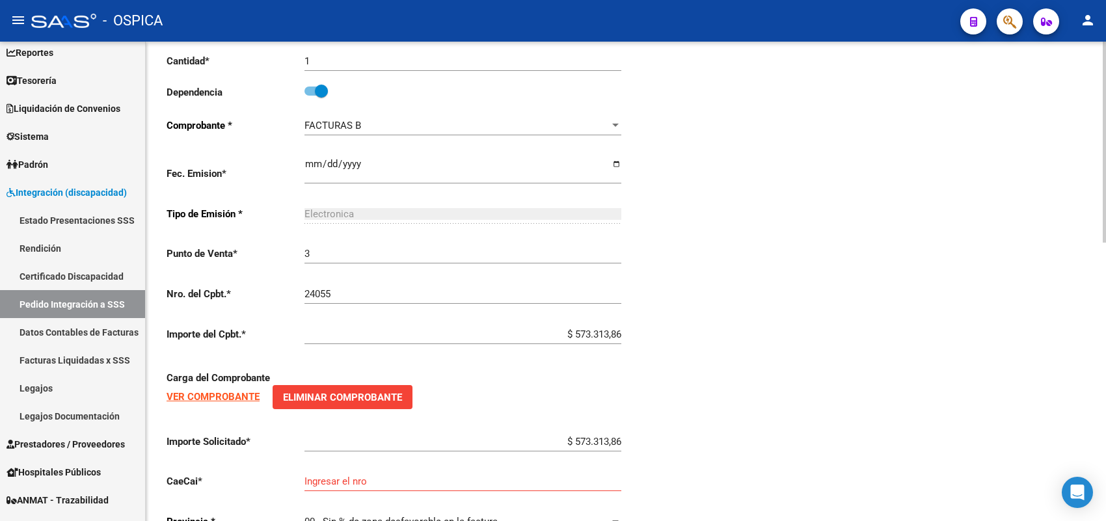
click at [376, 482] on div "Ingresar el nro" at bounding box center [462, 477] width 317 height 28
click at [371, 476] on input "Ingresar el nro" at bounding box center [462, 482] width 317 height 12
click at [371, 476] on input "753" at bounding box center [462, 482] width 317 height 12
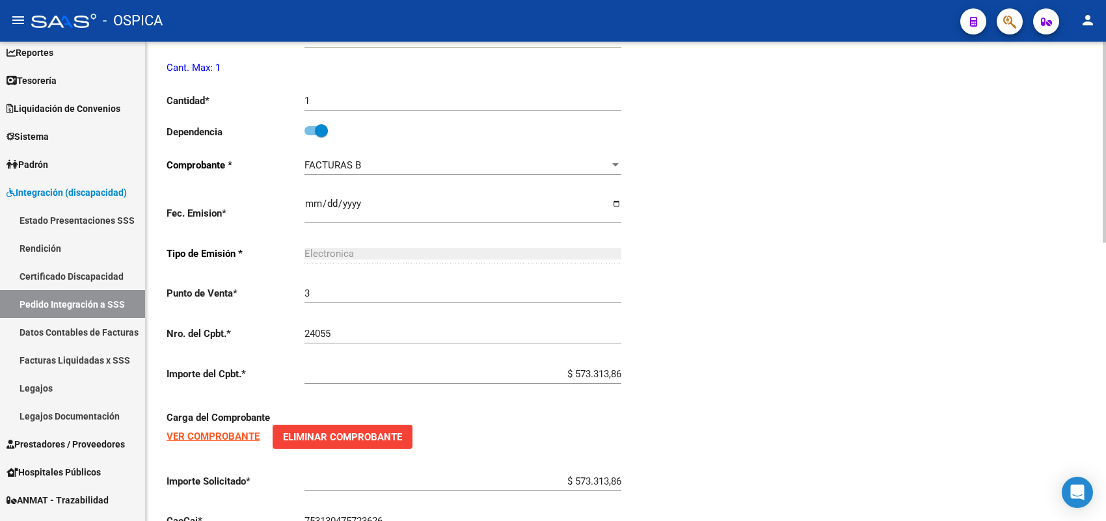
scroll to position [635, 0]
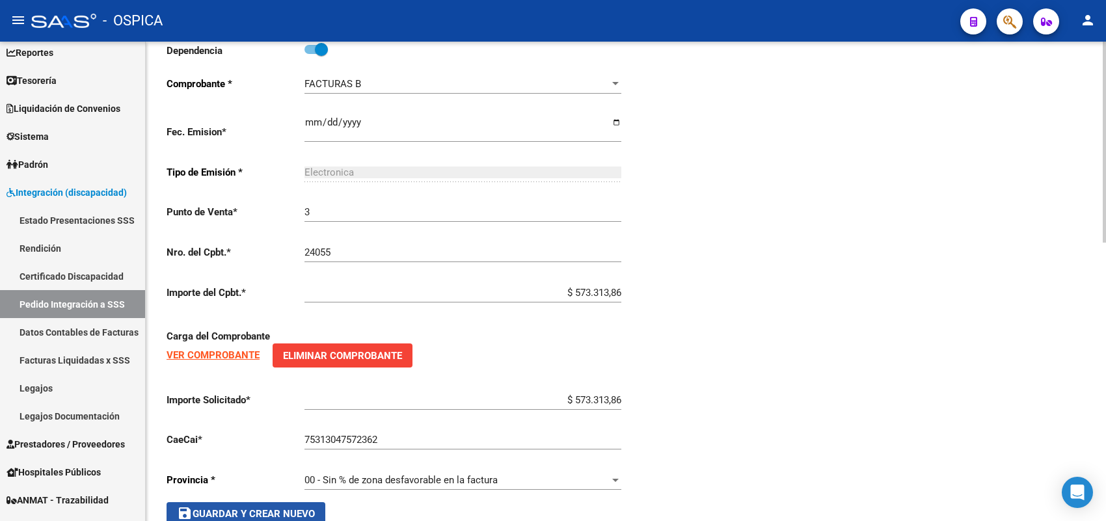
click at [222, 502] on button "save Guardar y Crear Nuevo" at bounding box center [246, 513] width 159 height 23
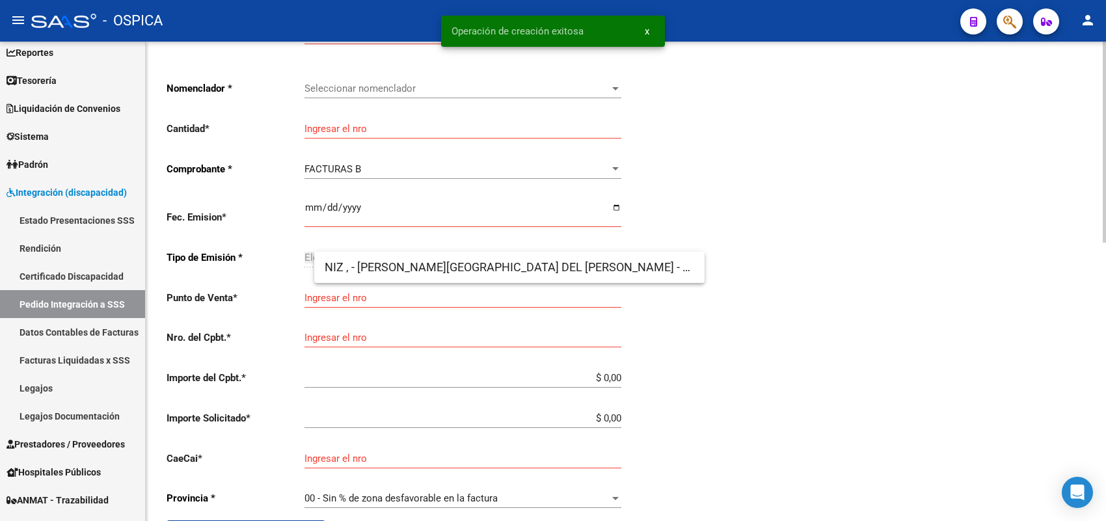
scroll to position [15, 0]
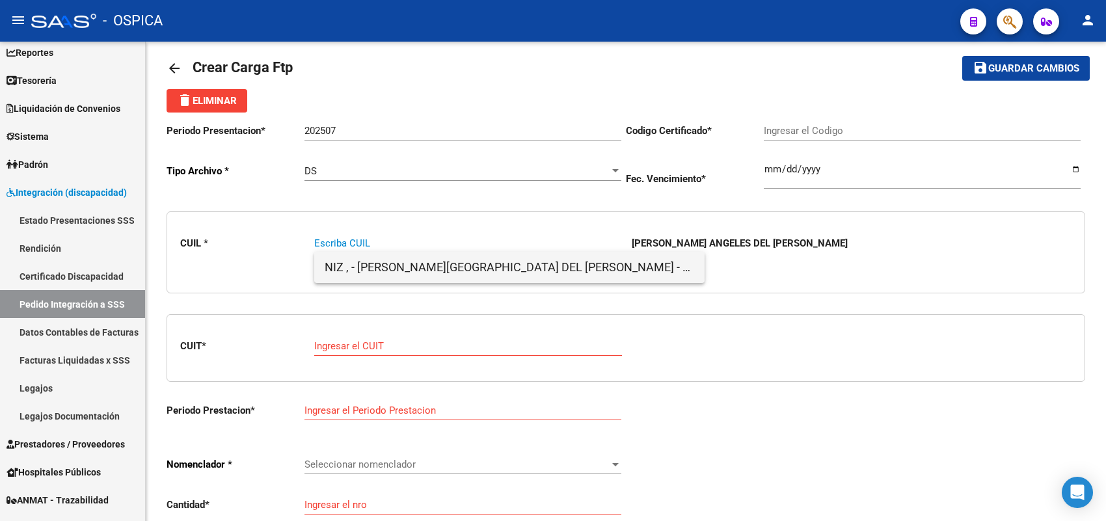
paste input "20547290993"
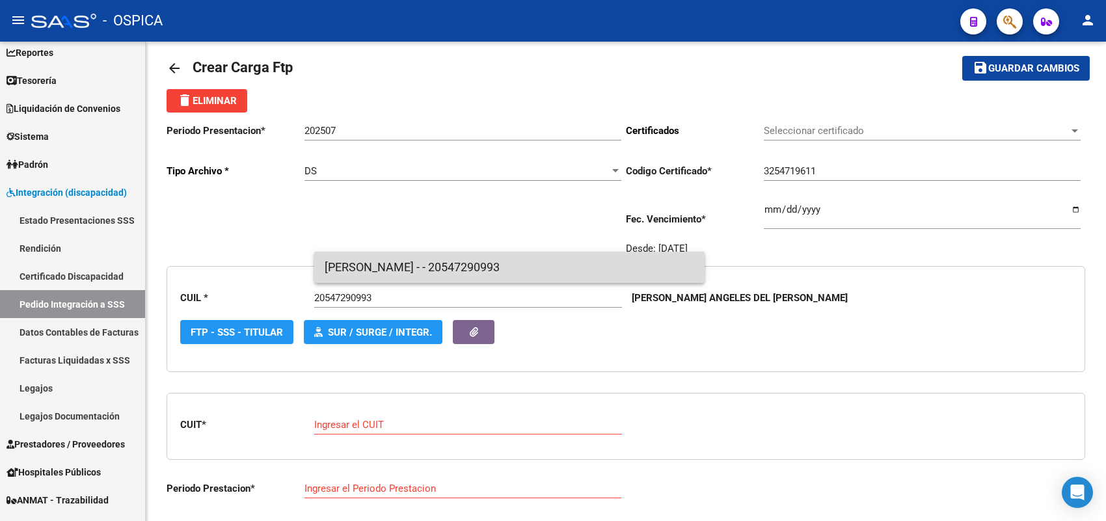
click at [375, 276] on span "[PERSON_NAME] - - 20547290993" at bounding box center [510, 267] width 370 height 31
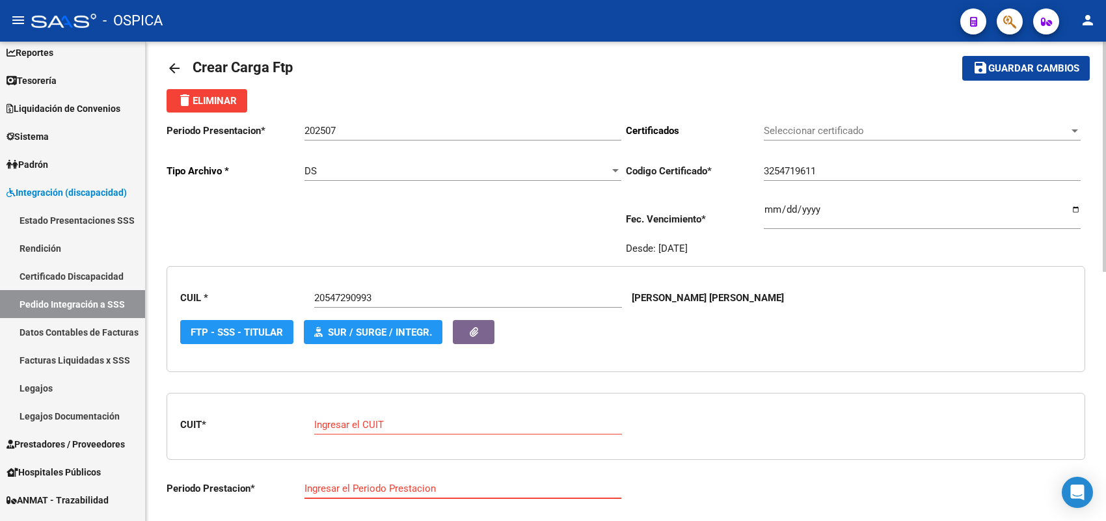
scroll to position [275, 0]
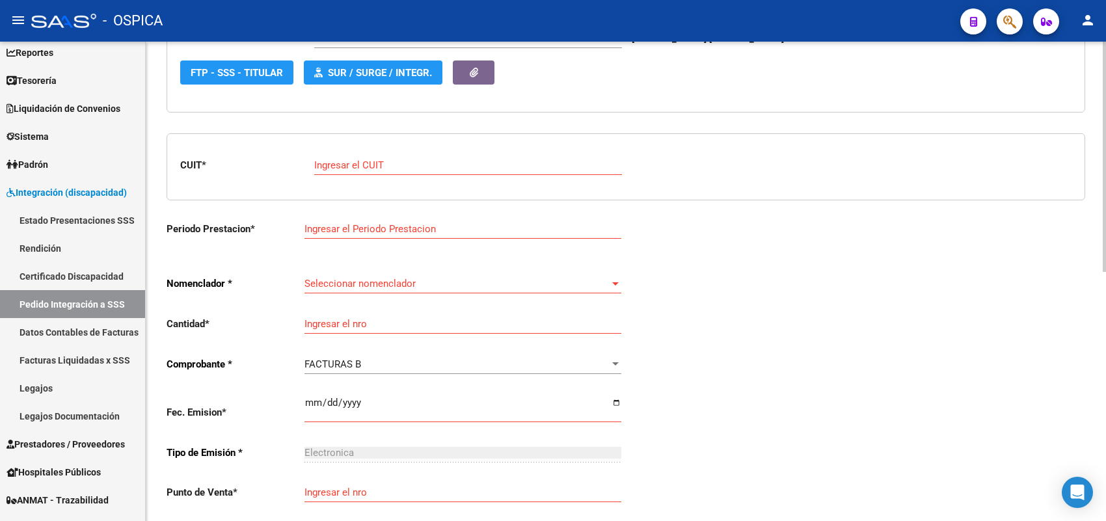
click at [425, 229] on input "Ingresar el Periodo Prestacion" at bounding box center [462, 229] width 317 height 12
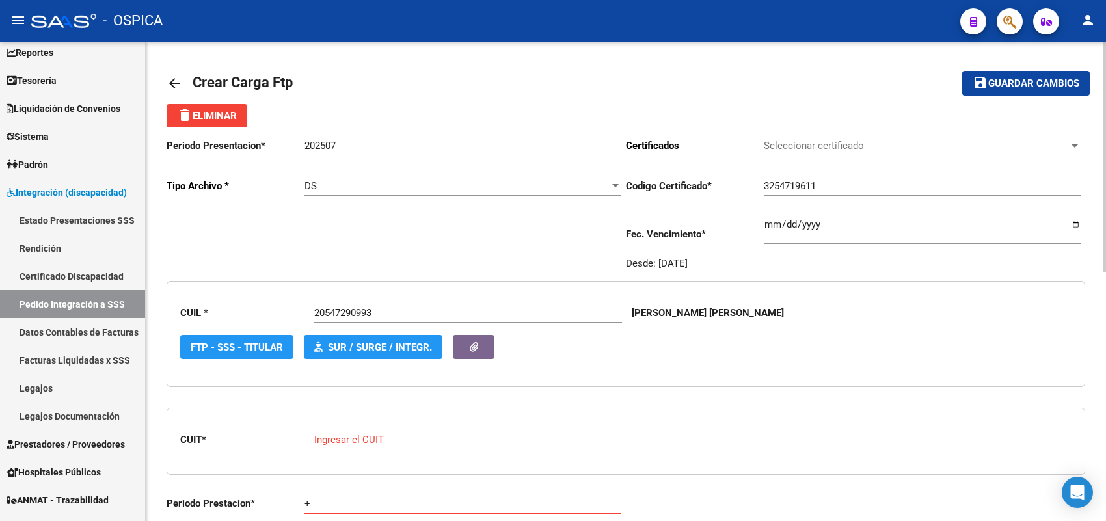
scroll to position [244, 0]
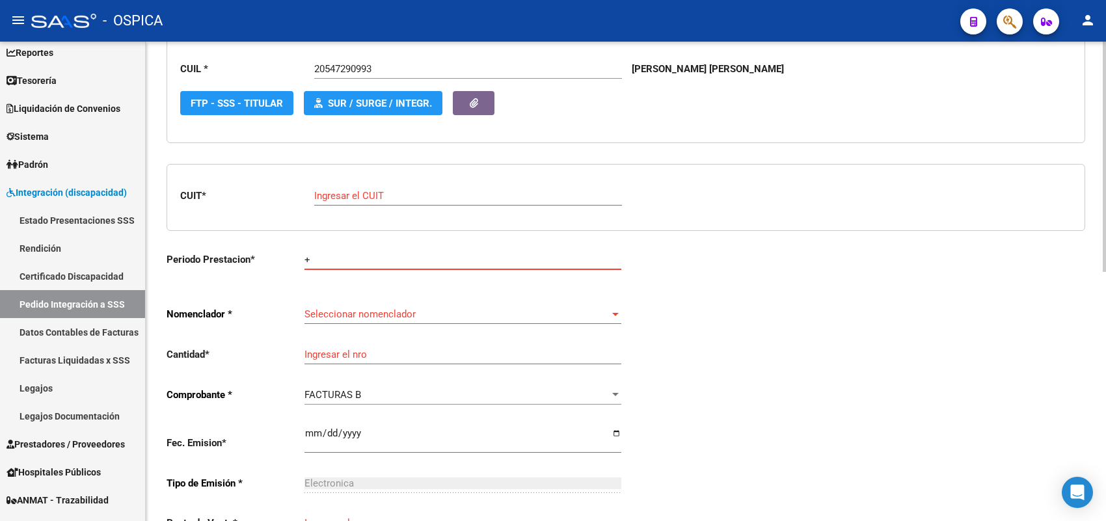
click at [343, 196] on input "Ingresar el CUIT" at bounding box center [468, 196] width 308 height 12
paste input "20-54729099-3"
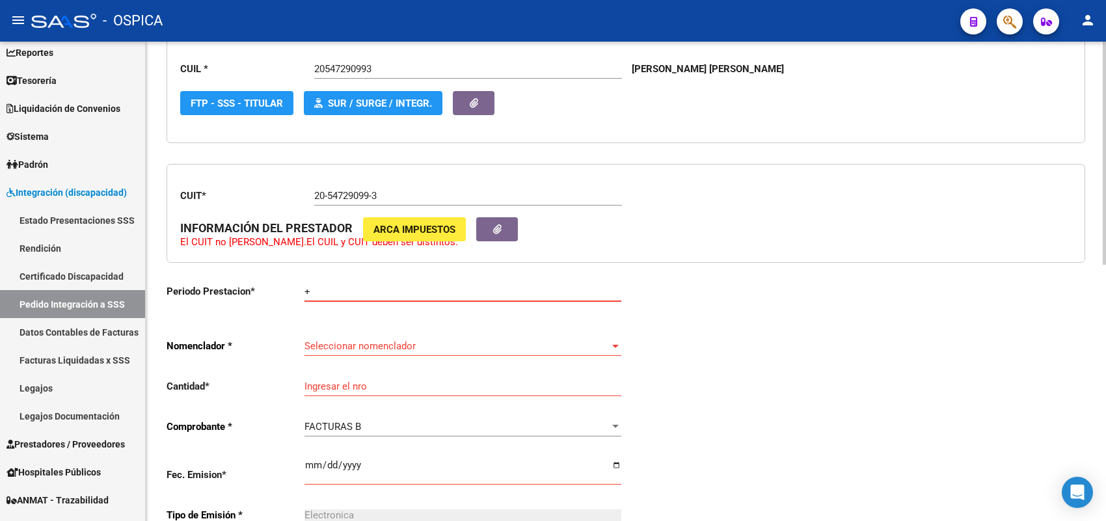
click at [306, 293] on input "+" at bounding box center [462, 292] width 317 height 12
drag, startPoint x: 348, startPoint y: 285, endPoint x: 280, endPoint y: 284, distance: 68.3
click at [280, 286] on app-form-text-field "Periodo Prestacion * + Ingresar el Periodo Prestacion" at bounding box center [394, 292] width 455 height 12
paste input "30715650971"
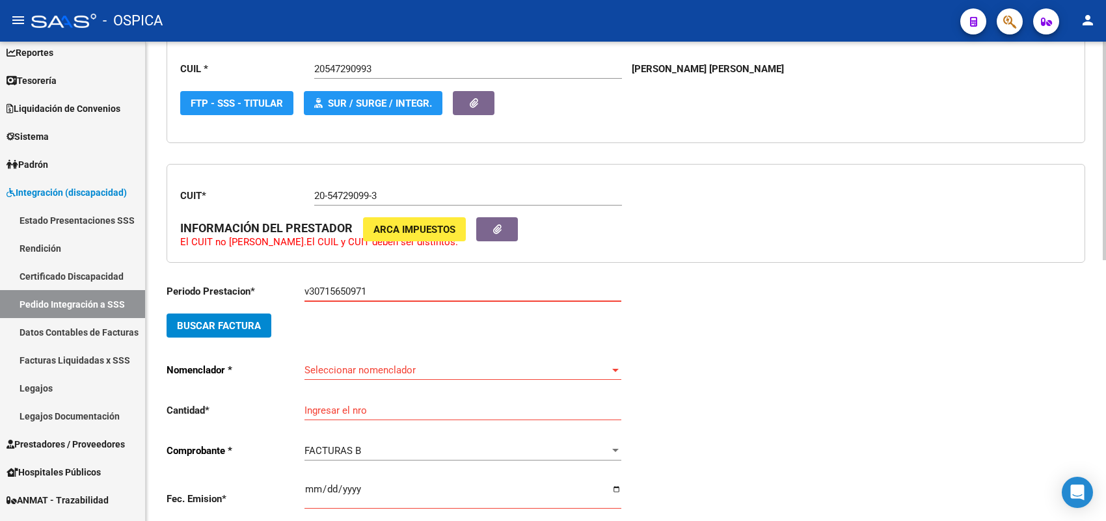
click at [187, 333] on button "Buscar Factura" at bounding box center [219, 326] width 105 height 24
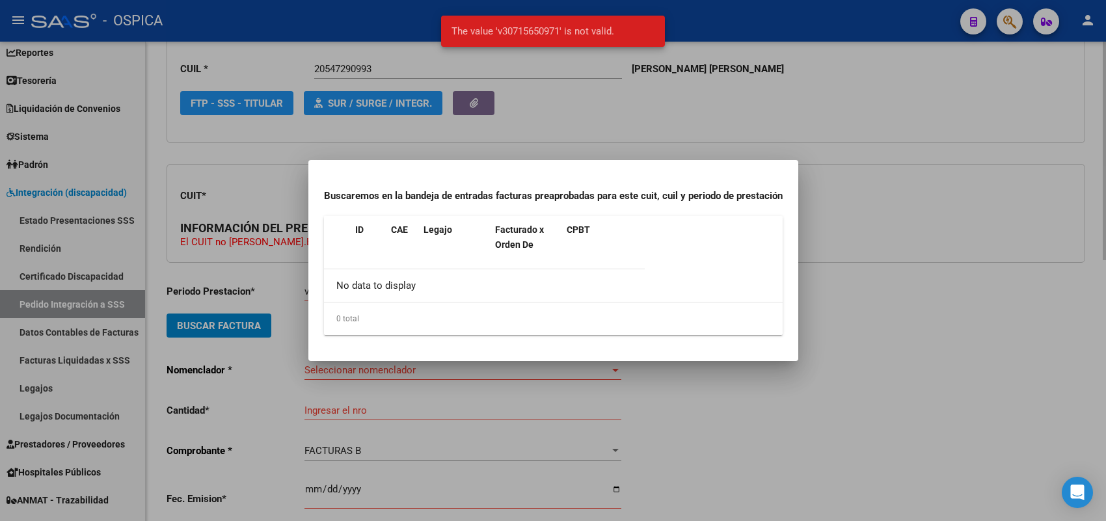
click at [260, 297] on div at bounding box center [553, 260] width 1106 height 521
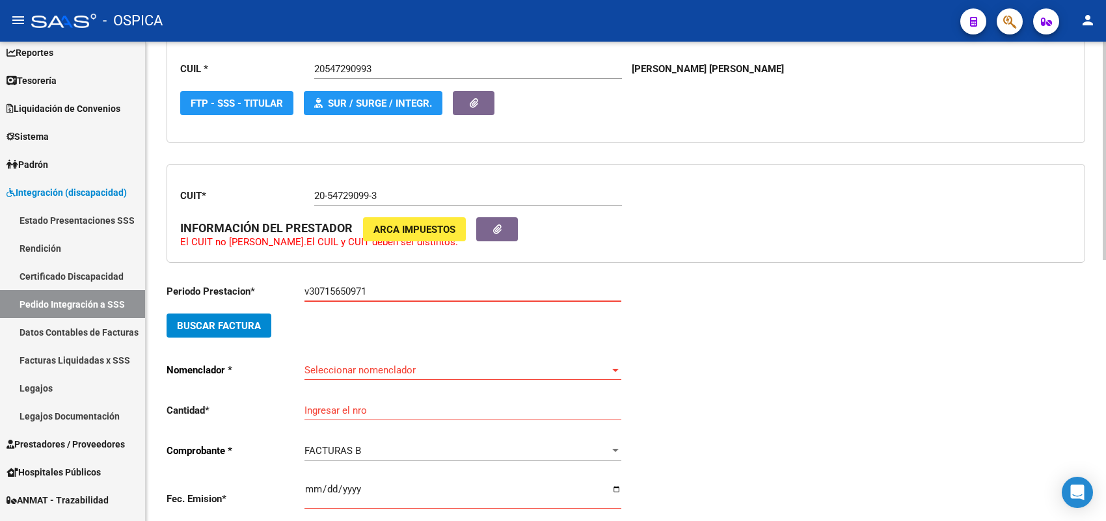
drag, startPoint x: 394, startPoint y: 290, endPoint x: 276, endPoint y: 288, distance: 117.8
click at [276, 288] on app-form-text-field "Periodo Prestacion * v30715650971 Ingresar el Periodo Prestacion" at bounding box center [394, 292] width 455 height 12
drag, startPoint x: 460, startPoint y: 192, endPoint x: 222, endPoint y: 183, distance: 237.6
click at [222, 183] on div "CUIT * 20-54729099-3 Ingresar el CUIT INFORMACIÓN DEL PRESTADOR ARCA Impuestos …" at bounding box center [626, 214] width 919 height 100
paste input "30-71565097-1"
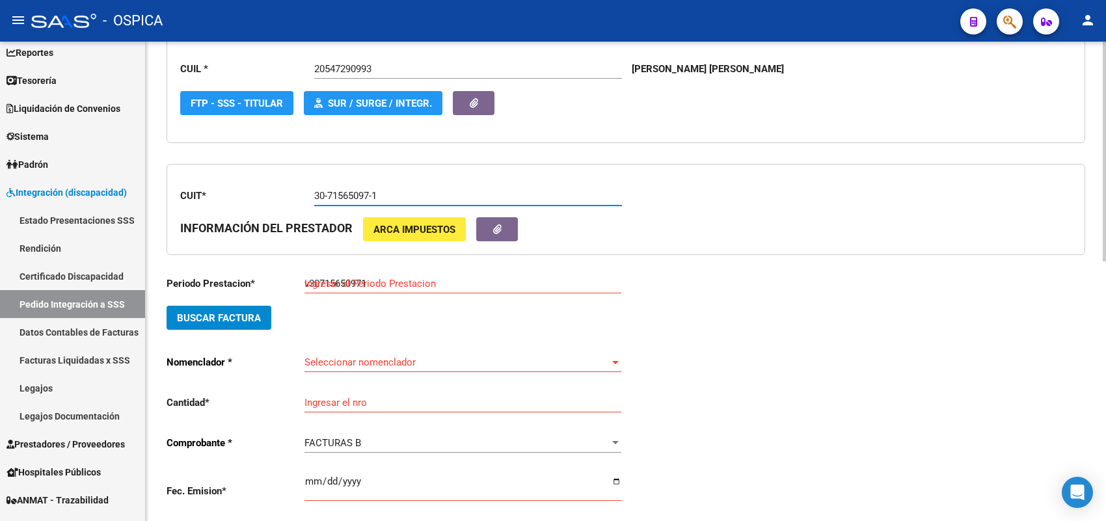
click at [207, 319] on span "Buscar Factura" at bounding box center [219, 318] width 84 height 12
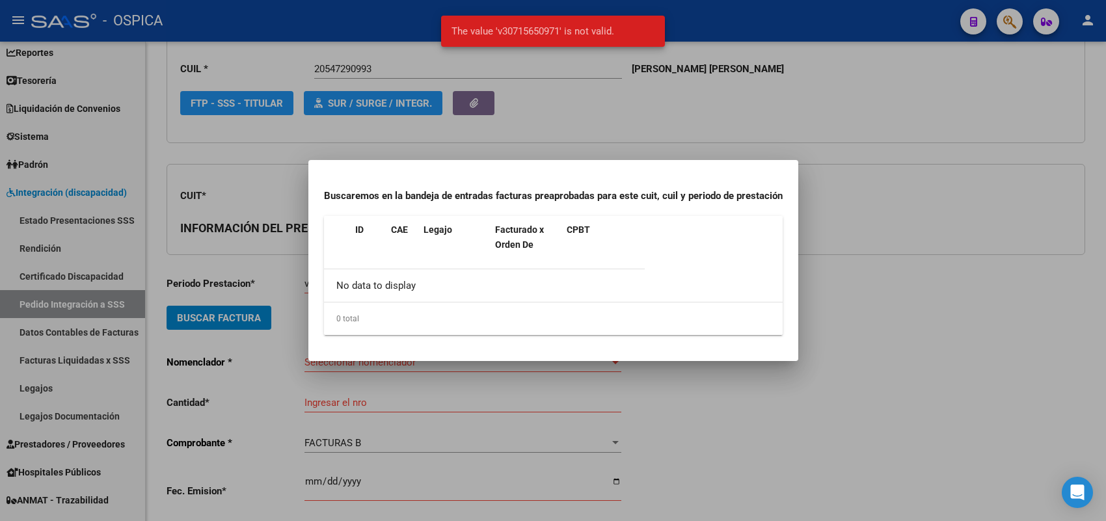
click at [264, 291] on div at bounding box center [553, 260] width 1106 height 521
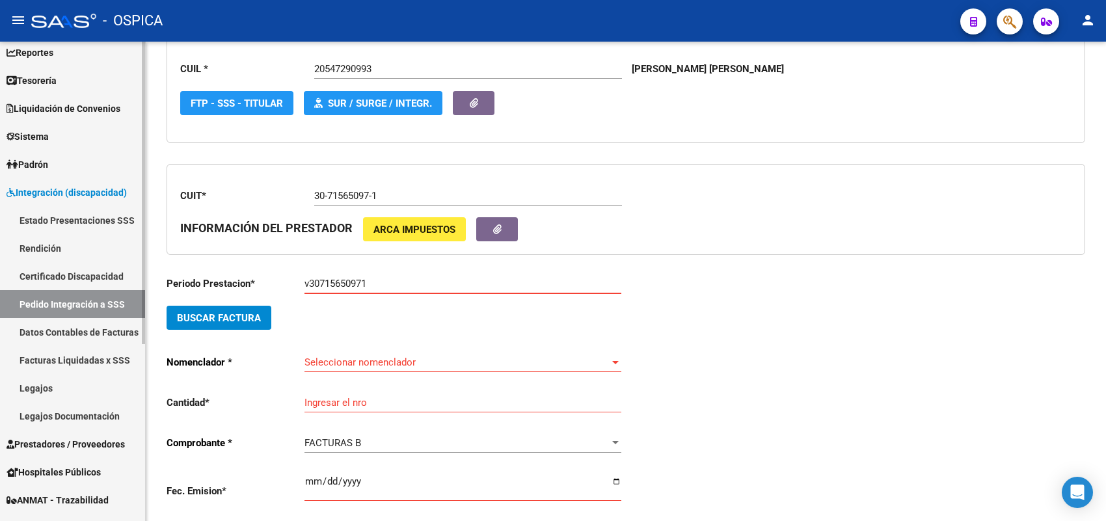
drag, startPoint x: 389, startPoint y: 284, endPoint x: 119, endPoint y: 284, distance: 270.0
click at [119, 284] on mat-sidenav-container "Firma Express Reportes Tablero de Control Ingresos Percibidos Análisis de todos…" at bounding box center [553, 281] width 1106 height 479
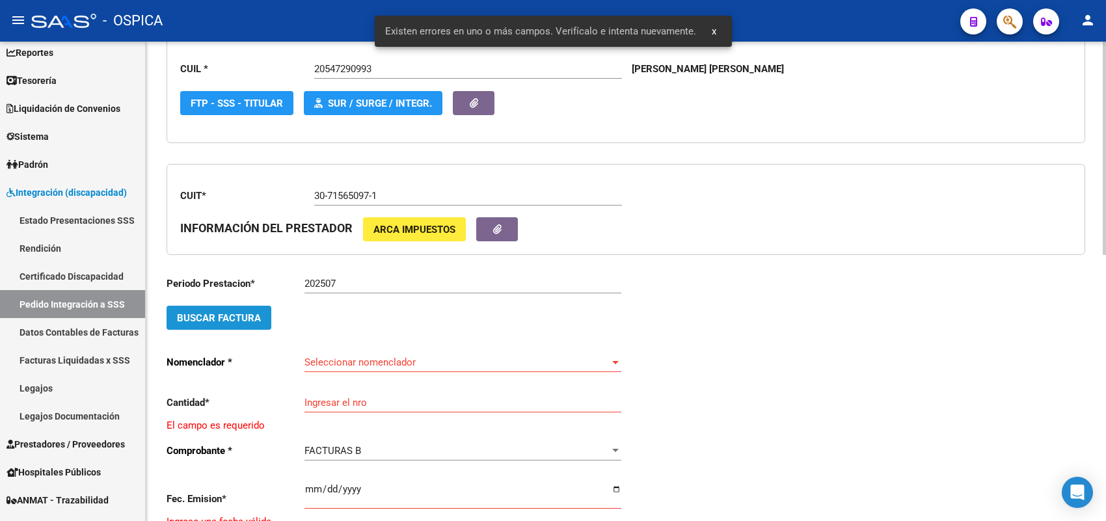
click at [255, 306] on button "Buscar Factura" at bounding box center [219, 318] width 105 height 24
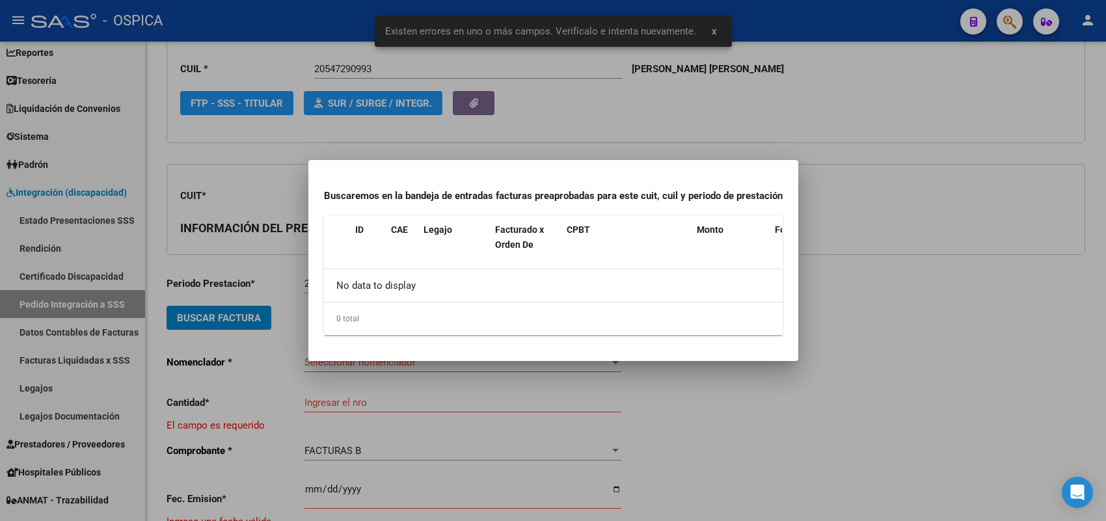
click at [259, 273] on div at bounding box center [553, 260] width 1106 height 521
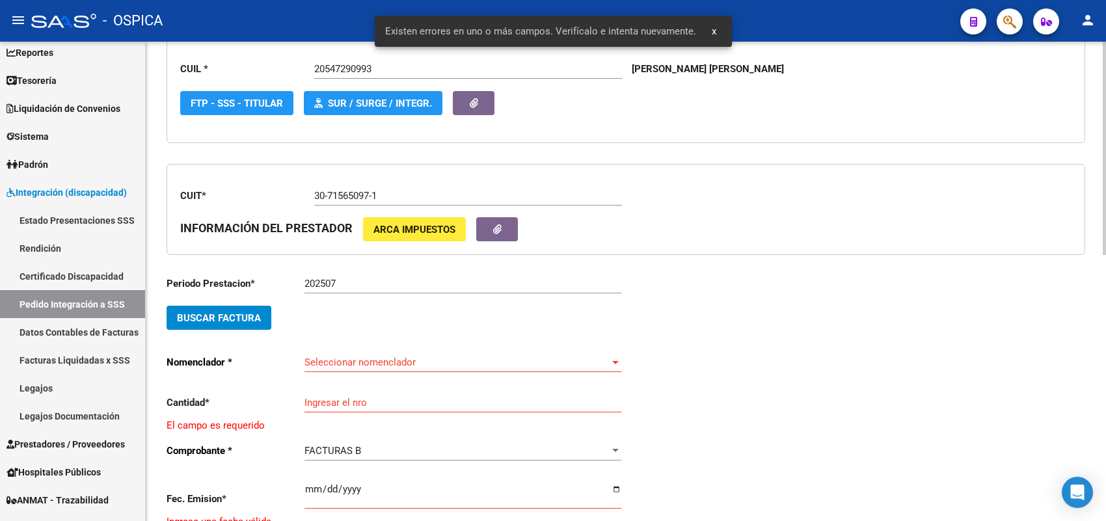
scroll to position [0, 0]
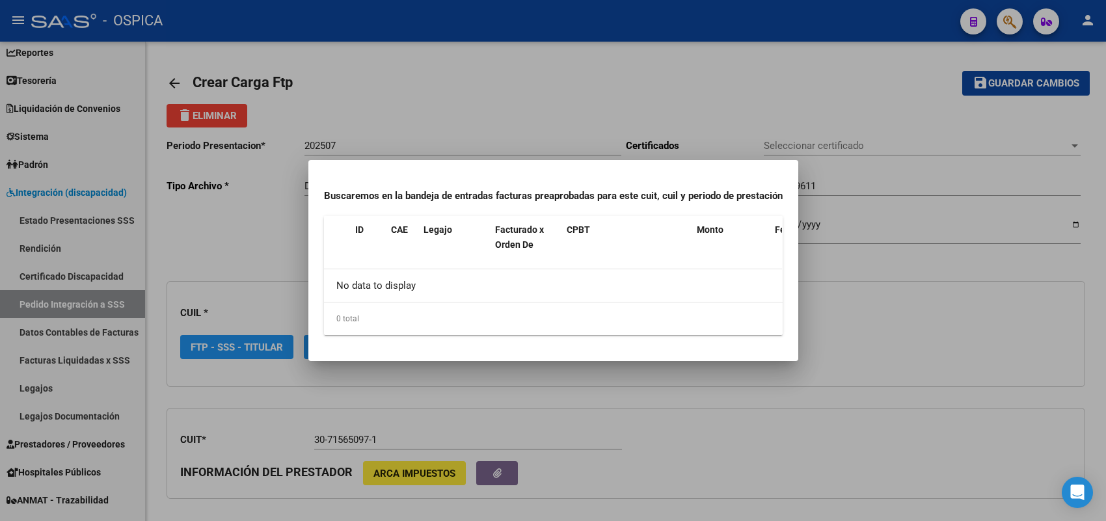
click at [303, 102] on div at bounding box center [553, 260] width 1106 height 521
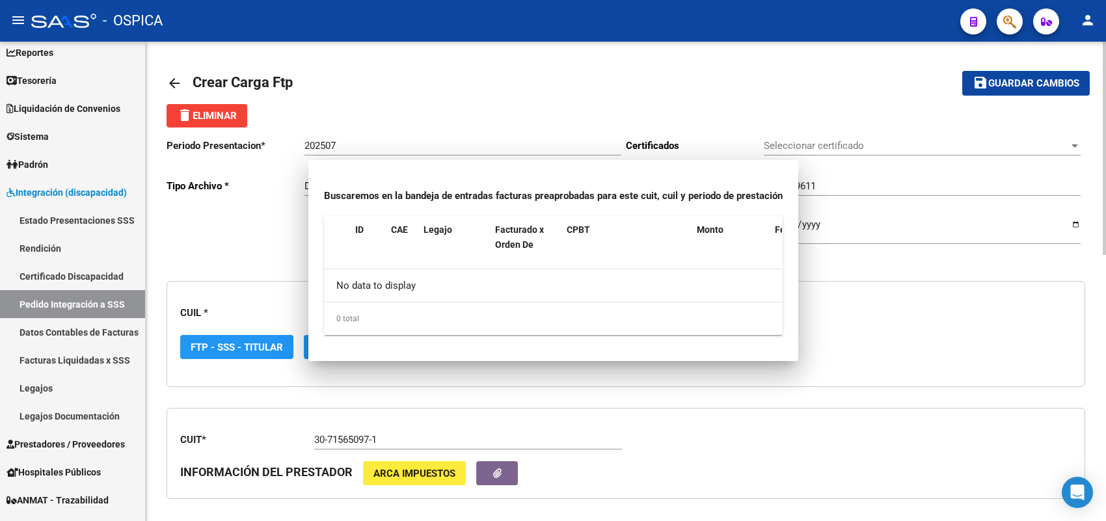
scroll to position [278, 0]
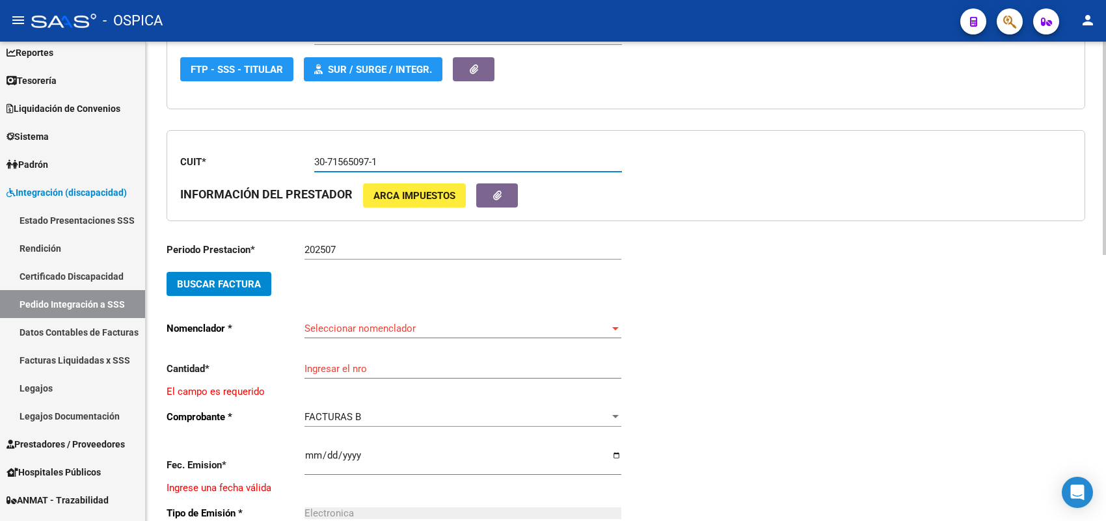
drag, startPoint x: 410, startPoint y: 157, endPoint x: 260, endPoint y: 157, distance: 149.6
click at [260, 157] on app-form-text-field "CUIT * 30-71565097-1 Ingresar el CUIT" at bounding box center [400, 162] width 441 height 12
paste input "085653-9"
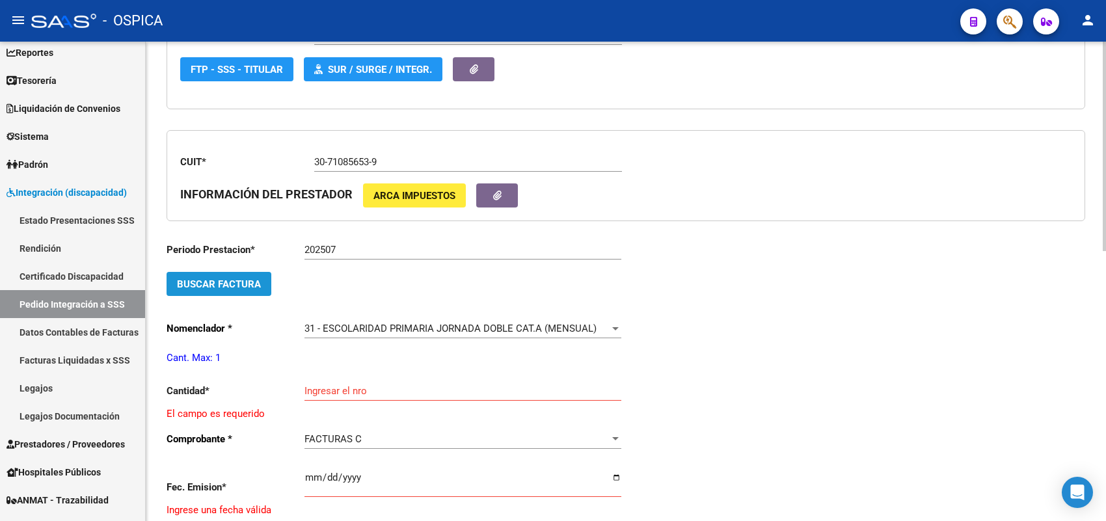
click at [239, 278] on span "Buscar Factura" at bounding box center [219, 284] width 84 height 12
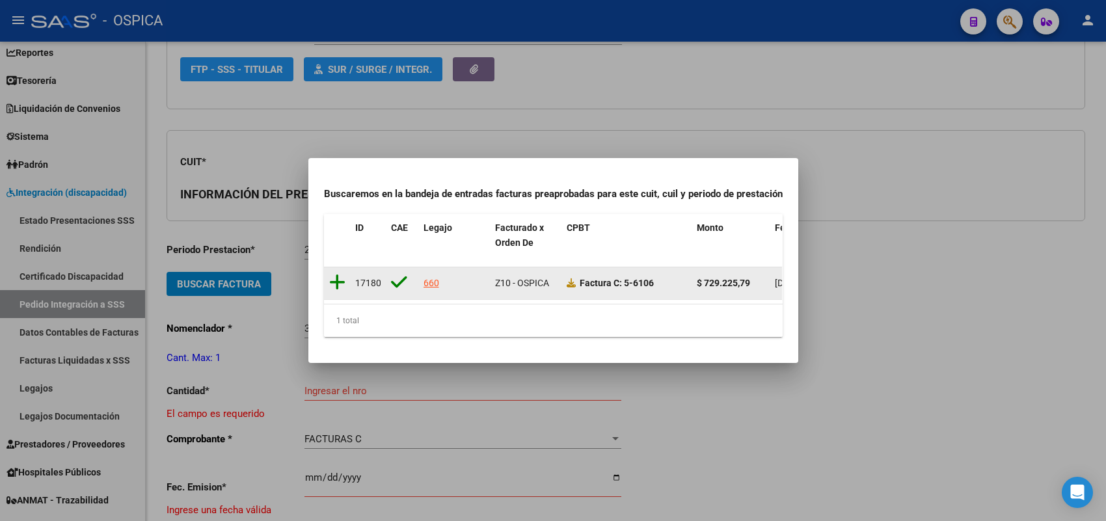
click at [338, 273] on icon at bounding box center [337, 282] width 16 height 18
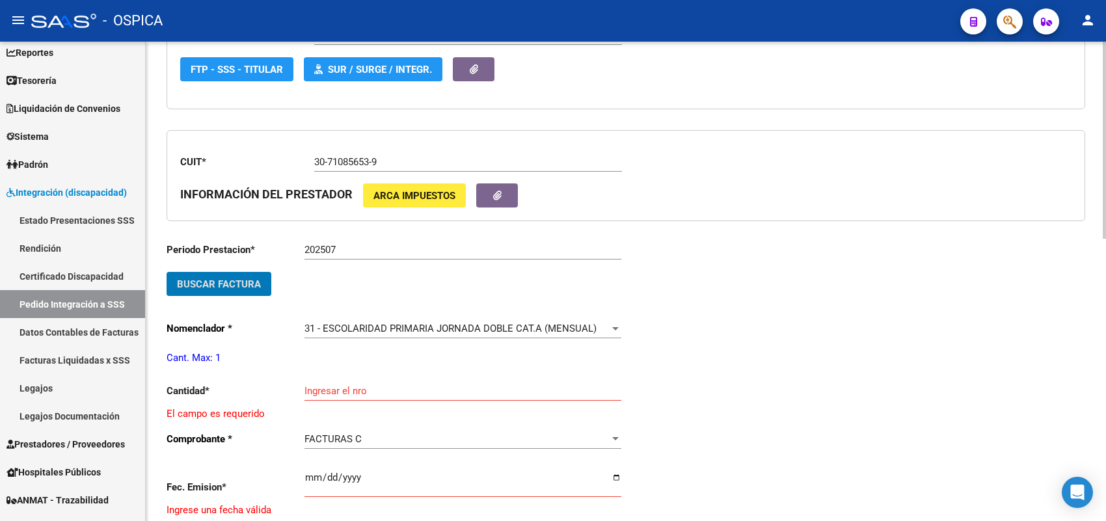
click at [343, 377] on div "Ingresar el nro" at bounding box center [462, 387] width 317 height 28
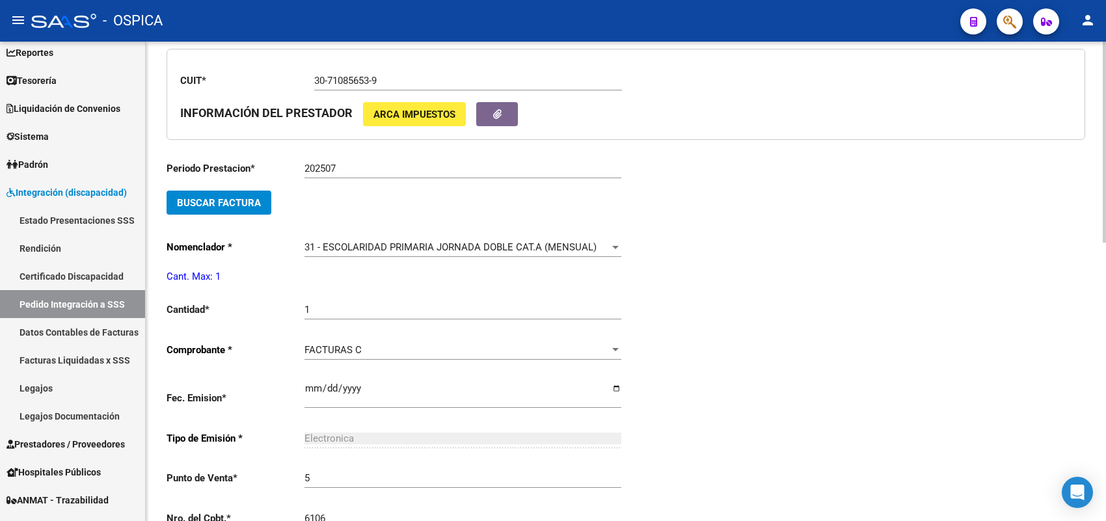
scroll to position [631, 0]
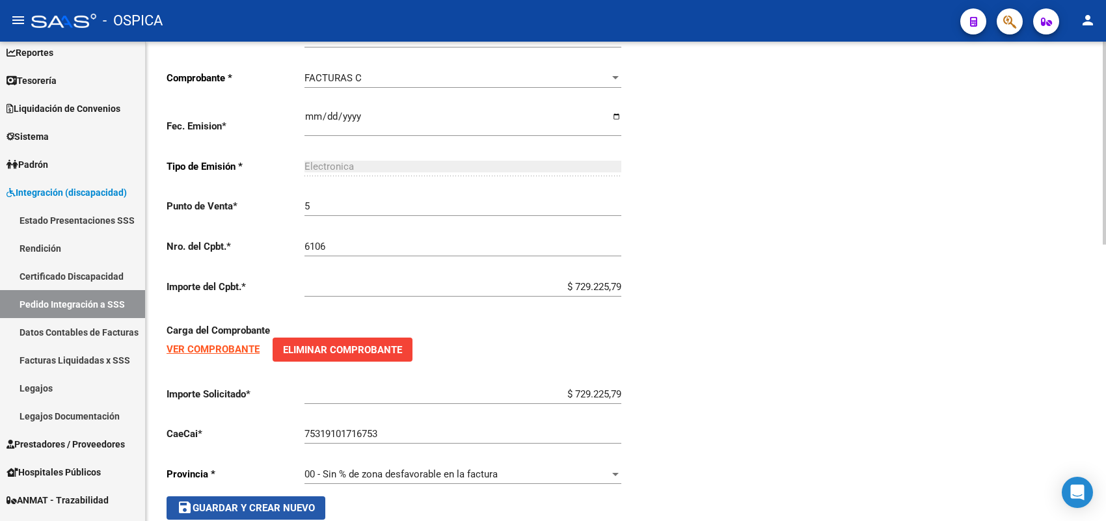
click at [311, 502] on span "save Guardar y Crear Nuevo" at bounding box center [246, 508] width 138 height 12
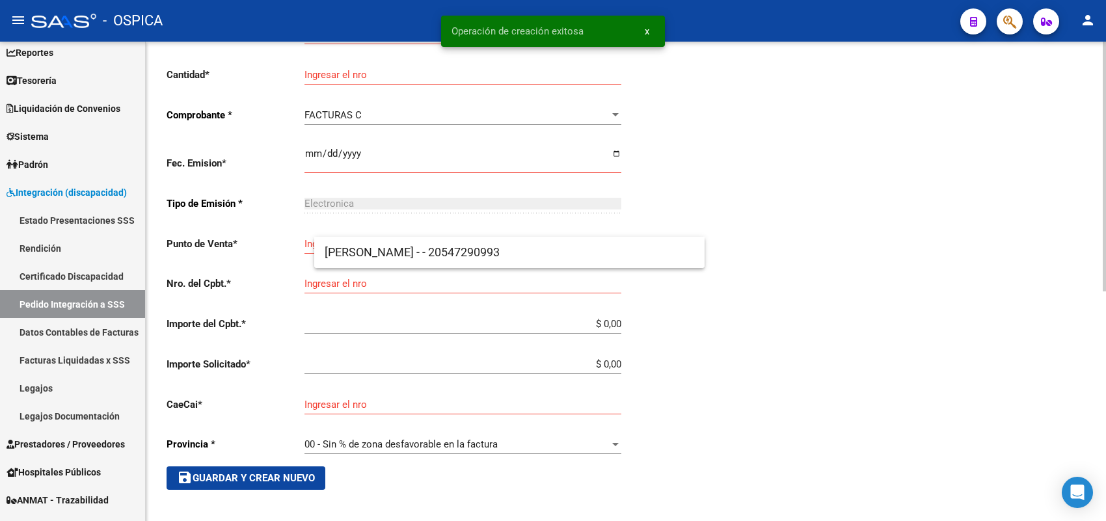
scroll to position [30, 0]
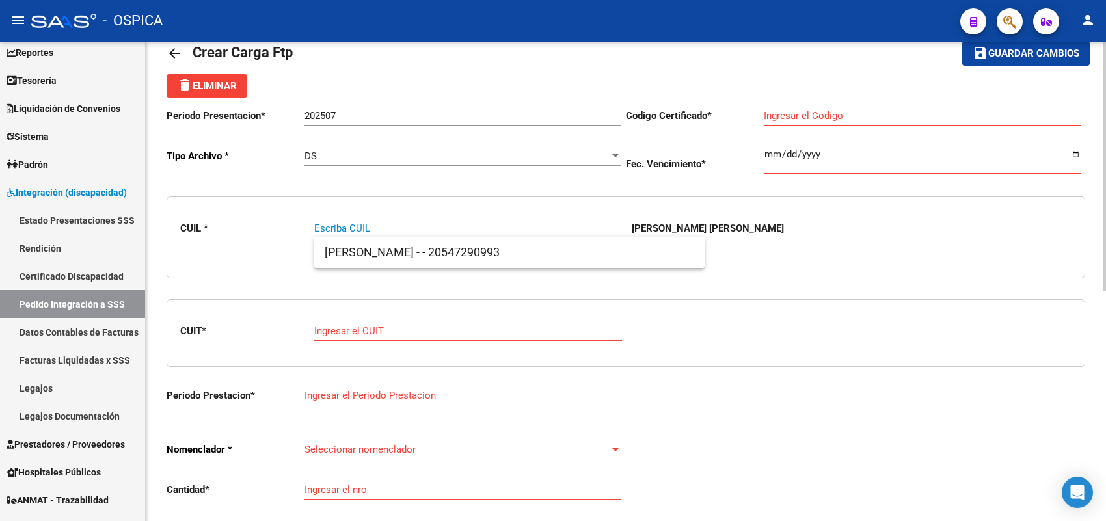
paste input "20583532081"
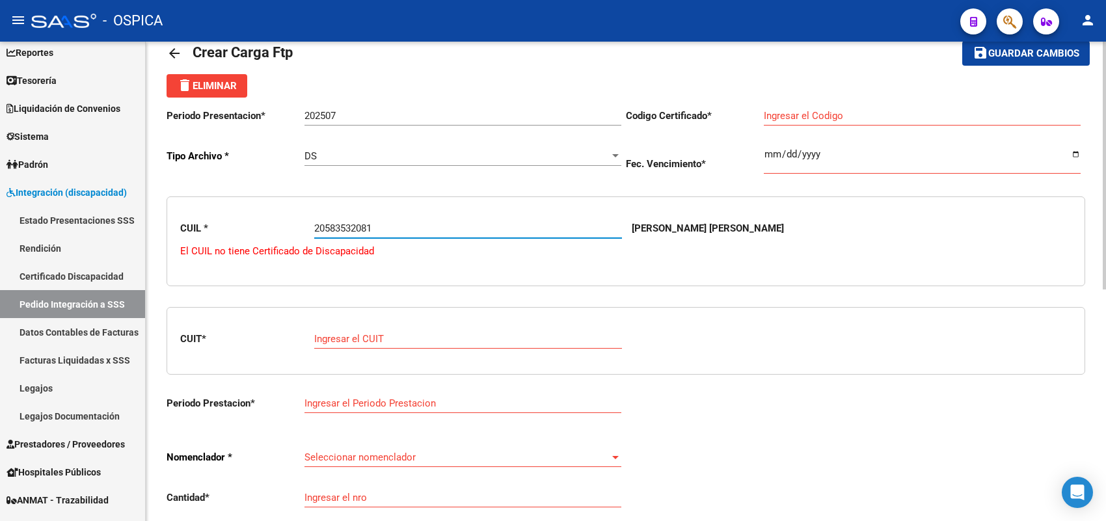
drag, startPoint x: 392, startPoint y: 222, endPoint x: 275, endPoint y: 213, distance: 117.4
click at [275, 213] on div "CUIL * 20583532081 Escriba CUIL [PERSON_NAME] [PERSON_NAME] El CUIL no tiene Ce…" at bounding box center [626, 241] width 919 height 90
click at [98, 277] on link "Certificado Discapacidad" at bounding box center [72, 276] width 145 height 28
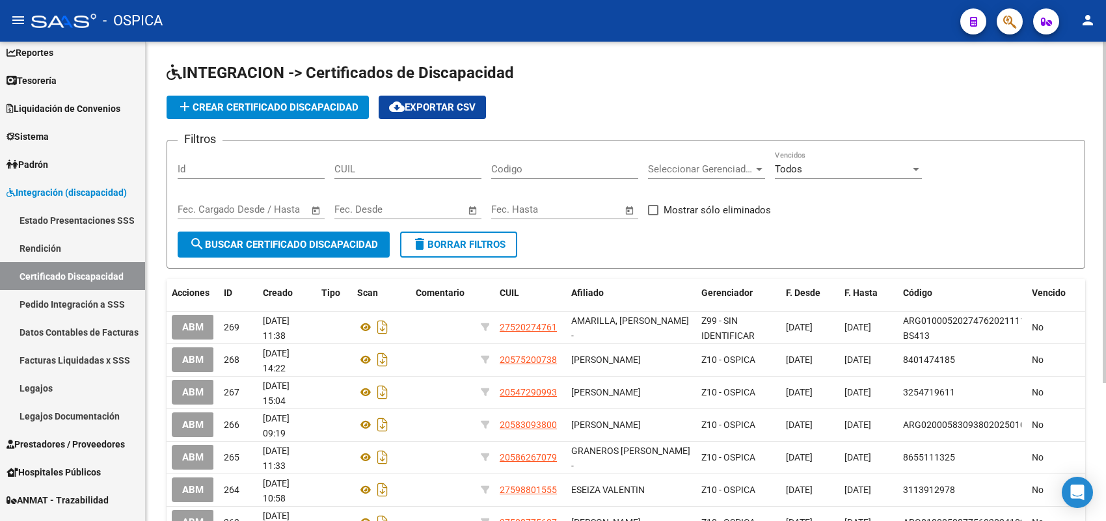
click at [293, 106] on span "add Crear Certificado Discapacidad" at bounding box center [268, 107] width 182 height 12
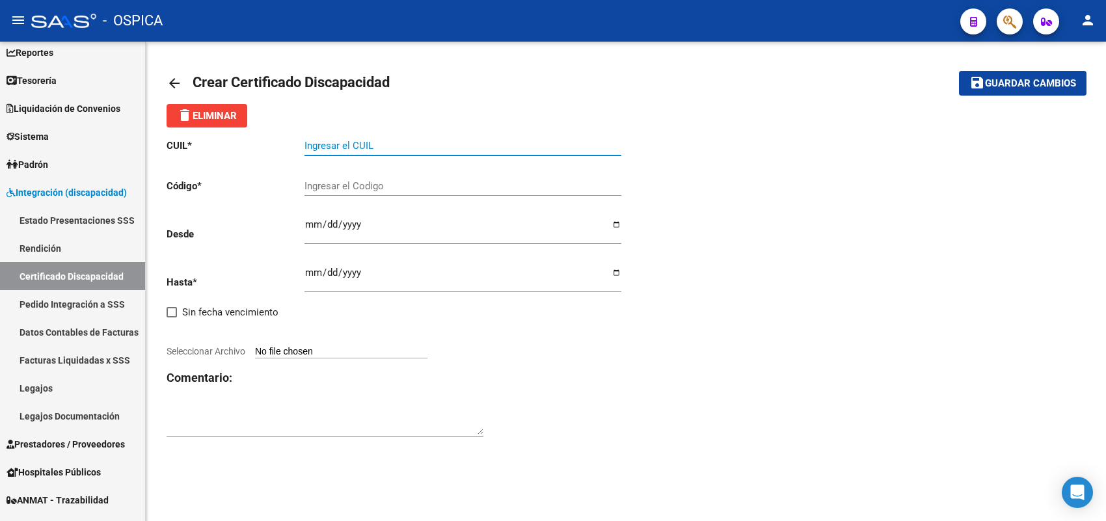
click at [353, 143] on input "Ingresar el CUIL" at bounding box center [462, 146] width 317 height 12
paste input "20-58353208-1"
click at [391, 185] on input "Ingresar el Codigo" at bounding box center [462, 186] width 317 height 12
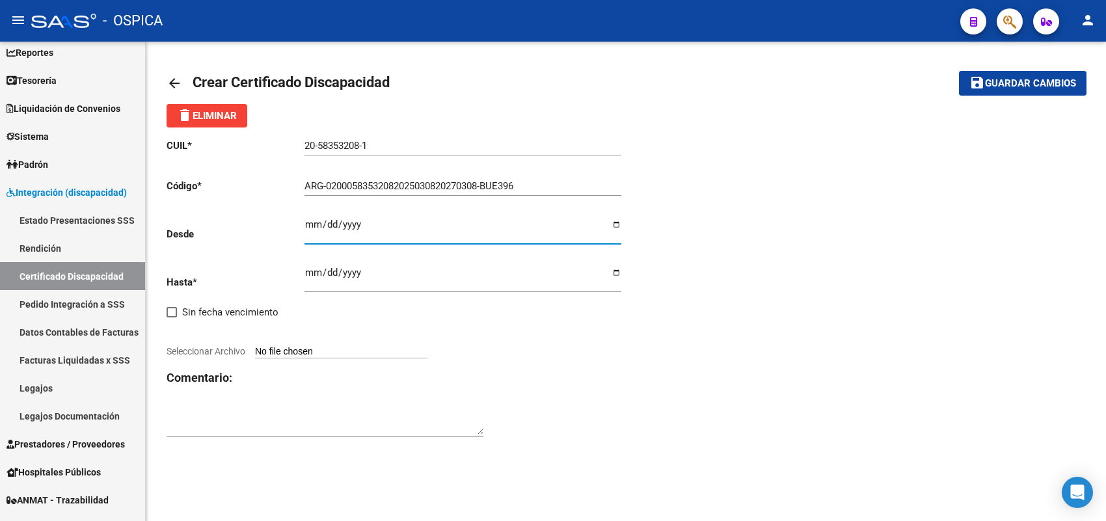
click at [311, 273] on input "Ingresar fec. Hasta" at bounding box center [462, 277] width 317 height 21
click at [368, 351] on input "Seleccionar Archivo" at bounding box center [341, 352] width 172 height 12
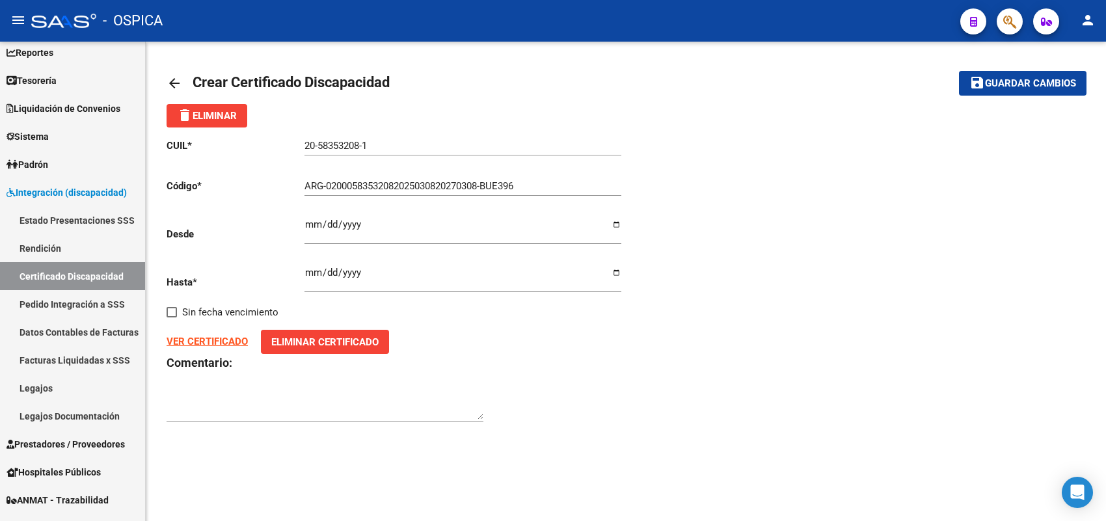
click at [990, 80] on span "Guardar cambios" at bounding box center [1030, 84] width 91 height 12
drag, startPoint x: 400, startPoint y: 144, endPoint x: 239, endPoint y: 138, distance: 160.8
click at [239, 140] on app-form-text-field "CUIL * 20-58353208-1 Ingresar el CUIL" at bounding box center [394, 146] width 455 height 12
click at [979, 88] on mat-icon "save" at bounding box center [977, 83] width 16 height 16
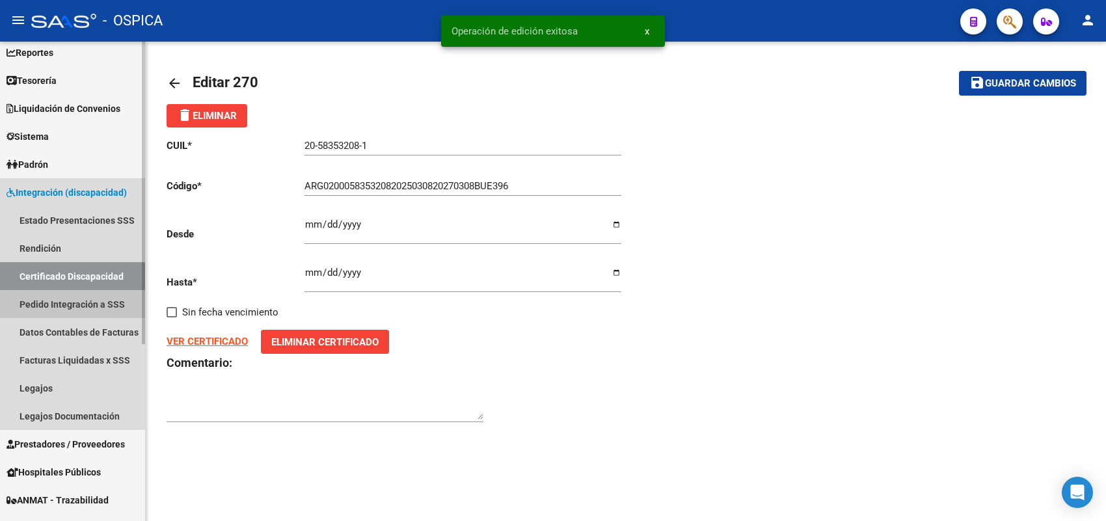
click at [86, 304] on link "Pedido Integración a SSS" at bounding box center [72, 304] width 145 height 28
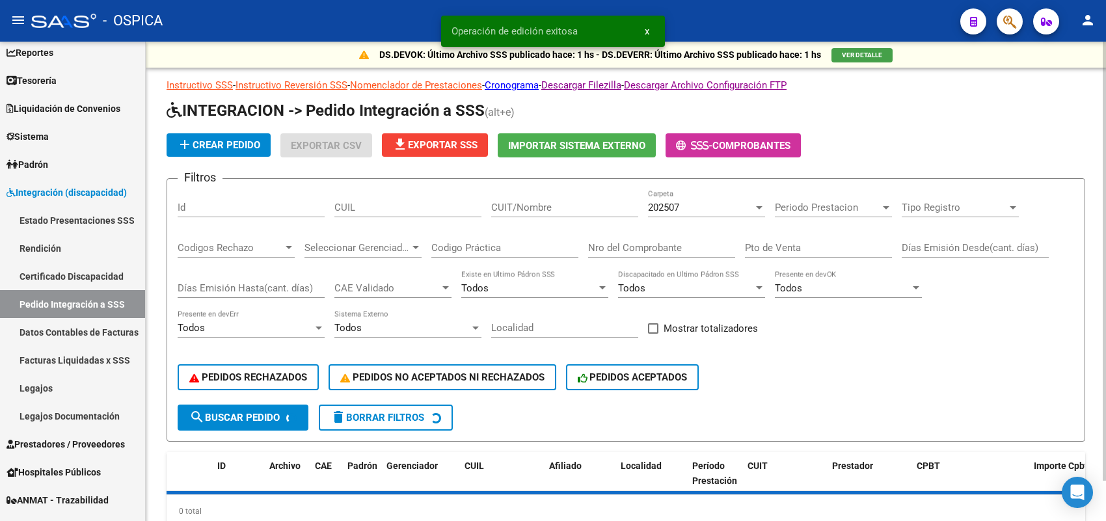
click at [236, 129] on app-list-header "INTEGRACION -> Pedido Integración a SSS (alt+e) add Crear Pedido Exportar CSV f…" at bounding box center [626, 271] width 919 height 342
click at [241, 140] on span "add Crear Pedido" at bounding box center [218, 145] width 83 height 12
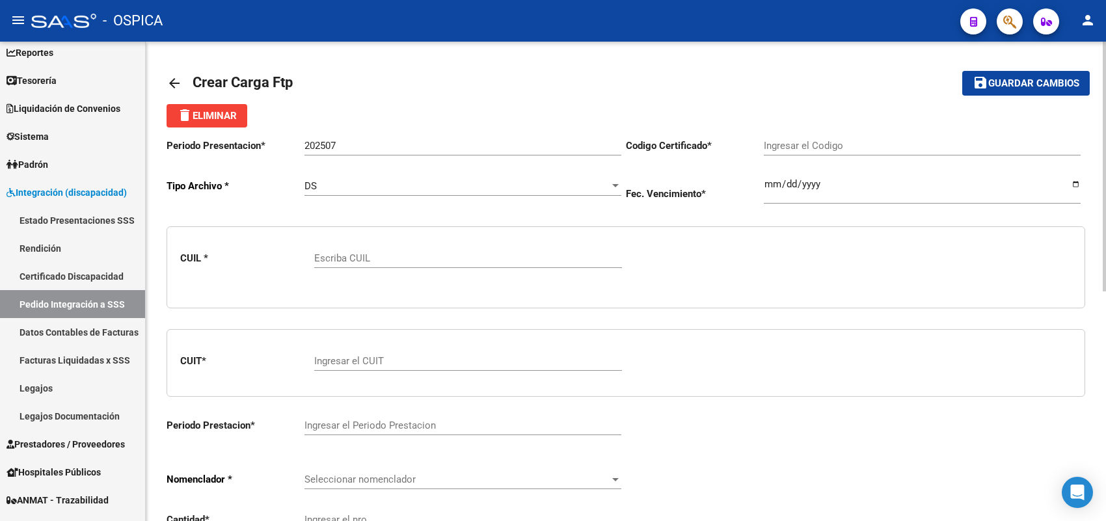
click at [368, 260] on input "Escriba CUIL" at bounding box center [468, 258] width 308 height 12
paste input "20583532081"
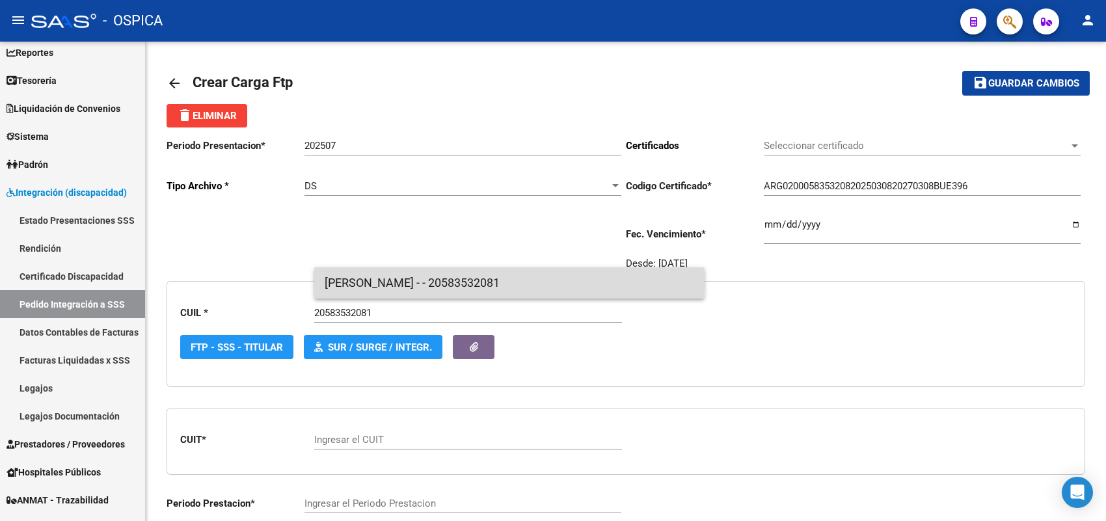
click at [371, 280] on span "[PERSON_NAME] - - 20583532081" at bounding box center [510, 282] width 370 height 31
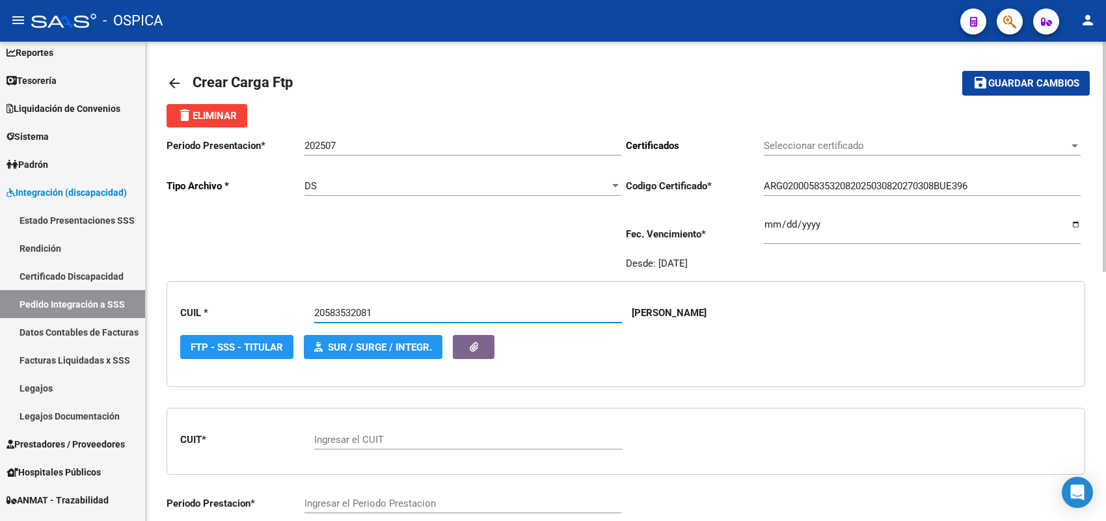
click at [374, 434] on input "Ingresar el CUIT" at bounding box center [468, 440] width 308 height 12
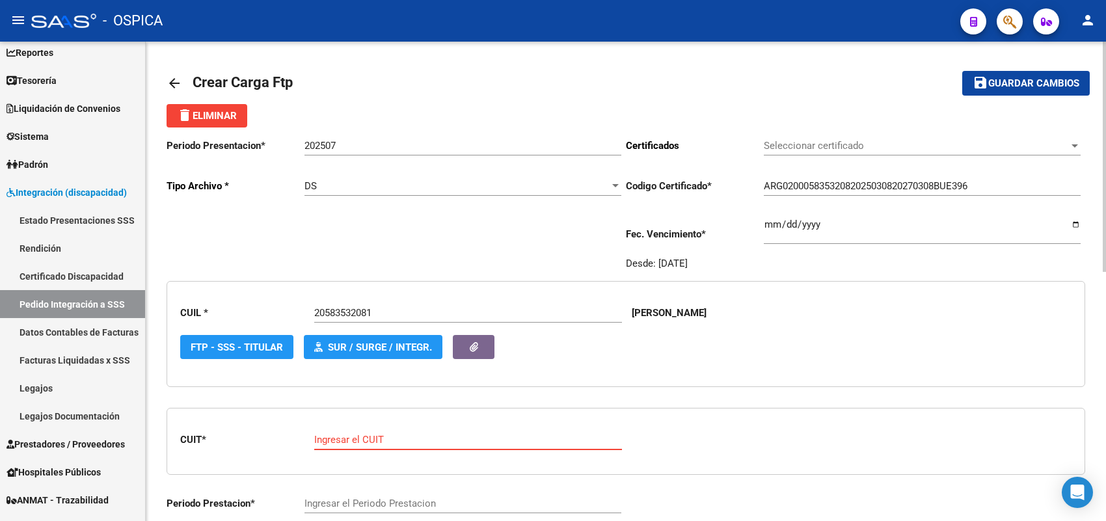
paste input "27-33678607-7"
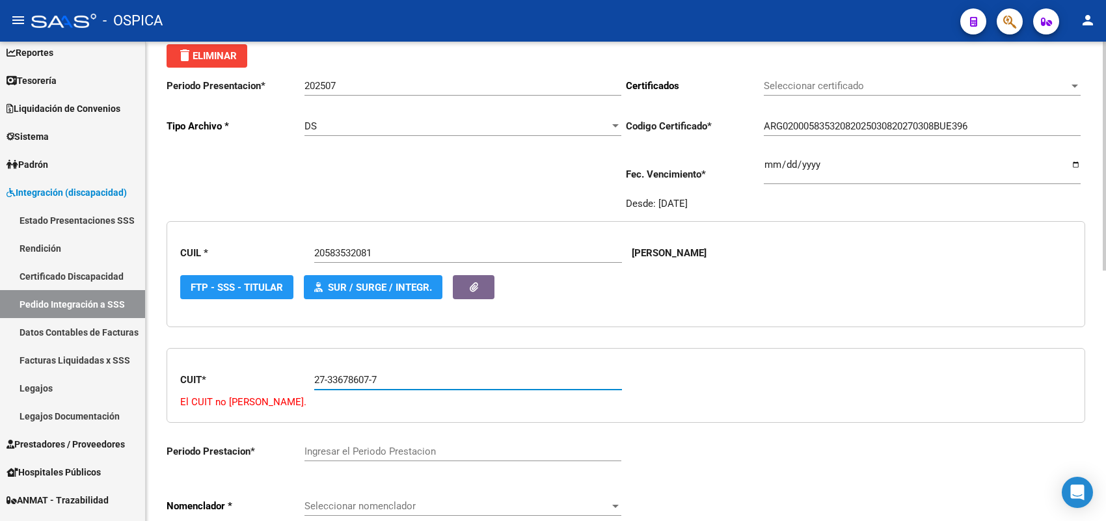
scroll to position [163, 0]
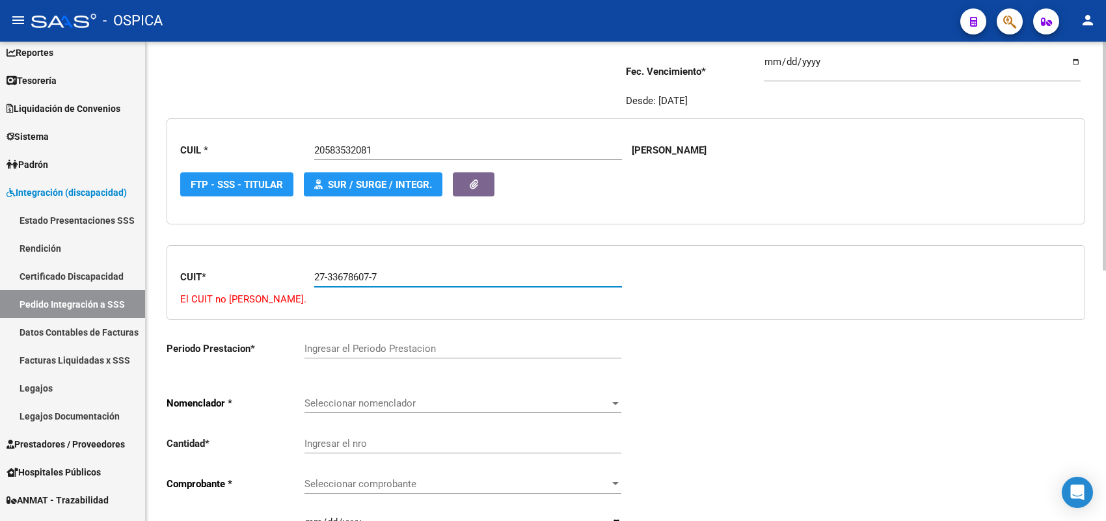
drag, startPoint x: 401, startPoint y: 272, endPoint x: 264, endPoint y: 265, distance: 137.5
click at [264, 265] on div "CUIT * 27-33678607-7 Ingresar el CUIT El CUIT no [PERSON_NAME]." at bounding box center [626, 282] width 919 height 75
paste input "text"
click at [360, 273] on input "27-33678607-7" at bounding box center [468, 277] width 308 height 12
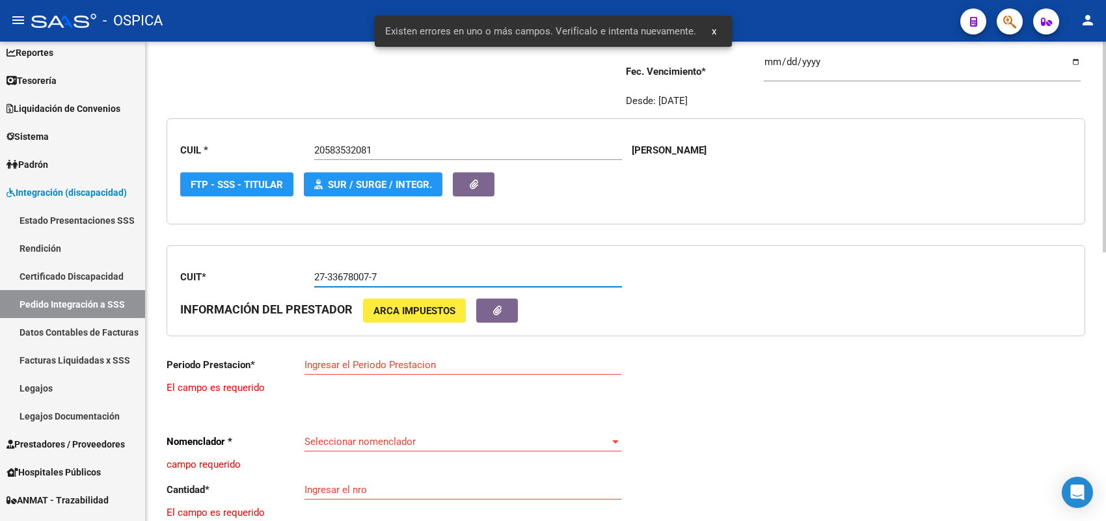
click at [407, 271] on input "27-33678007-7" at bounding box center [468, 277] width 308 height 12
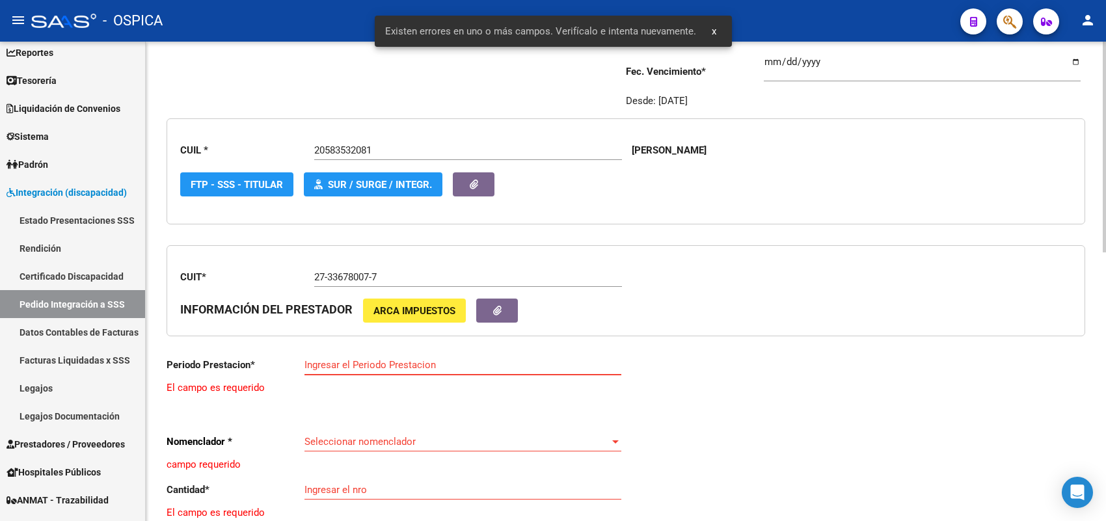
click at [342, 359] on input "Ingresar el Periodo Prestacion" at bounding box center [462, 365] width 317 height 12
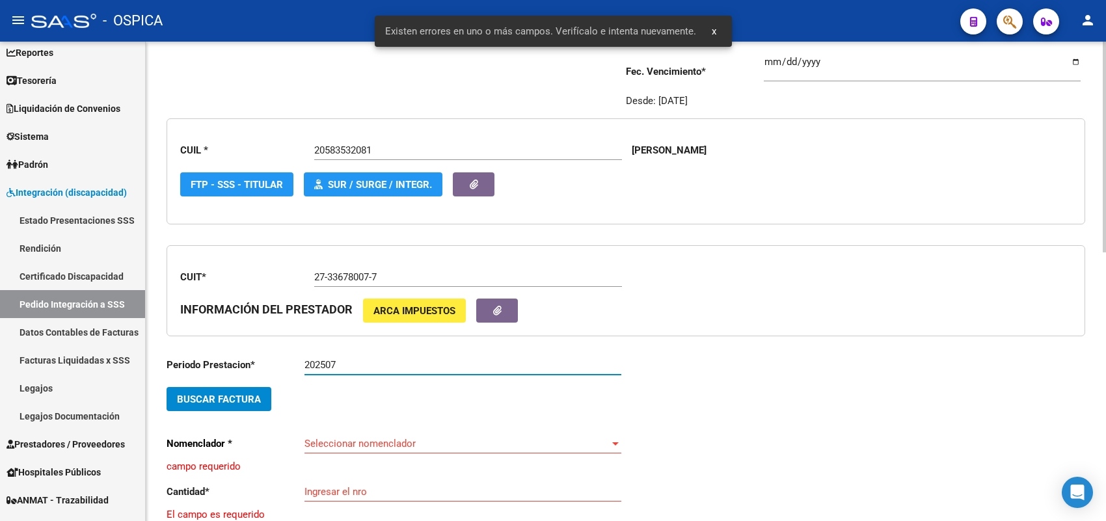
click at [239, 388] on button "Buscar Factura" at bounding box center [219, 399] width 105 height 24
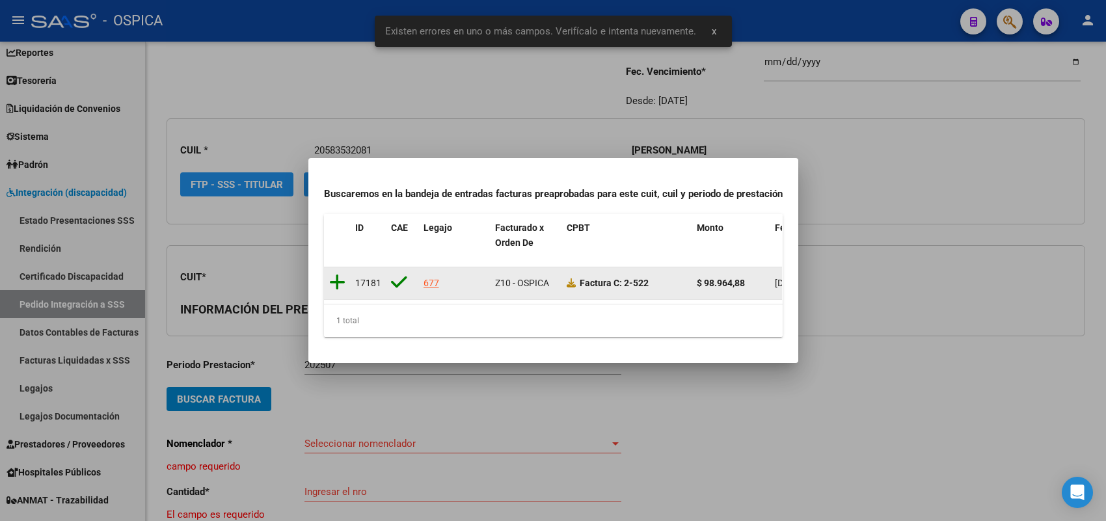
click at [336, 273] on icon at bounding box center [337, 282] width 16 height 18
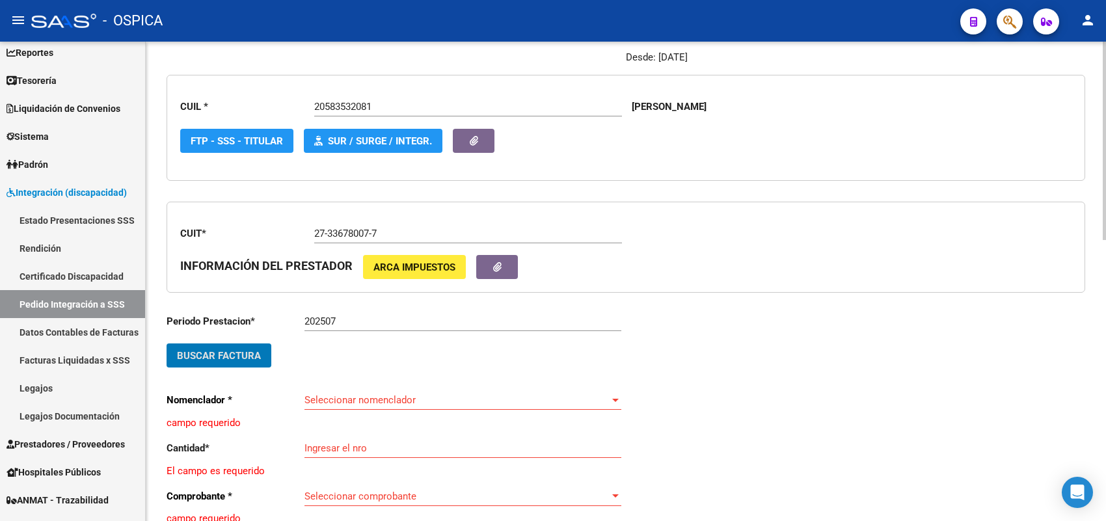
scroll to position [244, 0]
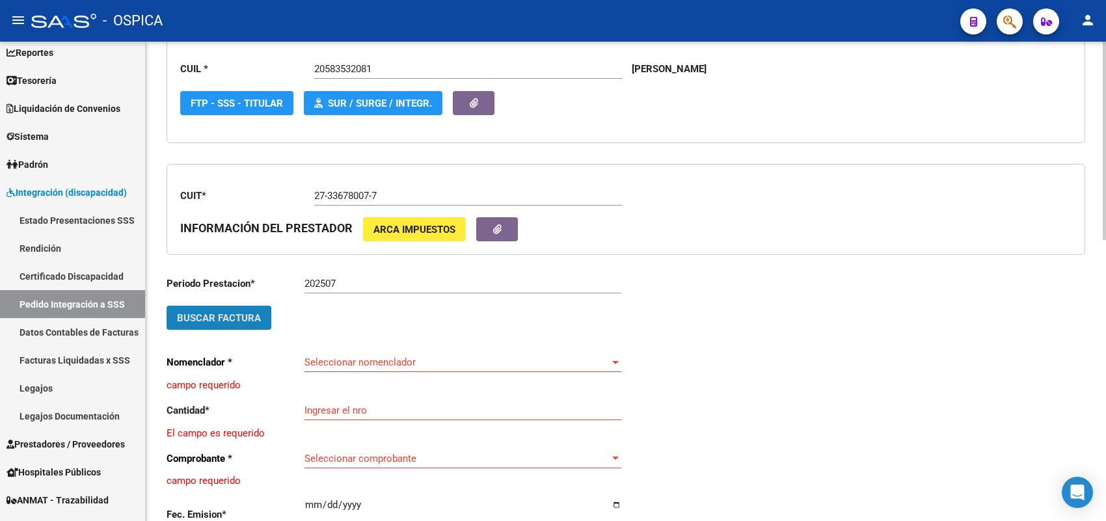
click at [269, 317] on button "Buscar Factura" at bounding box center [219, 318] width 105 height 24
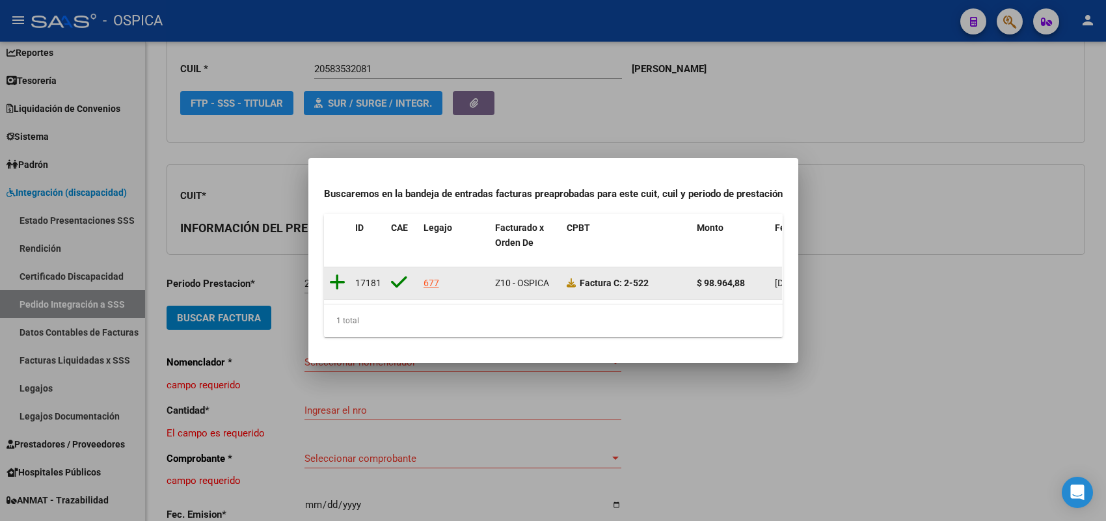
click at [337, 274] on icon at bounding box center [337, 282] width 16 height 18
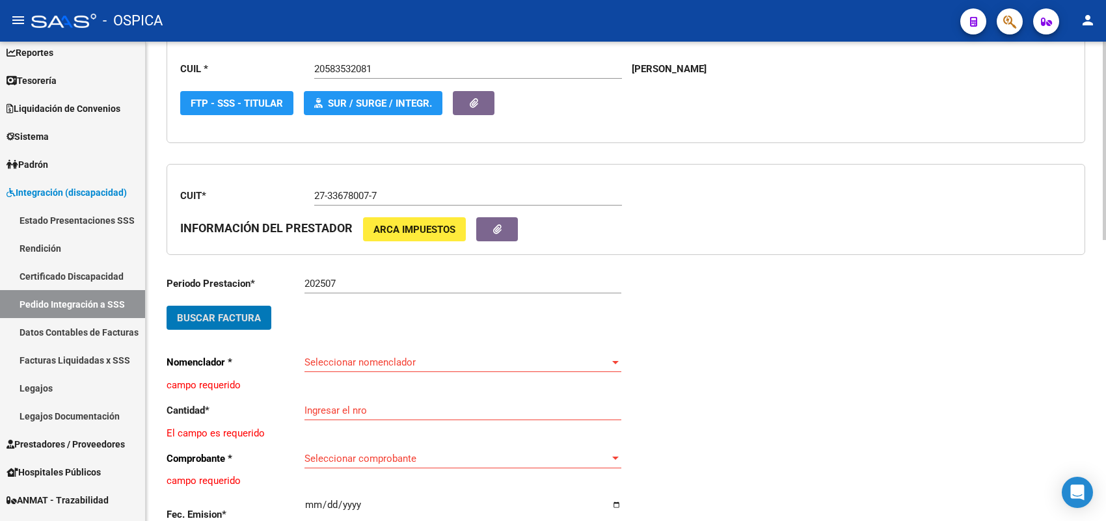
scroll to position [325, 0]
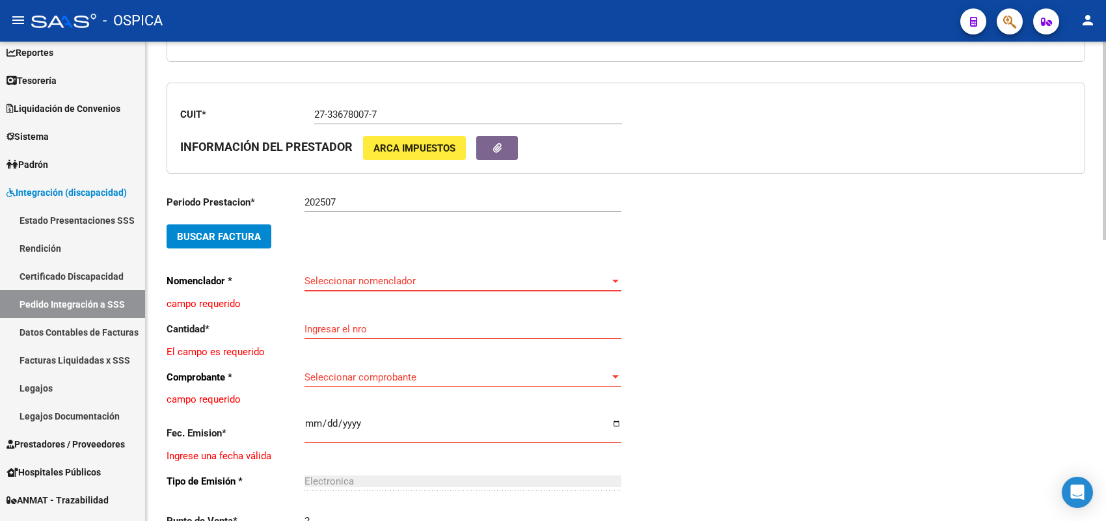
click at [384, 275] on span "Seleccionar nomenclador" at bounding box center [456, 281] width 305 height 12
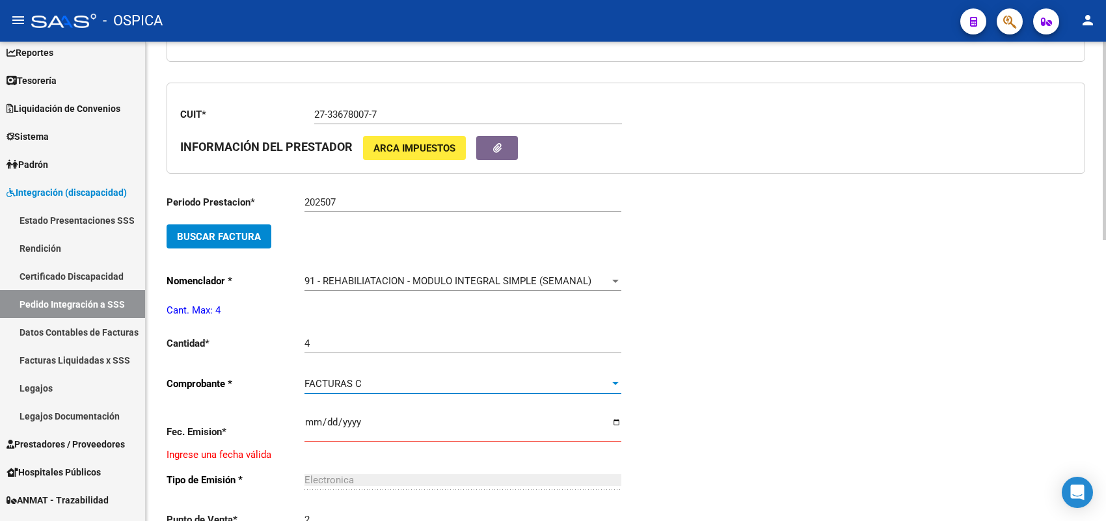
scroll to position [677, 0]
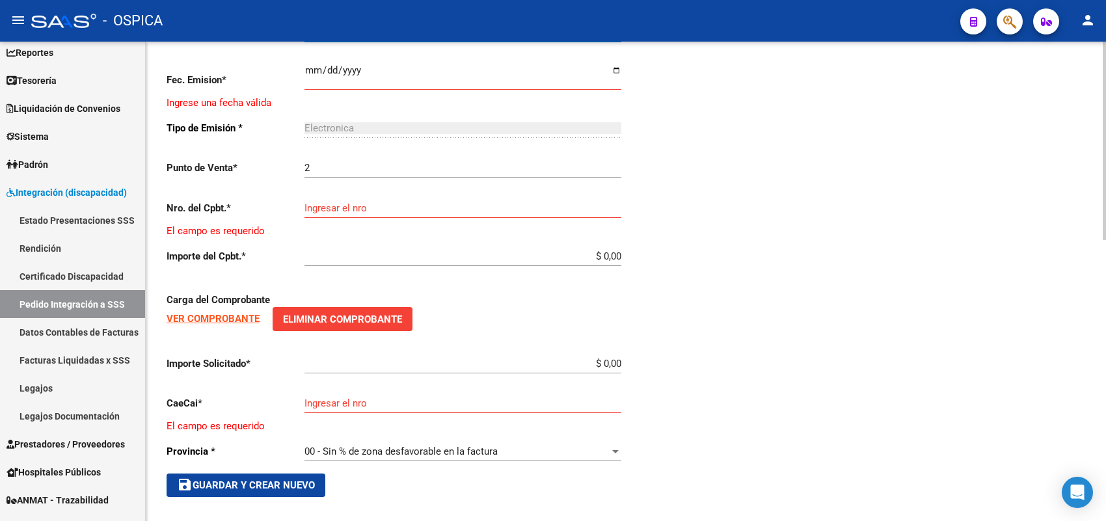
click at [277, 479] on span "save Guardar y Crear Nuevo" at bounding box center [246, 485] width 138 height 12
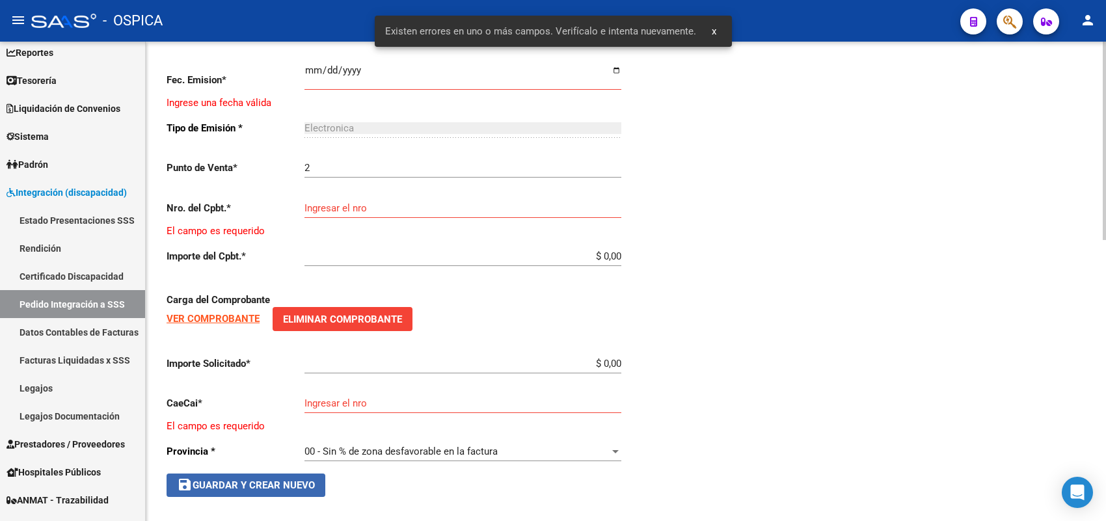
click at [277, 479] on span "save Guardar y Crear Nuevo" at bounding box center [246, 485] width 138 height 12
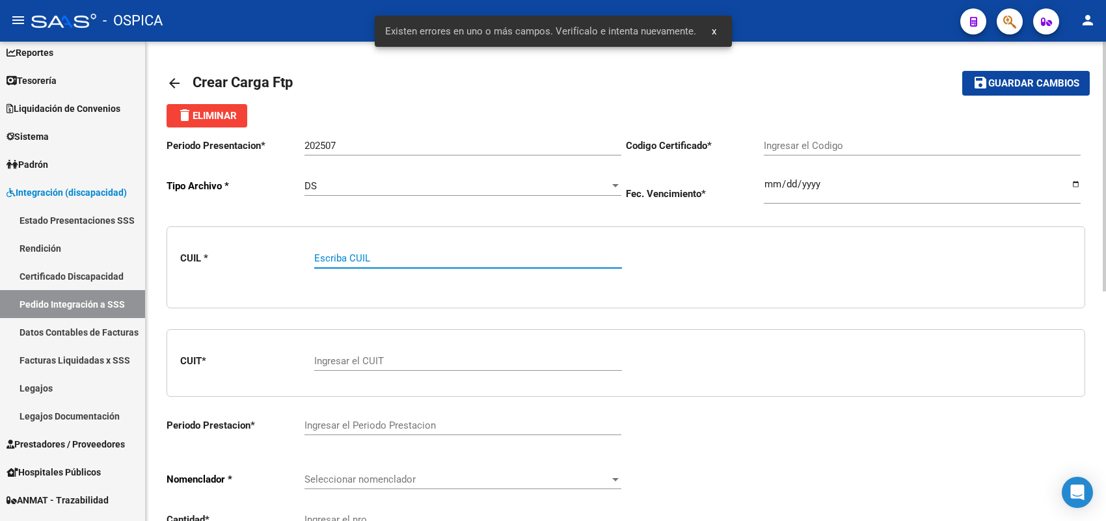
paste input "20583532081"
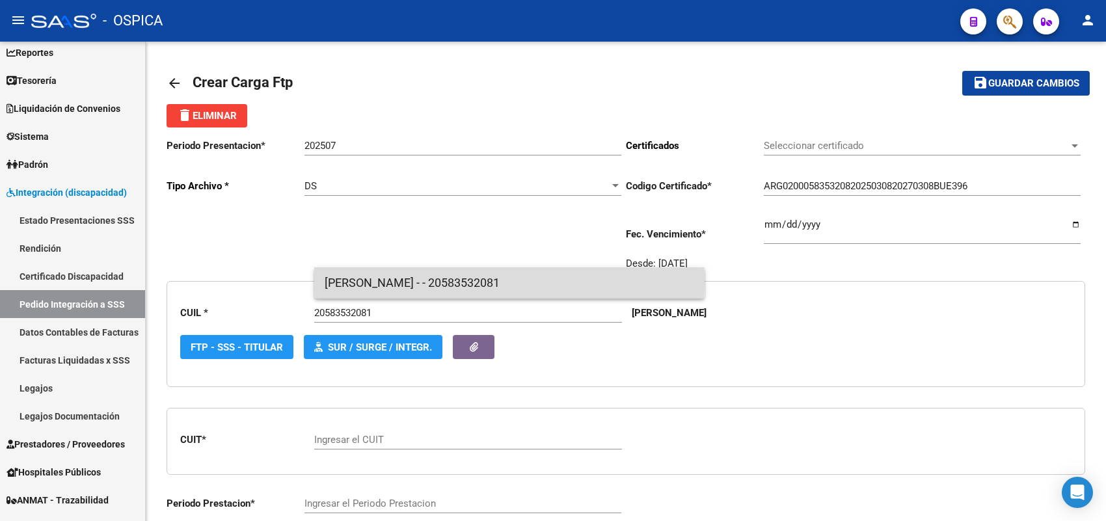
click at [359, 282] on span "[PERSON_NAME] - - 20583532081" at bounding box center [510, 282] width 370 height 31
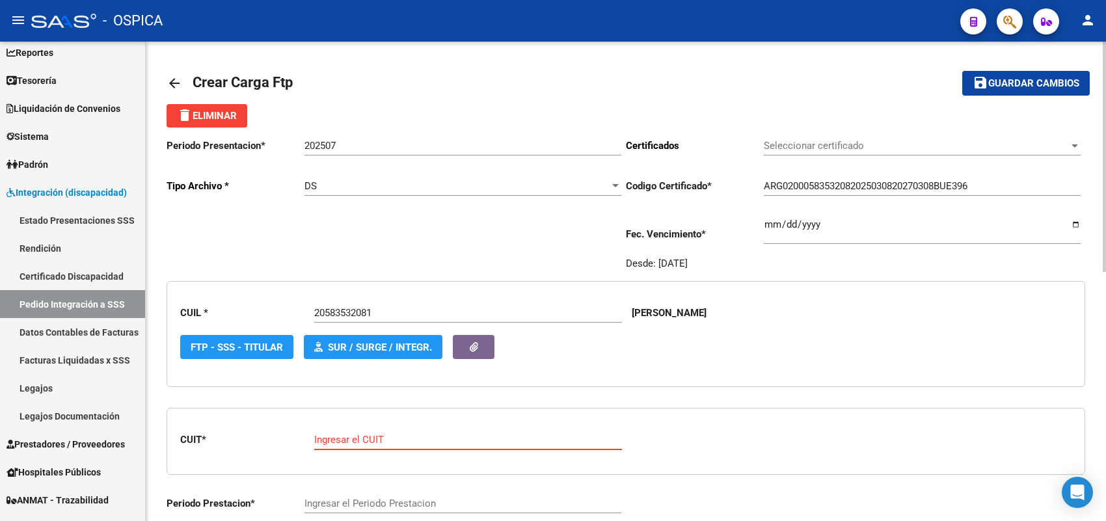
paste input "27-33678007-7"
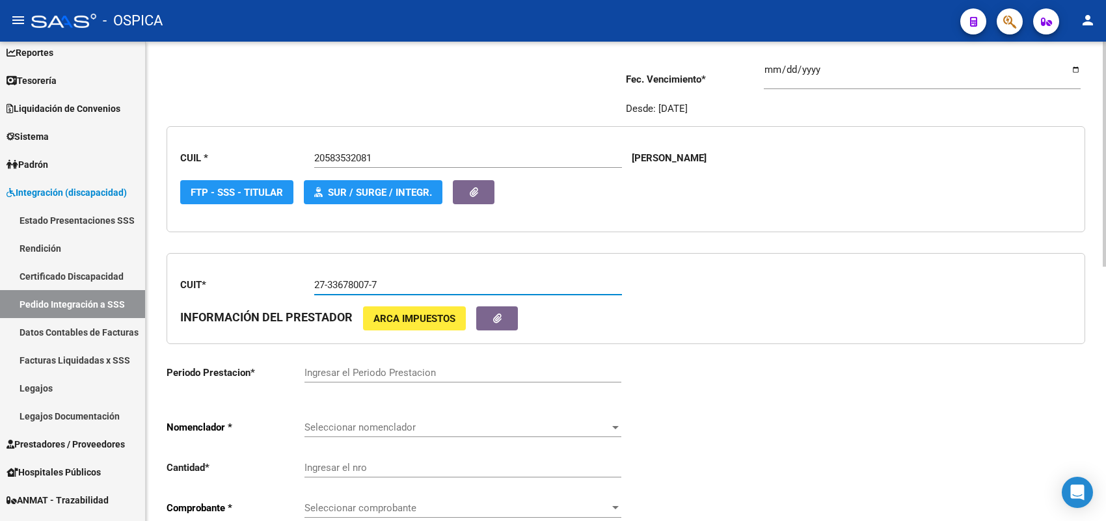
scroll to position [163, 0]
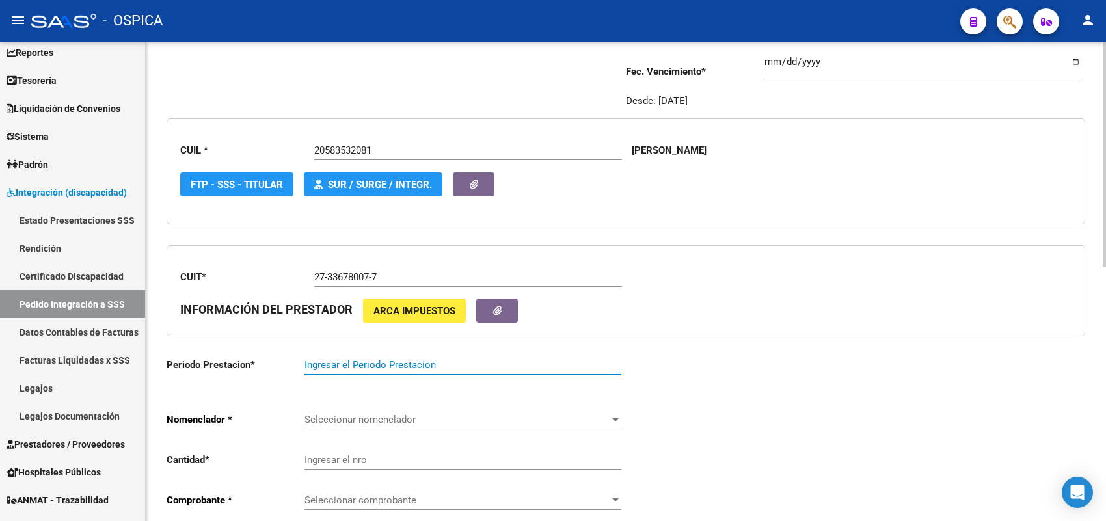
click at [363, 361] on input "Ingresar el Periodo Prestacion" at bounding box center [462, 365] width 317 height 12
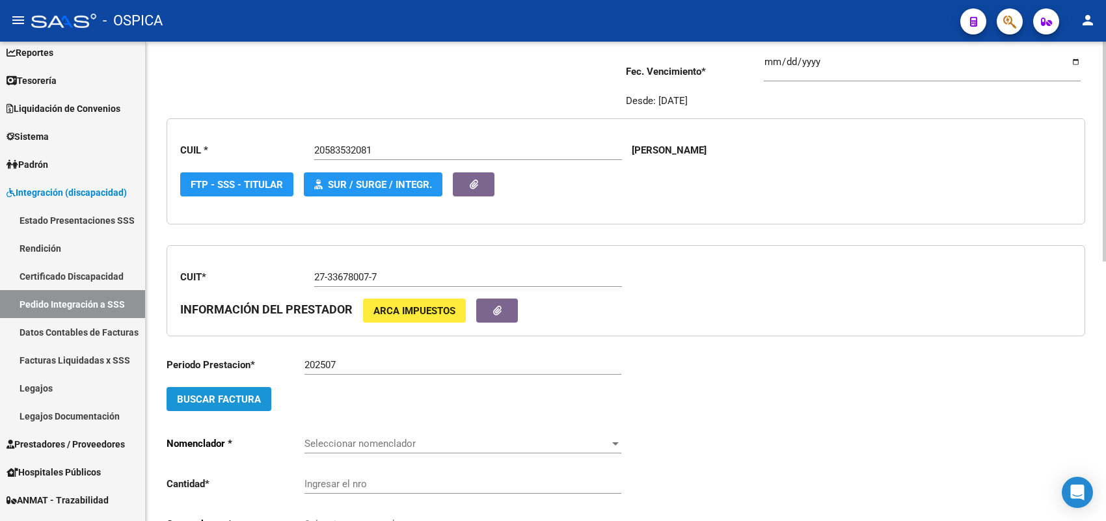
click at [230, 401] on span "Buscar Factura" at bounding box center [219, 400] width 84 height 12
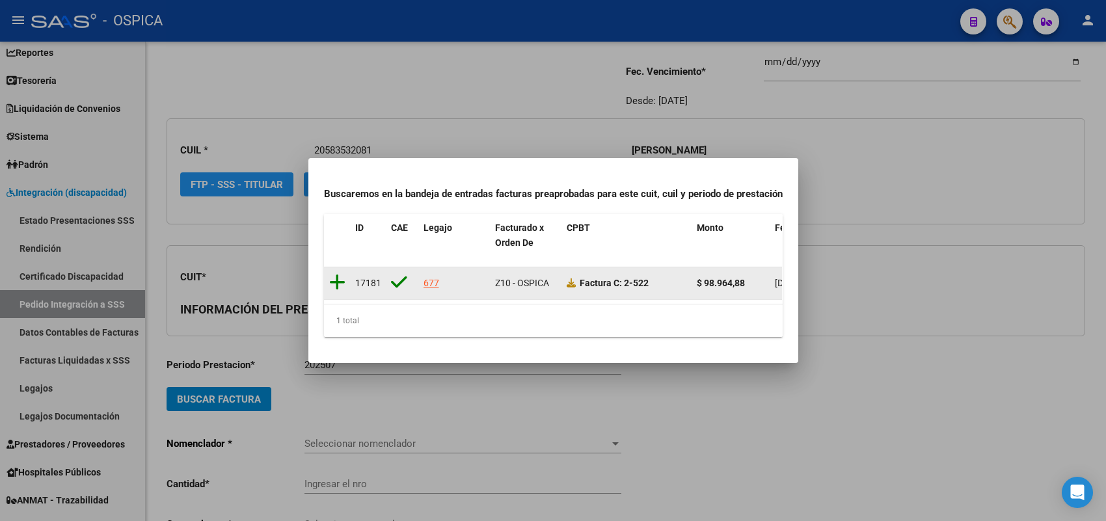
click at [337, 273] on icon at bounding box center [337, 282] width 16 height 18
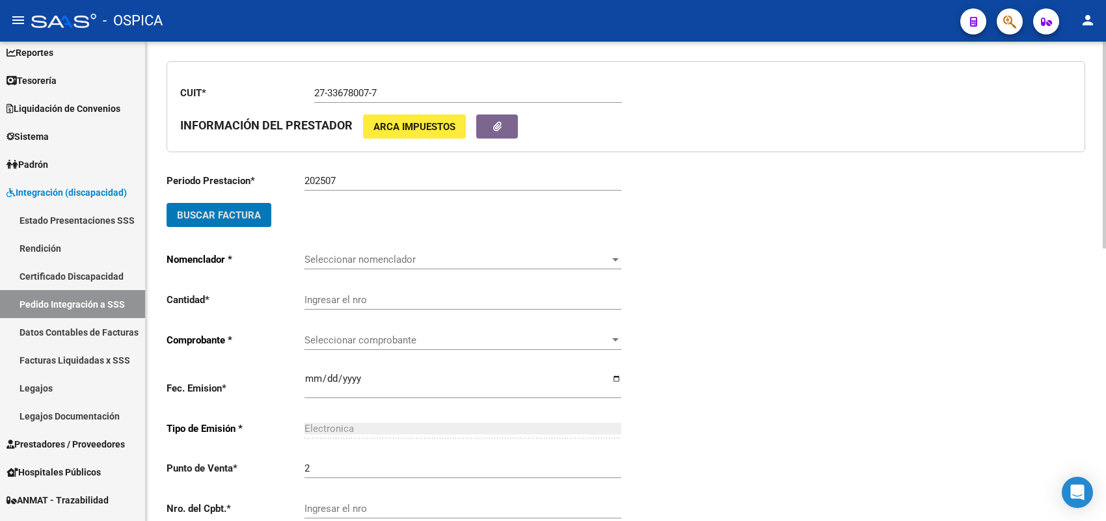
scroll to position [407, 0]
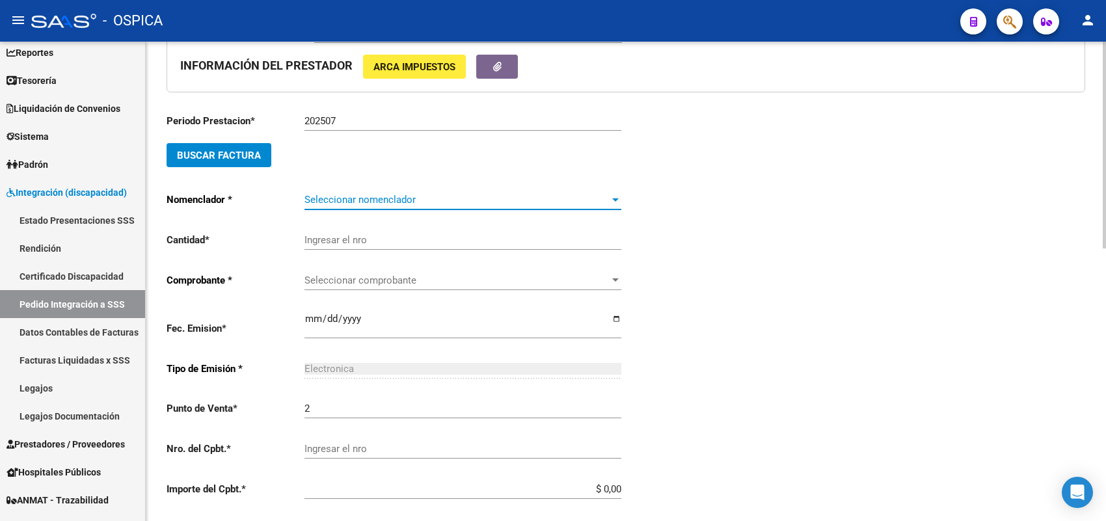
click at [353, 195] on span "Seleccionar nomenclador" at bounding box center [456, 200] width 305 height 12
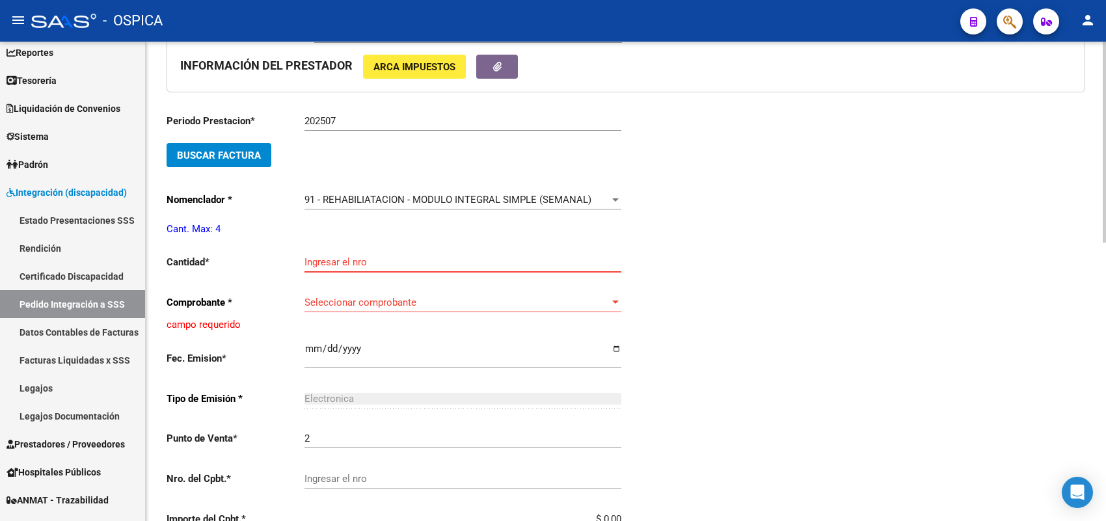
click at [379, 257] on input "Ingresar el nro" at bounding box center [462, 262] width 317 height 12
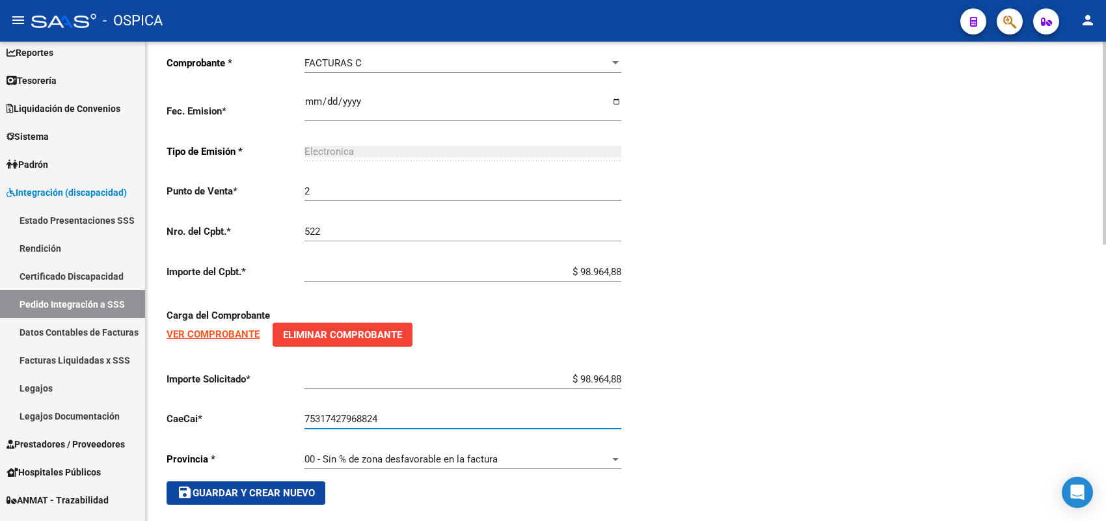
scroll to position [654, 0]
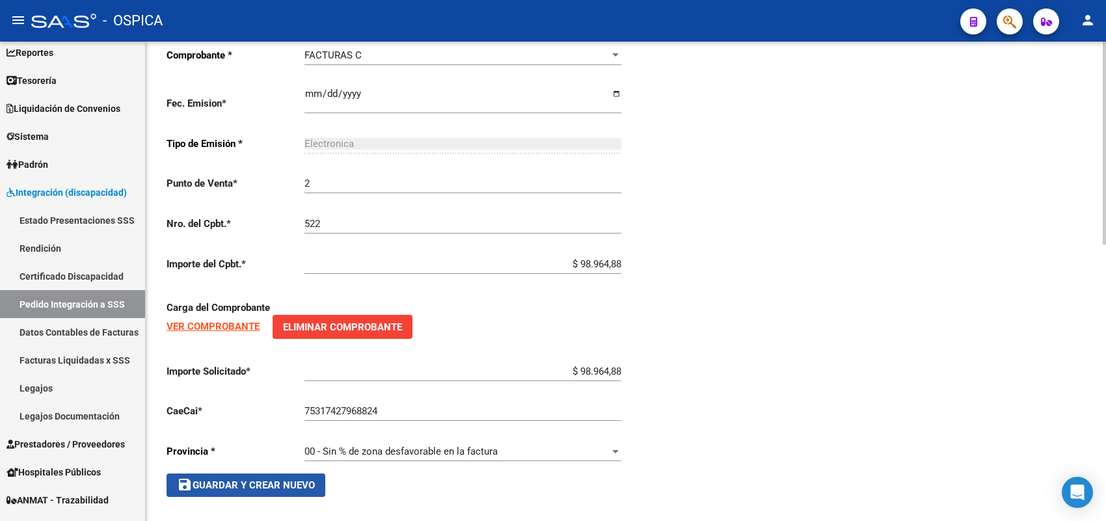
click at [291, 479] on span "save Guardar y Crear Nuevo" at bounding box center [246, 485] width 138 height 12
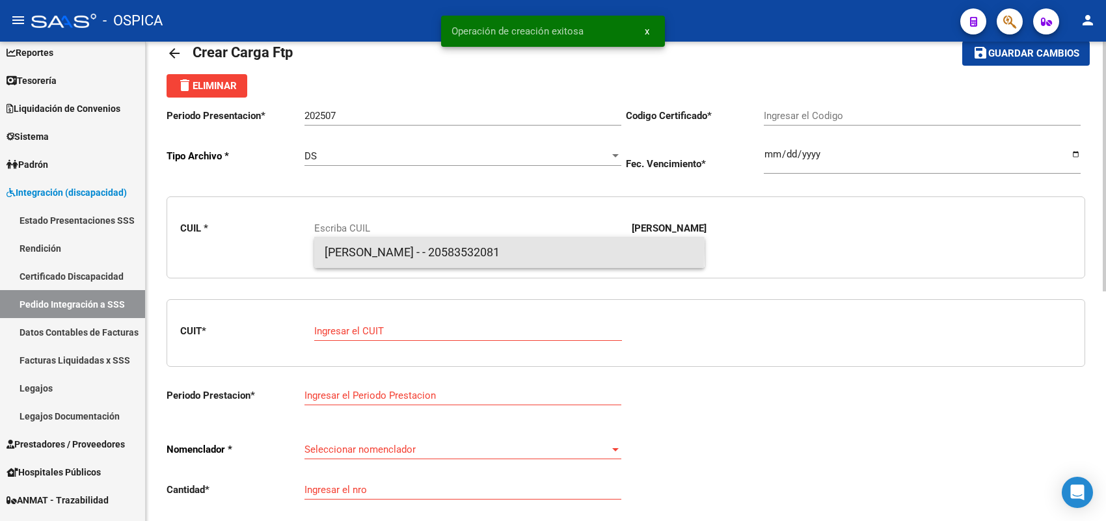
drag, startPoint x: 355, startPoint y: 249, endPoint x: 360, endPoint y: 288, distance: 39.9
click at [356, 249] on span "[PERSON_NAME] - - 20583532081" at bounding box center [510, 252] width 370 height 31
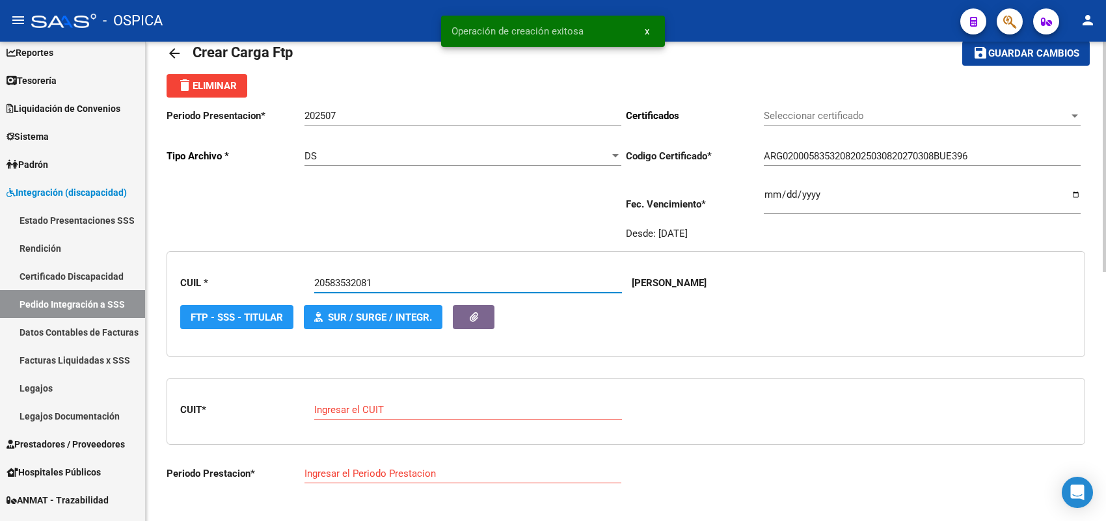
click at [358, 404] on input "Ingresar el CUIT" at bounding box center [468, 410] width 308 height 12
paste input "27-32988573-4"
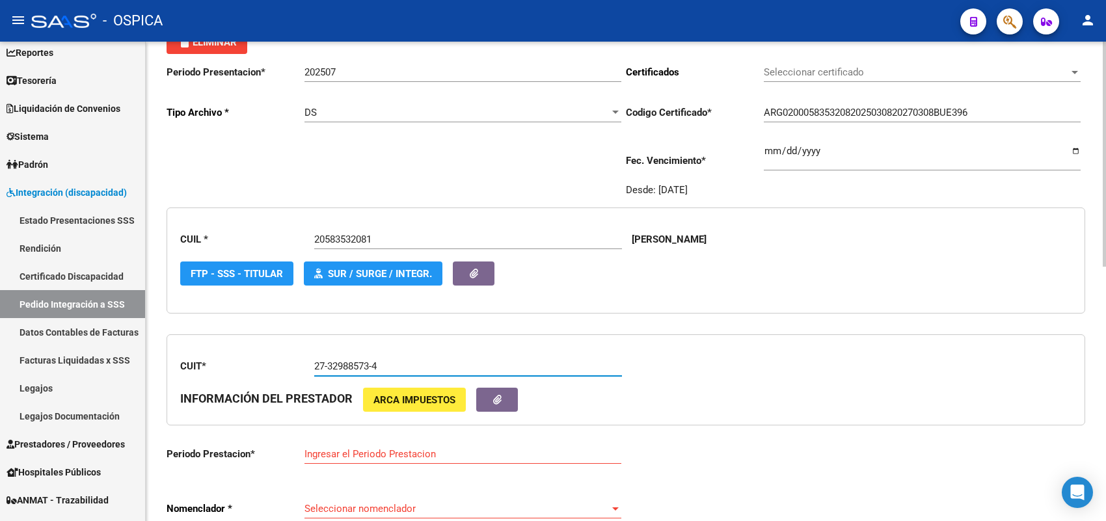
scroll to position [193, 0]
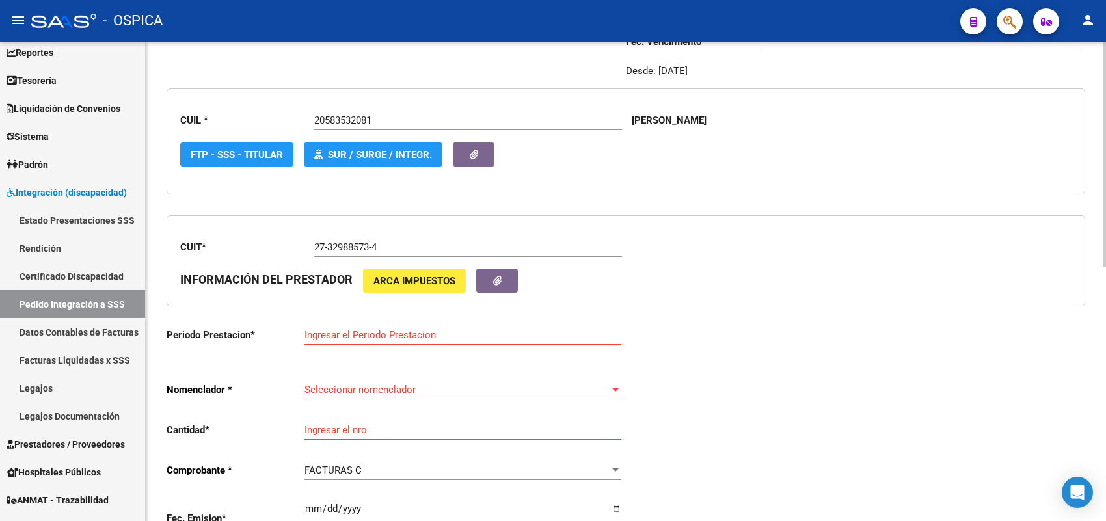
click at [401, 330] on input "Ingresar el Periodo Prestacion" at bounding box center [462, 335] width 317 height 12
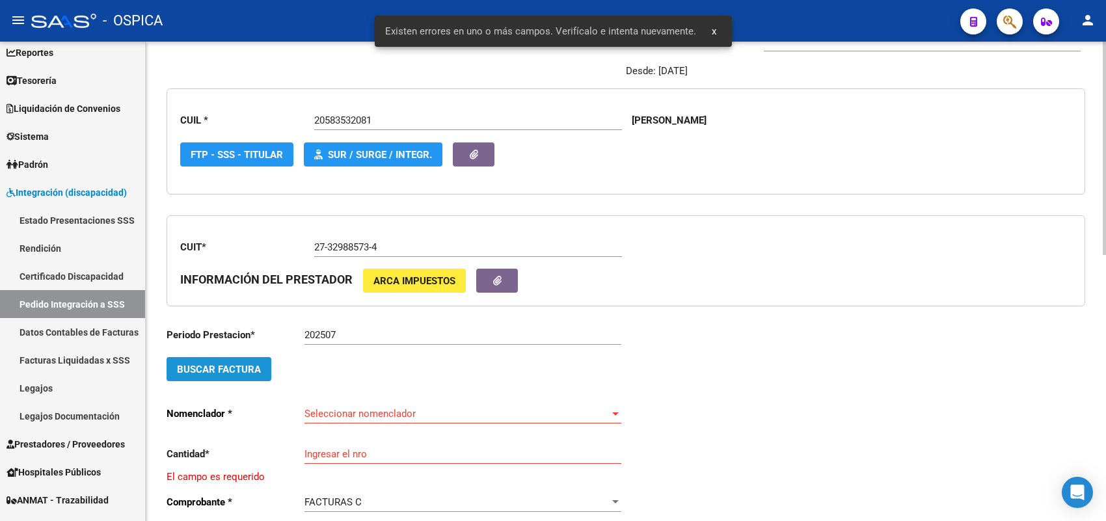
click at [250, 364] on span "Buscar Factura" at bounding box center [219, 370] width 84 height 12
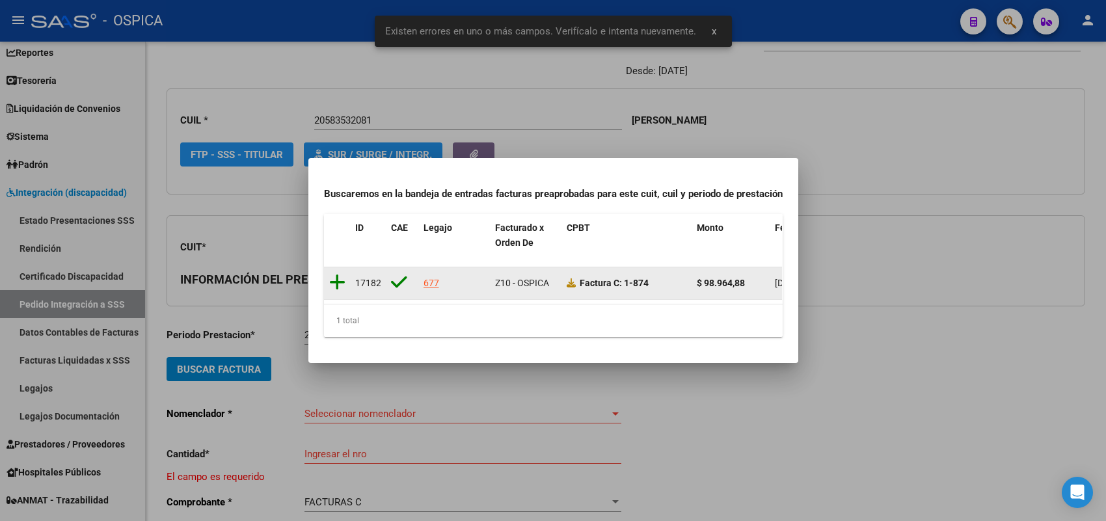
click at [337, 273] on icon at bounding box center [337, 282] width 16 height 18
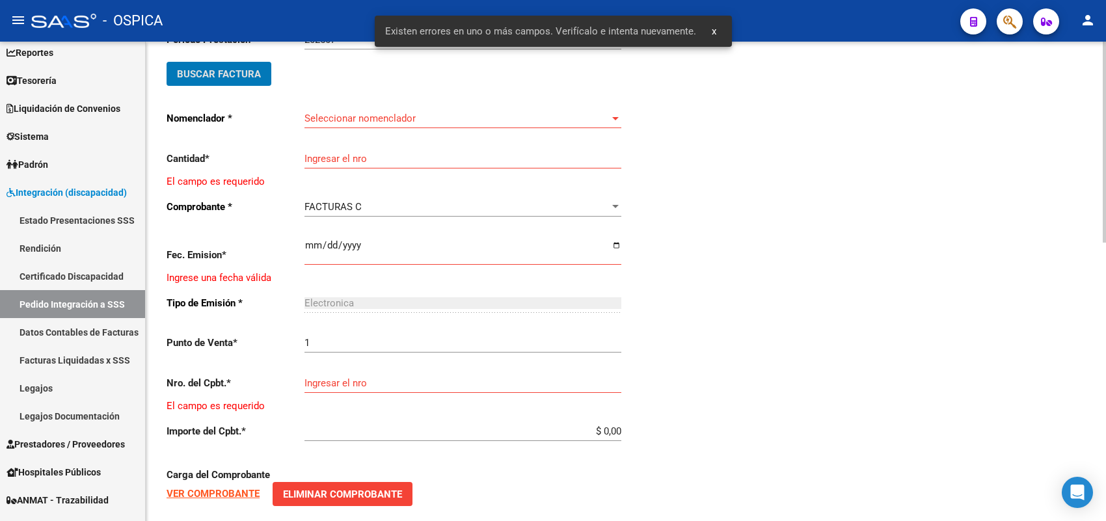
scroll to position [664, 0]
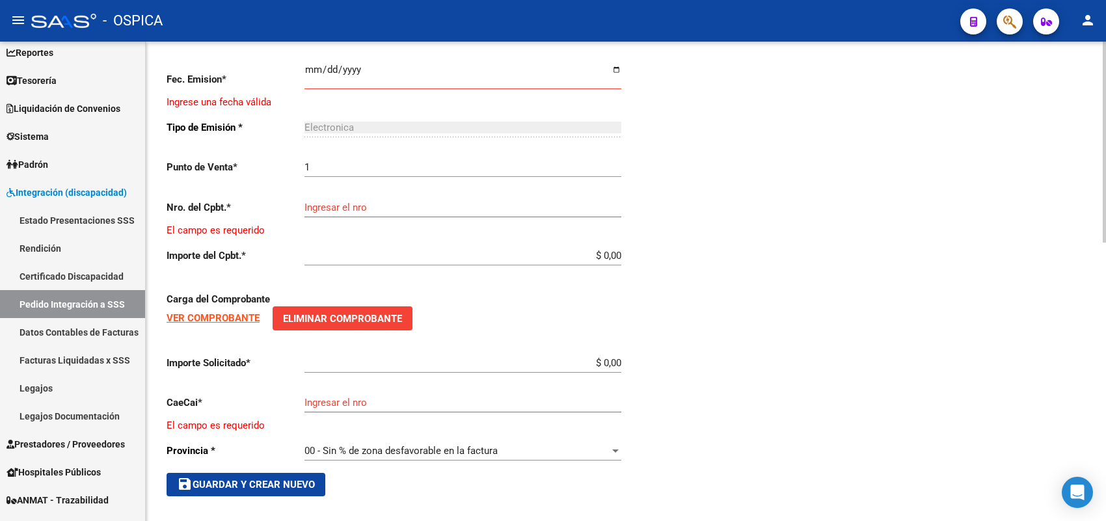
click at [261, 479] on span "save Guardar y Crear Nuevo" at bounding box center [246, 485] width 138 height 12
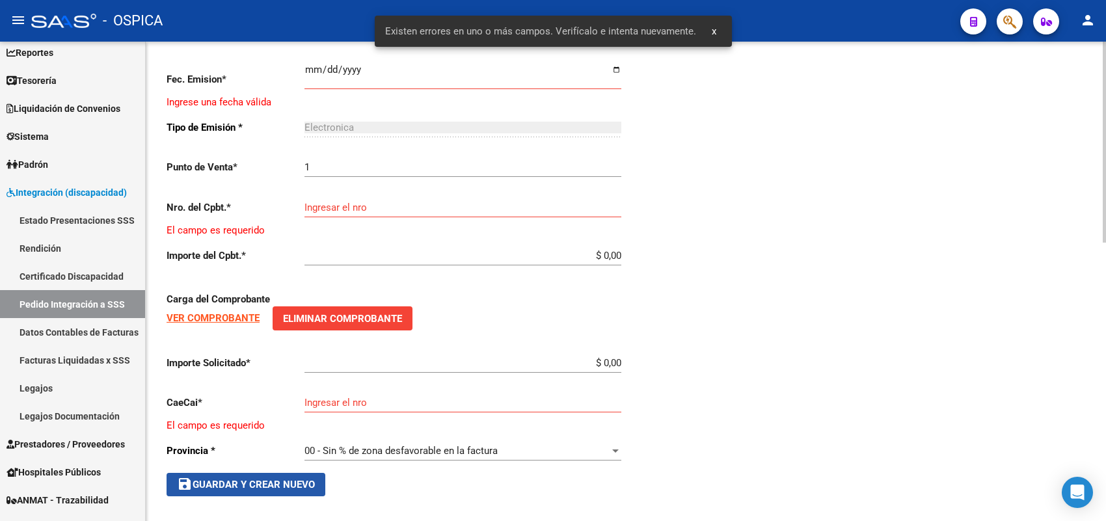
click at [261, 479] on span "save Guardar y Crear Nuevo" at bounding box center [246, 485] width 138 height 12
drag, startPoint x: 261, startPoint y: 476, endPoint x: 254, endPoint y: 443, distance: 33.3
click at [260, 473] on button "save Guardar y Crear Nuevo" at bounding box center [246, 484] width 159 height 23
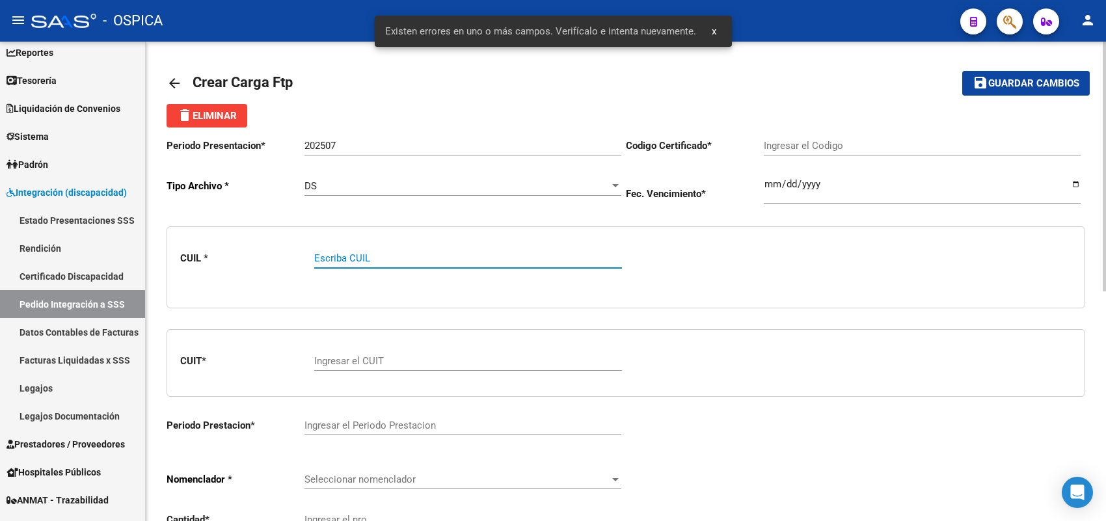
paste input "20583532081"
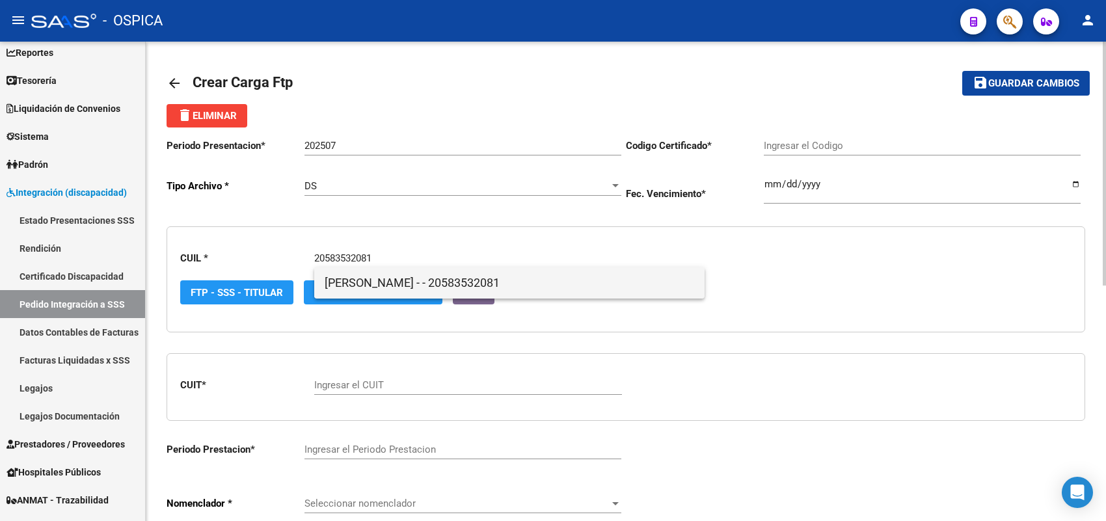
click at [379, 276] on span "[PERSON_NAME] - - 20583532081" at bounding box center [510, 282] width 370 height 31
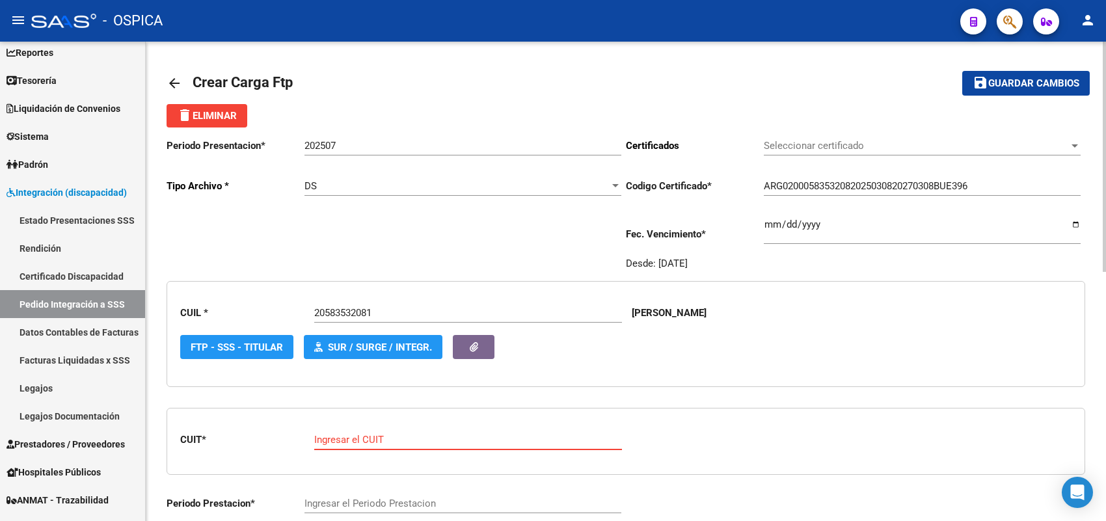
paste input "27-32988573-4"
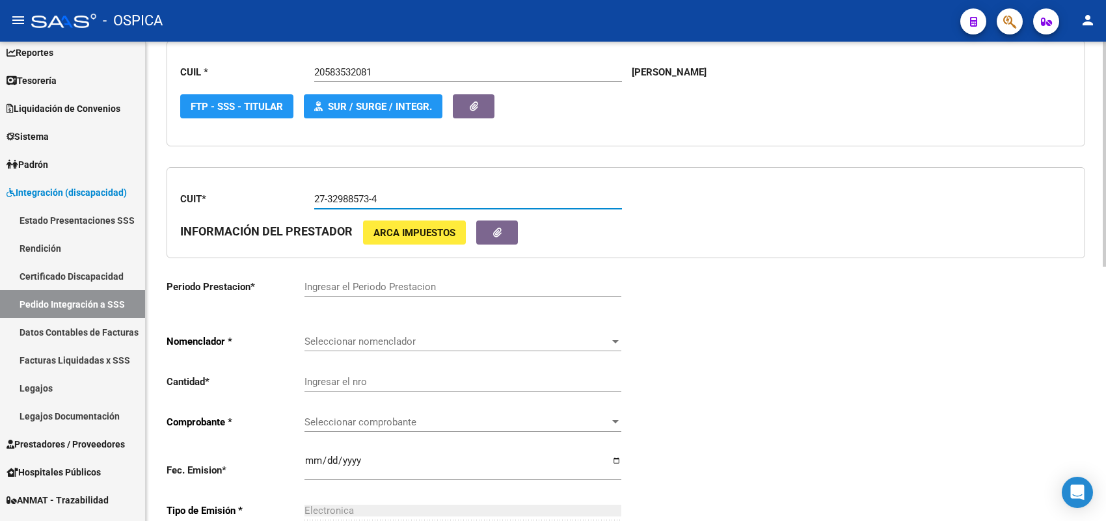
scroll to position [244, 0]
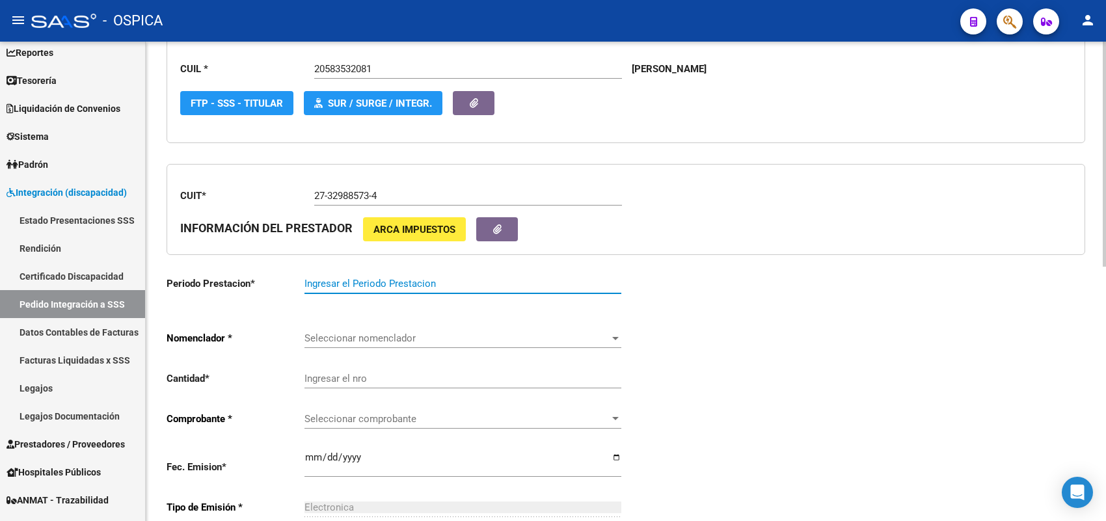
click at [352, 278] on input "Ingresar el Periodo Prestacion" at bounding box center [462, 284] width 317 height 12
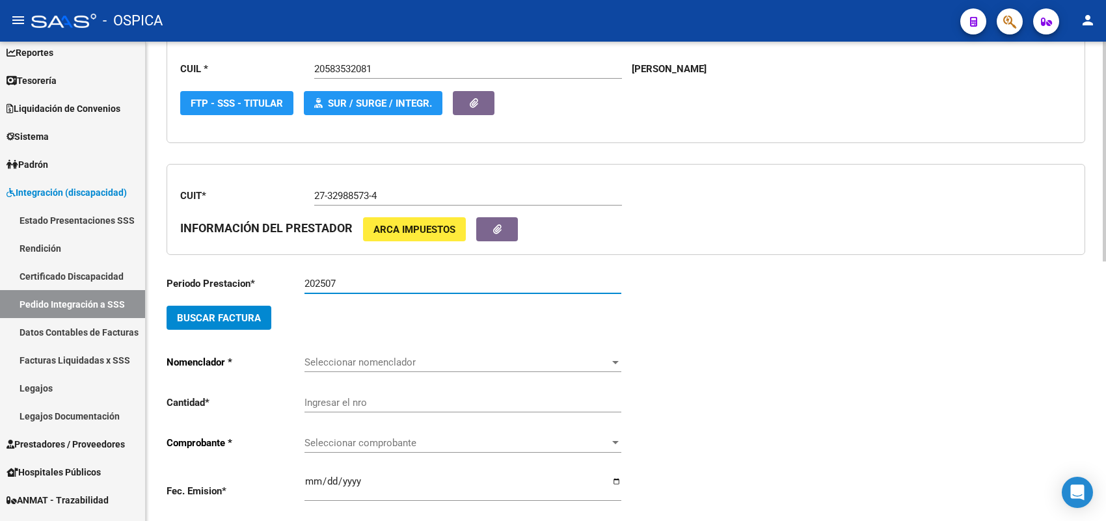
click at [254, 312] on span "Buscar Factura" at bounding box center [219, 318] width 84 height 12
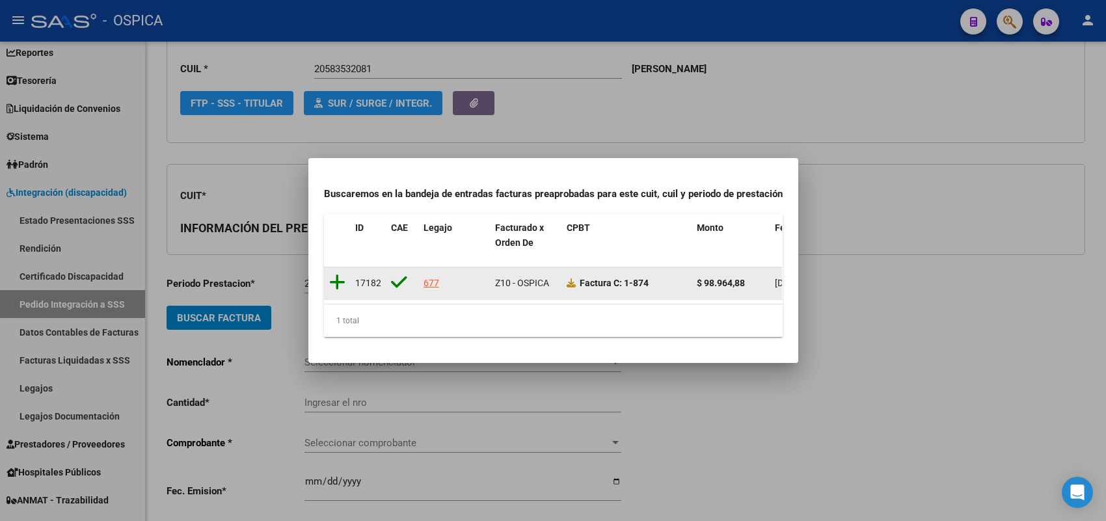
click at [340, 273] on icon at bounding box center [337, 282] width 16 height 18
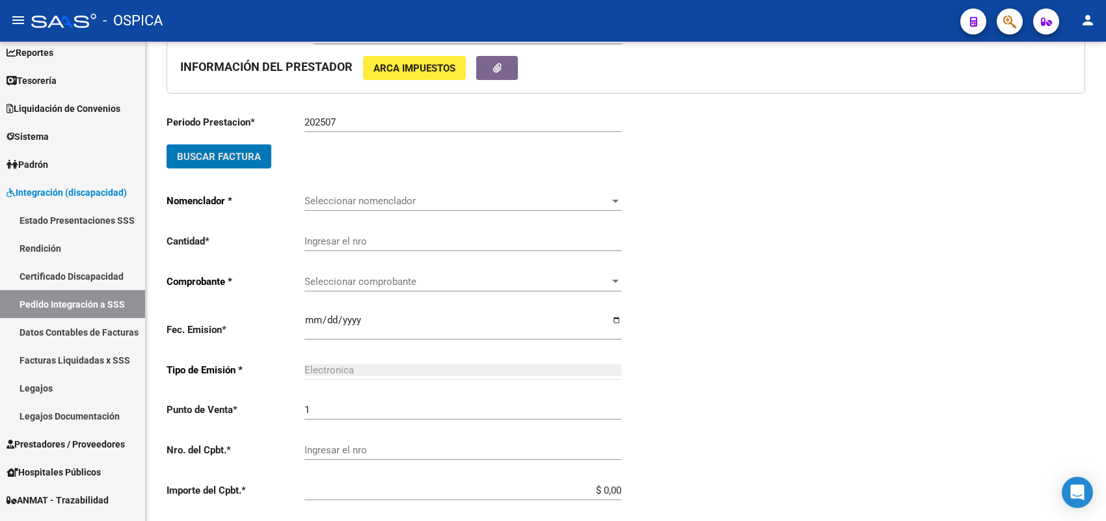
scroll to position [407, 0]
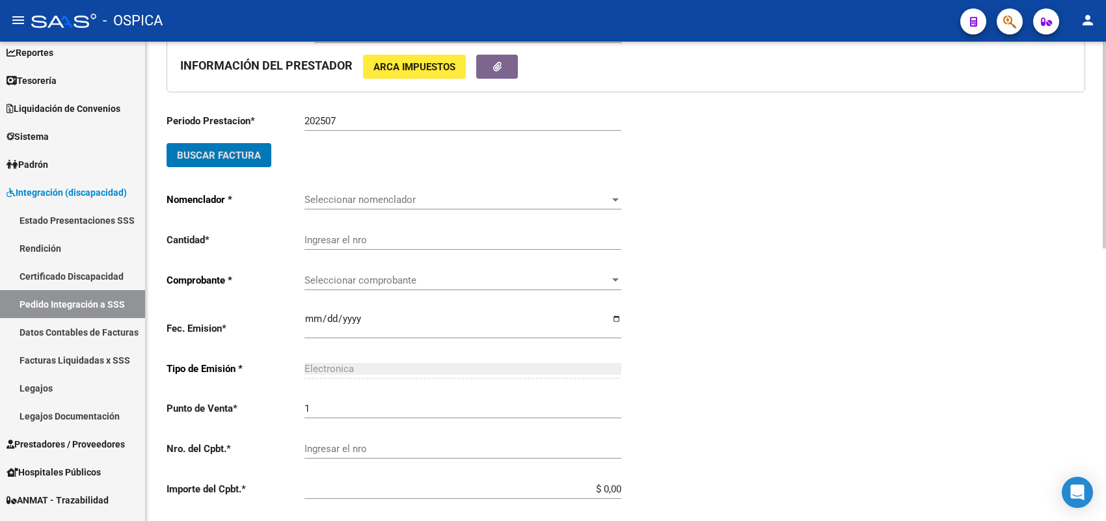
click at [355, 194] on span "Seleccionar nomenclador" at bounding box center [456, 200] width 305 height 12
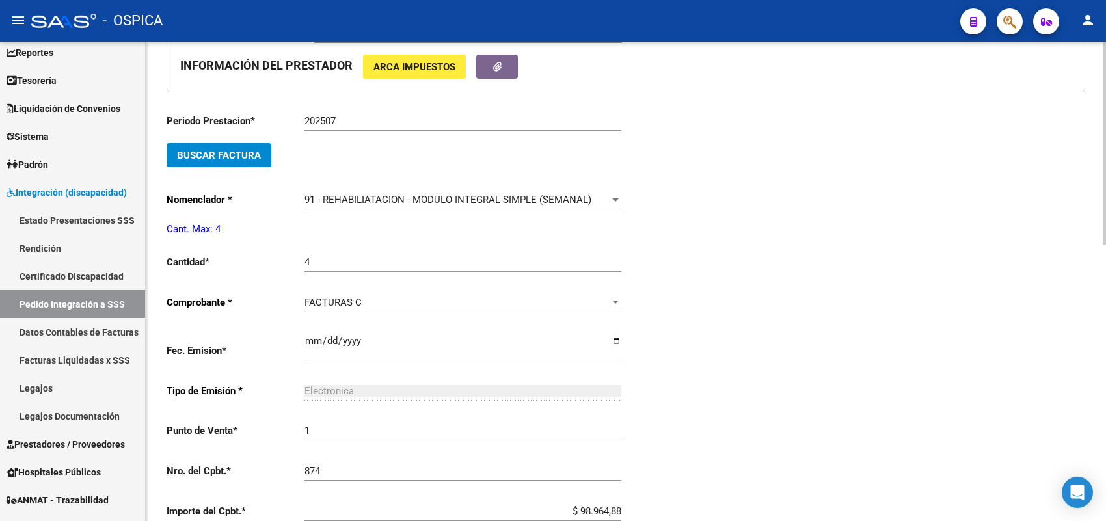
scroll to position [654, 0]
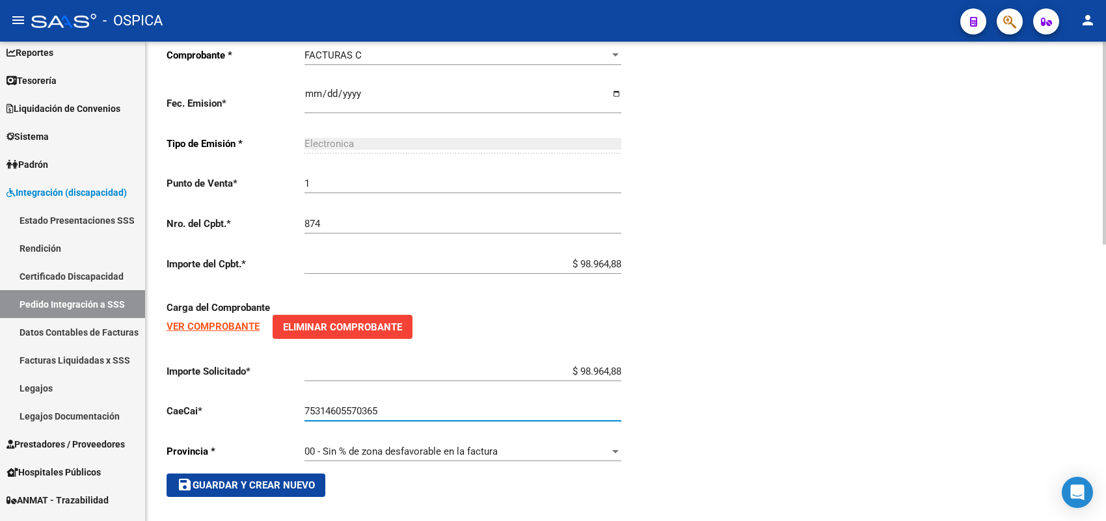
click at [270, 479] on span "save Guardar y Crear Nuevo" at bounding box center [246, 485] width 138 height 12
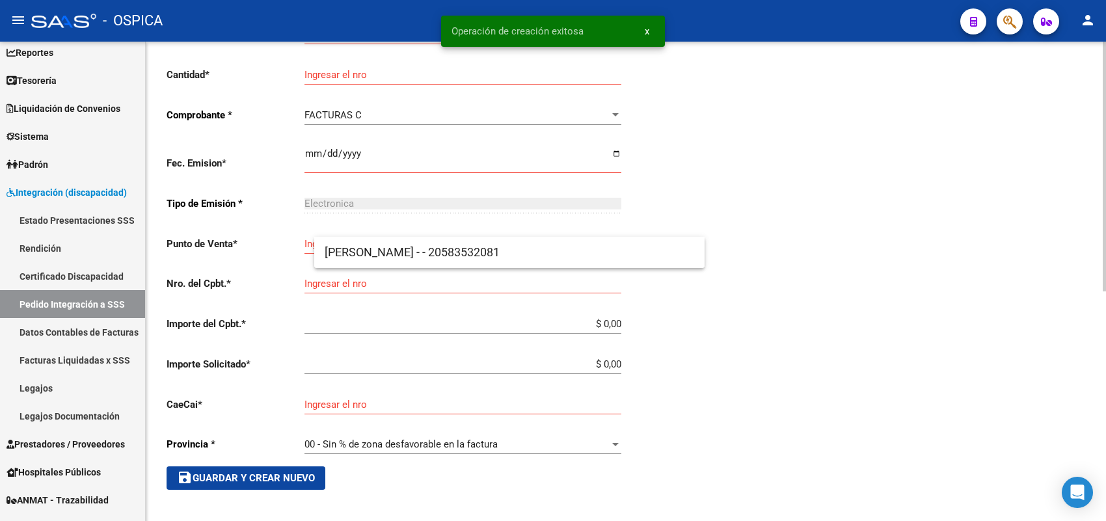
scroll to position [30, 0]
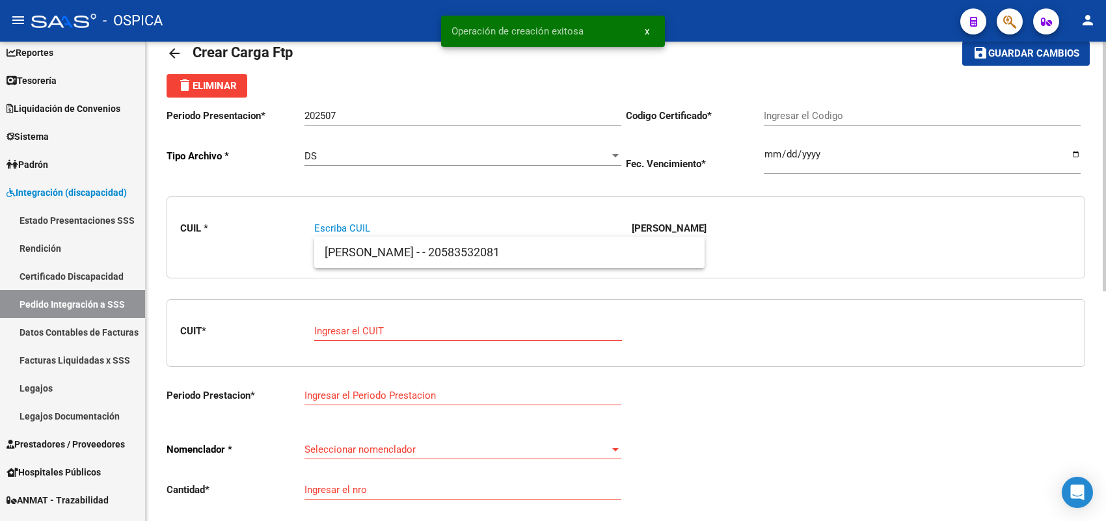
paste input "20453018513"
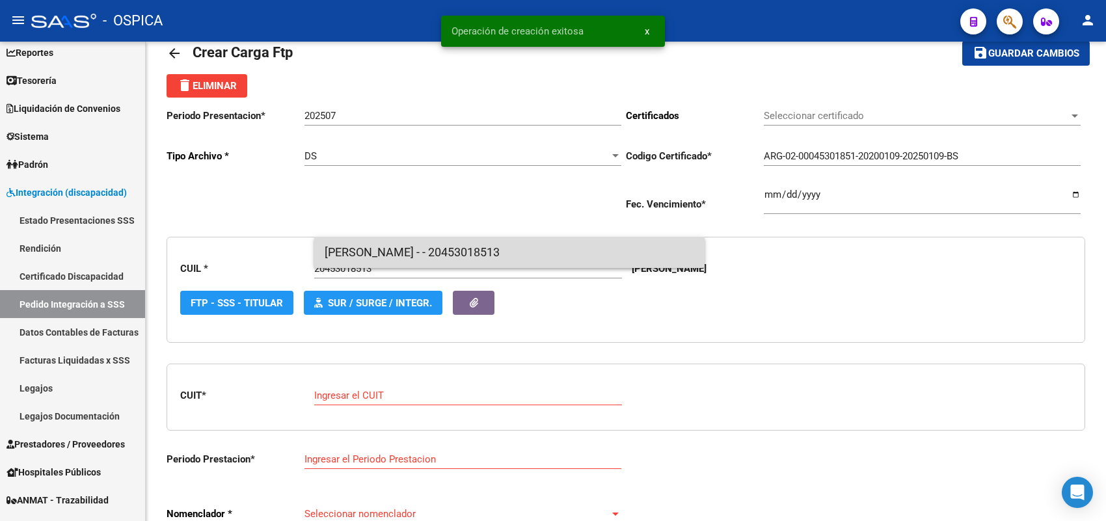
click at [372, 247] on span "[PERSON_NAME] - - 20453018513" at bounding box center [510, 252] width 370 height 31
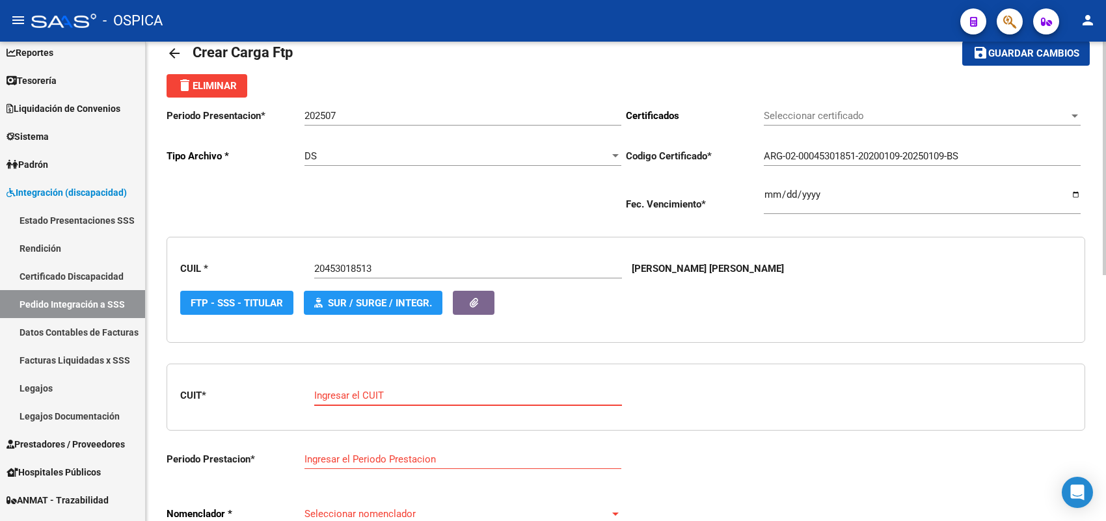
paste input "30-57346414-8"
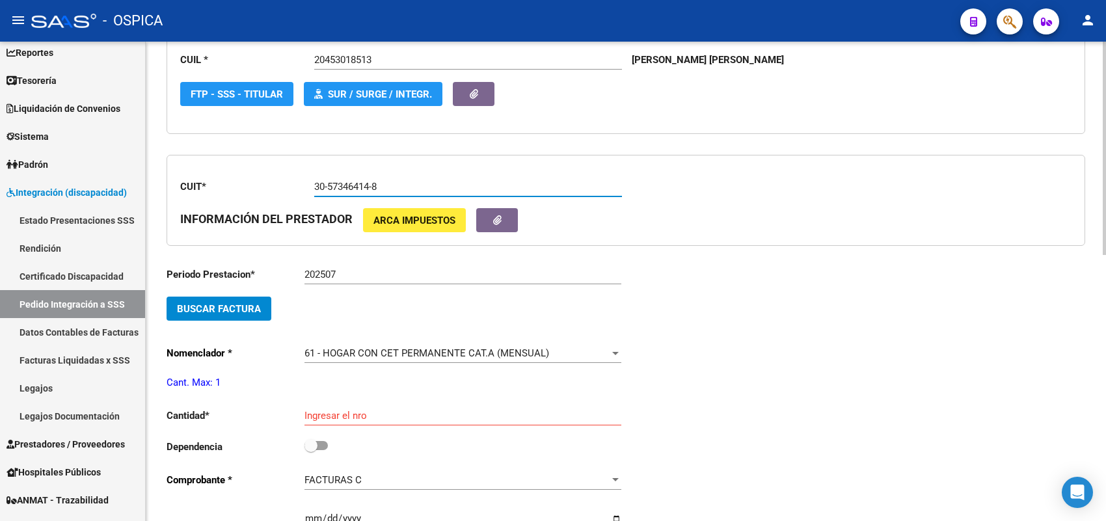
scroll to position [274, 0]
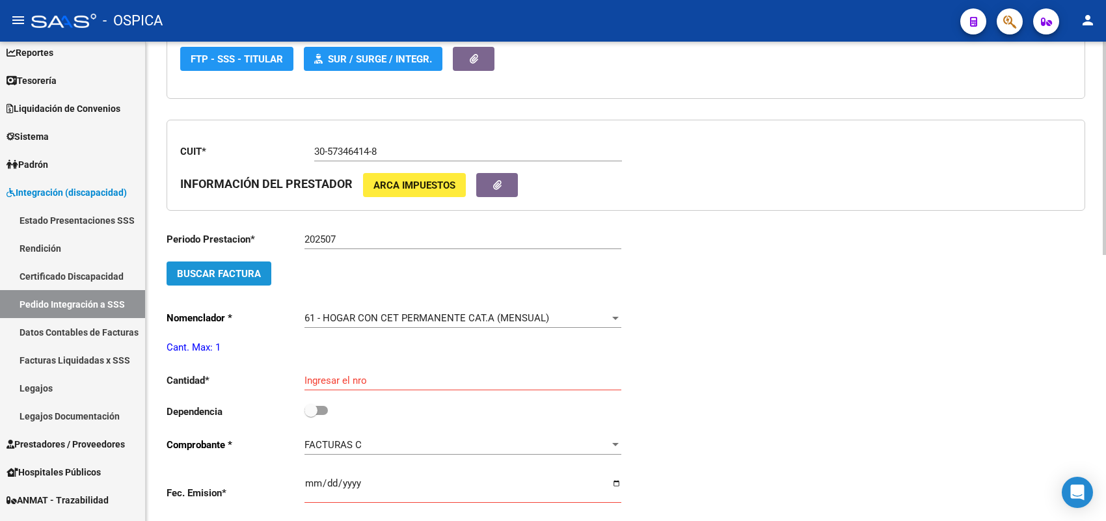
click at [249, 268] on span "Buscar Factura" at bounding box center [219, 274] width 84 height 12
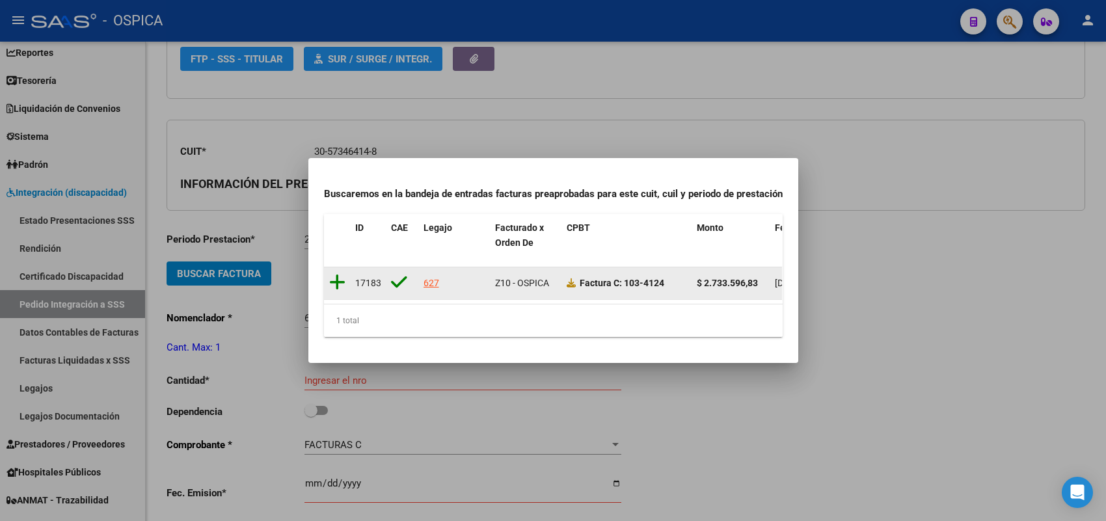
click at [338, 277] on icon at bounding box center [337, 282] width 16 height 18
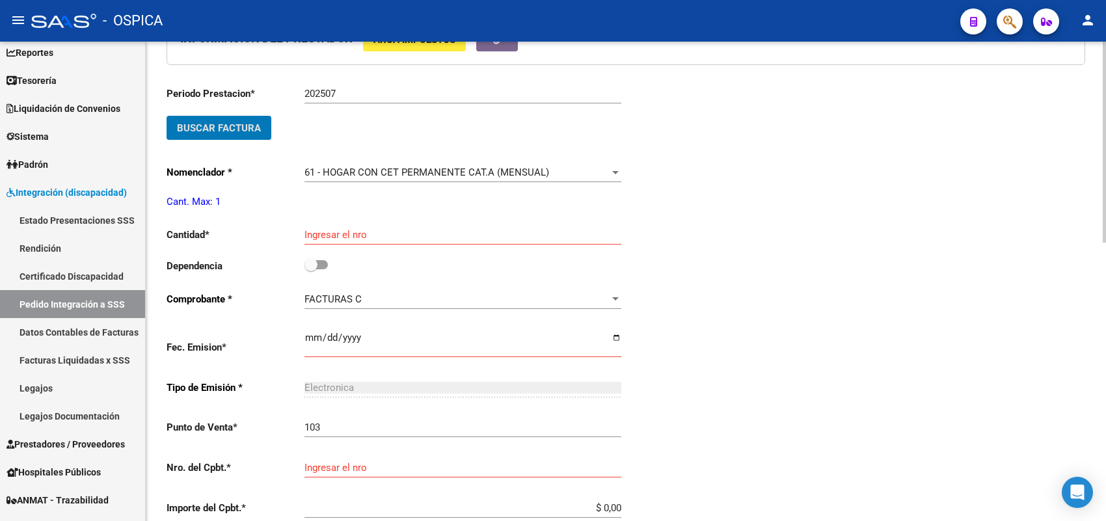
scroll to position [437, 0]
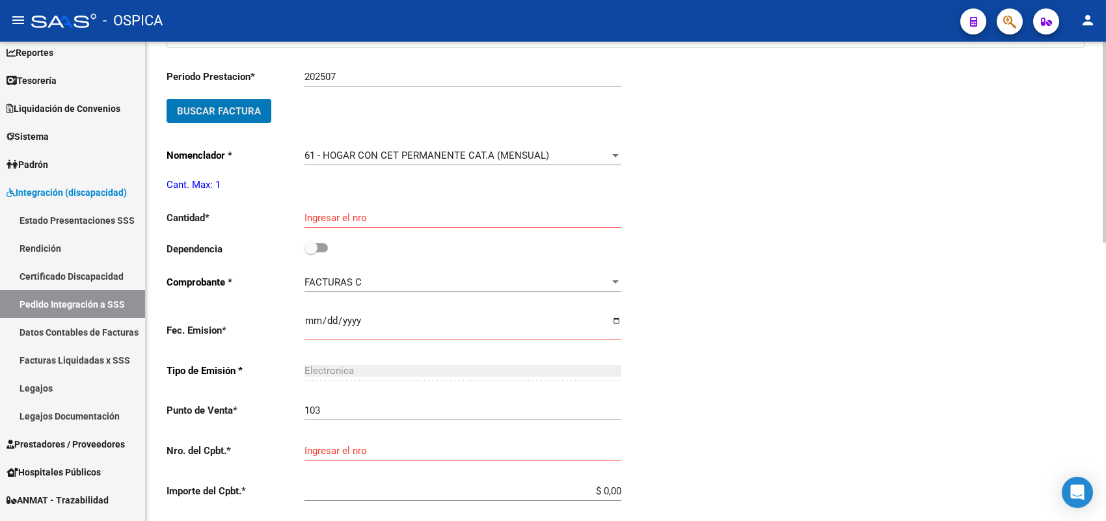
click at [340, 219] on input "Ingresar el nro" at bounding box center [462, 218] width 317 height 12
click at [310, 252] on input "checkbox" at bounding box center [310, 252] width 1 height 1
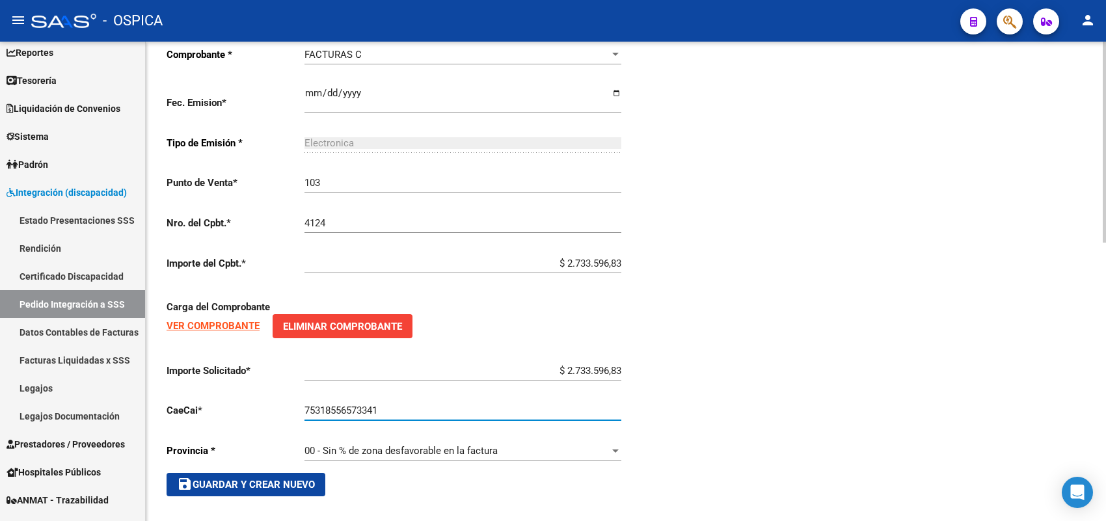
click at [254, 483] on span "save Guardar y Crear Nuevo" at bounding box center [246, 485] width 138 height 12
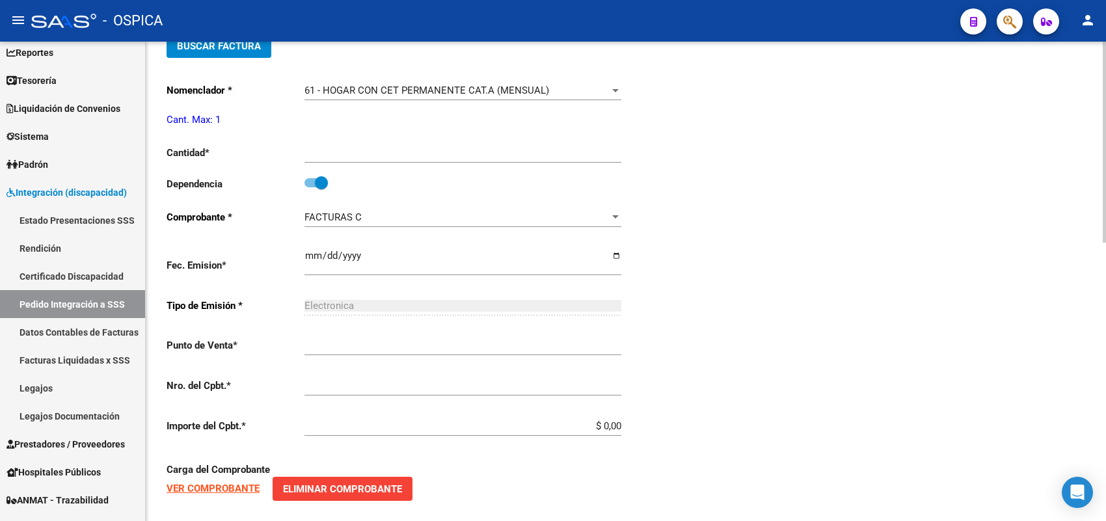
scroll to position [15, 0]
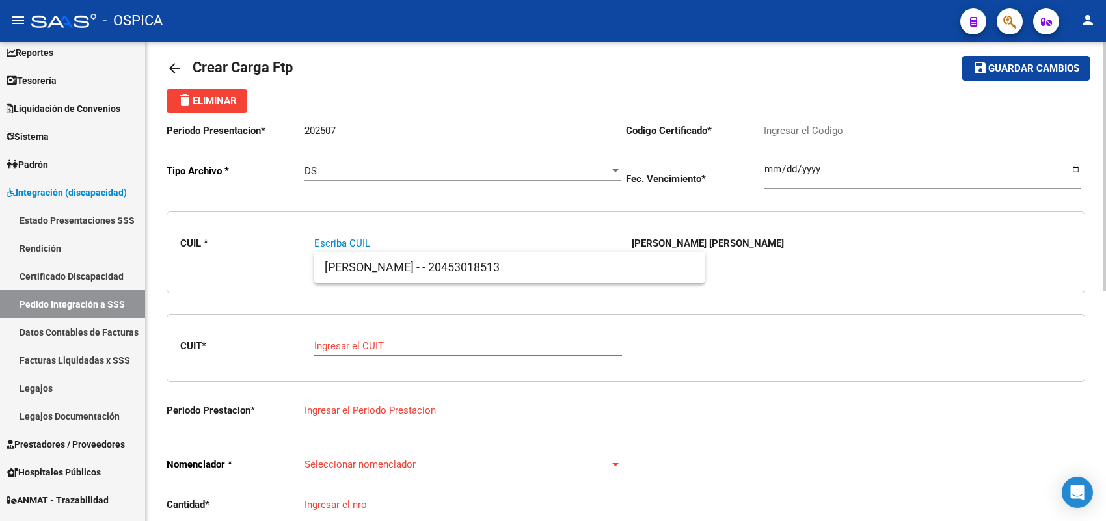
paste input "27526951153"
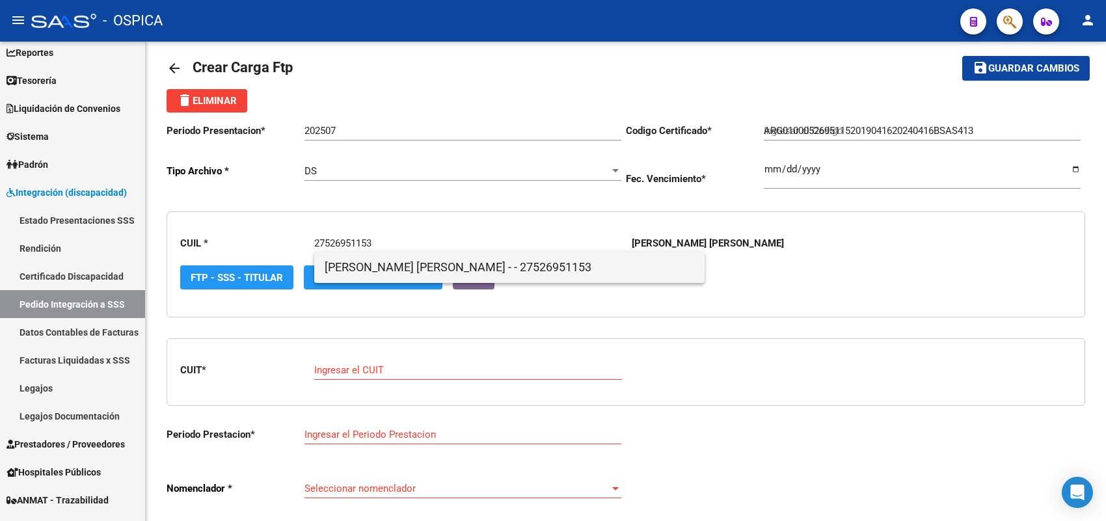
click at [362, 263] on span "[PERSON_NAME] [PERSON_NAME] - - 27526951153" at bounding box center [510, 267] width 370 height 31
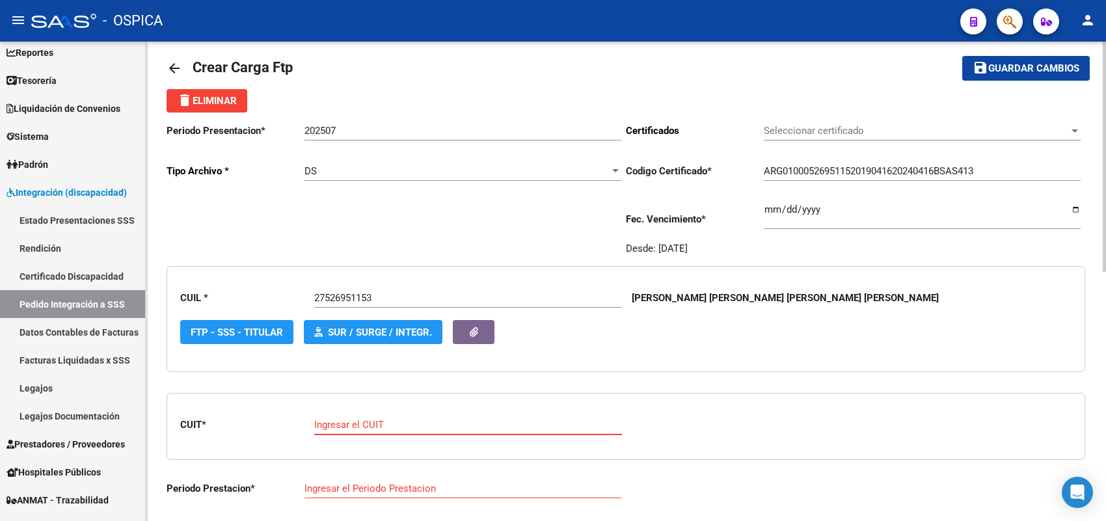
paste input "30-71565097-1"
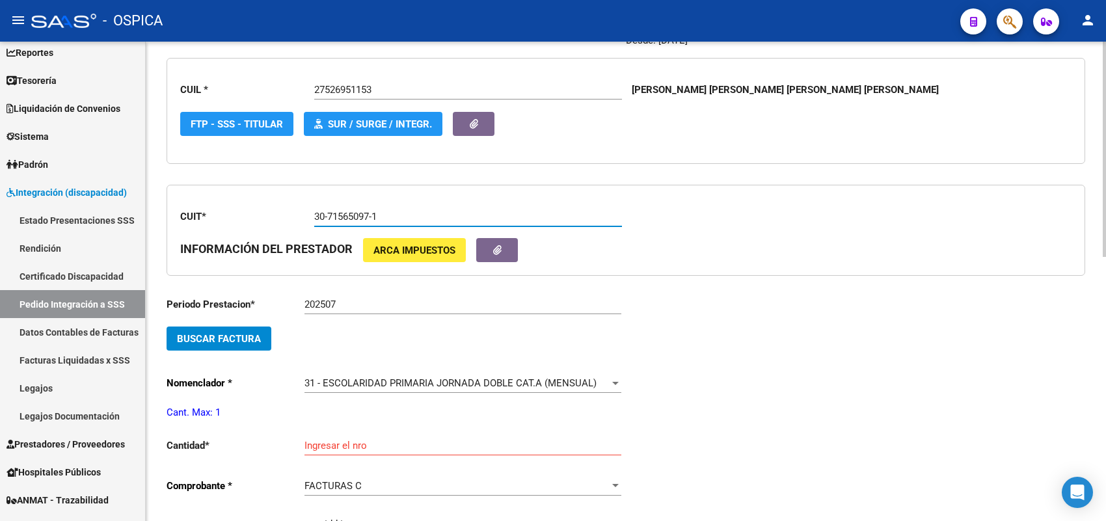
scroll to position [259, 0]
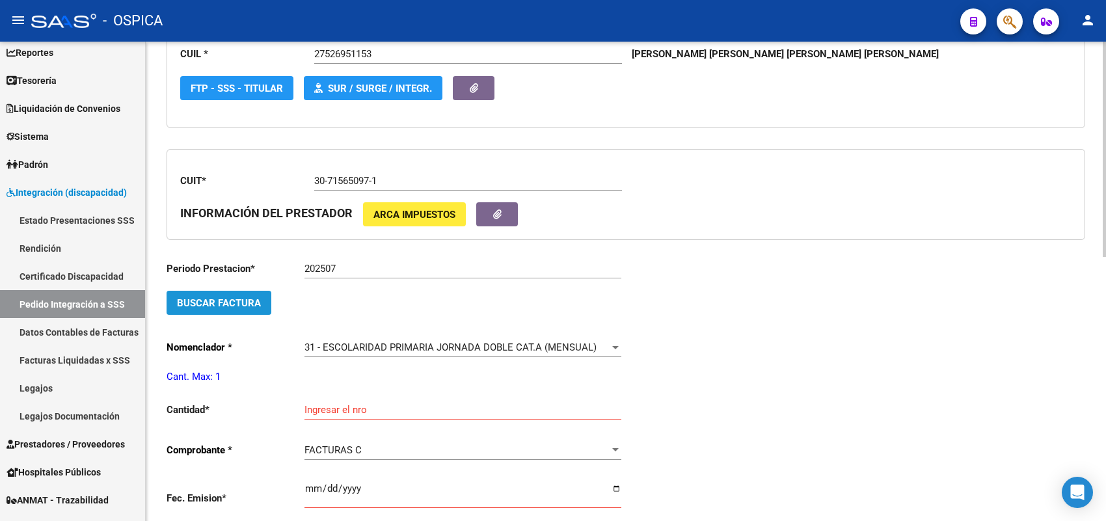
click at [265, 304] on button "Buscar Factura" at bounding box center [219, 303] width 105 height 24
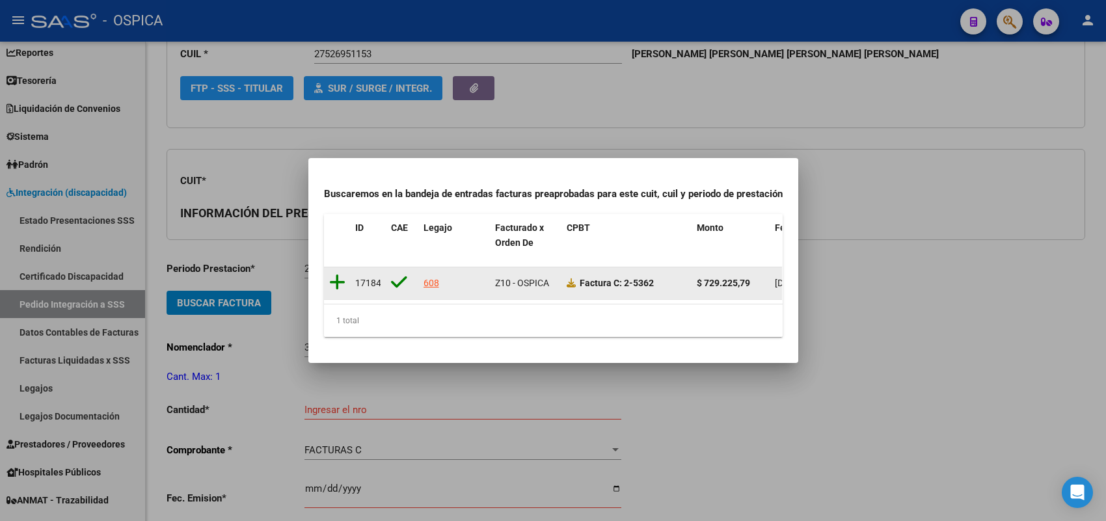
click at [339, 276] on icon at bounding box center [337, 282] width 16 height 18
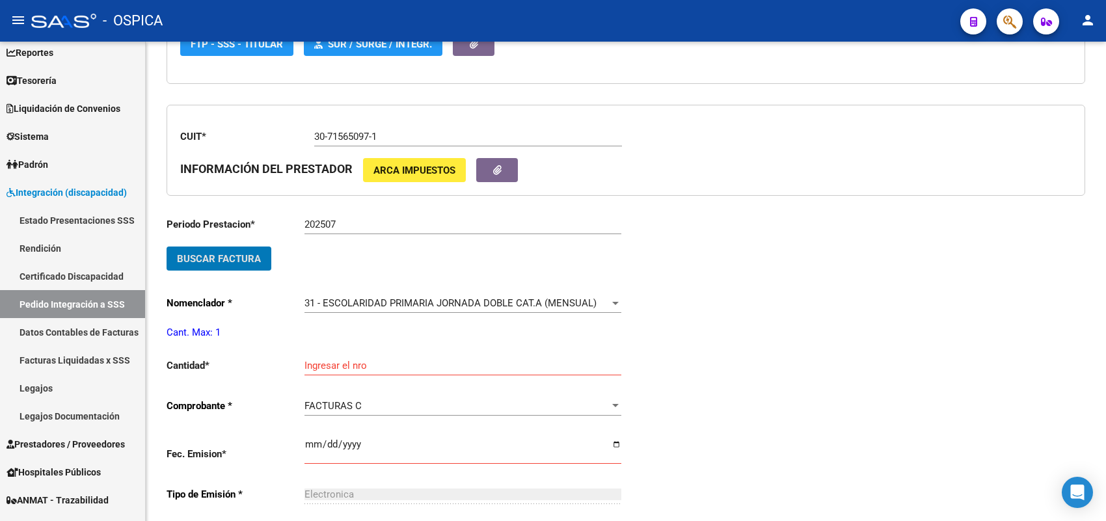
scroll to position [340, 0]
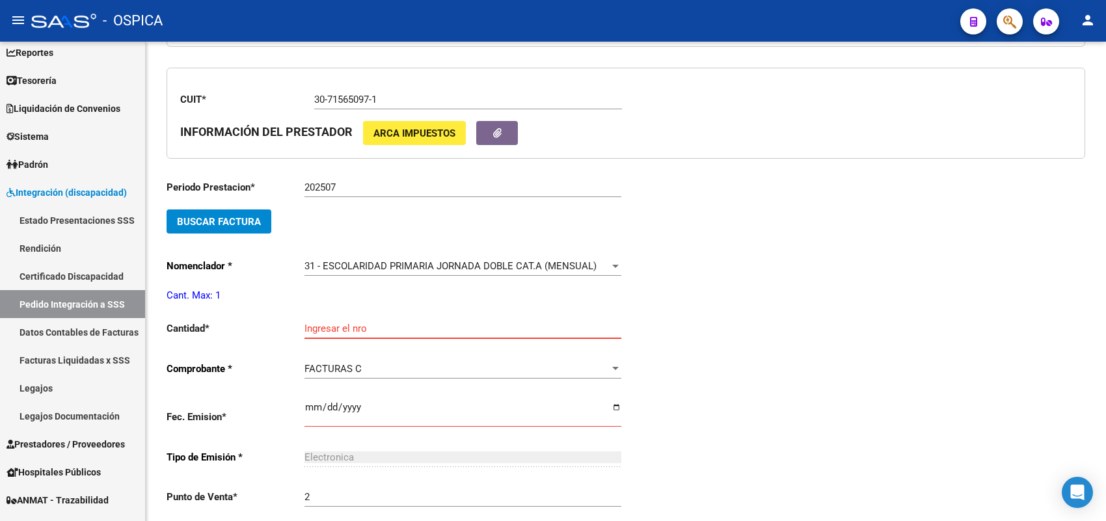
click at [336, 323] on input "Ingresar el nro" at bounding box center [462, 329] width 317 height 12
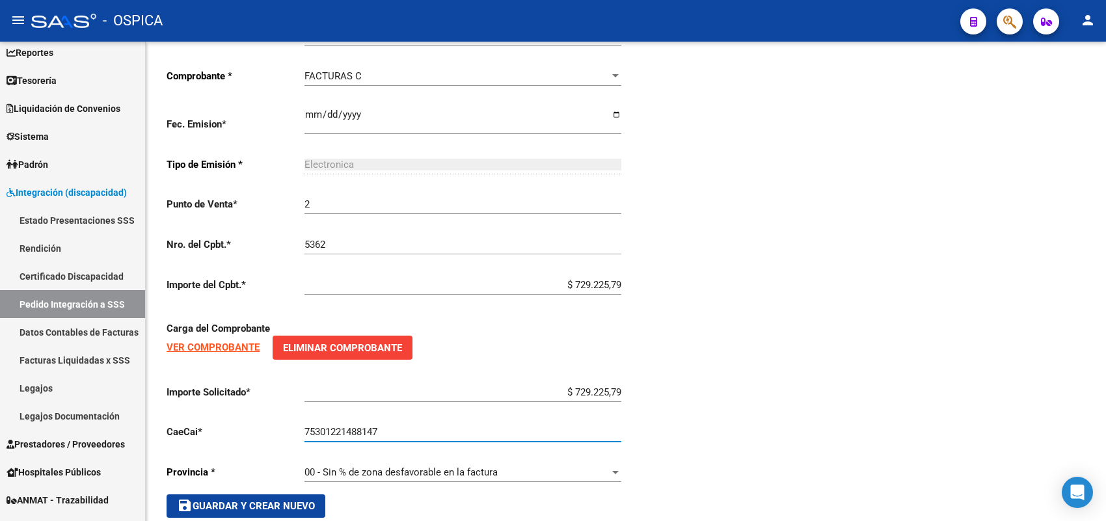
scroll to position [654, 0]
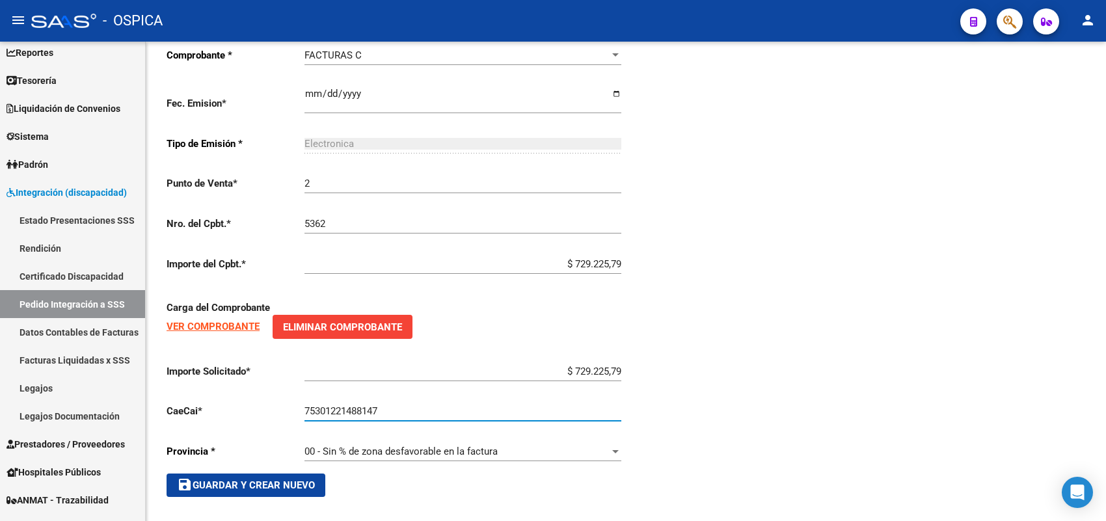
click at [282, 481] on span "save Guardar y Crear Nuevo" at bounding box center [246, 485] width 138 height 12
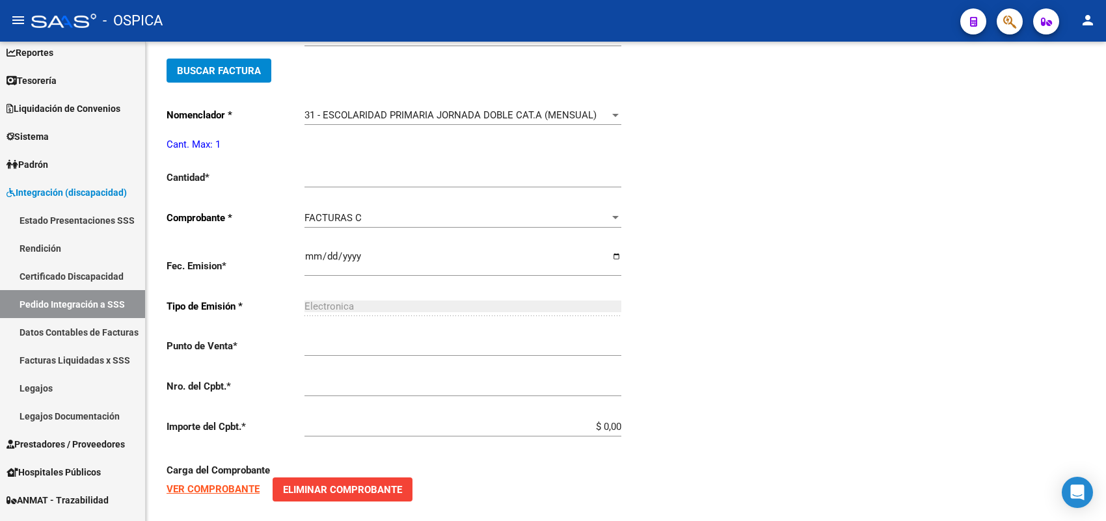
scroll to position [30, 0]
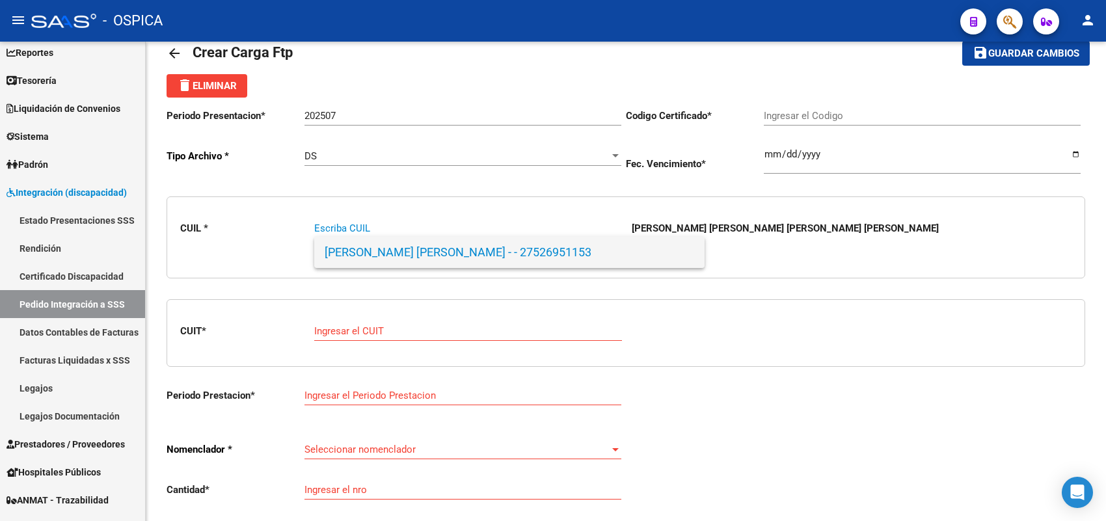
click at [395, 256] on span "[PERSON_NAME] [PERSON_NAME] - - 27526951153" at bounding box center [510, 252] width 370 height 31
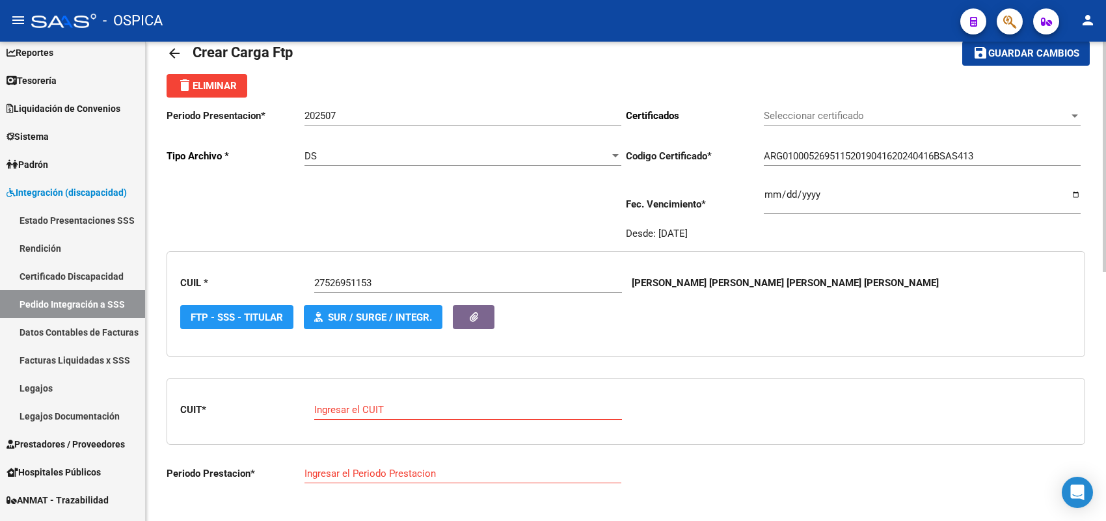
click at [375, 404] on input "Ingresar el CUIT" at bounding box center [468, 410] width 308 height 12
paste input "27-34579956-2"
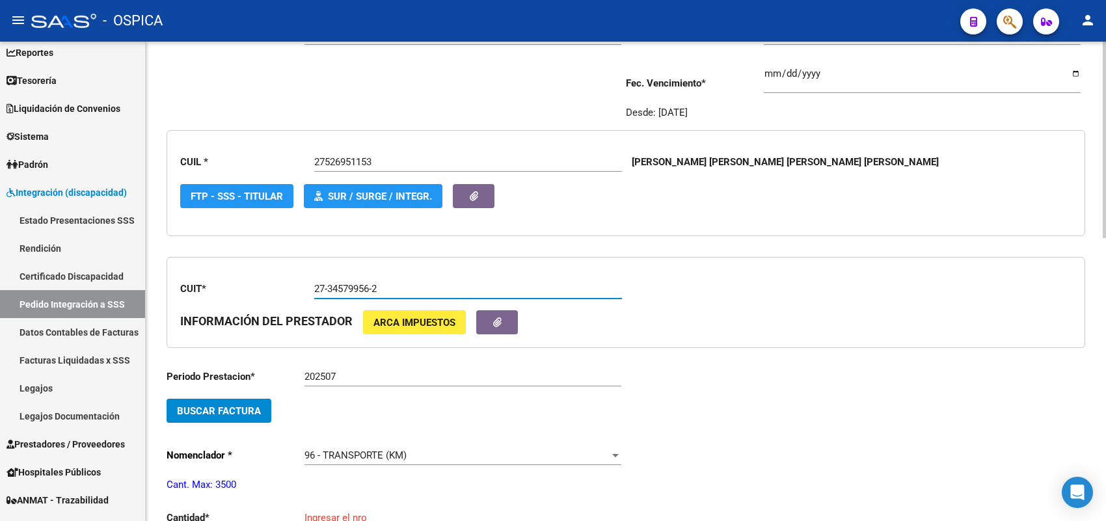
scroll to position [193, 0]
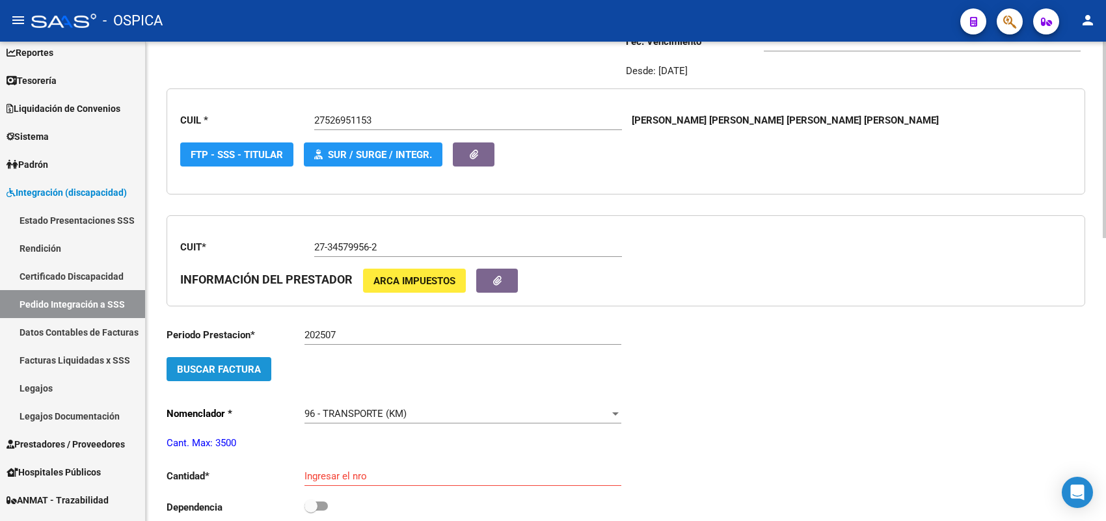
click at [252, 364] on span "Buscar Factura" at bounding box center [219, 370] width 84 height 12
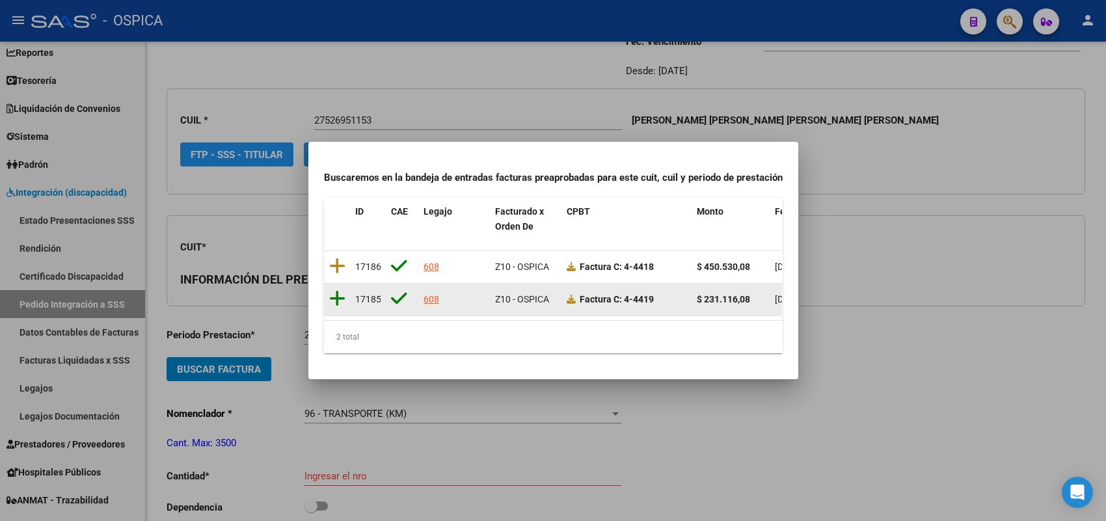
click at [335, 290] on icon at bounding box center [337, 299] width 16 height 18
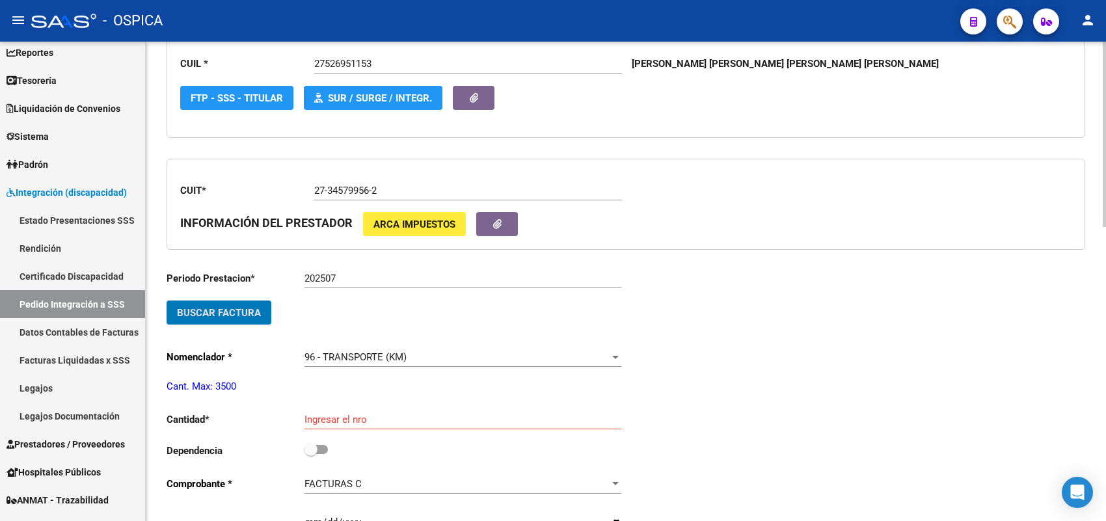
scroll to position [274, 0]
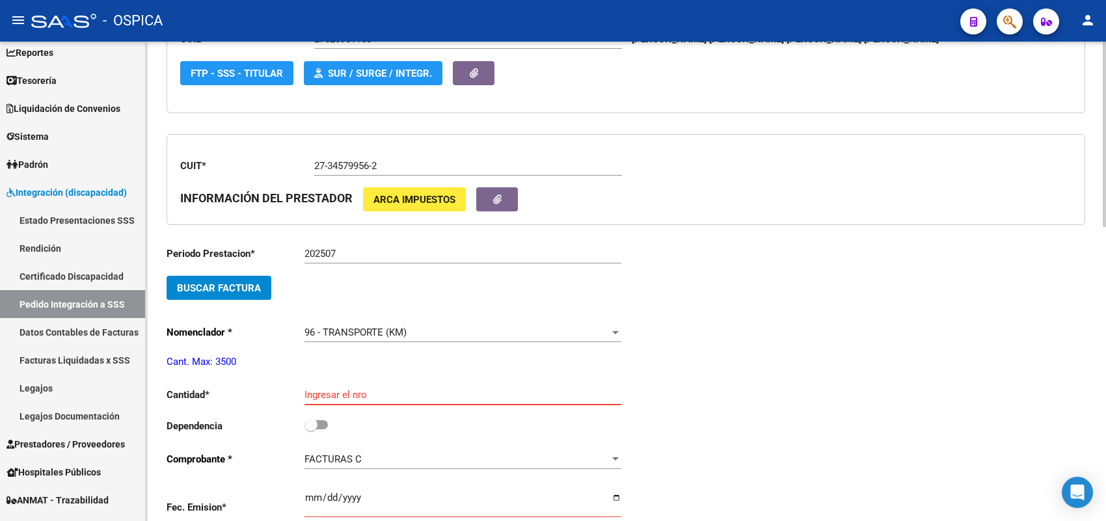
click at [345, 389] on input "Ingresar el nro" at bounding box center [462, 395] width 317 height 12
click at [310, 429] on input "checkbox" at bounding box center [310, 429] width 1 height 1
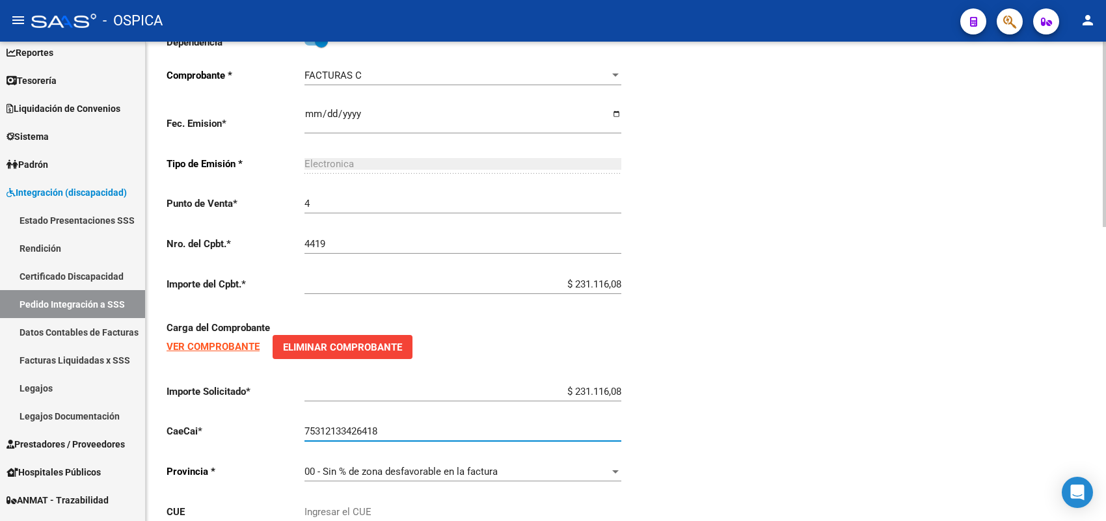
scroll to position [739, 0]
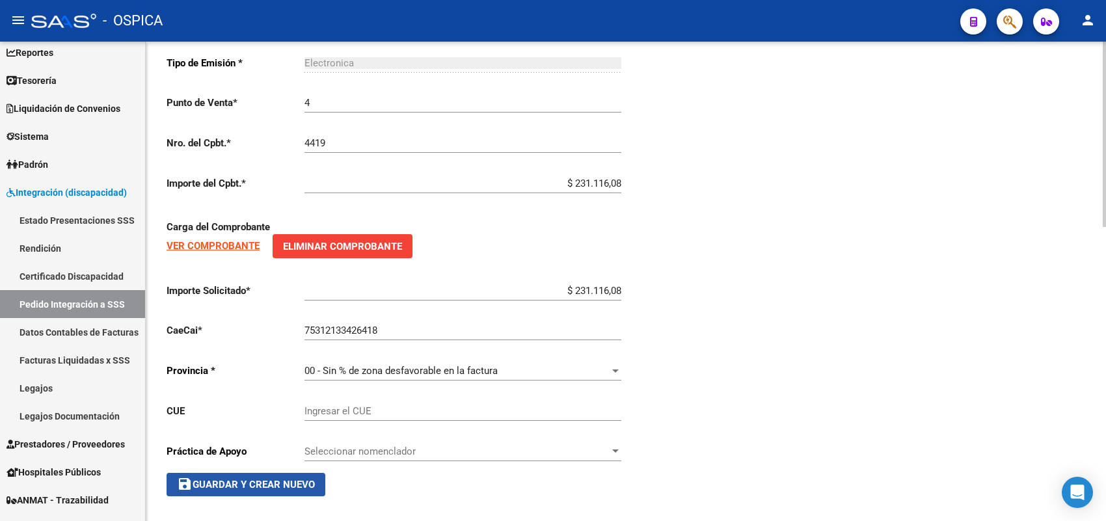
click at [288, 473] on button "save Guardar y Crear Nuevo" at bounding box center [246, 484] width 159 height 23
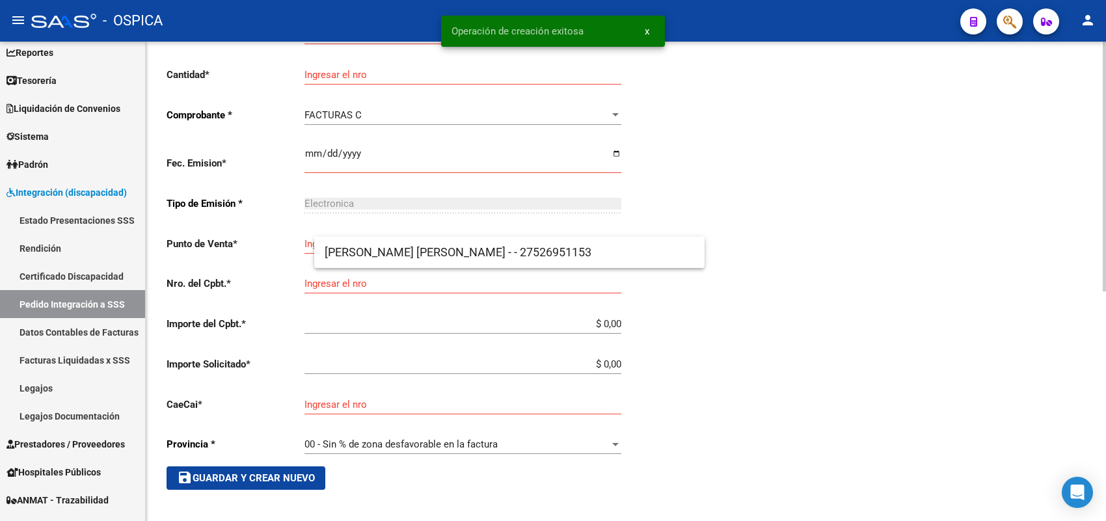
scroll to position [30, 0]
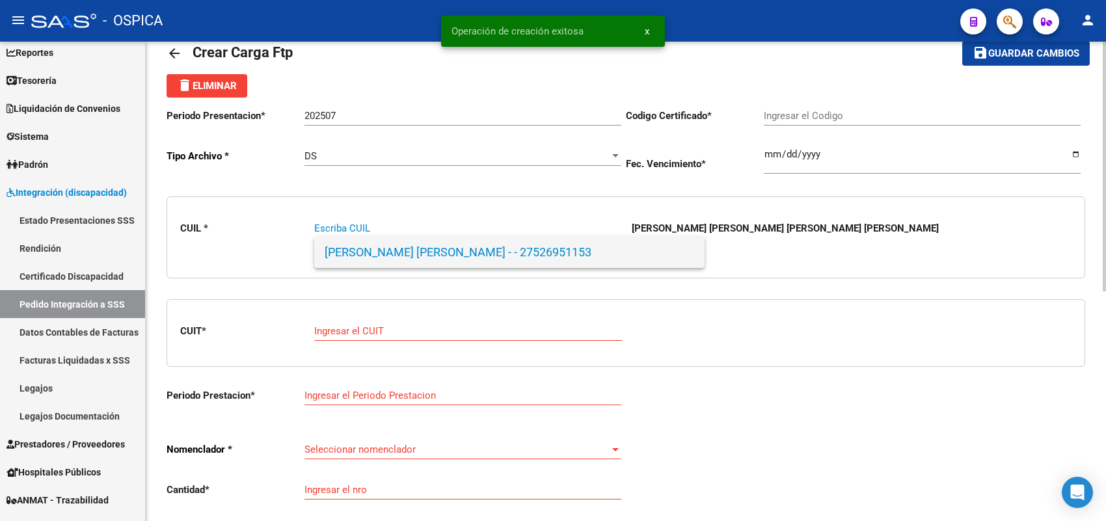
click at [372, 249] on span "[PERSON_NAME] [PERSON_NAME] - - 27526951153" at bounding box center [510, 252] width 370 height 31
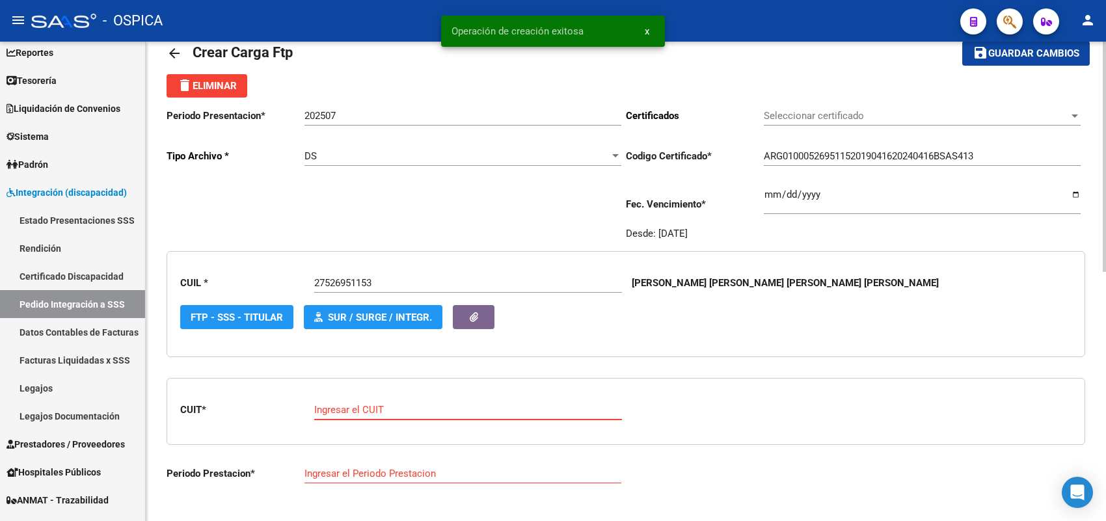
click at [362, 405] on input "Ingresar el CUIT" at bounding box center [468, 410] width 308 height 12
paste input "27-34579956-2"
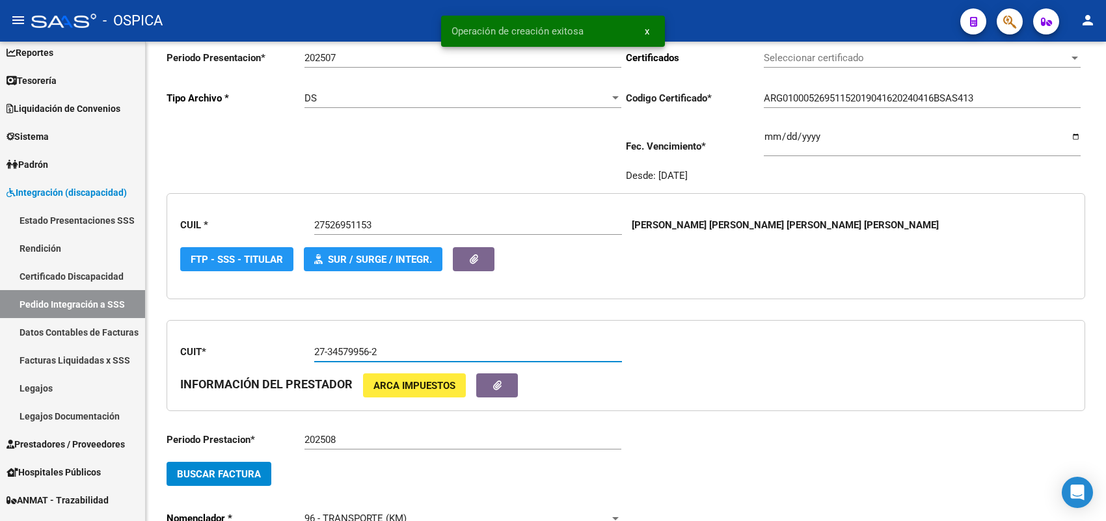
scroll to position [193, 0]
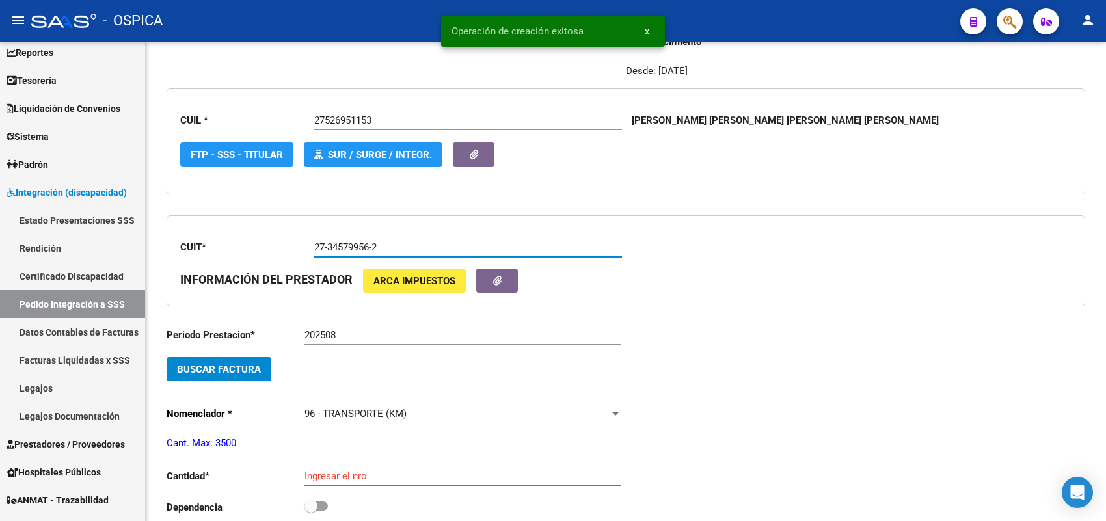
click at [254, 366] on span "Buscar Factura" at bounding box center [219, 370] width 84 height 12
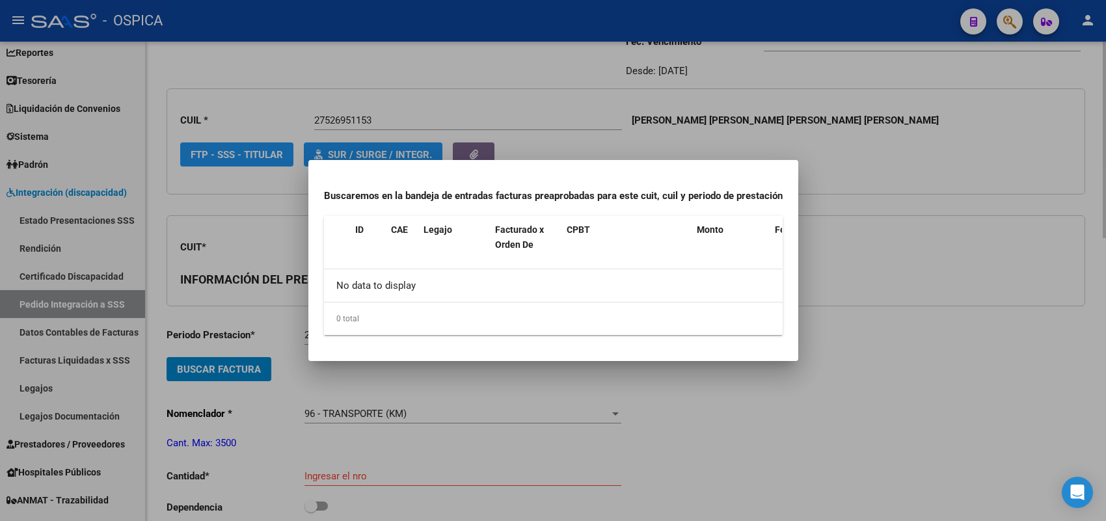
drag, startPoint x: 281, startPoint y: 332, endPoint x: 334, endPoint y: 340, distance: 53.2
click at [286, 332] on div at bounding box center [553, 260] width 1106 height 521
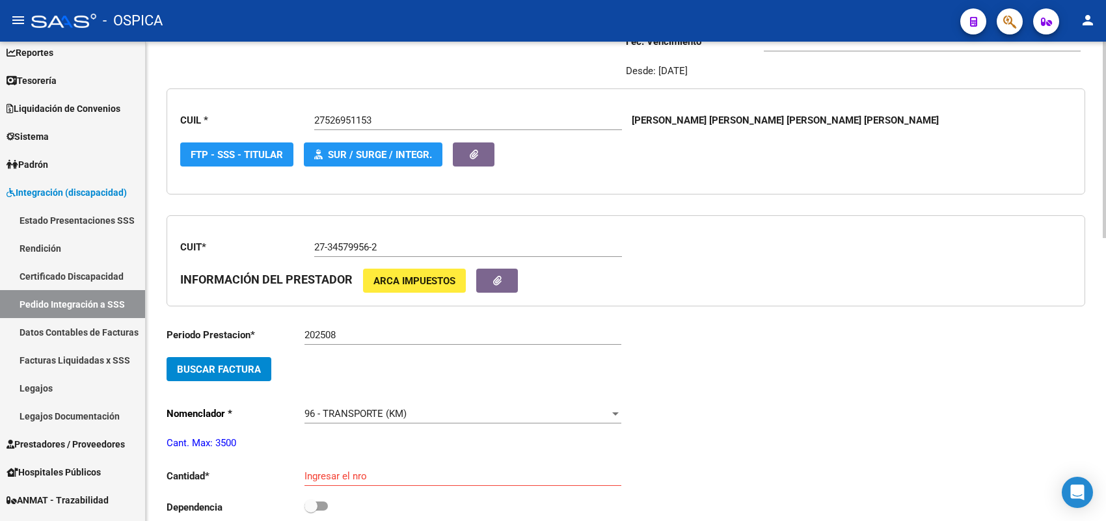
click at [352, 340] on div "202508 Ingresar el Periodo Prestacion" at bounding box center [462, 331] width 317 height 28
click at [352, 332] on input "202508" at bounding box center [462, 335] width 317 height 12
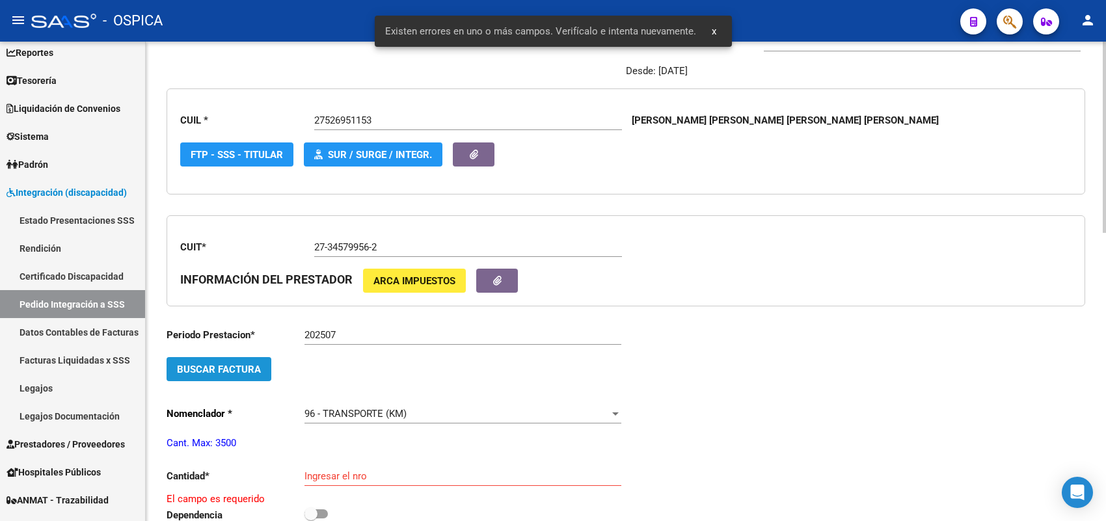
click at [249, 369] on span "Buscar Factura" at bounding box center [219, 370] width 84 height 12
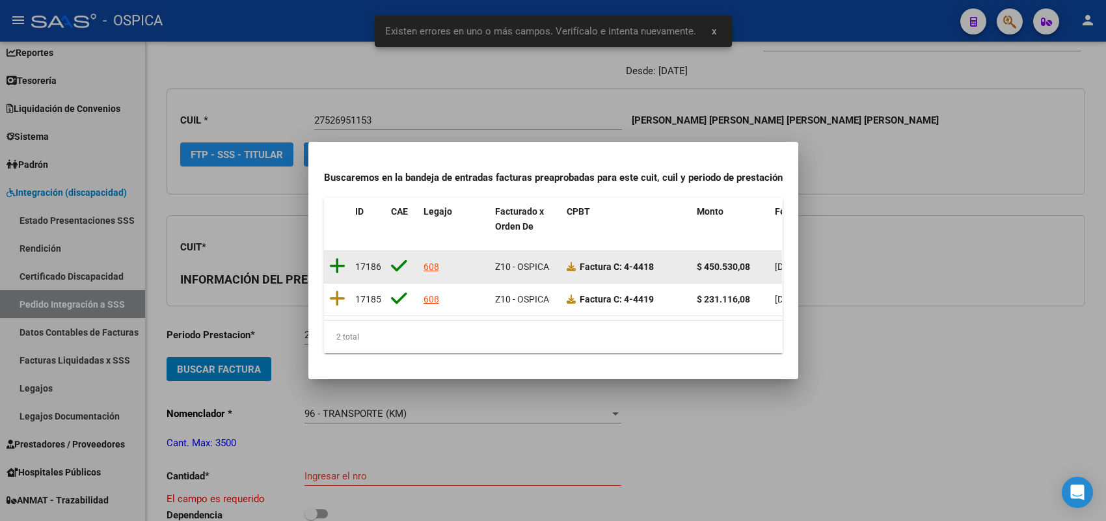
click at [338, 258] on icon at bounding box center [337, 266] width 16 height 18
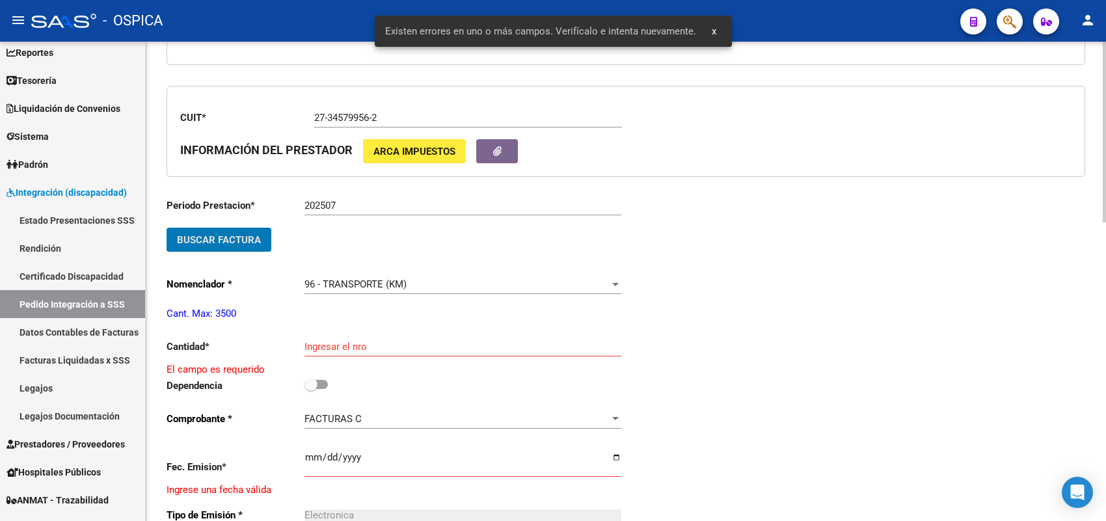
scroll to position [355, 0]
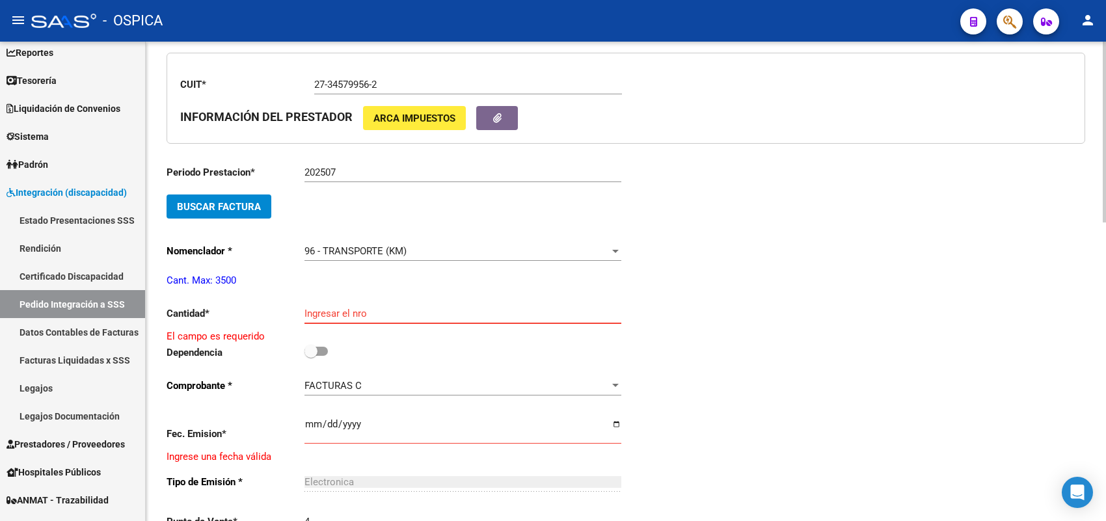
click at [375, 308] on input "Ingresar el nro" at bounding box center [462, 314] width 317 height 12
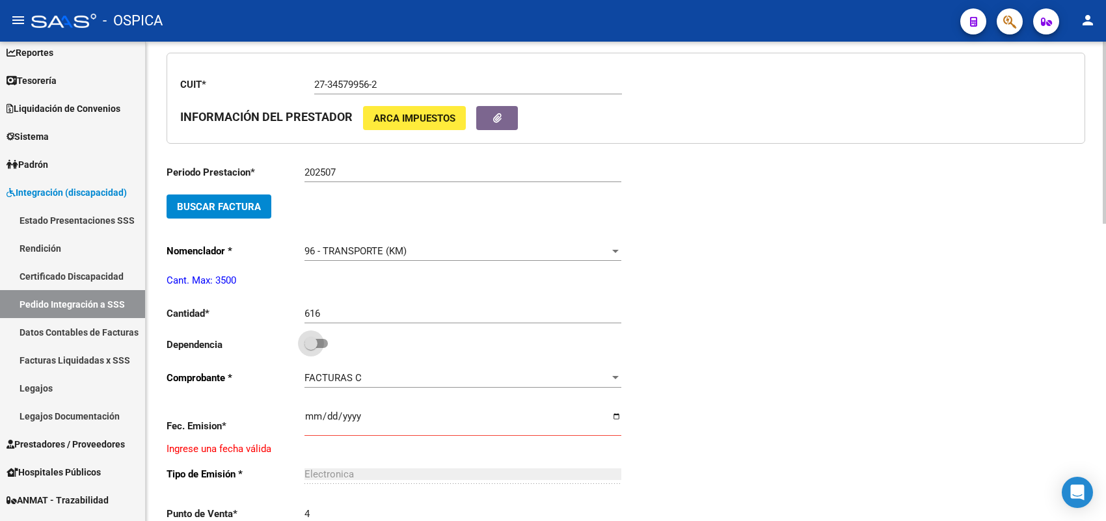
click at [310, 348] on input "checkbox" at bounding box center [310, 348] width 1 height 1
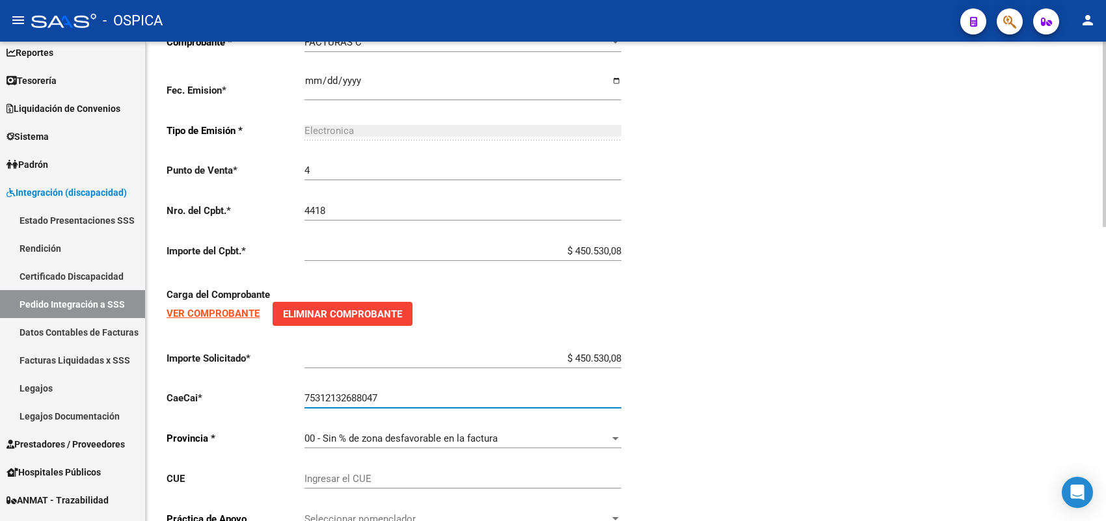
scroll to position [759, 0]
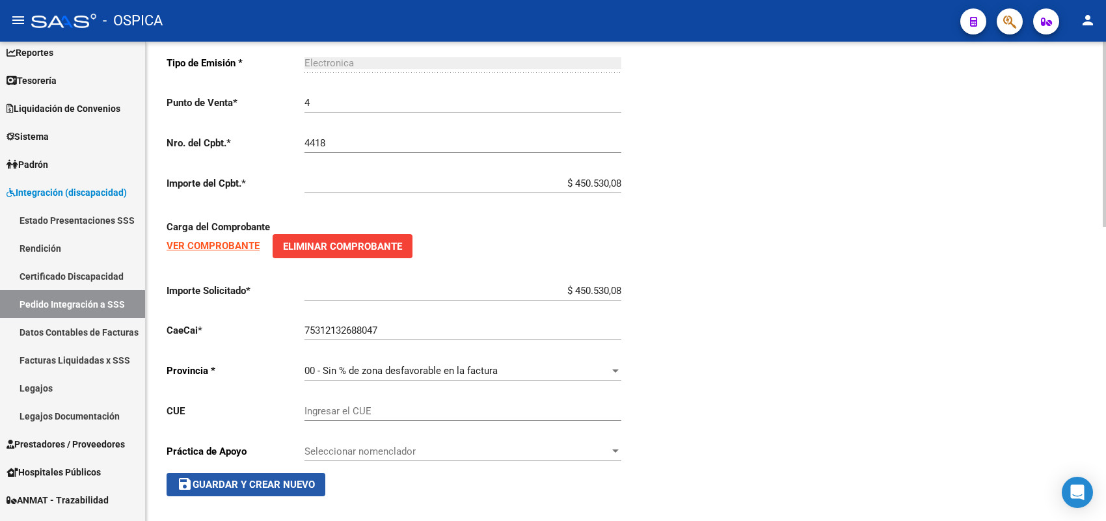
drag, startPoint x: 298, startPoint y: 487, endPoint x: 366, endPoint y: 423, distance: 93.0
click at [298, 485] on button "save Guardar y Crear Nuevo" at bounding box center [246, 484] width 159 height 23
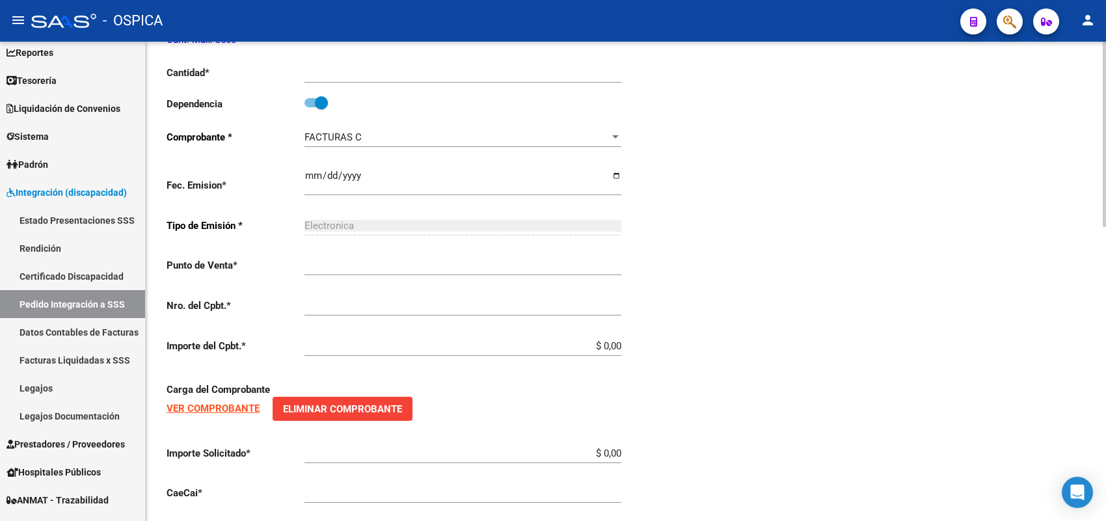
scroll to position [30, 0]
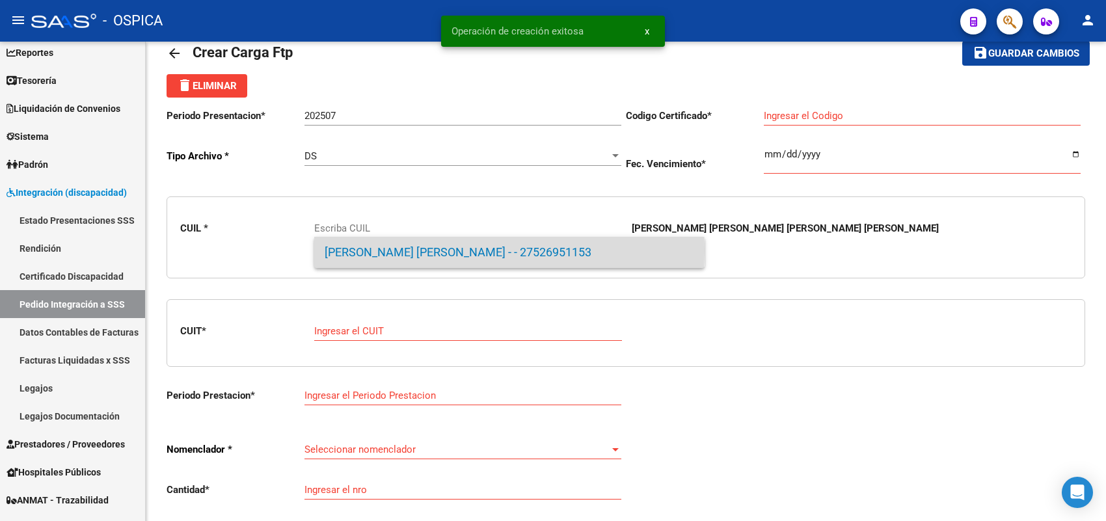
click at [377, 249] on span "[PERSON_NAME] [PERSON_NAME] - - 27526951153" at bounding box center [510, 252] width 370 height 31
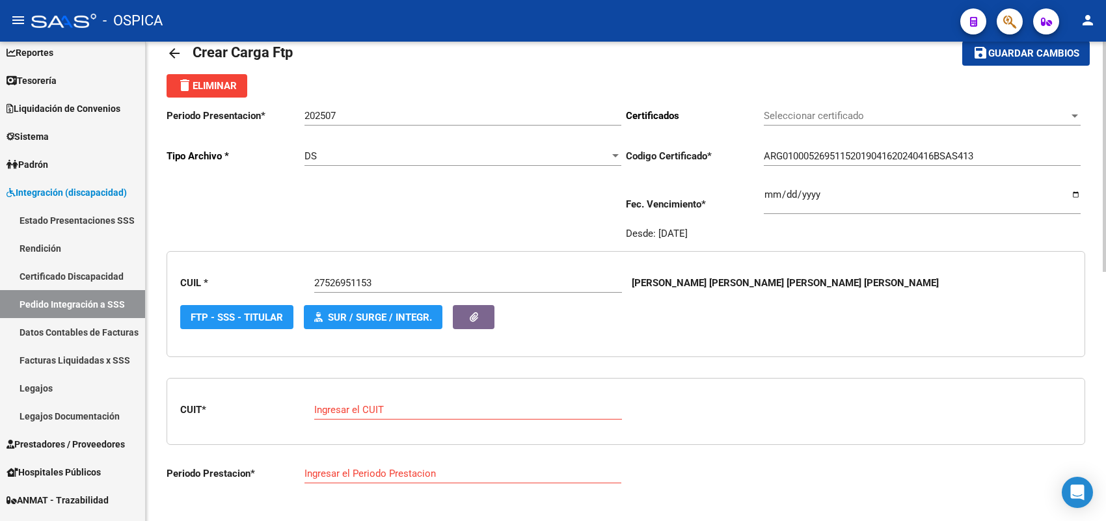
click at [366, 401] on div "Ingresar el CUIT" at bounding box center [468, 406] width 308 height 28
paste input "33-71597307-9"
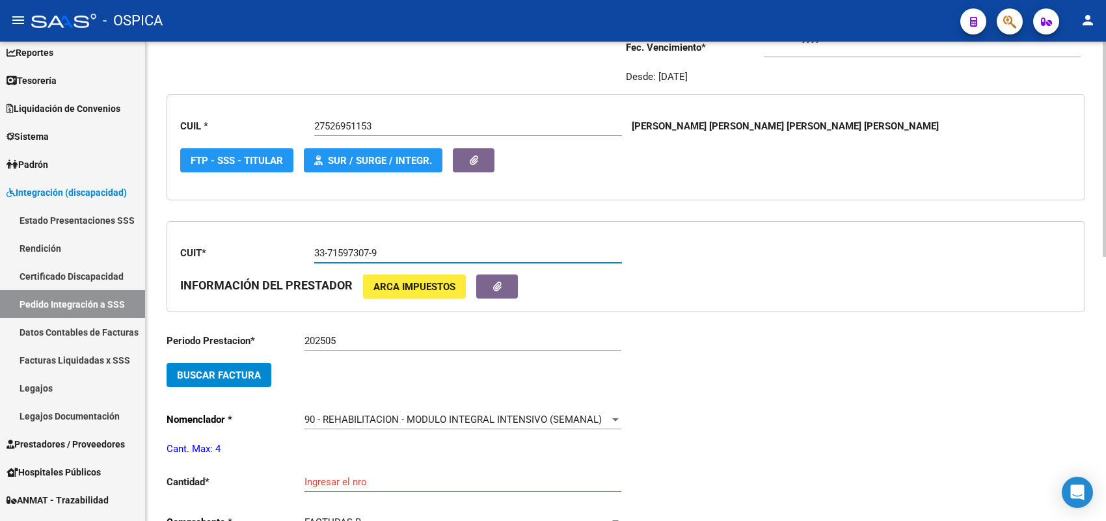
scroll to position [193, 0]
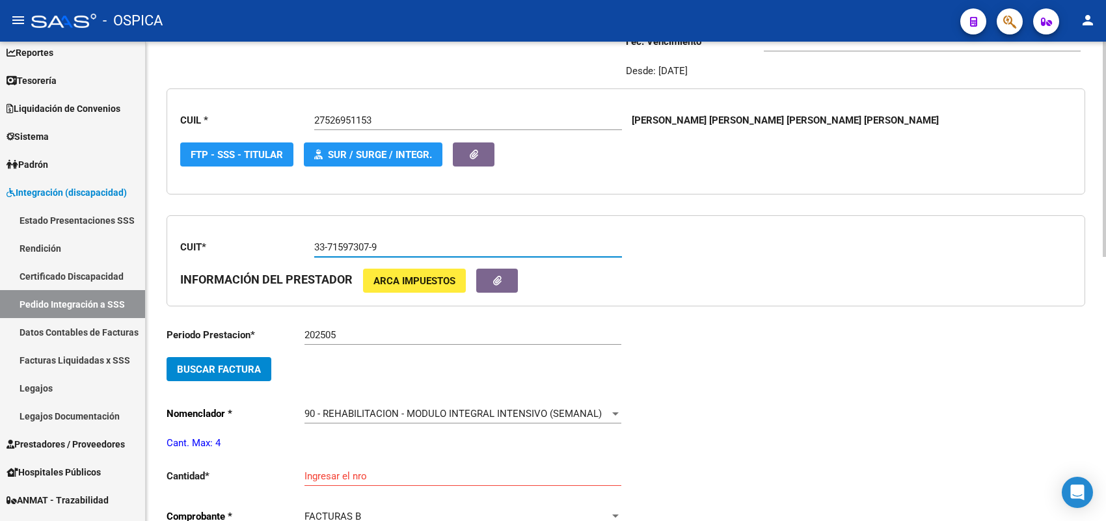
click at [249, 366] on span "Buscar Factura" at bounding box center [219, 370] width 84 height 12
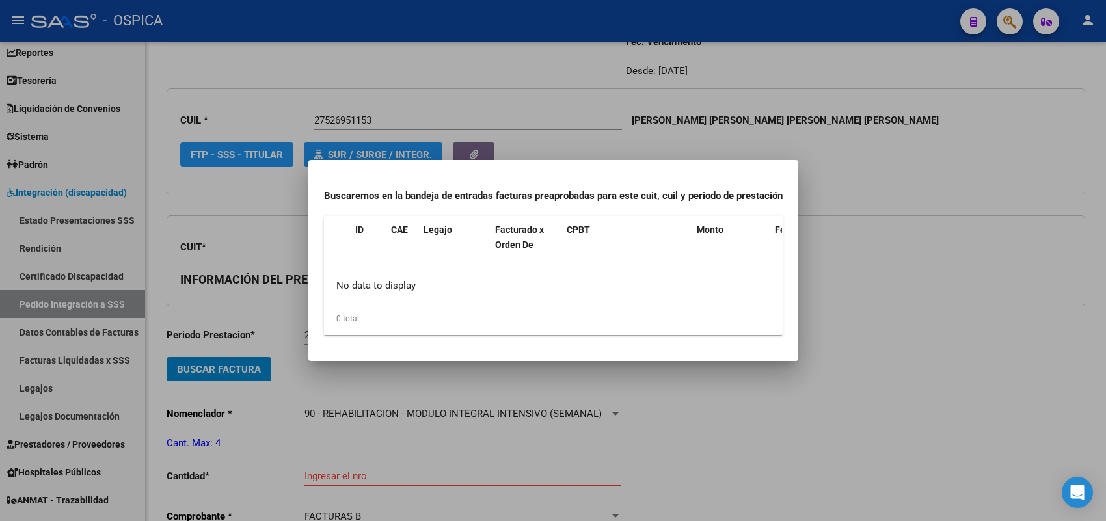
click at [293, 301] on div at bounding box center [553, 260] width 1106 height 521
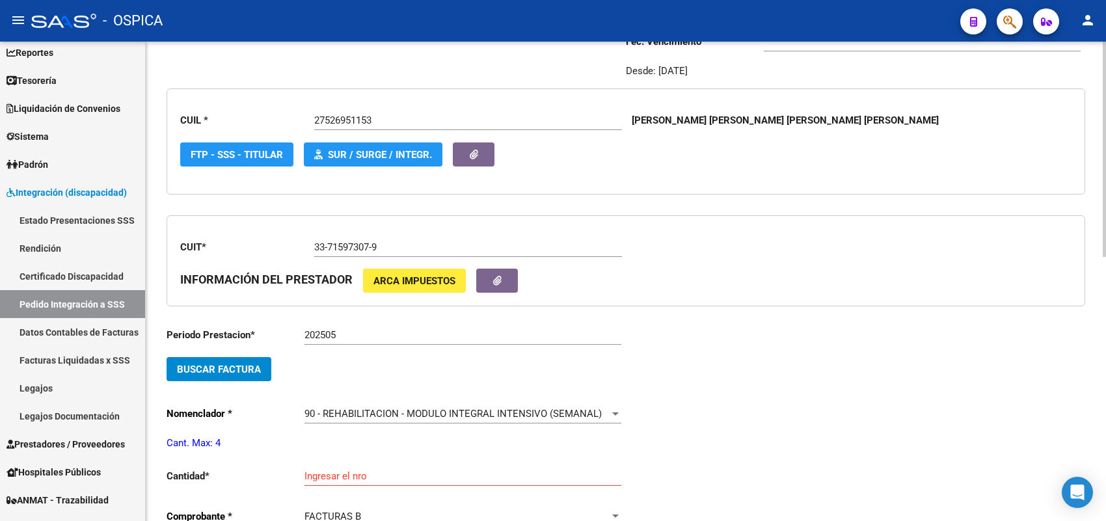
click at [349, 330] on input "202505" at bounding box center [462, 335] width 317 height 12
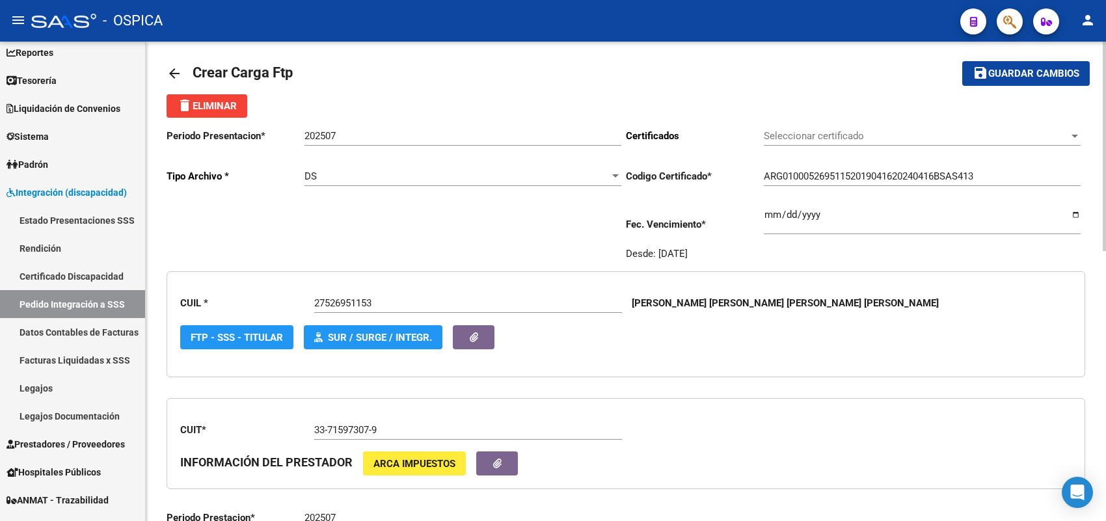
scroll to position [0, 0]
